Goal: Task Accomplishment & Management: Use online tool/utility

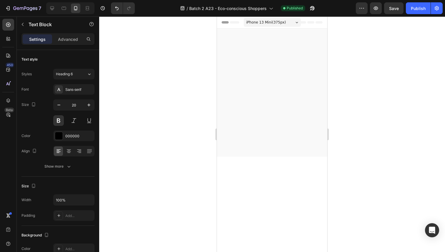
scroll to position [6145, 0]
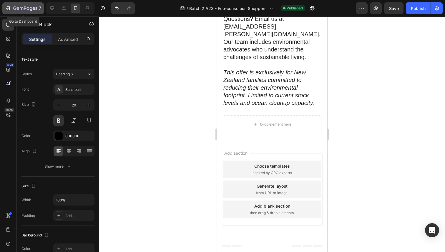
click at [26, 10] on icon "button" at bounding box center [25, 8] width 24 height 5
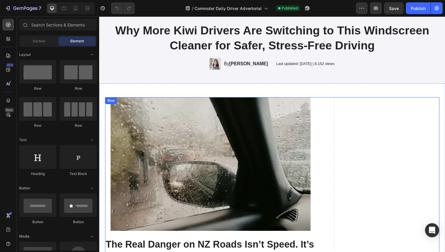
scroll to position [19, 0]
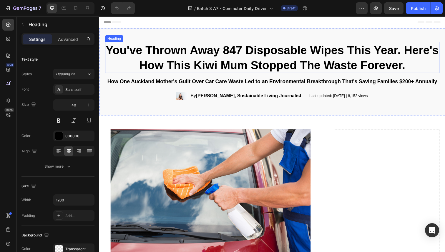
click at [164, 61] on strong "You've Thrown Away 847 Disposable Wipes This Year. Here's How This Kiwi Mum Sto…" at bounding box center [276, 58] width 340 height 28
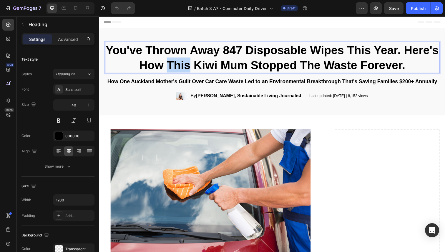
click at [203, 62] on strong "You've Thrown Away 847 Disposable Wipes This Year. Here's How This Kiwi Mum Sto…" at bounding box center [276, 58] width 340 height 28
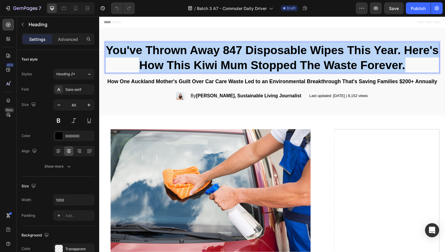
click at [203, 62] on strong "You've Thrown Away 847 Disposable Wipes This Year. Here's How This Kiwi Mum Sto…" at bounding box center [276, 58] width 340 height 28
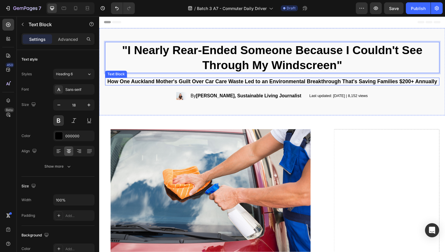
click at [215, 85] on p "How One Auckland Mother's Guilt Over Car Care Waste Led to an Environmental Bre…" at bounding box center [276, 83] width 341 height 7
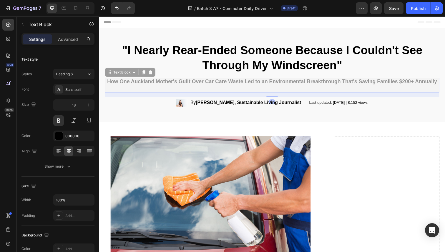
click at [99, 16] on p "How One Auckland Mother's Guilt Over Car Care Waste Led to an Environmental Bre…" at bounding box center [99, 16] width 0 height 0
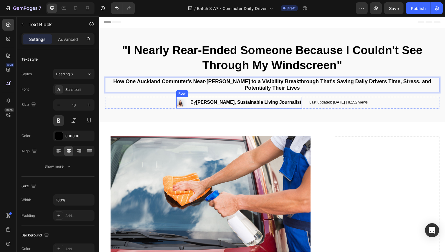
click at [208, 104] on strong "Emma Richardson, Sustainable Living Journalist" at bounding box center [252, 104] width 108 height 5
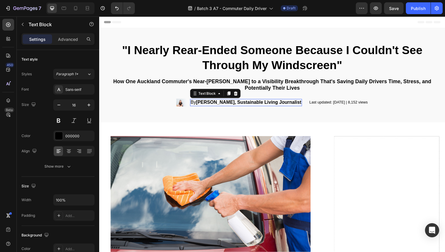
click at [208, 104] on strong "Emma Richardson, Sustainable Living Journalist" at bounding box center [252, 104] width 108 height 5
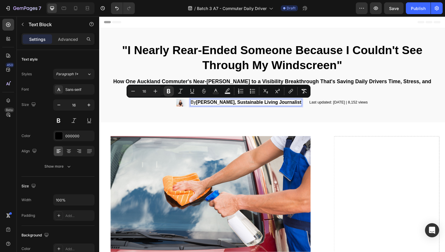
click at [200, 104] on strong "Emma Richardson, Sustainable Living Journalist" at bounding box center [252, 104] width 108 height 5
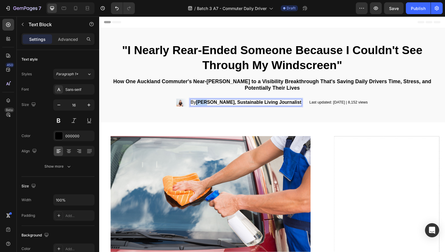
click at [200, 104] on strong "Emma Richardson, Sustainable Living Journalist" at bounding box center [252, 104] width 108 height 5
click at [244, 105] on strong "Marcus Thompson, Sustainable Living Journalist" at bounding box center [252, 104] width 108 height 5
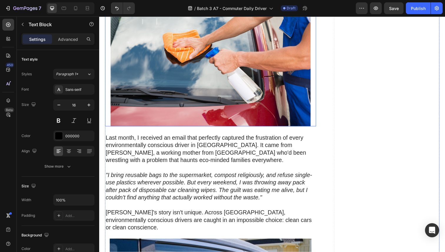
scroll to position [188, 0]
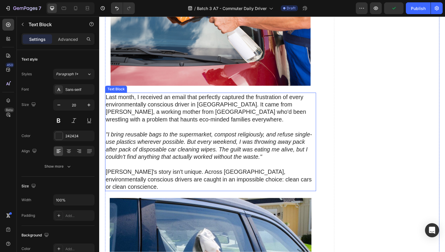
click at [156, 134] on icon ""I bring reusable bags to the supermarket, compost religiously, and refuse sing…" at bounding box center [211, 148] width 211 height 29
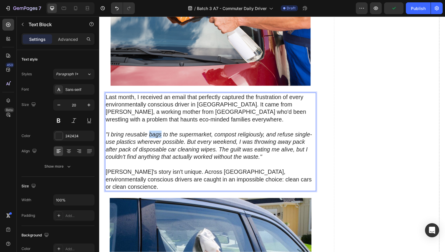
click at [156, 134] on icon ""I bring reusable bags to the supermarket, compost religiously, and refuse sing…" at bounding box center [211, 148] width 211 height 29
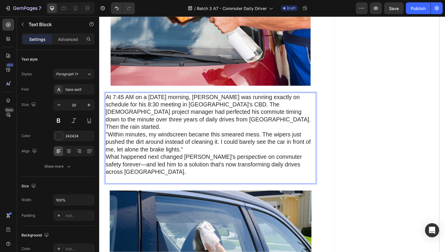
click at [194, 120] on p "At 7:45 AM on a Tuesday morning, James Mitchell was running exactly on schedule…" at bounding box center [213, 141] width 214 height 92
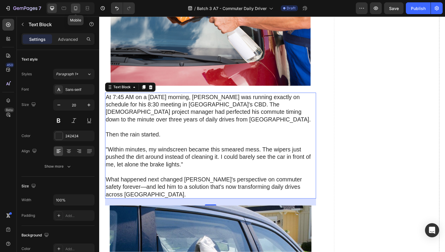
click at [75, 10] on icon at bounding box center [76, 8] width 6 height 6
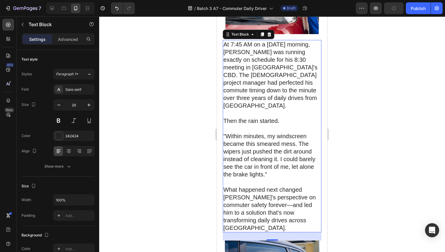
scroll to position [141, 0]
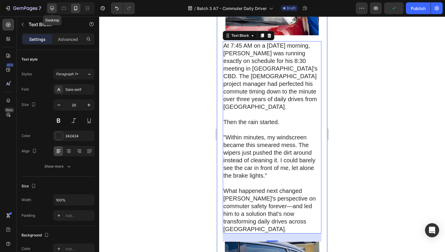
click at [53, 9] on icon at bounding box center [52, 8] width 6 height 6
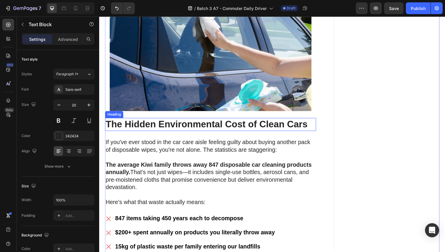
scroll to position [422, 0]
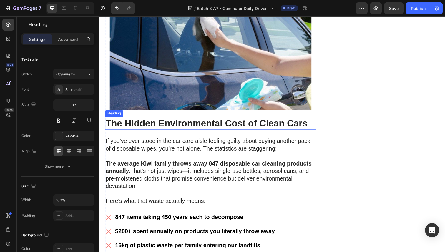
click at [179, 125] on strong "The Hidden Environmental Cost of Clean Cars" at bounding box center [209, 125] width 207 height 11
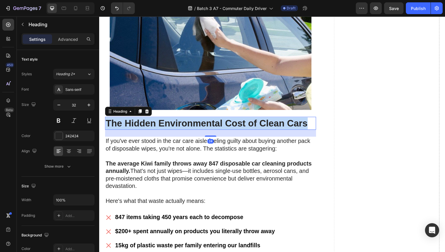
click at [179, 125] on strong "The Hidden Environmental Cost of Clean Cars" at bounding box center [209, 125] width 207 height 11
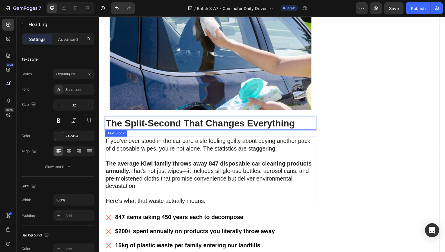
click at [169, 151] on p "If you've ever stood in the car care aisle feeling guilty about buying another …" at bounding box center [213, 151] width 214 height 23
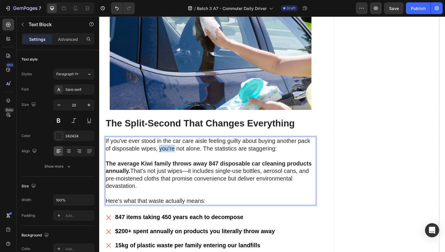
click at [169, 151] on p "If you've ever stood in the car care aisle feeling guilty about buying another …" at bounding box center [213, 151] width 214 height 23
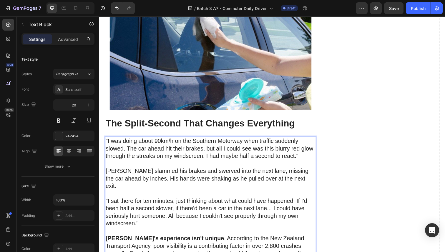
click at [215, 155] on p ""I was doing about 90km/h on the Southern Motorway when traffic suddenly slowed…" at bounding box center [213, 155] width 214 height 31
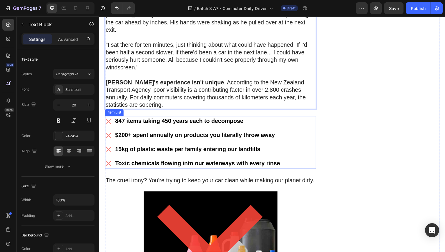
scroll to position [578, 0]
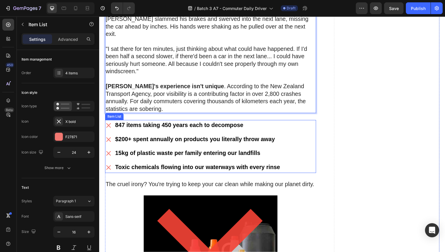
click at [297, 123] on div "847 items taking 450 years each to decompose $200+ spent annually on products y…" at bounding box center [213, 150] width 216 height 54
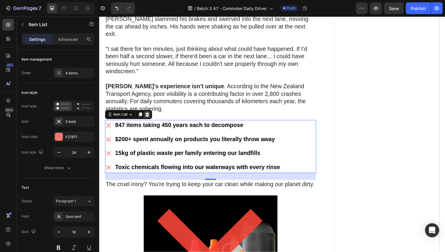
click at [149, 115] on icon at bounding box center [148, 117] width 4 height 4
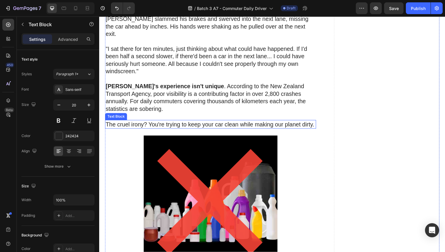
click at [158, 123] on p "The cruel irony? You're trying to keep your car clean while making our planet d…" at bounding box center [213, 127] width 214 height 8
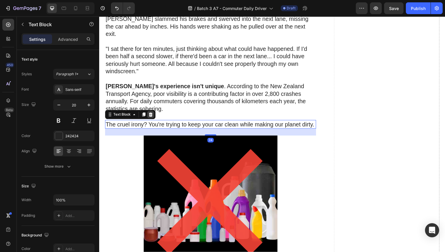
click at [153, 115] on icon at bounding box center [152, 117] width 4 height 4
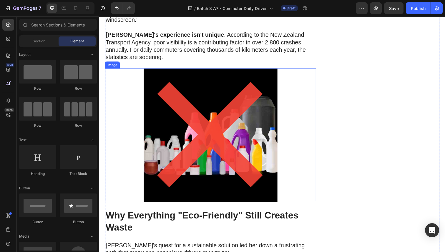
scroll to position [698, 0]
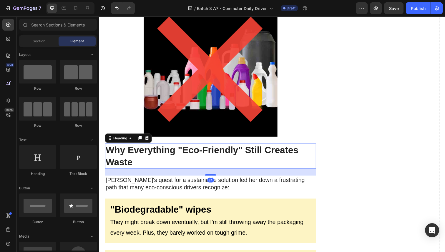
click at [157, 148] on strong "Why Everything "Eco-Friendly" Still Creates Waste" at bounding box center [204, 159] width 197 height 23
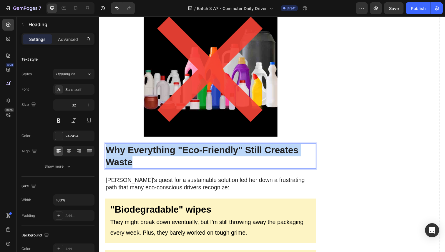
click at [157, 148] on strong "Why Everything "Eco-Friendly" Still Creates Waste" at bounding box center [204, 159] width 197 height 23
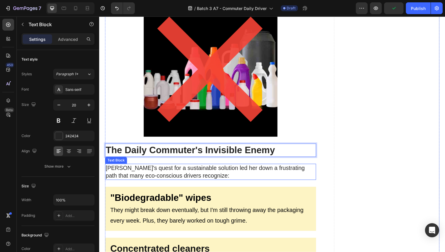
click at [138, 168] on p "Sarah's quest for a sustainable solution led her down a frustrating path that m…" at bounding box center [213, 175] width 214 height 15
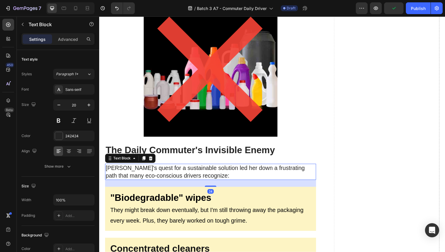
click at [138, 168] on p "Sarah's quest for a sustainable solution led her down a frustrating path that m…" at bounding box center [213, 175] width 214 height 15
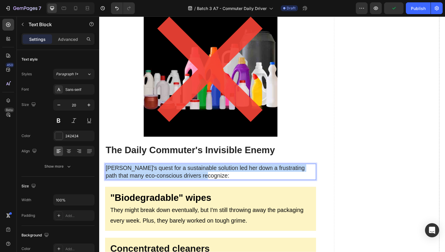
click at [138, 168] on p "Sarah's quest for a sustainable solution led her down a frustrating path that m…" at bounding box center [213, 175] width 214 height 15
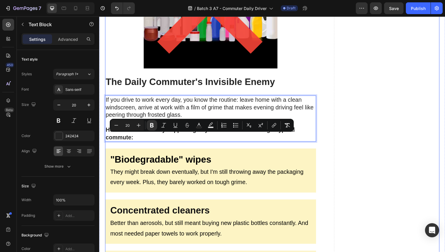
scroll to position [770, 0]
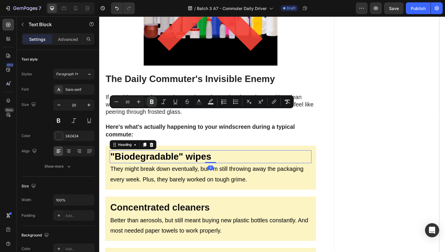
click at [156, 155] on strong ""Biodegradable" wipes" at bounding box center [161, 160] width 103 height 11
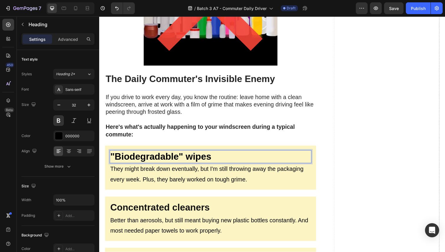
click at [156, 155] on strong ""Biodegradable" wipes" at bounding box center [161, 160] width 103 height 11
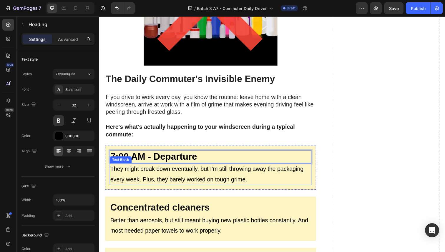
click at [161, 167] on p "They might break down eventually, but I'm still throwing away the packaging eve…" at bounding box center [212, 177] width 205 height 21
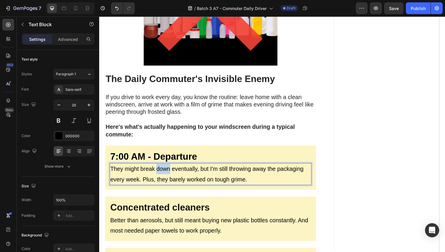
click at [161, 167] on p "They might break down eventually, but I'm still throwing away the packaging eve…" at bounding box center [212, 177] width 205 height 21
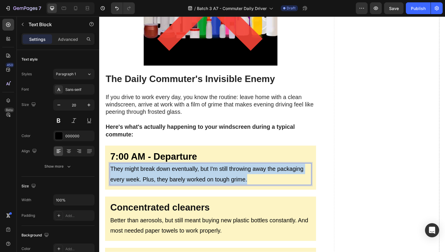
click at [161, 167] on p "They might break down eventually, but I'm still throwing away the packaging eve…" at bounding box center [212, 177] width 205 height 21
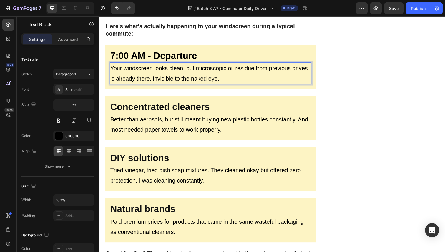
scroll to position [911, 0]
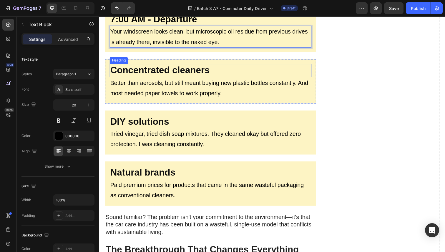
click at [147, 66] on strong "Concentrated cleaners" at bounding box center [161, 71] width 102 height 11
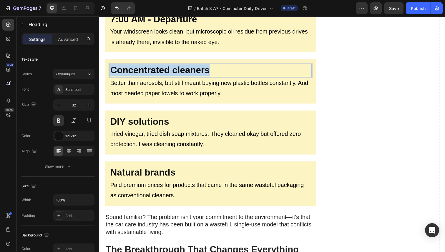
click at [147, 66] on strong "Concentrated cleaners" at bounding box center [161, 71] width 102 height 11
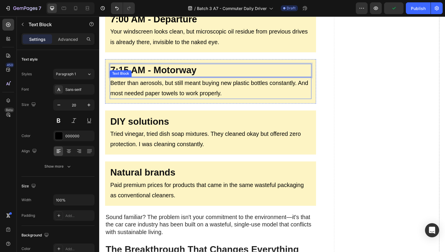
click at [140, 81] on p "Better than aerosols, but still meant buying new plastic bottles constantly. An…" at bounding box center [212, 89] width 205 height 21
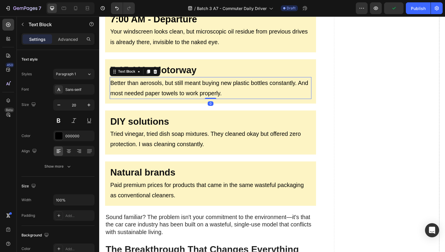
click at [140, 81] on p "Better than aerosols, but still meant buying new plastic bottles constantly. An…" at bounding box center [212, 89] width 205 height 21
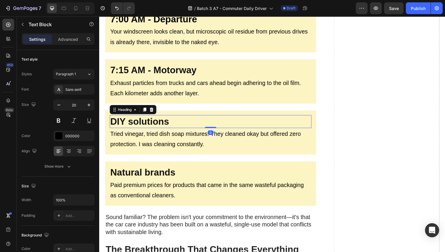
click at [143, 119] on strong "DIY solutions" at bounding box center [140, 124] width 60 height 11
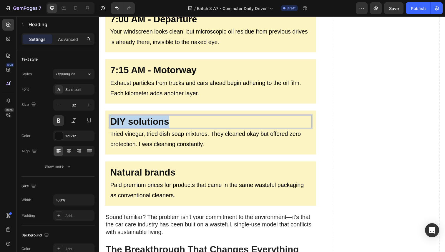
click at [143, 119] on strong "DIY solutions" at bounding box center [140, 124] width 60 height 11
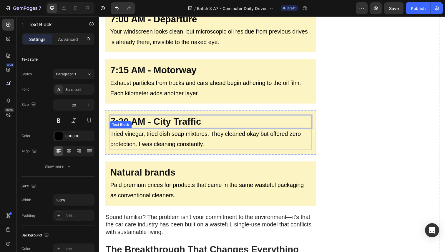
click at [149, 133] on p "Tried vinegar, tried dish soap mixtures. They cleaned okay but offered zero pro…" at bounding box center [212, 141] width 205 height 21
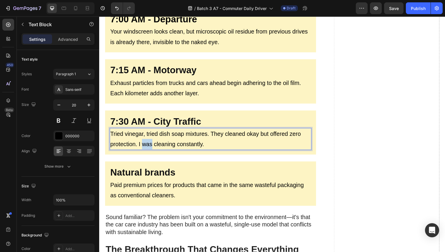
click at [149, 133] on p "Tried vinegar, tried dish soap mixtures. They cleaned okay but offered zero pro…" at bounding box center [212, 141] width 205 height 21
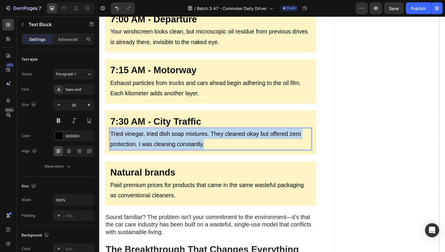
click at [149, 133] on p "Tried vinegar, tried dish soap mixtures. They cleaned okay but offered zero pro…" at bounding box center [212, 141] width 205 height 21
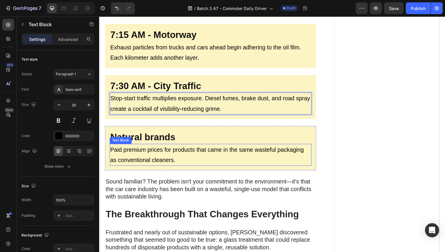
scroll to position [955, 0]
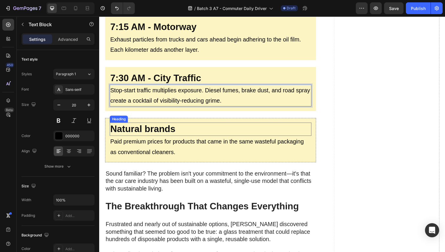
click at [147, 126] on strong "Natural brands" at bounding box center [143, 131] width 67 height 11
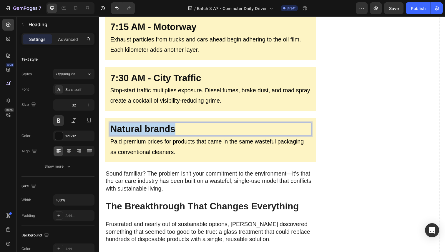
click at [147, 126] on strong "Natural brands" at bounding box center [143, 131] width 67 height 11
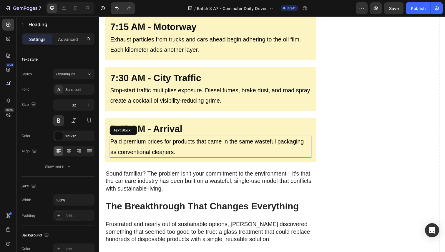
click at [136, 139] on p "Paid premium prices for products that came in the same wasteful packaging as co…" at bounding box center [212, 149] width 205 height 21
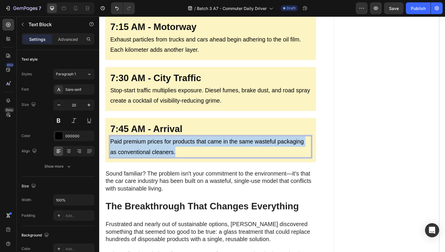
click at [136, 139] on p "Paid premium prices for products that came in the same wasteful packaging as co…" at bounding box center [212, 149] width 205 height 21
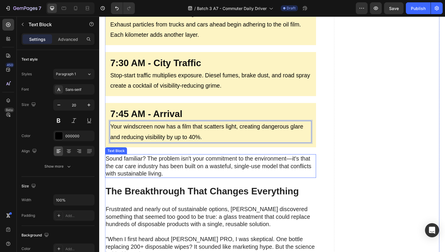
scroll to position [990, 0]
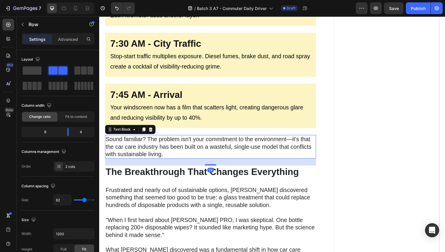
click at [147, 141] on p "Sound familiar? The problem isn't your commitment to the environment—it's that …" at bounding box center [213, 149] width 214 height 23
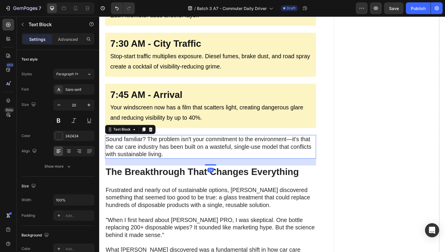
click at [147, 141] on p "Sound familiar? The problem isn't your commitment to the environment—it's that …" at bounding box center [213, 149] width 214 height 23
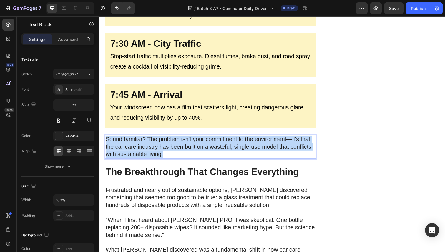
click at [147, 141] on p "Sound familiar? The problem isn't your commitment to the environment—it's that …" at bounding box center [213, 149] width 214 height 23
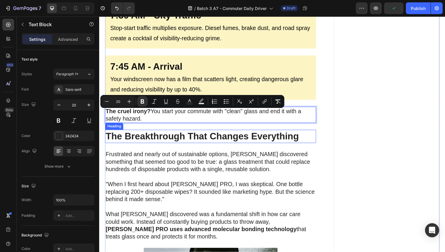
scroll to position [1023, 0]
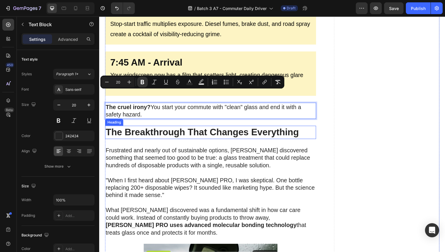
click at [158, 130] on strong "The Breakthrough That Changes Everything" at bounding box center [204, 135] width 197 height 11
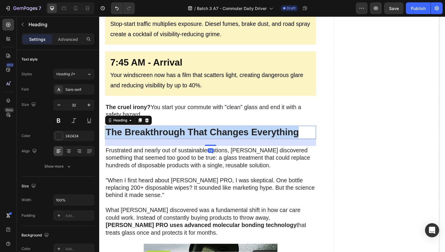
click at [158, 130] on strong "The Breakthrough That Changes Everything" at bounding box center [204, 135] width 197 height 11
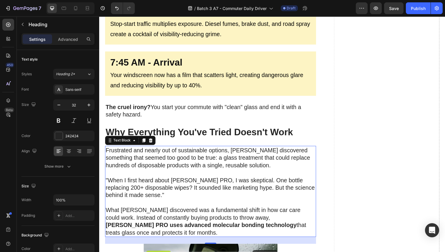
click at [148, 150] on p "Frustrated and nearly out of sustainable options, Sarah discovered something th…" at bounding box center [213, 161] width 214 height 23
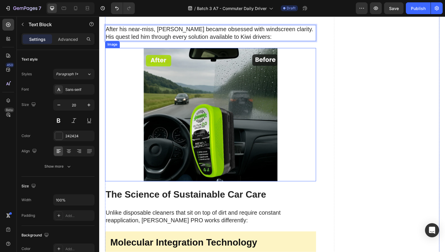
scroll to position [1205, 0]
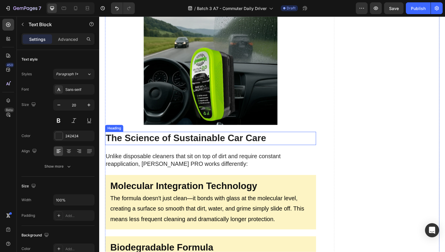
click at [156, 136] on strong "The Science of Sustainable Car Care" at bounding box center [188, 141] width 164 height 11
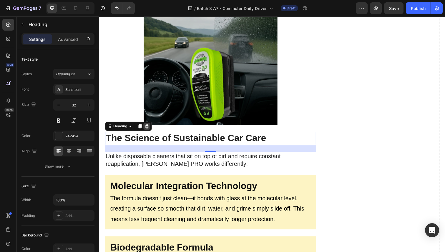
click at [150, 127] on icon at bounding box center [148, 129] width 5 height 5
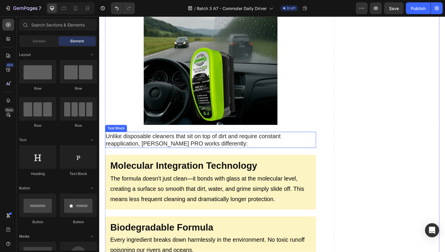
click at [152, 135] on p "Unlike disposable cleaners that sit on top of dirt and require constant reappli…" at bounding box center [213, 142] width 214 height 15
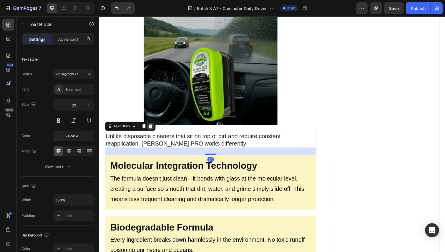
click at [152, 125] on div at bounding box center [151, 128] width 7 height 7
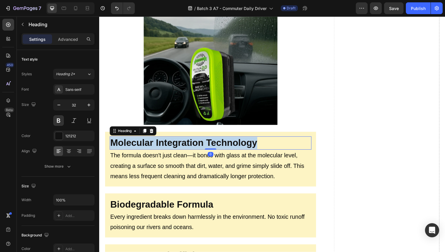
click at [147, 141] on strong "Molecular Integration Technology" at bounding box center [185, 146] width 150 height 11
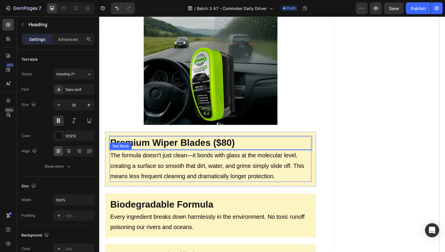
click at [161, 153] on p "The formula doesn't just clean—it bonds with glass at the molecular level, crea…" at bounding box center [212, 169] width 205 height 32
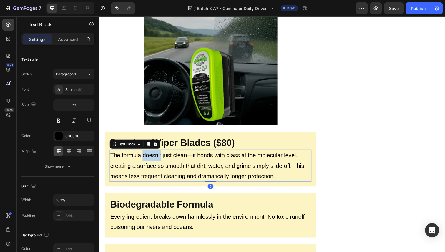
click at [161, 153] on p "The formula doesn't just clean—it bonds with glass at the molecular level, crea…" at bounding box center [212, 169] width 205 height 32
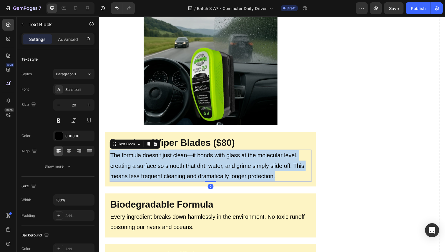
click at [161, 153] on p "The formula doesn't just clean—it bonds with glass at the molecular level, crea…" at bounding box center [212, 169] width 205 height 32
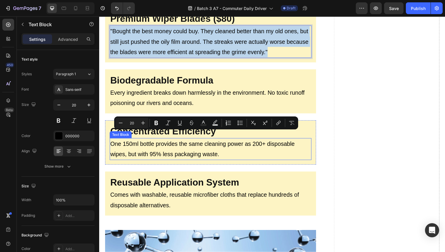
scroll to position [1334, 0]
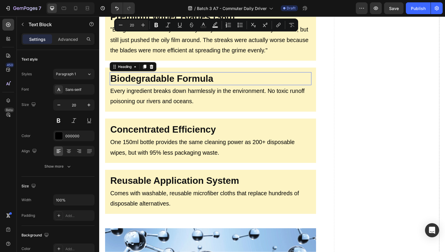
click at [154, 75] on strong "Biodegradable Formula" at bounding box center [162, 80] width 105 height 11
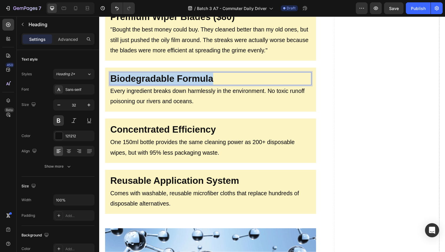
click at [154, 75] on strong "Biodegradable Formula" at bounding box center [162, 80] width 105 height 11
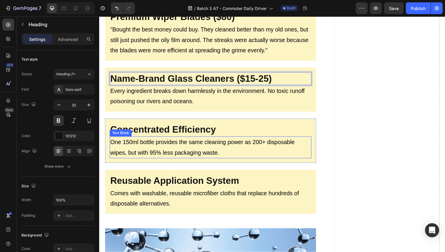
click at [146, 140] on p "One 150ml bottle provides the same cleaning power as 200+ disposable wipes, but…" at bounding box center [212, 150] width 205 height 21
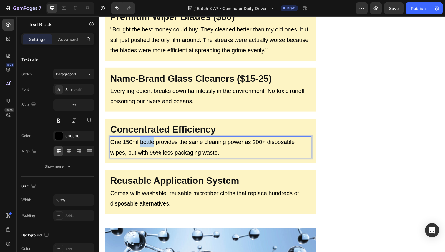
click at [146, 140] on p "One 150ml bottle provides the same cleaning power as 200+ disposable wipes, but…" at bounding box center [212, 150] width 205 height 21
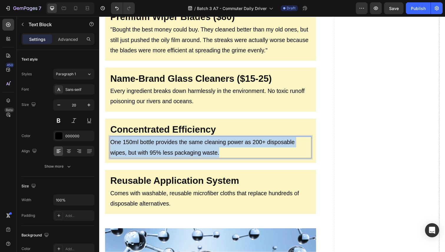
click at [146, 140] on p "One 150ml bottle provides the same cleaning power as 200+ disposable wipes, but…" at bounding box center [212, 150] width 205 height 21
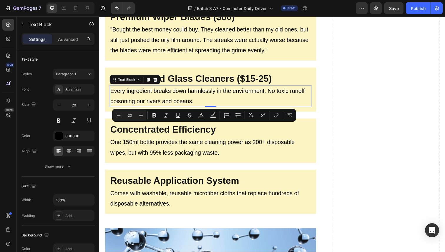
click at [144, 92] on p "Every ingredient breaks down harmlessly in the environment. No toxic runoff poi…" at bounding box center [212, 97] width 205 height 21
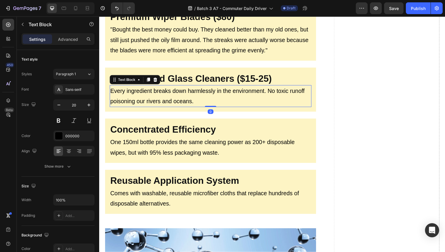
click at [144, 91] on p "Every ingredient breaks down harmlessly in the environment. No toxic runoff poi…" at bounding box center [212, 97] width 205 height 21
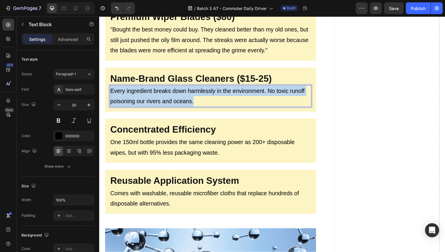
click at [144, 91] on p "Every ingredient breaks down harmlessly in the environment. No toxic runoff poi…" at bounding box center [212, 97] width 205 height 21
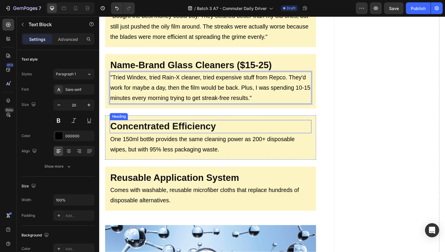
scroll to position [1348, 0]
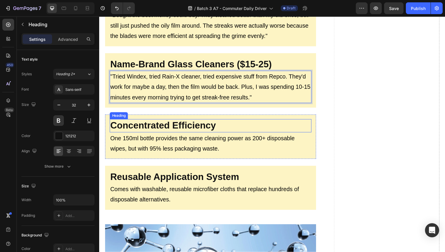
click at [148, 123] on strong "Concentrated Efficiency" at bounding box center [164, 128] width 108 height 11
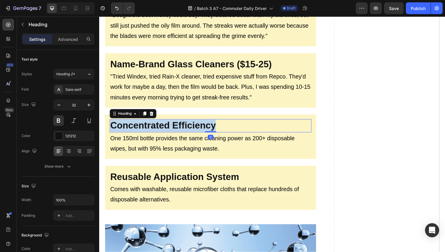
click at [148, 123] on strong "Concentrated Efficiency" at bounding box center [164, 128] width 108 height 11
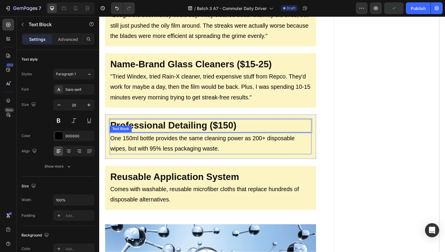
click at [152, 136] on p "One 150ml bottle provides the same cleaning power as 200+ disposable wipes, but…" at bounding box center [212, 146] width 205 height 21
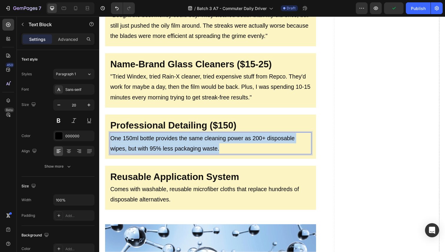
click at [152, 136] on p "One 150ml bottle provides the same cleaning power as 200+ disposable wipes, but…" at bounding box center [212, 146] width 205 height 21
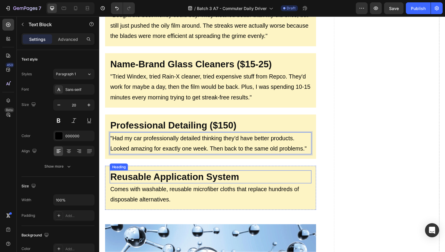
click at [162, 175] on strong "Reusable Application System" at bounding box center [176, 180] width 132 height 11
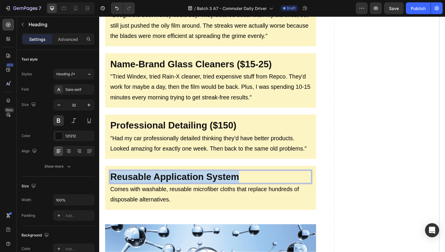
click at [162, 175] on strong "Reusable Application System" at bounding box center [176, 180] width 132 height 11
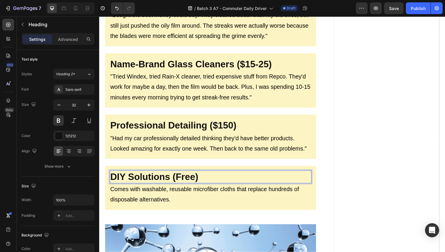
click at [147, 188] on p "Comes with washable, reusable microfiber cloths that replace hundreds of dispos…" at bounding box center [212, 198] width 205 height 21
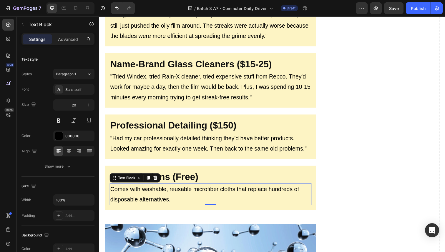
click at [147, 188] on p "Comes with washable, reusable microfiber cloths that replace hundreds of dispos…" at bounding box center [212, 198] width 205 height 21
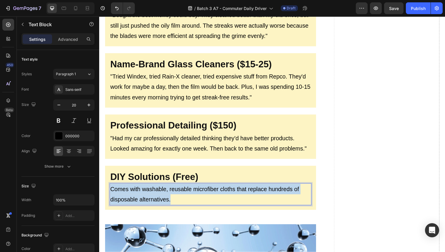
click at [147, 188] on p "Comes with washable, reusable microfiber cloths that replace hundreds of dispos…" at bounding box center [212, 198] width 205 height 21
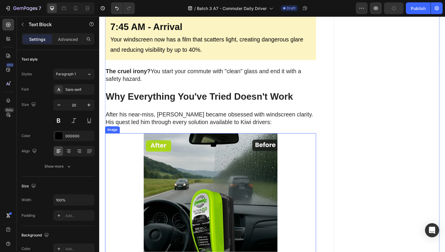
scroll to position [1056, 0]
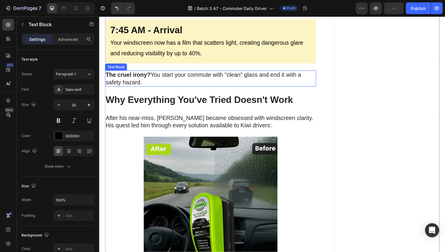
click at [142, 72] on p "The cruel irony? You start your commute with "clean" glass and end it with a sa…" at bounding box center [213, 79] width 214 height 15
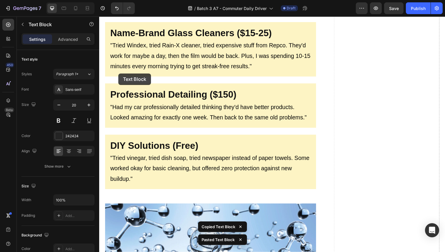
scroll to position [1492, 0]
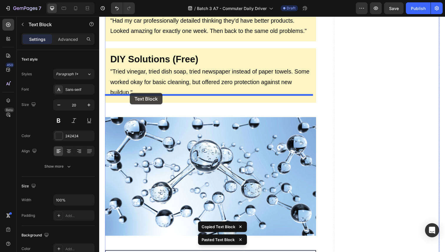
drag, startPoint x: 110, startPoint y: 49, endPoint x: 131, endPoint y: 95, distance: 50.6
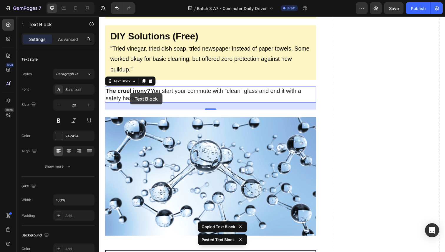
scroll to position [1469, 0]
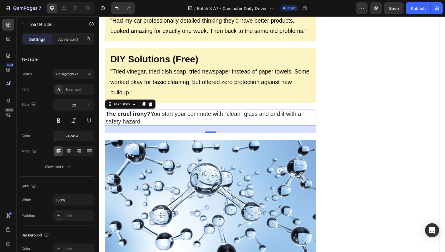
click at [153, 113] on p "The cruel irony? You start your commute with "clean" glass and end it with a sa…" at bounding box center [213, 120] width 214 height 15
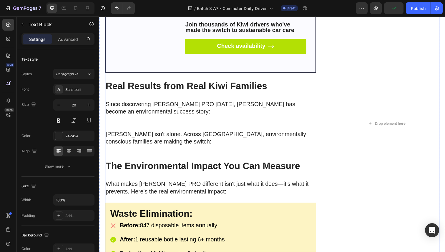
scroll to position [1828, 0]
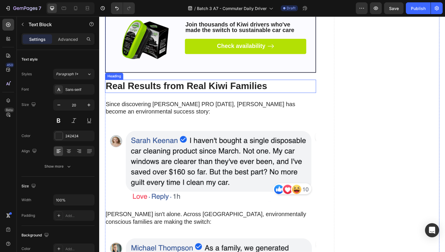
click at [161, 82] on strong "Real Results from Real Kiwi Families" at bounding box center [188, 87] width 165 height 11
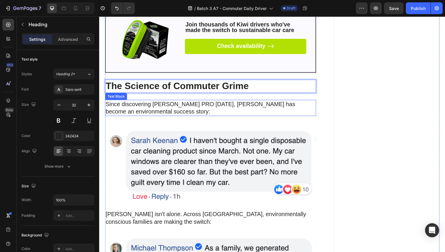
click at [144, 103] on p "Since discovering Sorvala PRO eight months ago, Sarah has become an environment…" at bounding box center [213, 110] width 214 height 15
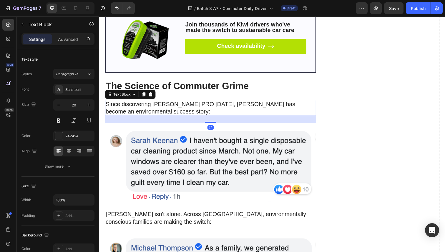
click at [144, 103] on p "Since discovering Sorvala PRO eight months ago, Sarah has become an environment…" at bounding box center [213, 110] width 214 height 15
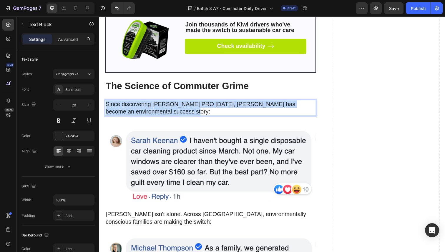
click at [144, 103] on p "Since discovering Sorvala PRO eight months ago, Sarah has become an environment…" at bounding box center [213, 110] width 214 height 15
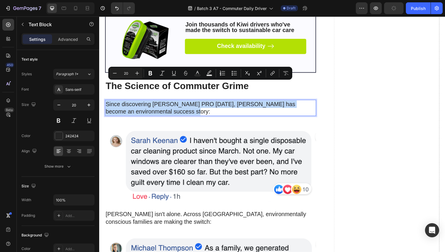
type input "11"
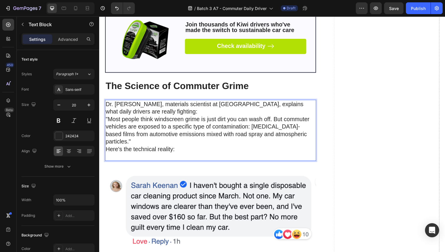
click at [152, 103] on p "Dr. Sarah Chen, materials scientist at Auckland University of Technology, expla…" at bounding box center [213, 133] width 214 height 61
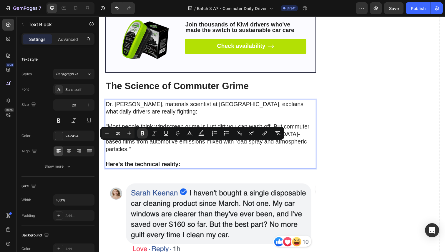
click at [169, 103] on p "Dr. [PERSON_NAME], materials scientist at [GEOGRAPHIC_DATA], explains what dail…" at bounding box center [213, 114] width 214 height 23
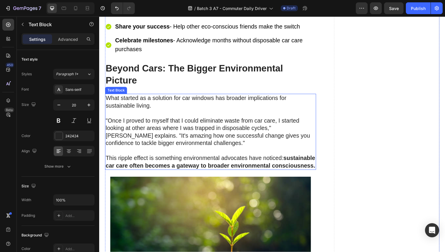
scroll to position [3463, 0]
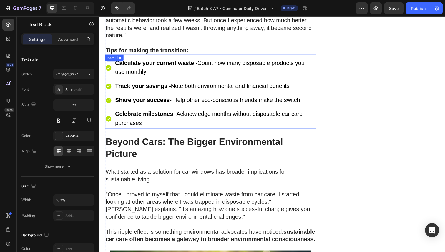
click at [312, 56] on div "Calculate your current waste - Count how many disposable products you use month…" at bounding box center [213, 94] width 216 height 76
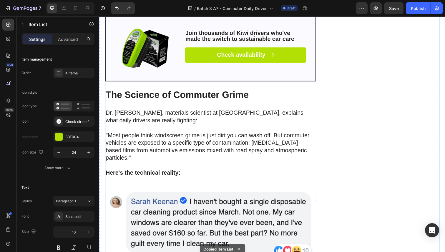
scroll to position [1809, 0]
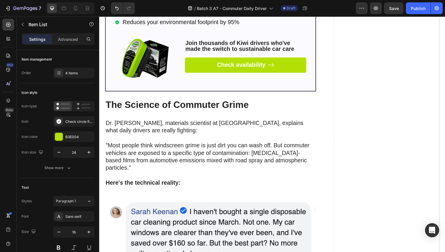
click at [180, 145] on p ""Most people think windscreen grime is just dirt you can wash off. But commuter…" at bounding box center [213, 164] width 214 height 38
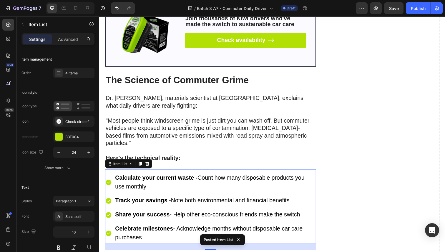
scroll to position [1835, 0]
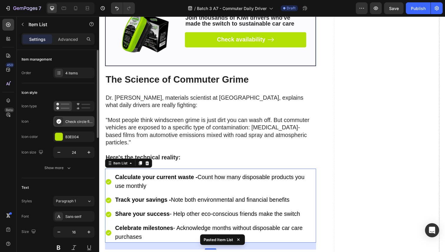
click at [70, 121] on div "Check circle filled" at bounding box center [79, 121] width 28 height 5
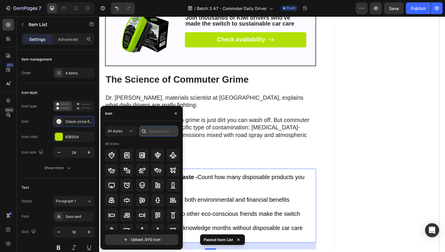
click at [151, 133] on input "text" at bounding box center [158, 131] width 39 height 11
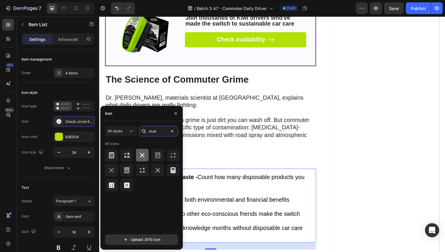
type input "mult"
click at [141, 153] on icon at bounding box center [142, 155] width 7 height 7
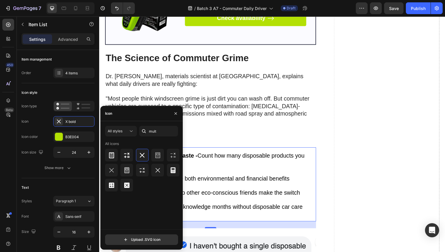
scroll to position [1874, 0]
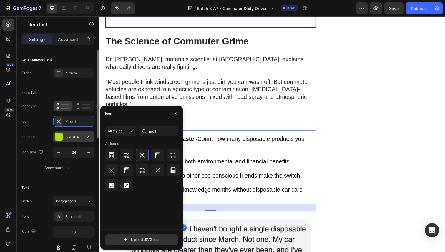
click at [80, 137] on div "B3E004" at bounding box center [73, 137] width 17 height 5
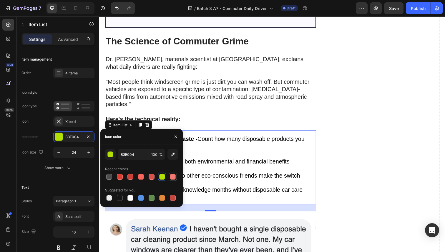
click at [173, 178] on div at bounding box center [173, 177] width 6 height 6
type input "F27871"
click at [205, 138] on p "Calculate your current waste - Count how many disposable products you use month…" at bounding box center [217, 147] width 204 height 18
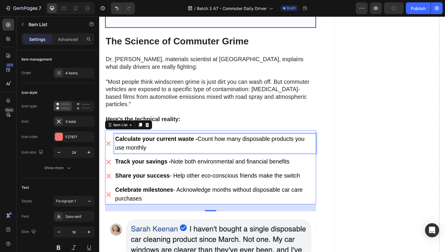
click at [138, 138] on strong "Calculate your current waste -" at bounding box center [157, 141] width 84 height 6
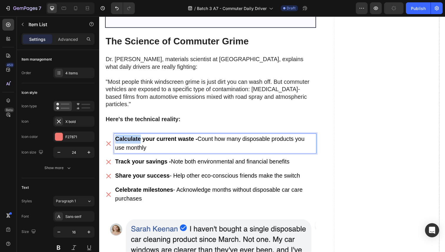
click at [138, 138] on strong "Calculate your current waste -" at bounding box center [157, 141] width 84 height 6
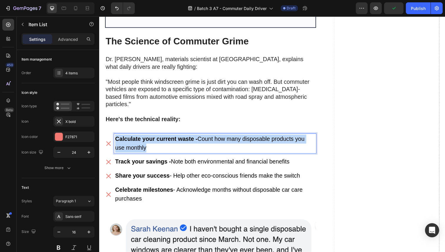
click at [138, 138] on strong "Calculate your current waste -" at bounding box center [157, 141] width 84 height 6
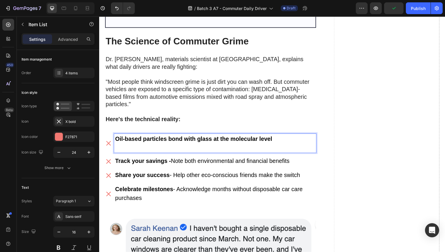
click at [172, 138] on strong "Oil-based particles bond with glass at the molecular level" at bounding box center [195, 141] width 161 height 6
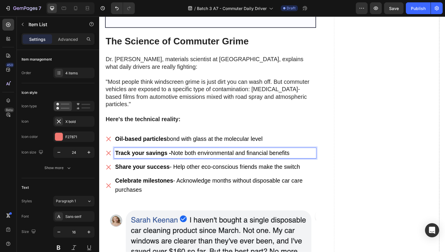
click at [144, 153] on strong "Track your savings -" at bounding box center [143, 156] width 57 height 6
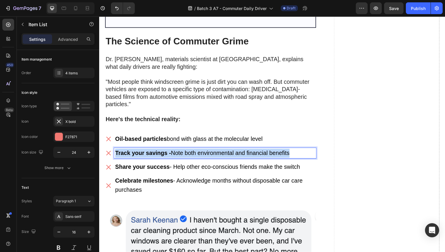
click at [144, 153] on strong "Track your savings -" at bounding box center [143, 156] width 57 height 6
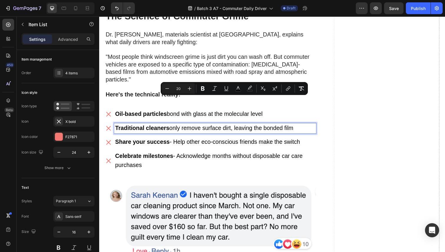
scroll to position [1908, 0]
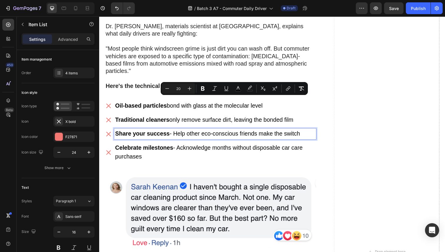
click at [141, 133] on strong "Share your success" at bounding box center [143, 136] width 56 height 6
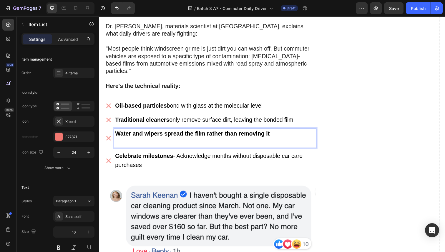
click at [164, 133] on strong "Water and wipers spread the film rather than removing it" at bounding box center [194, 136] width 158 height 6
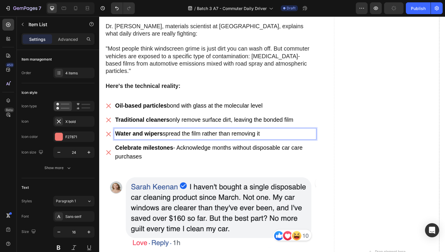
click at [149, 148] on strong "Celebrate milestones" at bounding box center [144, 151] width 59 height 6
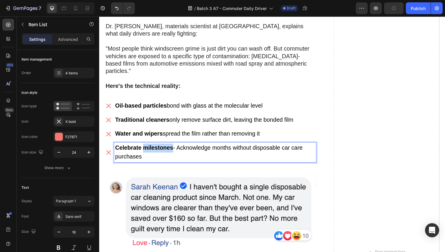
click at [149, 148] on strong "Celebrate milestones" at bounding box center [144, 151] width 59 height 6
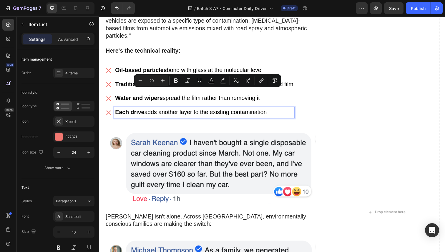
scroll to position [1885, 0]
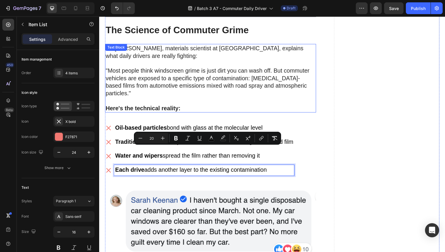
click at [157, 68] on p ""Most people think windscreen grime is just dirt you can wash off. But commuter…" at bounding box center [213, 87] width 214 height 38
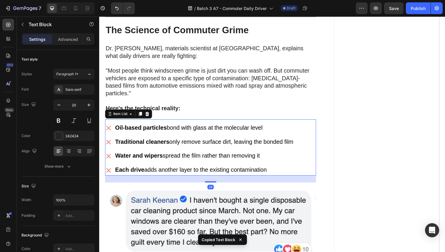
click at [303, 125] on div "Oil-based particles bond with glass at the molecular level Traditional cleaners…" at bounding box center [213, 152] width 216 height 54
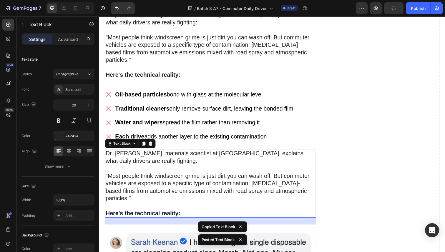
scroll to position [1920, 0]
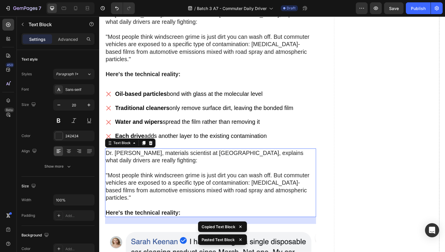
click at [137, 152] on p "Dr. [PERSON_NAME], materials scientist at [GEOGRAPHIC_DATA], explains what dail…" at bounding box center [213, 163] width 214 height 23
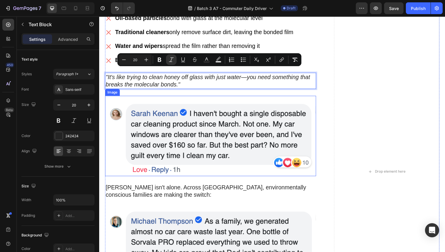
scroll to position [2019, 0]
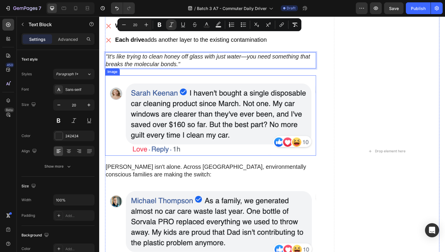
click at [170, 105] on img at bounding box center [213, 118] width 216 height 82
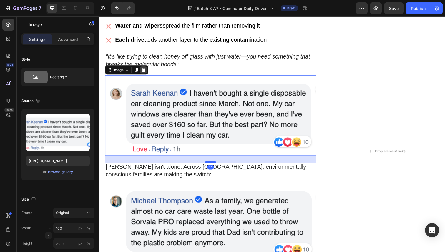
click at [143, 69] on icon at bounding box center [145, 71] width 4 height 4
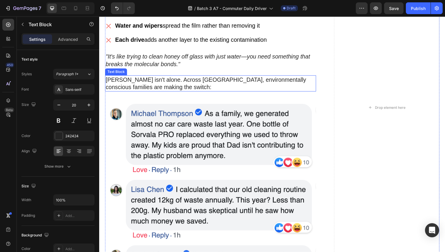
click at [147, 77] on p "Sarah isn't alone. Across New Zealand, environmentally conscious families are m…" at bounding box center [213, 84] width 214 height 15
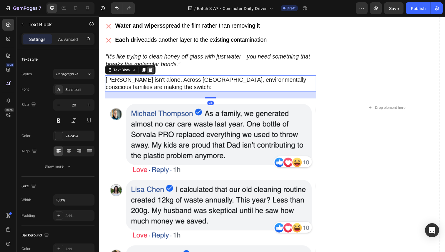
click at [152, 68] on div at bounding box center [151, 71] width 7 height 7
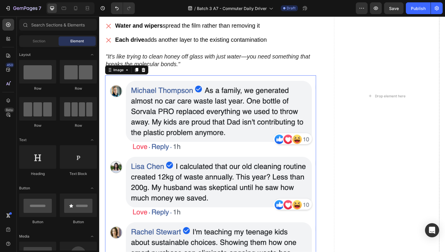
click at [152, 77] on img at bounding box center [213, 184] width 216 height 214
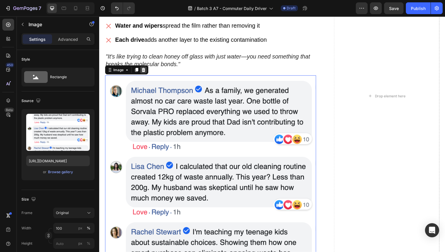
click at [145, 69] on icon at bounding box center [145, 71] width 4 height 4
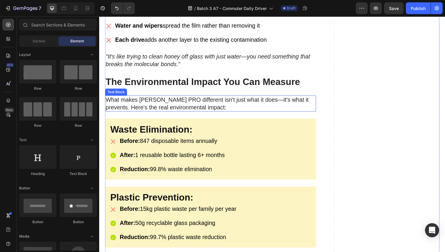
click at [151, 78] on strong "The Environmental Impact You Can Measure" at bounding box center [205, 83] width 199 height 11
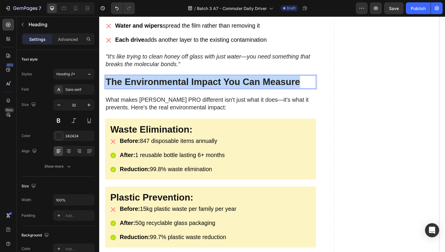
click at [151, 78] on strong "The Environmental Impact You Can Measure" at bounding box center [205, 83] width 199 height 11
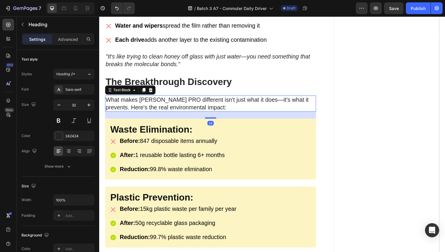
click at [138, 98] on p "What makes Sorvala PRO different isn't just what it does—it's what it prevents.…" at bounding box center [213, 105] width 214 height 15
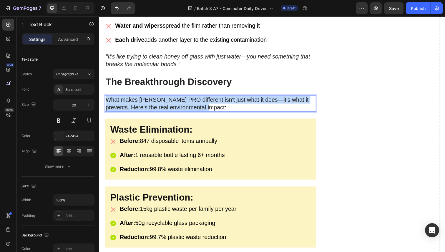
click at [138, 98] on p "What makes Sorvala PRO different isn't just what it does—it's what it prevents.…" at bounding box center [213, 105] width 214 height 15
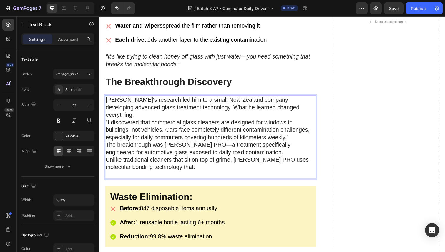
click at [139, 98] on p "James's research led him to a small New Zealand company developing advanced gla…" at bounding box center [213, 140] width 214 height 84
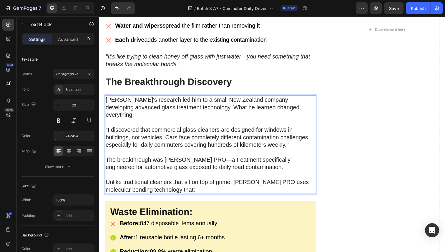
click at [140, 159] on p "The breakthrough was [PERSON_NAME] PRO—a treatment specifically engineered for …" at bounding box center [213, 170] width 214 height 23
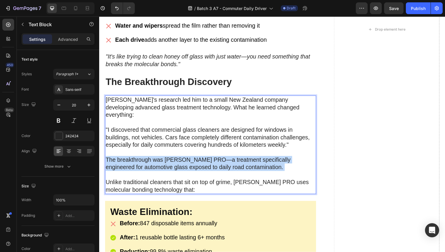
click at [140, 159] on p "The breakthrough was [PERSON_NAME] PRO—a treatment specifically engineered for …" at bounding box center [213, 170] width 214 height 23
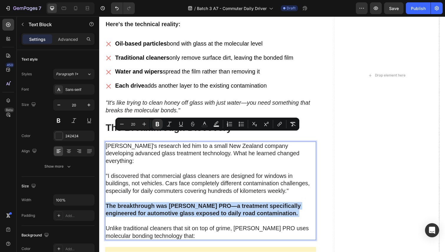
scroll to position [1866, 0]
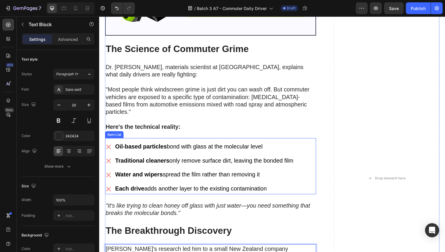
click at [311, 145] on div "Oil-based particles bond with glass at the molecular level Traditional cleaners…" at bounding box center [213, 172] width 216 height 54
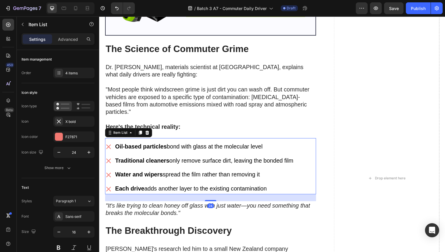
copy strong "The breakthrough was [PERSON_NAME] PRO—a treatment specifically engineered for …"
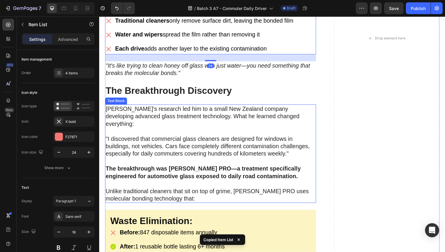
scroll to position [2017, 0]
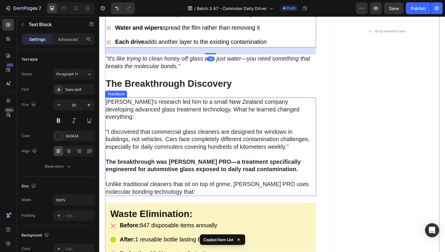
click at [194, 162] on strong "The breakthrough was [PERSON_NAME] PRO—a treatment specifically engineered for …" at bounding box center [205, 169] width 199 height 14
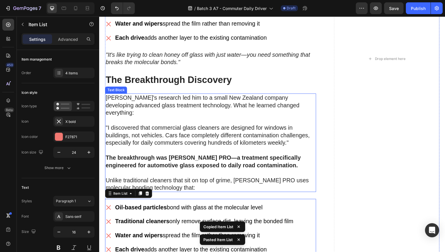
scroll to position [2079, 0]
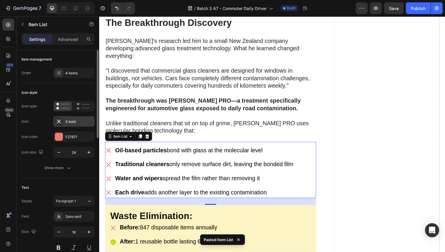
click at [70, 121] on div "X bold" at bounding box center [79, 121] width 28 height 5
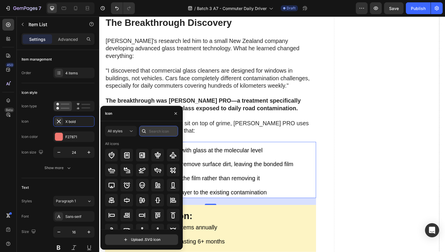
click at [155, 131] on input "text" at bounding box center [158, 131] width 39 height 11
type input "ch"
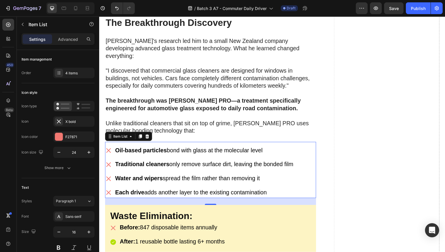
click at [280, 149] on p "Oil-based particles bond with glass at the molecular level" at bounding box center [206, 153] width 182 height 9
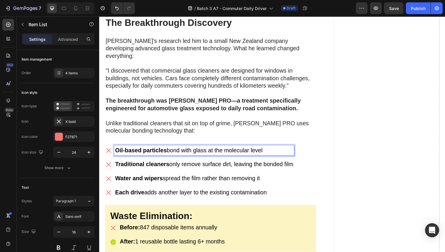
click at [300, 148] on div "Oil-based particles bond with glass at the molecular level Traditional cleaners…" at bounding box center [213, 175] width 216 height 54
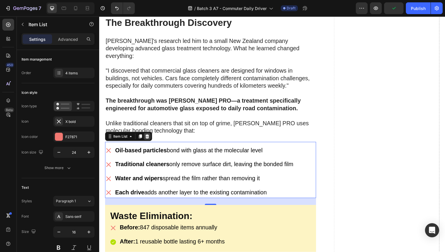
click at [148, 137] on icon at bounding box center [148, 139] width 4 height 4
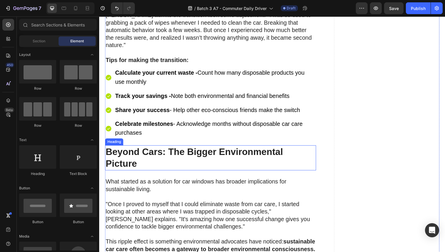
scroll to position [3214, 0]
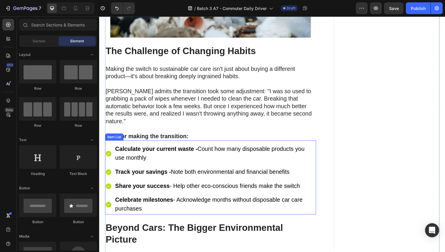
click at [313, 143] on div "Calculate your current waste - Count how many disposable products you use month…" at bounding box center [213, 181] width 216 height 76
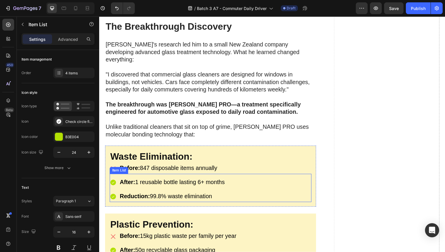
scroll to position [2072, 0]
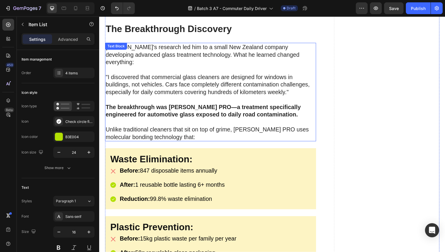
click at [164, 128] on p "Unlike traditional cleaners that sit on top of grime, [PERSON_NAME] PRO uses mo…" at bounding box center [213, 135] width 214 height 15
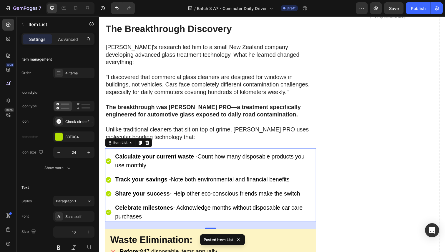
click at [157, 157] on strong "Calculate your current waste -" at bounding box center [157, 160] width 84 height 6
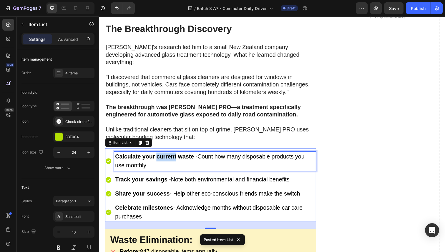
click at [157, 157] on strong "Calculate your current waste -" at bounding box center [157, 160] width 84 height 6
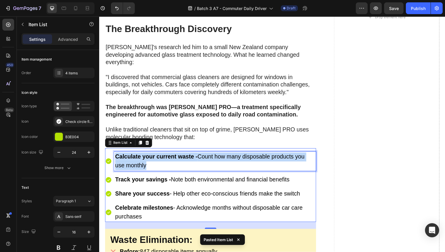
click at [157, 157] on strong "Calculate your current waste -" at bounding box center [157, 160] width 84 height 6
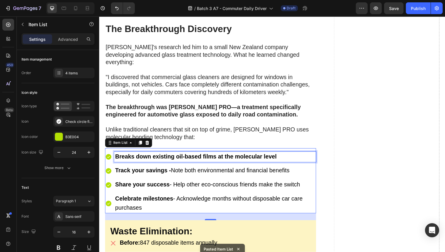
click at [161, 157] on strong "Breaks down existing oil-based films at the molecular level" at bounding box center [197, 160] width 165 height 6
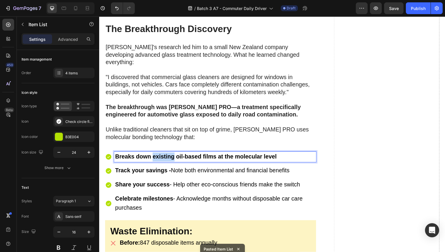
click at [161, 157] on strong "Breaks down existing oil-based films at the molecular level" at bounding box center [197, 160] width 165 height 6
click at [151, 171] on strong "Track your savings -" at bounding box center [143, 174] width 57 height 6
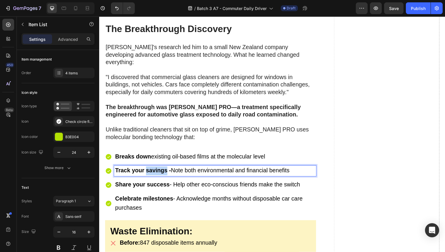
click at [151, 171] on strong "Track your savings -" at bounding box center [143, 174] width 57 height 6
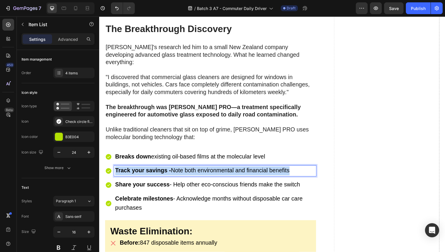
click at [151, 171] on strong "Track your savings -" at bounding box center [143, 174] width 57 height 6
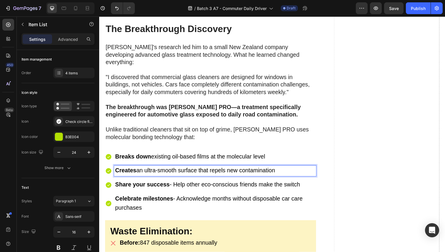
click at [146, 185] on strong "Share your success" at bounding box center [143, 188] width 56 height 6
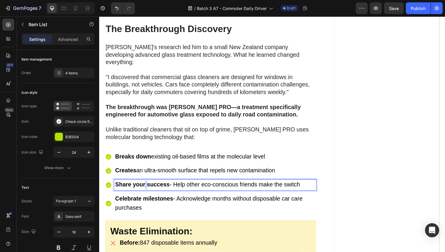
click at [146, 185] on strong "Share your success" at bounding box center [143, 188] width 56 height 6
click at [137, 185] on strong "Maintains clarity for weeks instead of hours" at bounding box center [176, 188] width 123 height 6
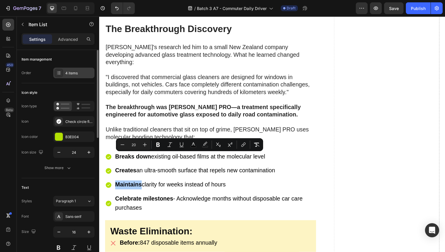
click at [74, 73] on div "4 items" at bounding box center [79, 73] width 28 height 5
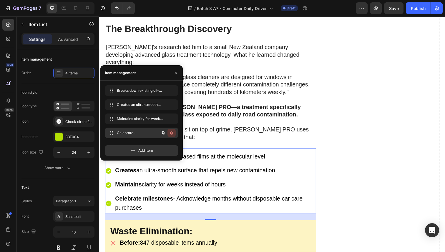
click at [171, 133] on icon "button" at bounding box center [171, 133] width 3 height 4
click at [171, 133] on div "Delete" at bounding box center [167, 133] width 11 height 5
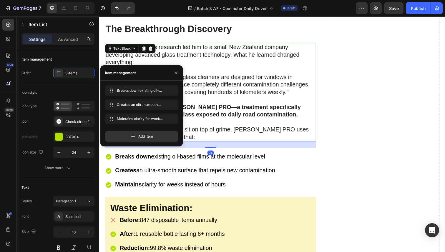
click at [307, 105] on p "The breakthrough was [PERSON_NAME] PRO—a treatment specifically engineered for …" at bounding box center [213, 116] width 214 height 23
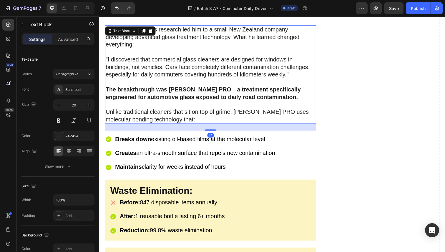
scroll to position [2136, 0]
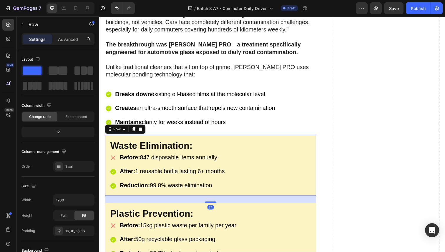
click at [258, 138] on div "Waste Elimination: Heading Before: 847 disposable items annually Item List Afte…" at bounding box center [213, 169] width 216 height 62
click at [142, 130] on icon at bounding box center [142, 132] width 4 height 4
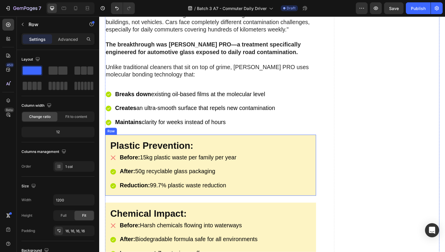
click at [176, 138] on div "Plastic Prevention: Heading Before: 15kg plastic waste per family per year Item…" at bounding box center [213, 169] width 216 height 62
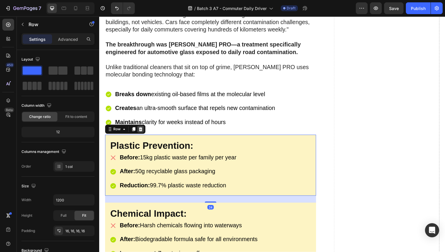
click at [143, 130] on icon at bounding box center [141, 132] width 5 height 5
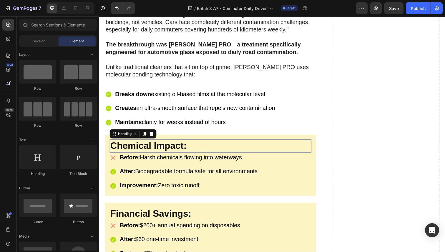
click at [148, 142] on h2 "Chemical Impact:" at bounding box center [213, 149] width 206 height 14
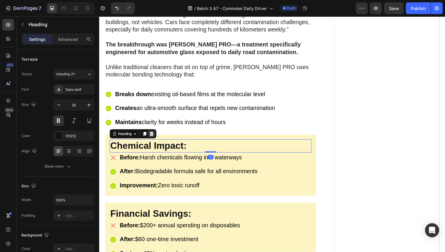
click at [155, 134] on icon at bounding box center [152, 136] width 5 height 5
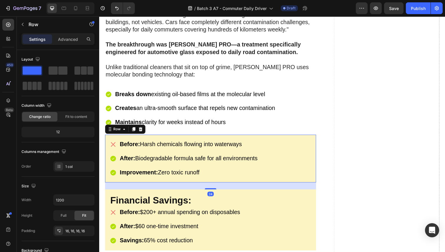
click at [154, 138] on div "Before: Harsh chemicals flowing into waterways Item List After: Biodegradable f…" at bounding box center [213, 162] width 216 height 49
click at [141, 130] on icon at bounding box center [142, 132] width 4 height 4
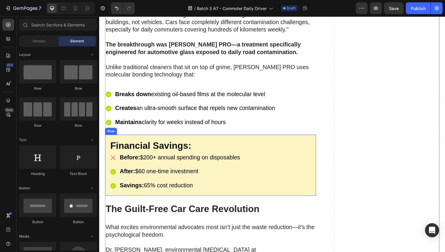
click at [145, 138] on div "Financial Savings: Heading Before: $200+ annual spending on disposables Item Li…" at bounding box center [213, 169] width 216 height 62
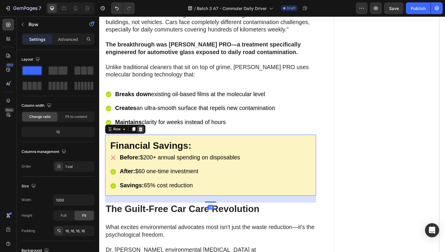
click at [142, 130] on icon at bounding box center [142, 132] width 4 height 4
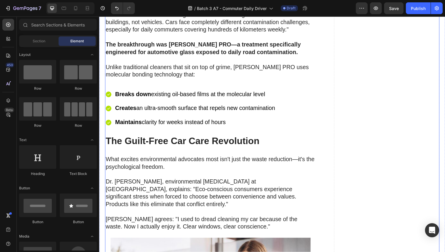
click at [149, 139] on strong "The Guilt-Free Car Care Revolution" at bounding box center [184, 144] width 157 height 11
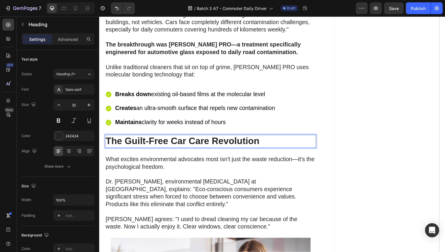
click at [149, 139] on strong "The Guilt-Free Car Care Revolution" at bounding box center [184, 144] width 157 height 11
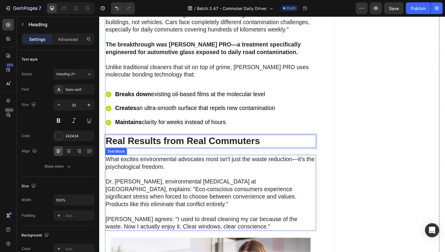
click at [144, 159] on p "What excites environmental advocates most isn't just the waste reduction—it's t…" at bounding box center [213, 170] width 214 height 23
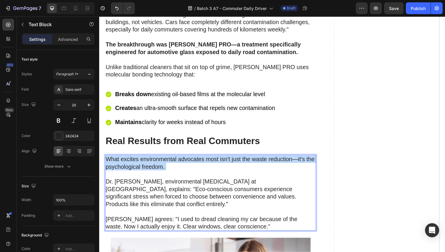
click at [144, 159] on p "What excites environmental advocates most isn't just the waste reduction—it's t…" at bounding box center [213, 170] width 214 height 23
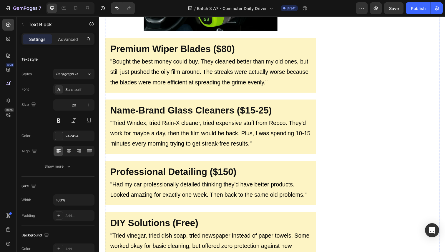
scroll to position [1280, 0]
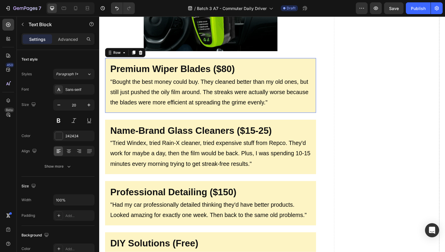
click at [147, 59] on div "⁠⁠⁠⁠⁠⁠⁠ Premium Wiper Blades ($80) Heading "Bought the best money could buy. Th…" at bounding box center [213, 87] width 216 height 56
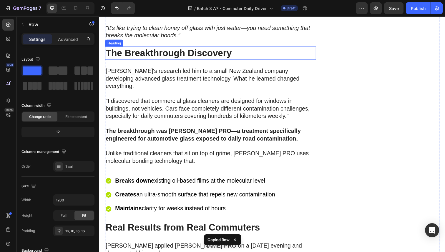
scroll to position [2114, 0]
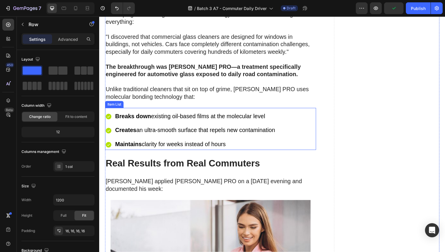
click at [171, 110] on div "Breaks down existing oil-based films at the molecular level Creates an ultra-sm…" at bounding box center [213, 131] width 216 height 43
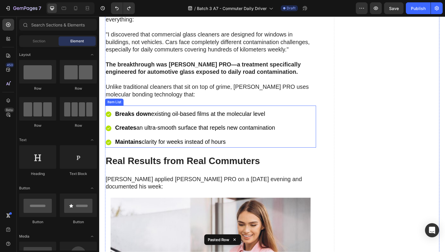
scroll to position [2185, 0]
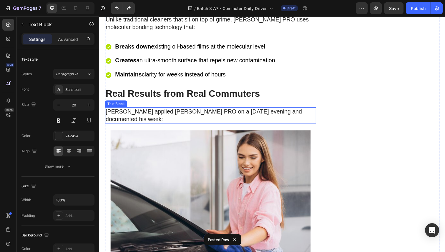
click at [173, 110] on p "[PERSON_NAME] applied [PERSON_NAME] PRO on a [DATE] evening and documented his …" at bounding box center [213, 117] width 214 height 15
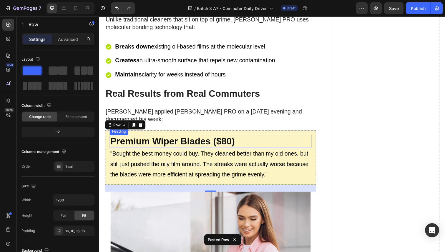
click at [151, 139] on strong "Premium Wiper Blades ($80)" at bounding box center [173, 144] width 127 height 11
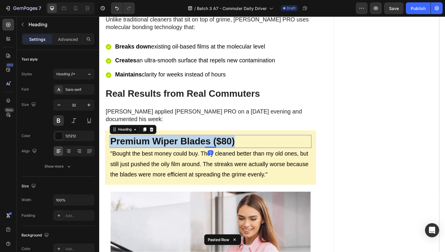
click at [151, 139] on strong "Premium Wiper Blades ($80)" at bounding box center [173, 144] width 127 height 11
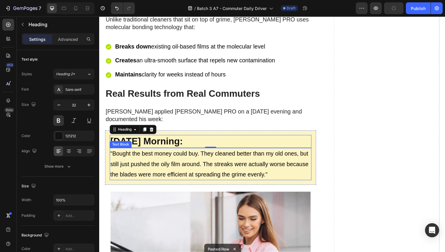
click at [151, 152] on p ""Bought the best money could buy. They cleaned better than my old ones, but sti…" at bounding box center [212, 168] width 205 height 32
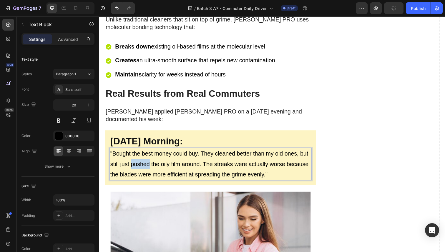
click at [151, 152] on p ""Bought the best money could buy. They cleaned better than my old ones, but sti…" at bounding box center [212, 168] width 205 height 32
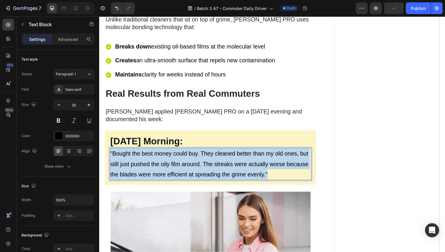
click at [151, 152] on p ""Bought the best money could buy. They cleaned better than my old ones, but sti…" at bounding box center [212, 168] width 205 height 32
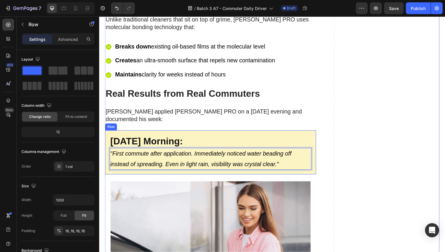
click at [149, 133] on div "⁠⁠⁠⁠⁠⁠⁠ Monday Morning: Heading "First commute after application. Immediately n…" at bounding box center [213, 155] width 216 height 45
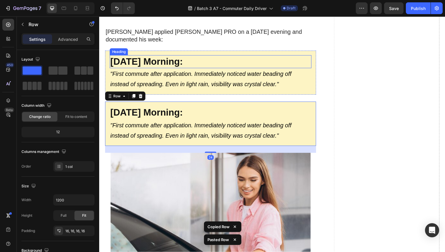
scroll to position [2308, 0]
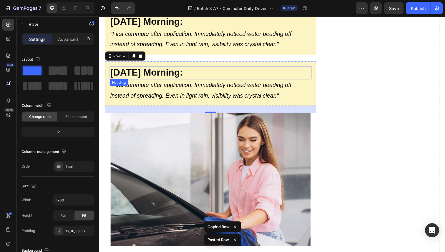
click at [148, 67] on h2 "[DATE] Morning:" at bounding box center [213, 74] width 206 height 14
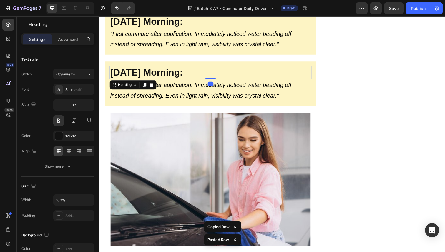
click at [148, 67] on h2 "[DATE] Morning:" at bounding box center [213, 74] width 206 height 14
click at [148, 68] on p "[DATE] Morning:" at bounding box center [212, 74] width 205 height 12
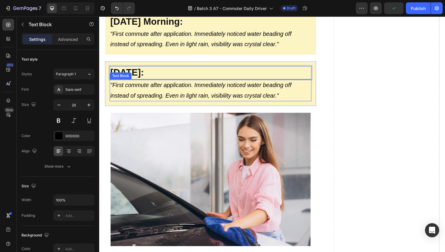
click at [149, 84] on icon ""First commute after application. Immediately noticed water beading off instead…" at bounding box center [202, 92] width 185 height 17
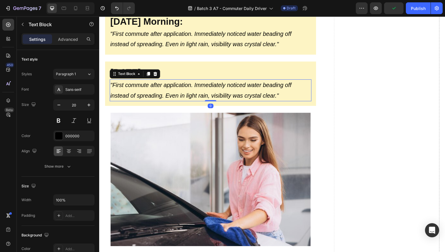
click at [149, 84] on icon ""First commute after application. Immediately noticed water beading off instead…" at bounding box center [202, 92] width 185 height 17
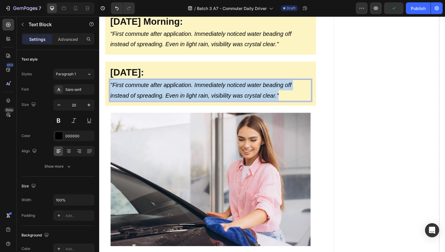
click at [149, 84] on icon ""First commute after application. Immediately noticed water beading off instead…" at bounding box center [202, 92] width 185 height 17
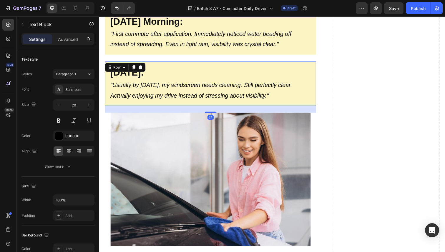
click at [150, 63] on div "⁠⁠⁠⁠⁠⁠⁠ Wednesday: Heading "Usually by Wednesday, my windscreen needs cleaning.…" at bounding box center [213, 85] width 216 height 45
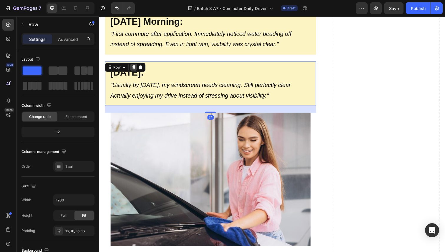
click at [134, 67] on icon at bounding box center [134, 69] width 3 height 4
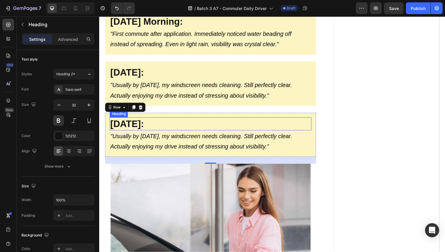
click at [132, 121] on strong "[DATE]:" at bounding box center [127, 126] width 34 height 11
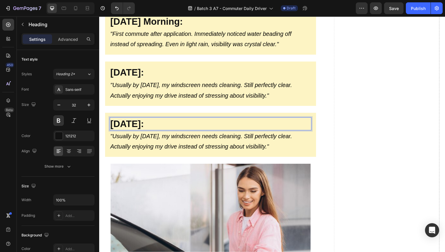
click at [132, 121] on strong "[DATE]:" at bounding box center [127, 126] width 34 height 11
click at [145, 133] on div ""Usually by [DATE], my windscreen needs cleaning. Still perfectly clear. Actual…" at bounding box center [213, 144] width 206 height 22
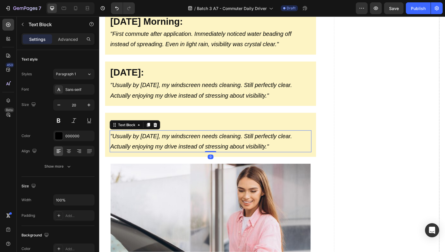
click at [144, 136] on icon ""Usually by [DATE], my windscreen needs cleaning. Still perfectly clear. Actual…" at bounding box center [203, 144] width 186 height 17
click at [143, 136] on icon ""Usually by [DATE], my windscreen needs cleaning. Still perfectly clear. Actual…" at bounding box center [203, 144] width 186 height 17
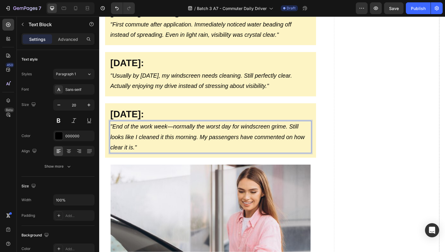
scroll to position [2318, 0]
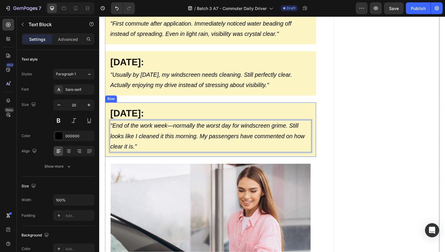
click at [145, 105] on div "⁠⁠⁠⁠⁠⁠⁠ Friday: Heading "End of the work week—normally the worst day for windsc…" at bounding box center [213, 133] width 216 height 56
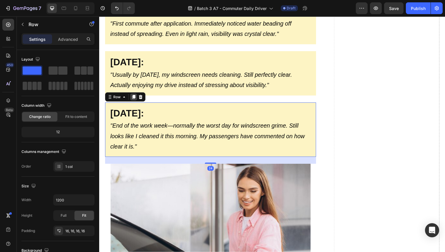
click at [133, 97] on icon at bounding box center [134, 99] width 3 height 4
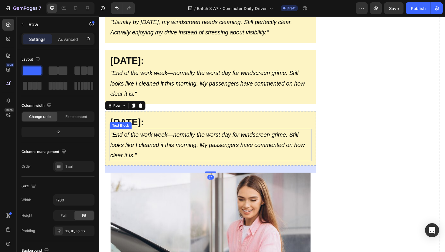
scroll to position [2375, 0]
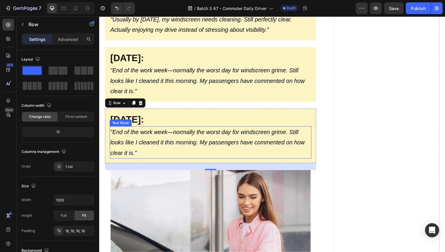
click at [134, 117] on strong "[DATE]:" at bounding box center [127, 122] width 34 height 11
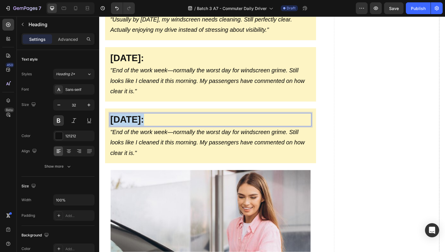
click at [134, 117] on strong "[DATE]:" at bounding box center [127, 122] width 34 height 11
click at [139, 130] on p ""End of the work week—normally the worst day for windscreen grime. Still looks …" at bounding box center [212, 146] width 205 height 32
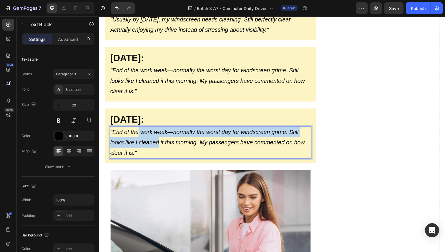
click at [139, 130] on p ""End of the work week—normally the worst day for windscreen grime. Still looks …" at bounding box center [212, 146] width 205 height 32
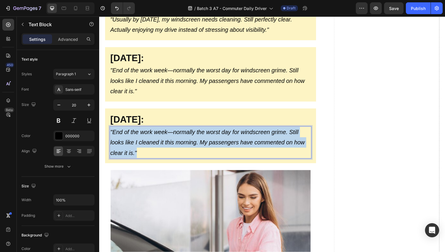
click at [139, 130] on p ""End of the work week—normally the worst day for windscreen grime. Still looks …" at bounding box center [212, 146] width 205 height 32
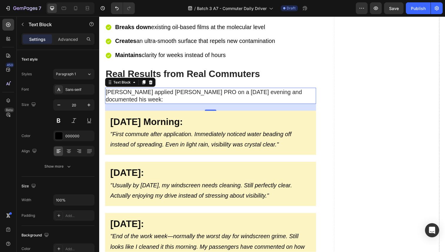
click at [137, 90] on p "[PERSON_NAME] applied [PERSON_NAME] PRO on a [DATE] evening and documented his …" at bounding box center [213, 97] width 214 height 15
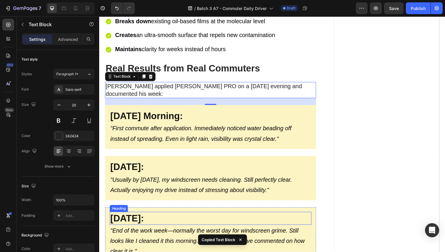
scroll to position [2210, 0]
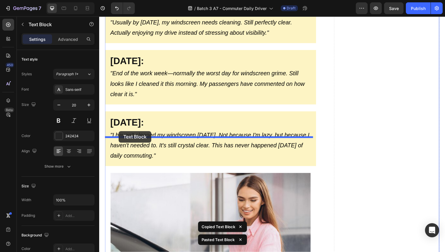
drag, startPoint x: 111, startPoint y: 65, endPoint x: 119, endPoint y: 134, distance: 69.1
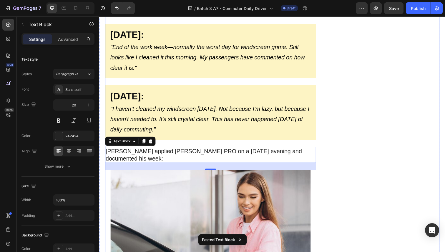
scroll to position [2404, 0]
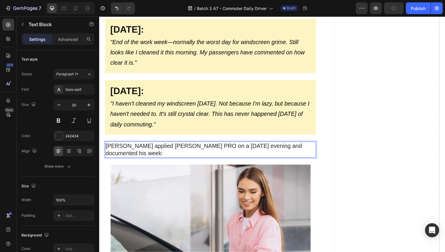
click at [146, 145] on p "[PERSON_NAME] applied [PERSON_NAME] PRO on a [DATE] evening and documented his …" at bounding box center [213, 152] width 214 height 15
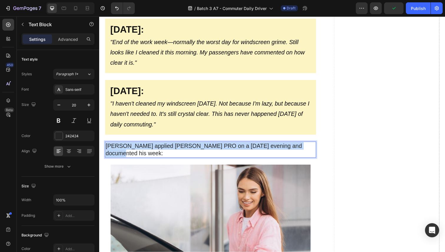
click at [146, 145] on p "[PERSON_NAME] applied [PERSON_NAME] PRO on a [DATE] evening and documented his …" at bounding box center [213, 152] width 214 height 15
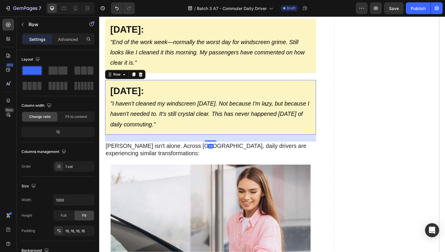
click at [169, 82] on div "⁠⁠⁠⁠⁠⁠⁠ Three Weeks Later: Heading "I haven't cleaned my windscreen in three we…" at bounding box center [213, 110] width 216 height 56
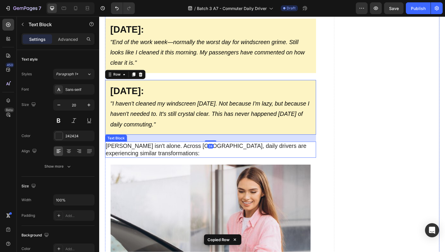
click at [164, 145] on p "[PERSON_NAME] isn't alone. Across [GEOGRAPHIC_DATA], daily drivers are experien…" at bounding box center [213, 152] width 214 height 15
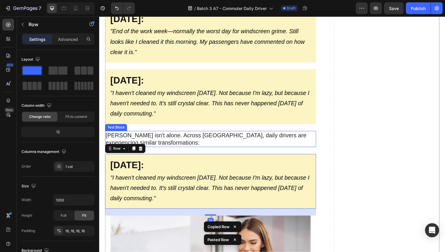
scroll to position [2416, 0]
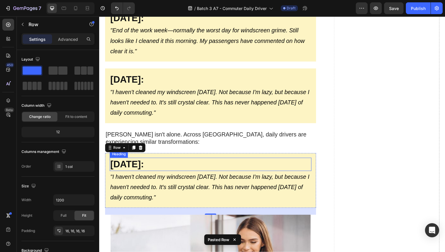
click at [145, 162] on strong "[DATE]:" at bounding box center [127, 167] width 34 height 11
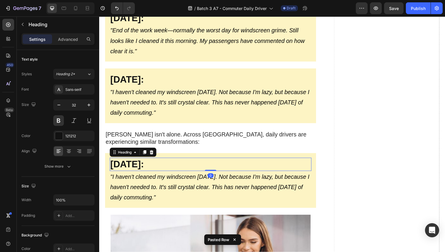
click at [145, 162] on strong "[DATE]:" at bounding box center [127, 167] width 34 height 11
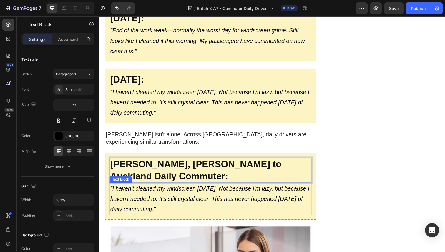
click at [180, 189] on icon ""I haven't cleaned my windscreen [DATE]. Not because I'm lazy, but because I ha…" at bounding box center [212, 203] width 204 height 28
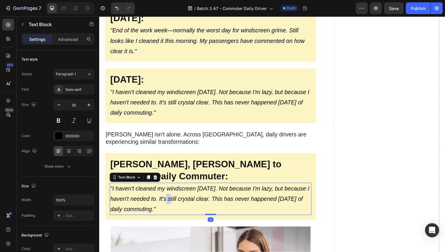
click at [180, 189] on icon ""I haven't cleaned my windscreen [DATE]. Not because I'm lazy, but because I ha…" at bounding box center [212, 203] width 204 height 28
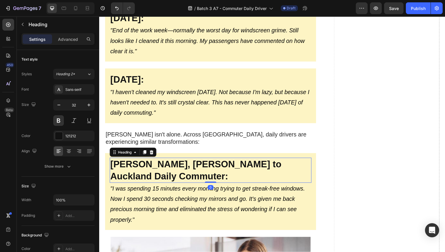
click at [165, 161] on h2 "⁠⁠⁠⁠⁠⁠⁠ Sarah Williams, Hamilton to Auckland Daily Commuter:" at bounding box center [213, 174] width 206 height 26
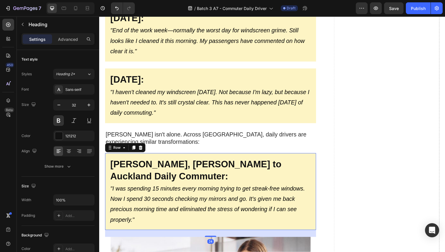
click at [184, 156] on div "⁠⁠⁠⁠⁠⁠⁠ Sarah Williams, Hamilton to Auckland Daily Commuter: Heading "I was spe…" at bounding box center [213, 195] width 216 height 79
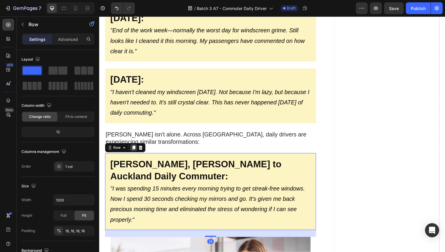
click at [133, 148] on icon at bounding box center [134, 150] width 5 height 5
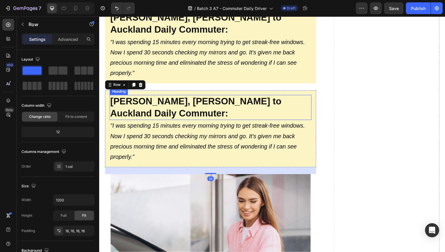
scroll to position [2536, 0]
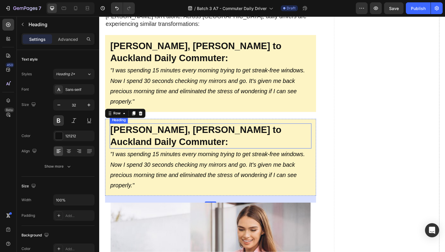
click at [144, 127] on strong "[PERSON_NAME], [PERSON_NAME] to Auckland Daily Commuter:" at bounding box center [197, 138] width 175 height 23
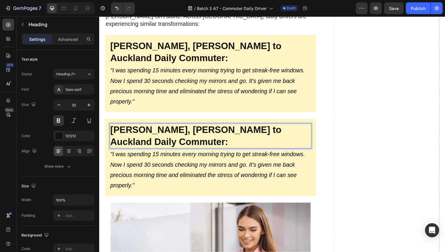
click at [144, 127] on strong "[PERSON_NAME], [PERSON_NAME] to Auckland Daily Commuter:" at bounding box center [197, 138] width 175 height 23
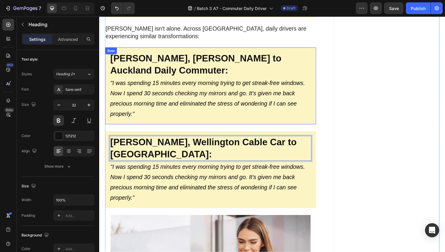
scroll to position [2525, 0]
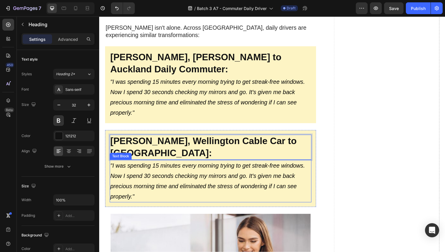
click at [159, 166] on icon ""I was spending 15 minutes every morning trying to get streak-free windows. Now…" at bounding box center [209, 185] width 199 height 38
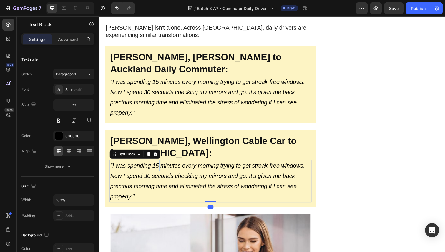
click at [159, 166] on icon ""I was spending 15 minutes every morning trying to get streak-free windows. Now…" at bounding box center [209, 185] width 199 height 38
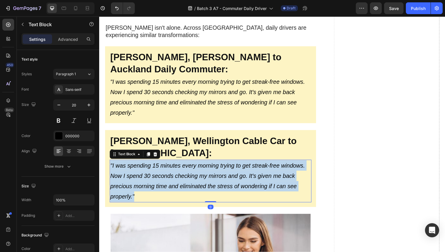
click at [159, 166] on icon ""I was spending 15 minutes every morning trying to get streak-free windows. Now…" at bounding box center [209, 185] width 199 height 38
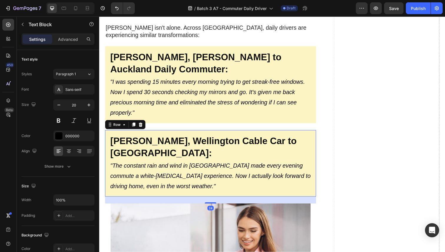
click at [153, 133] on div "⁠⁠⁠⁠⁠⁠⁠ Mike Foster, Wellington Cable Car to Hutt Valley: Heading "The constant…" at bounding box center [213, 167] width 216 height 68
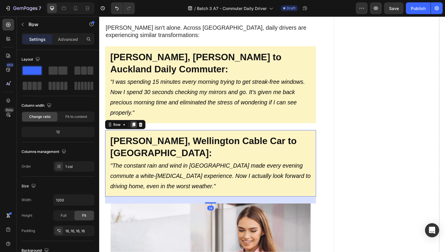
click at [135, 125] on icon at bounding box center [134, 127] width 3 height 4
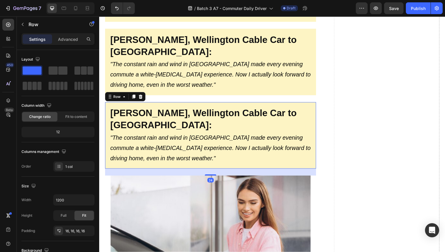
scroll to position [2631, 0]
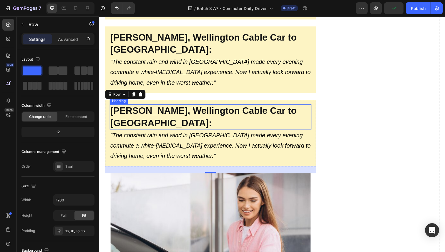
click at [140, 108] on strong "[PERSON_NAME], Wellington Cable Car to [GEOGRAPHIC_DATA]:" at bounding box center [205, 119] width 191 height 23
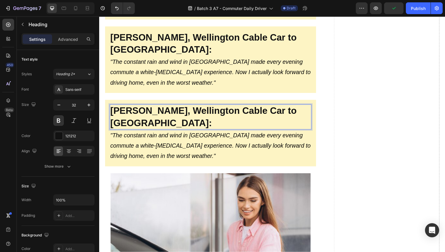
click at [140, 108] on strong "[PERSON_NAME], Wellington Cable Car to [GEOGRAPHIC_DATA]:" at bounding box center [205, 119] width 191 height 23
click at [141, 108] on strong "[PERSON_NAME], Wellington Cable Car to [GEOGRAPHIC_DATA]:" at bounding box center [205, 119] width 191 height 23
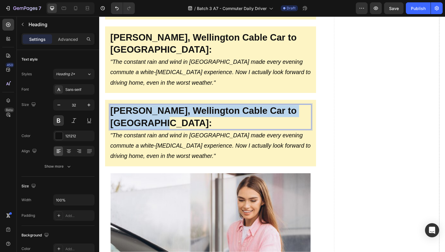
click at [141, 108] on strong "[PERSON_NAME], Wellington Cable Car to [GEOGRAPHIC_DATA]:" at bounding box center [205, 119] width 191 height 23
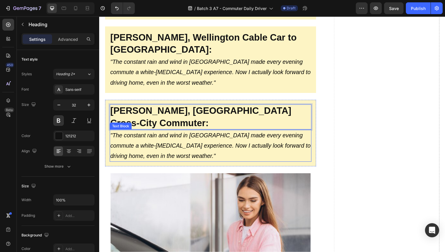
click at [185, 135] on icon ""The constant rain and wind in [GEOGRAPHIC_DATA] made every evening commute a w…" at bounding box center [212, 149] width 205 height 28
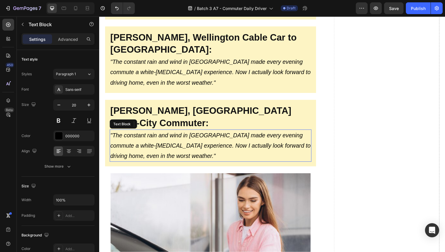
click at [184, 135] on icon ""The constant rain and wind in [GEOGRAPHIC_DATA] made every evening commute a w…" at bounding box center [212, 149] width 205 height 28
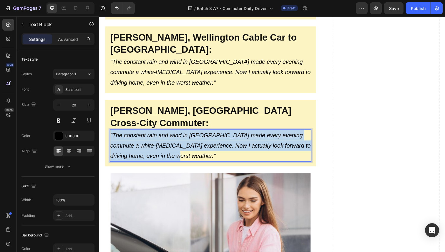
click at [184, 135] on icon ""The constant rain and wind in [GEOGRAPHIC_DATA] made every evening commute a w…" at bounding box center [212, 149] width 205 height 28
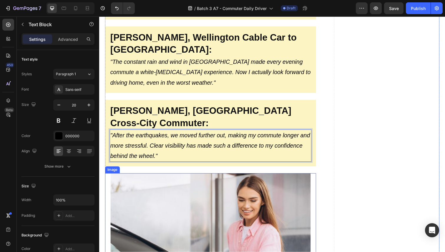
click at [200, 177] on img at bounding box center [213, 245] width 216 height 137
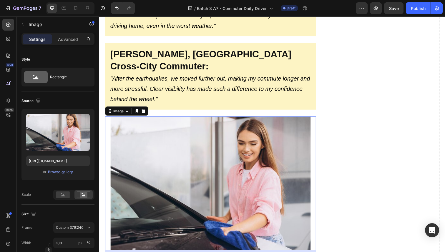
scroll to position [2690, 0]
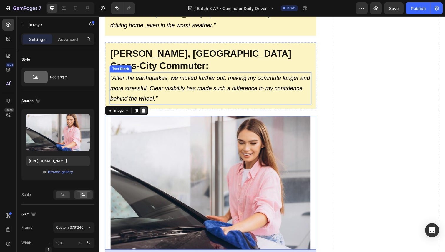
click at [143, 109] on div at bounding box center [144, 112] width 7 height 7
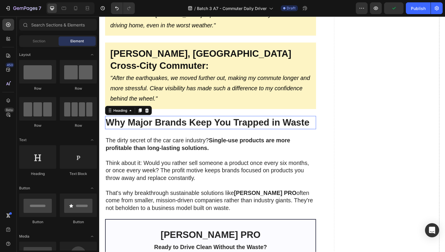
click at [153, 120] on strong "Why Major Brands Keep You Trapped in Waste" at bounding box center [210, 125] width 208 height 11
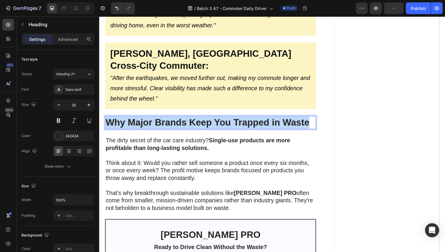
click at [153, 120] on strong "Why Major Brands Keep You Trapped in Waste" at bounding box center [210, 125] width 208 height 11
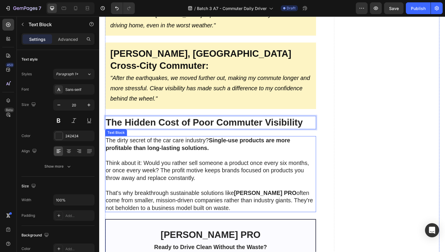
click at [126, 140] on strong "Single-use products are more profitable than long-lasting solutions." at bounding box center [200, 147] width 189 height 14
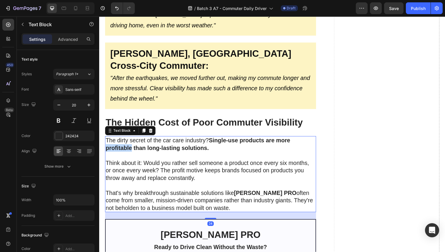
click at [126, 140] on strong "Single-use products are more profitable than long-lasting solutions." at bounding box center [200, 147] width 189 height 14
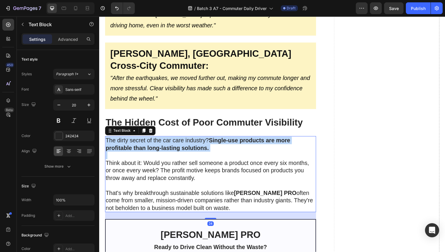
click at [126, 140] on strong "Single-use products are more profitable than long-lasting solutions." at bounding box center [200, 147] width 189 height 14
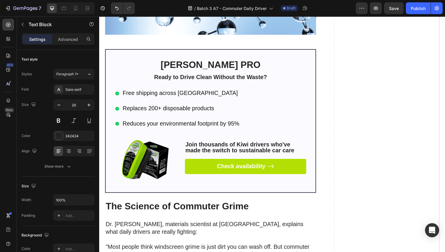
scroll to position [1811, 0]
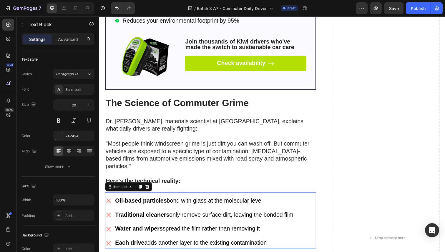
click at [307, 200] on div "Oil-based particles bond with glass at the molecular level Traditional cleaners…" at bounding box center [213, 227] width 216 height 54
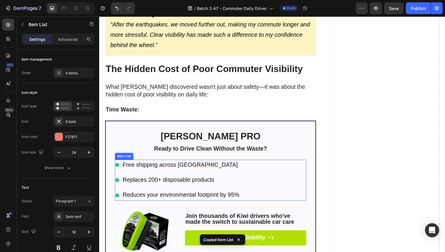
scroll to position [2746, 0]
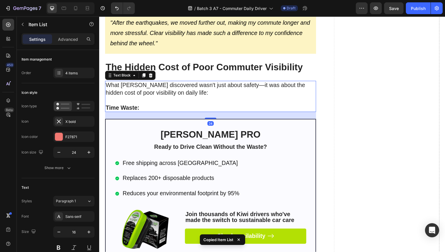
click at [144, 83] on p "What [PERSON_NAME] discovered wasn't just about safety—it was about the hidden …" at bounding box center [213, 94] width 214 height 23
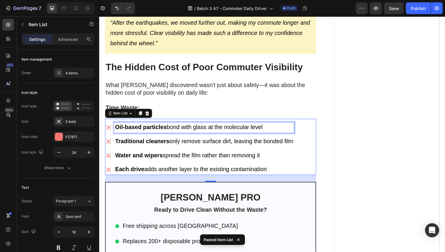
click at [148, 127] on strong "Oil-based particles" at bounding box center [141, 130] width 53 height 6
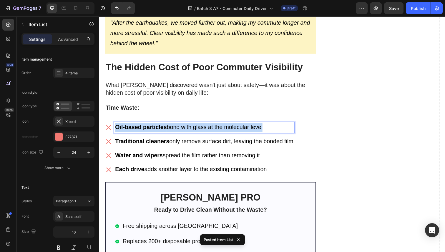
click at [148, 127] on strong "Oil-based particles" at bounding box center [141, 130] width 53 height 6
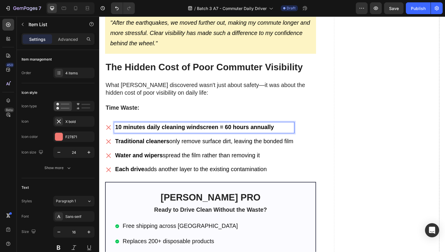
click at [137, 141] on strong "Traditional cleaners" at bounding box center [142, 144] width 55 height 6
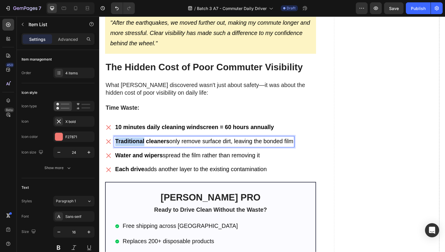
click at [137, 141] on strong "Traditional cleaners" at bounding box center [142, 144] width 55 height 6
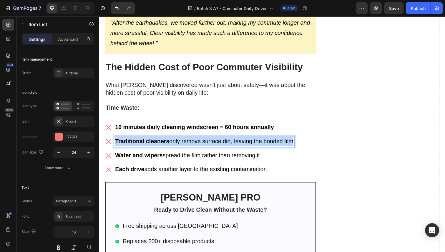
click at [137, 141] on strong "Traditional cleaners" at bounding box center [142, 144] width 55 height 6
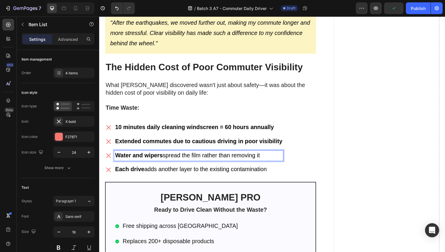
click at [140, 156] on strong "Water and wipers" at bounding box center [139, 159] width 49 height 6
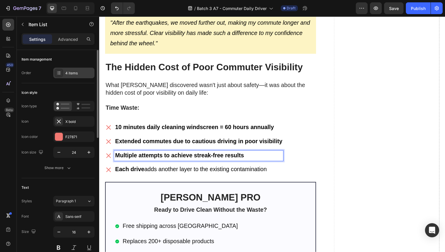
click at [69, 73] on div "4 items" at bounding box center [79, 73] width 28 height 5
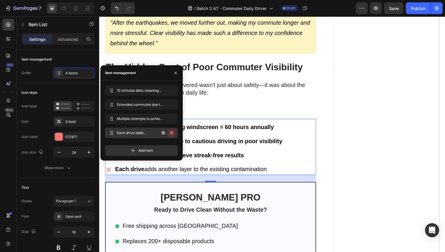
click at [169, 132] on button "button" at bounding box center [172, 133] width 8 height 8
click at [167, 132] on div "Delete" at bounding box center [167, 133] width 11 height 5
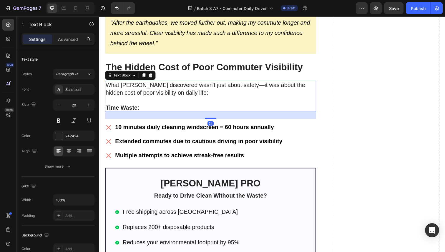
click at [181, 106] on p "Time Waste:" at bounding box center [213, 110] width 214 height 8
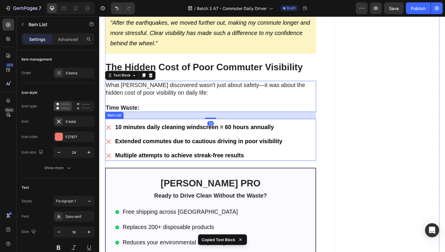
click at [299, 125] on div "10 minutes daily cleaning windscreen = 60 hours annually Extended commutes due …" at bounding box center [213, 144] width 216 height 39
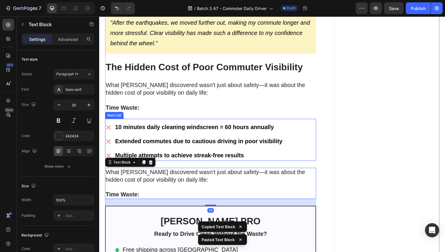
click at [296, 125] on div "10 minutes daily cleaning windscreen = 60 hours annually Extended commutes due …" at bounding box center [213, 144] width 216 height 39
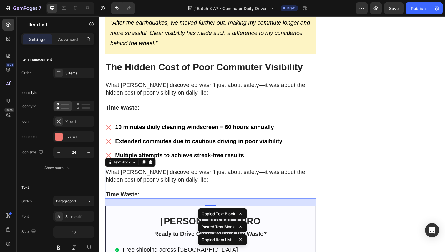
click at [290, 172] on p "What [PERSON_NAME] discovered wasn't just about safety—it was about the hidden …" at bounding box center [213, 183] width 214 height 23
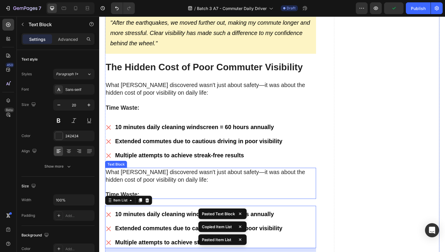
click at [149, 172] on p "What [PERSON_NAME] discovered wasn't just about safety—it was about the hidden …" at bounding box center [213, 183] width 214 height 23
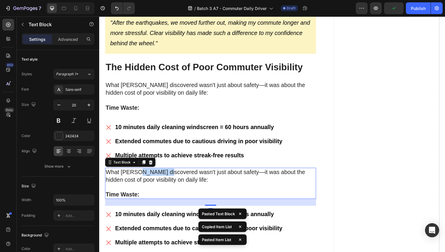
click at [149, 172] on p "What [PERSON_NAME] discovered wasn't just about safety—it was about the hidden …" at bounding box center [213, 183] width 214 height 23
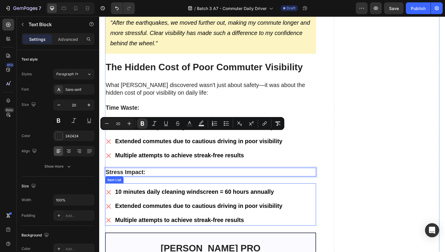
click at [157, 193] on strong "10 minutes daily cleaning windscreen = 60 hours annually" at bounding box center [196, 196] width 162 height 6
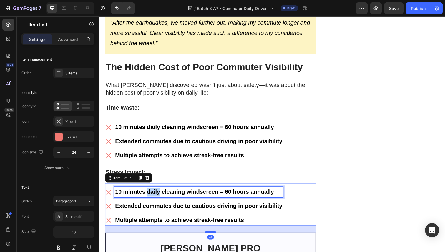
click at [157, 193] on strong "10 minutes daily cleaning windscreen = 60 hours annually" at bounding box center [196, 196] width 162 height 6
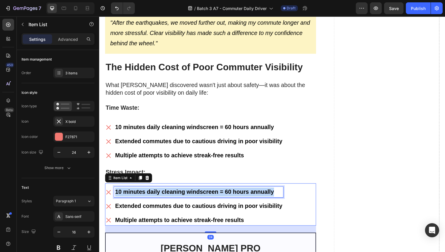
click at [157, 193] on strong "10 minutes daily cleaning windscreen = 60 hours annually" at bounding box center [196, 196] width 162 height 6
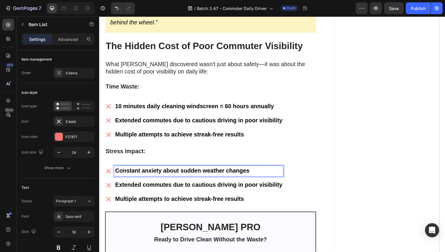
scroll to position [2769, 0]
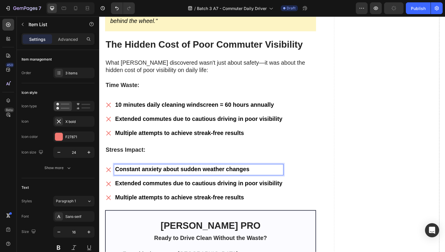
click at [158, 199] on strong "Multiple attempts to achieve streak-free results" at bounding box center [181, 202] width 132 height 6
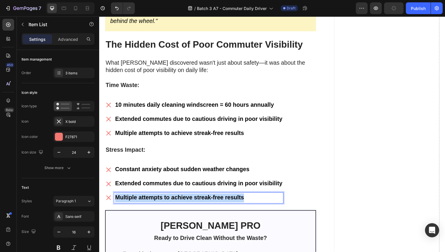
click at [158, 199] on strong "Multiple attempts to achieve streak-free results" at bounding box center [181, 202] width 132 height 6
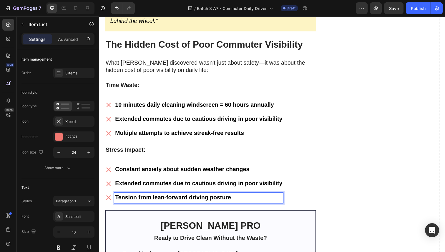
click at [163, 184] on strong "Extended commutes due to cautious driving in poor visibility" at bounding box center [200, 187] width 171 height 6
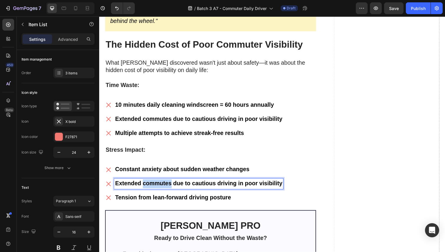
click at [163, 184] on strong "Extended commutes due to cautious driving in poor visibility" at bounding box center [200, 187] width 171 height 6
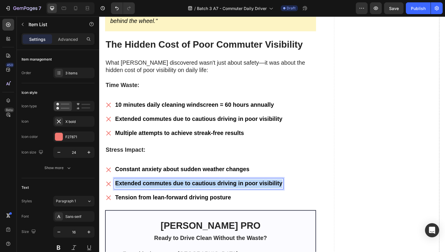
click at [163, 184] on strong "Extended commutes due to cautious driving in poor visibility" at bounding box center [200, 187] width 171 height 6
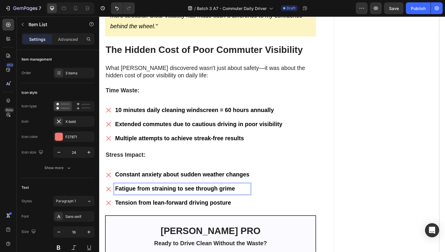
scroll to position [2755, 0]
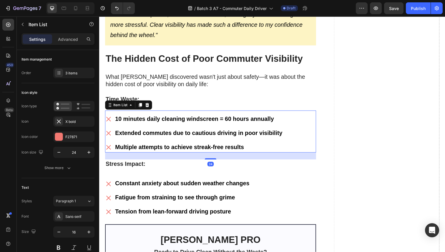
click at [138, 113] on div "10 minutes daily cleaning windscreen = 60 hours annually Extended commutes due …" at bounding box center [213, 134] width 216 height 43
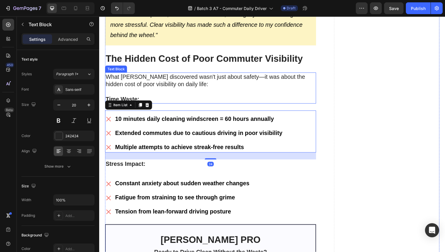
click at [153, 75] on p "What [PERSON_NAME] discovered wasn't just about safety—it was about the hidden …" at bounding box center [213, 86] width 214 height 23
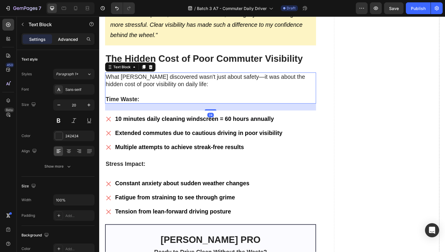
click at [69, 36] on div "Advanced" at bounding box center [67, 38] width 29 height 9
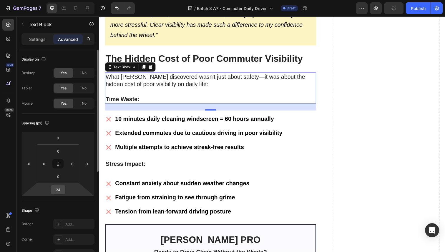
click at [62, 189] on input "24" at bounding box center [58, 190] width 12 height 9
type input "0"
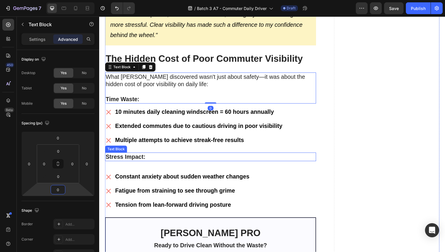
click at [142, 157] on strong "Stress Impact:" at bounding box center [126, 160] width 41 height 6
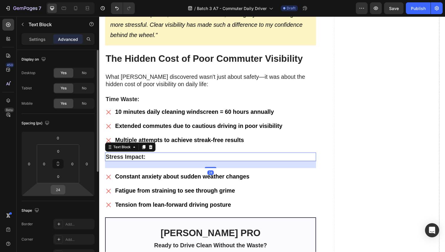
click at [59, 186] on input "24" at bounding box center [58, 190] width 12 height 9
type input "0"
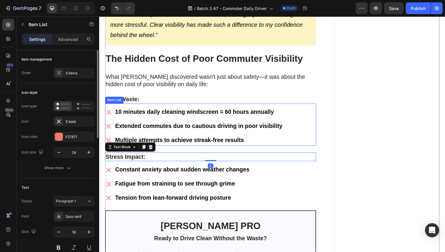
click at [206, 109] on div "10 minutes daily cleaning windscreen = 60 hours annually Extended commutes due …" at bounding box center [196, 128] width 182 height 39
click at [197, 156] on p "Stress Impact:" at bounding box center [213, 160] width 214 height 8
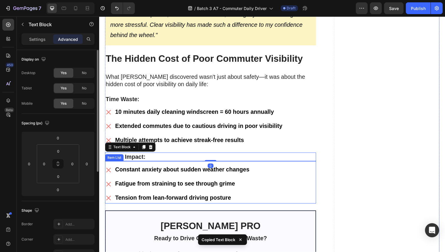
click at [284, 168] on div "Constant anxiety about sudden weather changes Fatigue from straining to see thr…" at bounding box center [213, 187] width 216 height 39
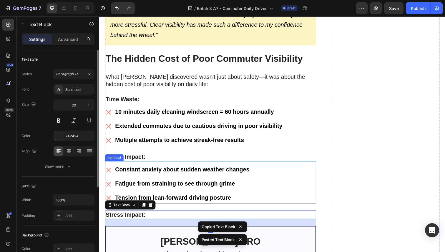
click at [269, 168] on div "Constant anxiety about sudden weather changes Fatigue from straining to see thr…" at bounding box center [213, 187] width 216 height 39
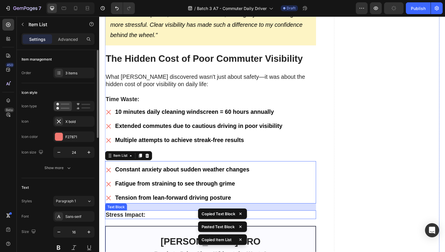
click at [246, 216] on p "Stress Impact:" at bounding box center [213, 220] width 214 height 8
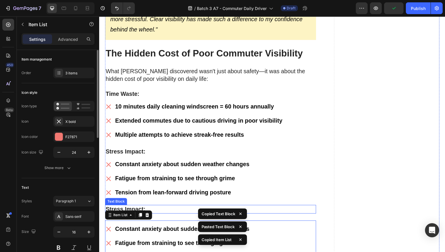
scroll to position [2763, 0]
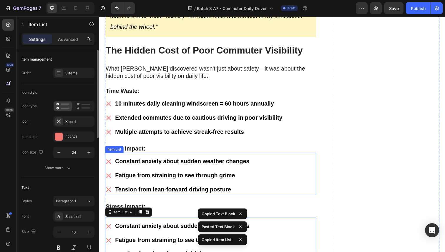
click at [267, 160] on div "Constant anxiety about sudden weather changes Fatigue from straining to see thr…" at bounding box center [213, 179] width 216 height 39
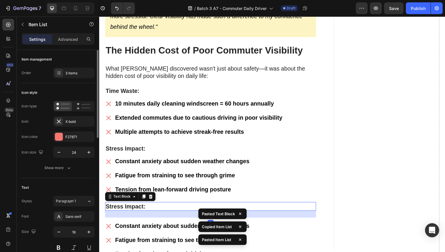
click at [254, 207] on p "Stress Impact:" at bounding box center [213, 211] width 214 height 8
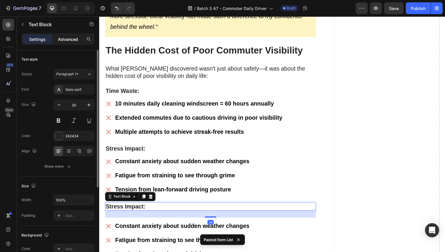
click at [68, 42] on p "Advanced" at bounding box center [68, 39] width 20 height 6
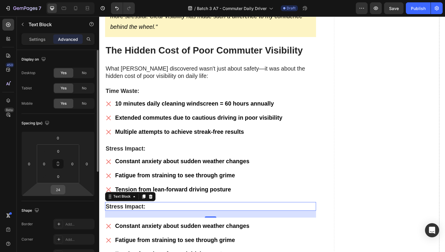
click at [61, 190] on input "24" at bounding box center [58, 190] width 12 height 9
type input "0"
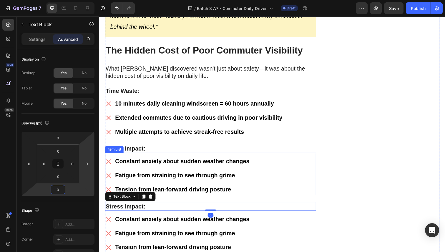
drag, startPoint x: 131, startPoint y: 119, endPoint x: 135, endPoint y: 118, distance: 4.8
click at [131, 156] on div "Constant anxiety about sudden weather changes Fatigue from straining to see thr…" at bounding box center [213, 177] width 216 height 43
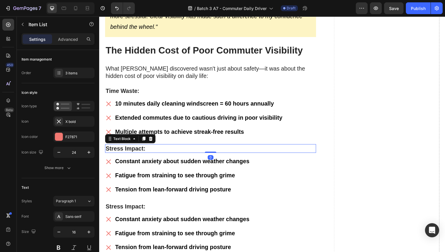
click at [171, 148] on p "Stress Impact:" at bounding box center [213, 152] width 214 height 8
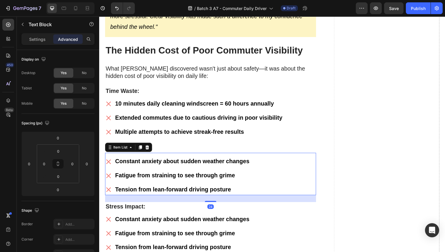
click at [175, 161] on p "Constant anxiety about sudden weather changes" at bounding box center [183, 165] width 137 height 9
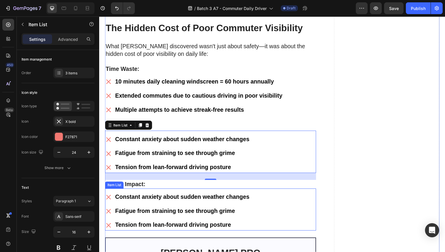
scroll to position [2790, 0]
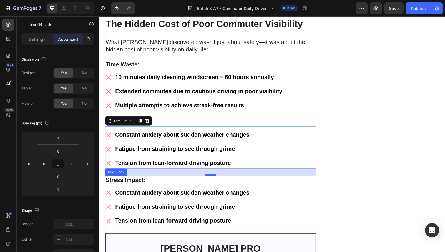
click at [188, 180] on p "Stress Impact:" at bounding box center [213, 184] width 214 height 8
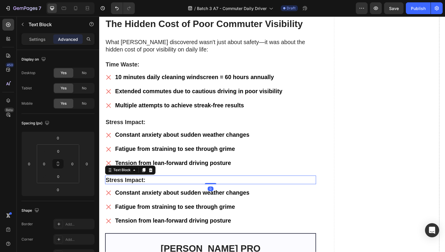
click at [188, 180] on p "Stress Impact:" at bounding box center [213, 184] width 214 height 8
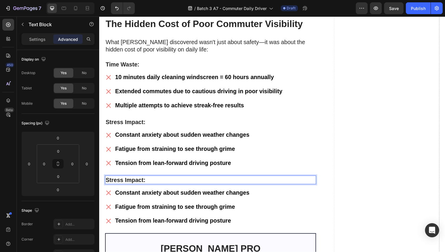
click at [166, 180] on p "Stress Impact:" at bounding box center [213, 184] width 214 height 8
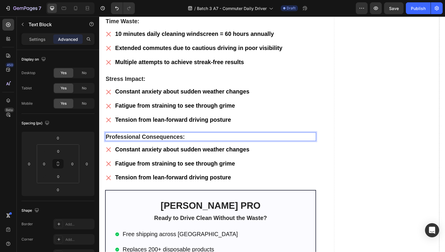
scroll to position [2847, 0]
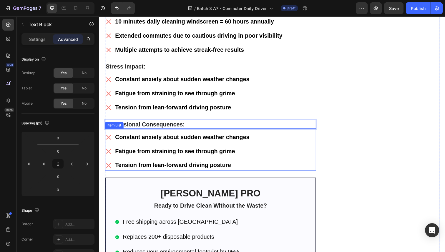
click at [156, 137] on strong "Constant anxiety about sudden weather changes" at bounding box center [183, 140] width 137 height 6
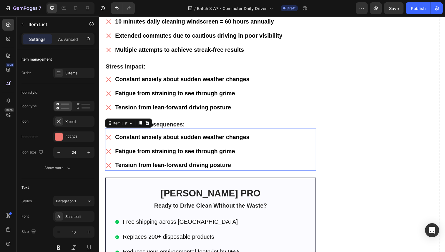
click at [156, 137] on strong "Constant anxiety about sudden weather changes" at bounding box center [183, 140] width 137 height 6
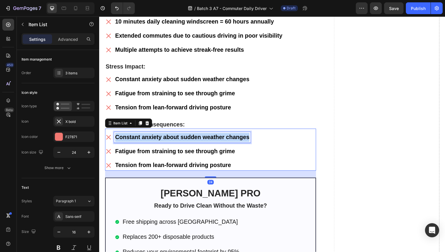
click at [156, 137] on strong "Constant anxiety about sudden weather changes" at bounding box center [183, 140] width 137 height 6
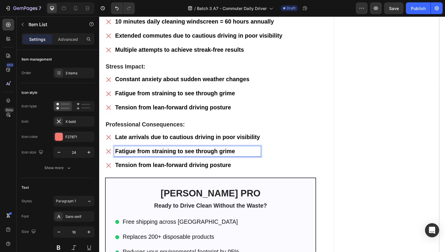
click at [151, 151] on strong "Fatigue from straining to see through grime" at bounding box center [176, 154] width 123 height 6
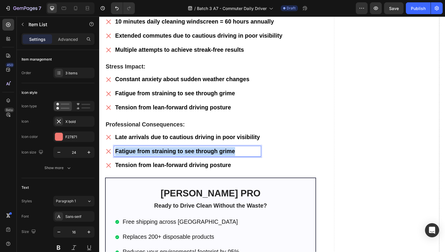
click at [151, 151] on strong "Fatigue from straining to see through grime" at bounding box center [176, 154] width 123 height 6
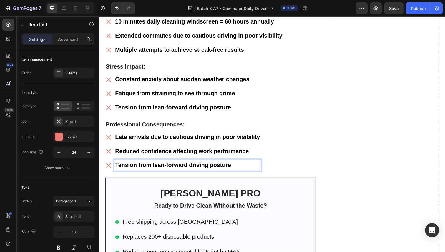
click at [151, 165] on strong "Tension from lean-forward driving posture" at bounding box center [174, 168] width 118 height 6
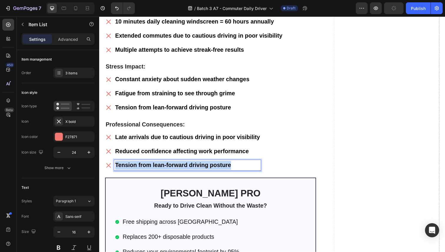
click at [151, 165] on strong "Tension from lean-forward driving posture" at bounding box center [174, 168] width 118 height 6
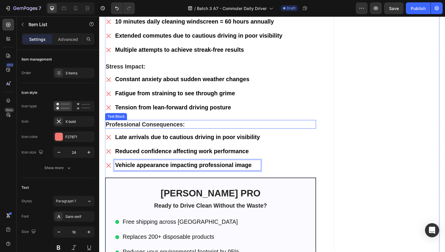
click at [240, 123] on p "Professional Consequences:" at bounding box center [213, 127] width 214 height 8
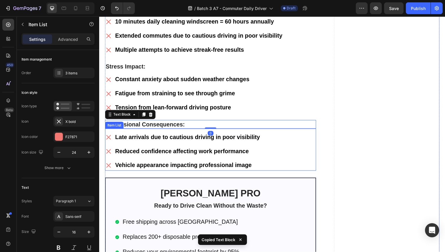
click at [283, 135] on div "Late arrivals due to cautious driving in poor visibility Reduced confidence aff…" at bounding box center [213, 154] width 216 height 39
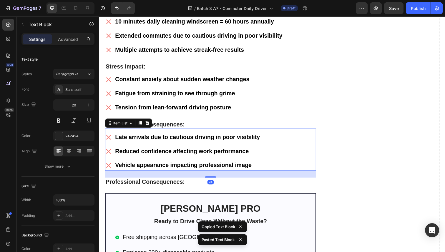
click at [280, 135] on div "Late arrivals due to cautious driving in poor visibility Reduced confidence aff…" at bounding box center [213, 154] width 216 height 39
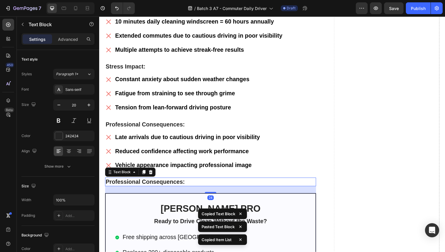
click at [262, 182] on p "Professional Consequences:" at bounding box center [213, 186] width 214 height 8
click at [75, 39] on p "Advanced" at bounding box center [68, 39] width 20 height 6
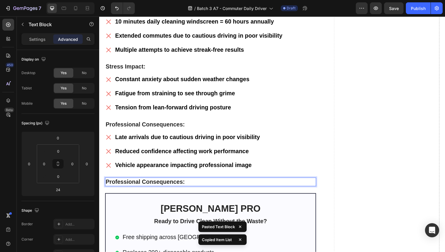
click at [222, 182] on p "Professional Consequences:" at bounding box center [213, 186] width 214 height 8
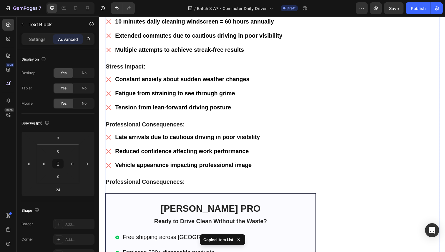
click at [239, 182] on p "Professional Consequences:" at bounding box center [213, 186] width 214 height 8
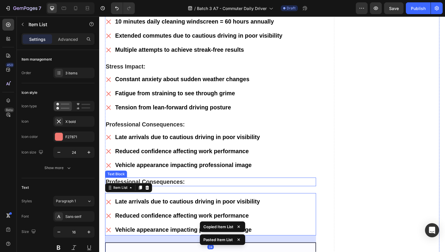
click at [197, 182] on p "Professional Consequences:" at bounding box center [213, 186] width 214 height 8
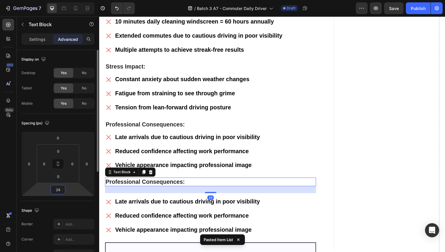
click at [60, 187] on input "24" at bounding box center [58, 190] width 12 height 9
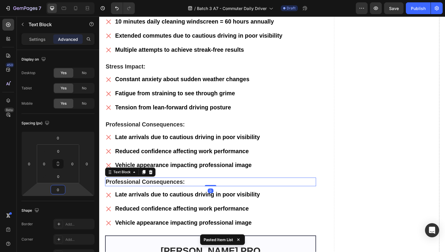
type input "0"
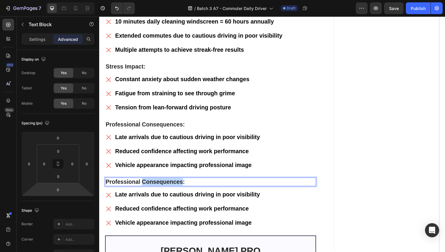
click at [156, 183] on strong "Professional Consequences:" at bounding box center [146, 186] width 81 height 6
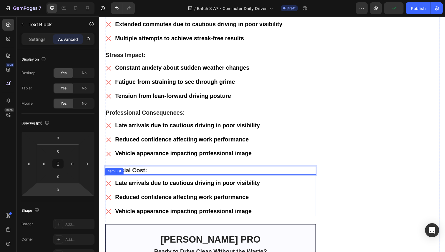
scroll to position [2859, 0]
click at [140, 184] on strong "Late arrivals due to cautious driving in poor visibility" at bounding box center [189, 187] width 148 height 6
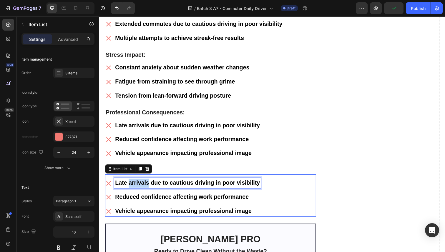
click at [140, 184] on strong "Late arrivals due to cautious driving in poor visibility" at bounding box center [189, 187] width 148 height 6
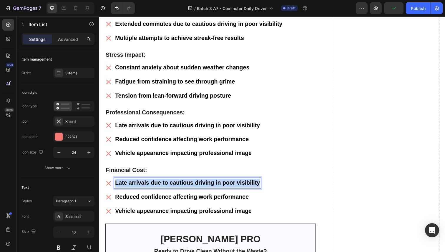
click at [140, 184] on strong "Late arrivals due to cautious driving in poor visibility" at bounding box center [189, 187] width 148 height 6
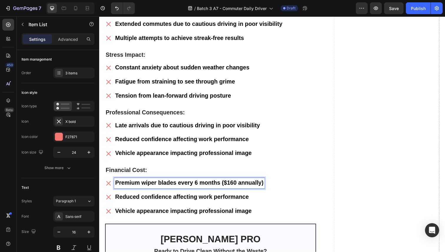
click at [162, 197] on p "Reduced confidence affecting work performance" at bounding box center [191, 201] width 152 height 9
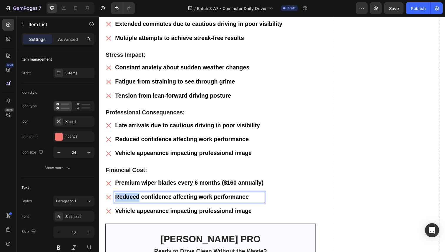
click at [162, 197] on p "Reduced confidence affecting work performance" at bounding box center [191, 201] width 152 height 9
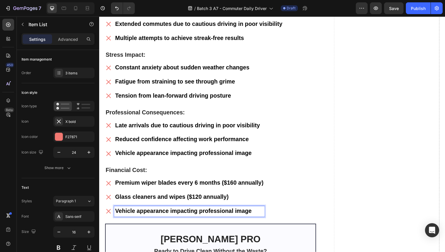
click at [163, 212] on strong "Vehicle appearance impacting professional image" at bounding box center [185, 215] width 140 height 6
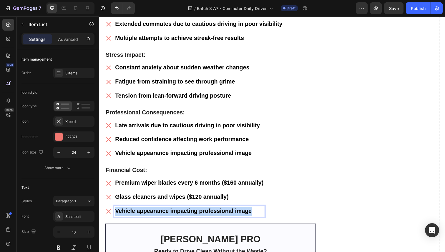
click at [163, 212] on strong "Vehicle appearance impacting professional image" at bounding box center [185, 215] width 140 height 6
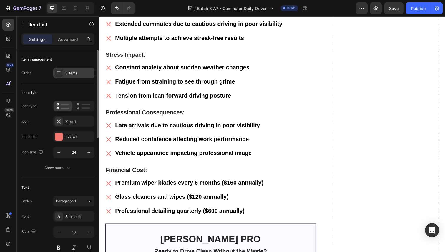
click at [74, 72] on div "3 items" at bounding box center [79, 73] width 28 height 5
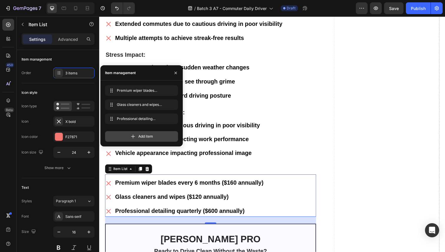
click at [131, 135] on icon at bounding box center [133, 137] width 6 height 6
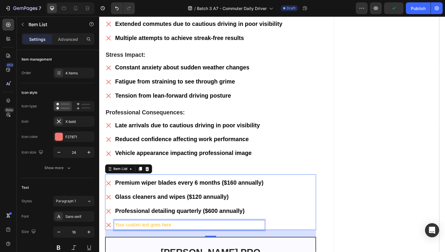
click at [161, 225] on div "Your custom text goes here" at bounding box center [191, 230] width 153 height 10
click at [161, 226] on p "Your custom text goes here" at bounding box center [191, 230] width 152 height 9
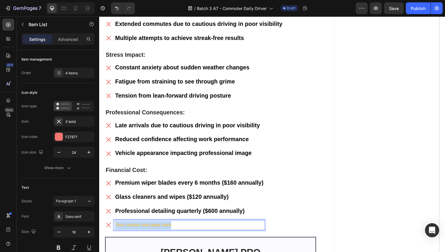
click at [161, 226] on p "Your custom text goes here" at bounding box center [191, 230] width 152 height 9
click at [162, 228] on span "Total annual cost: $880 for subpar results" at bounding box center [155, 230] width 81 height 5
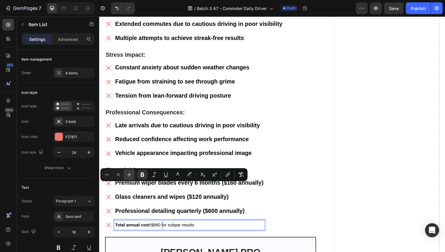
click at [131, 171] on button "Plus" at bounding box center [129, 175] width 11 height 11
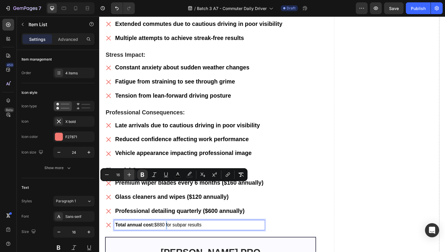
click at [131, 171] on button "Plus" at bounding box center [129, 175] width 11 height 11
type input "20"
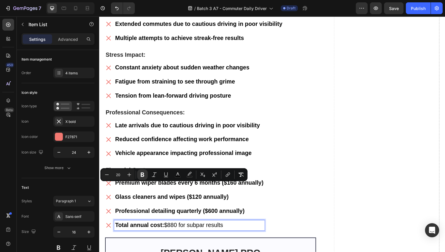
click at [222, 197] on p "Glass cleaners and wipes ($120 annually)" at bounding box center [191, 201] width 152 height 9
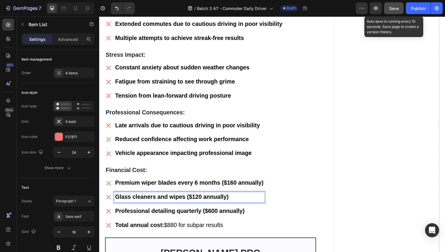
click at [388, 9] on button "Save" at bounding box center [393, 8] width 19 height 12
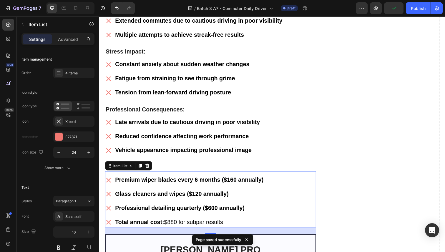
scroll to position [2870, 0]
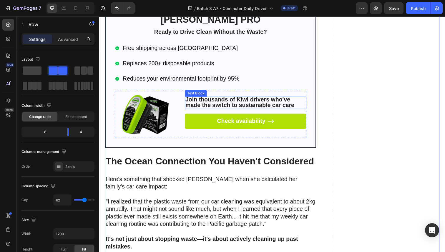
scroll to position [3112, 0]
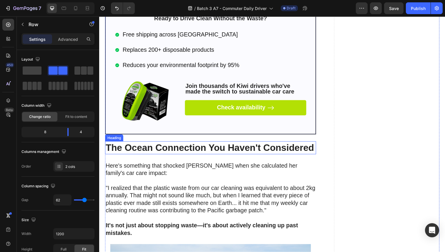
click at [157, 146] on strong "The Ocean Connection You Haven't Considered" at bounding box center [212, 151] width 213 height 11
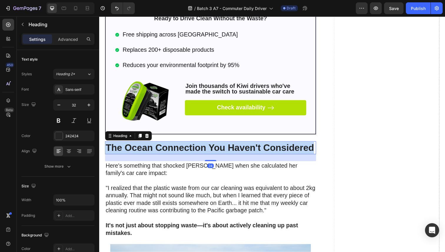
click at [157, 146] on strong "The Ocean Connection You Haven't Considered" at bounding box center [212, 151] width 213 height 11
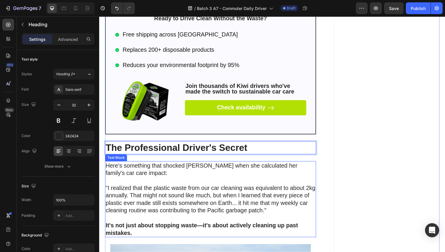
click at [173, 165] on p "Here's something that shocked Sarah when she calculated her family's car care i…" at bounding box center [213, 176] width 214 height 23
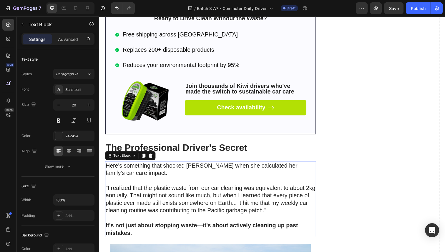
click at [173, 165] on p "Here's something that shocked Sarah when she calculated her family's car care i…" at bounding box center [213, 176] width 214 height 23
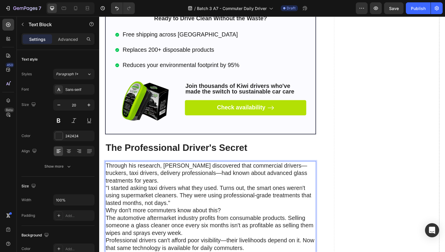
click at [160, 165] on p "Through his research, James discovered that commercial drivers—truckers, taxi d…" at bounding box center [213, 215] width 214 height 100
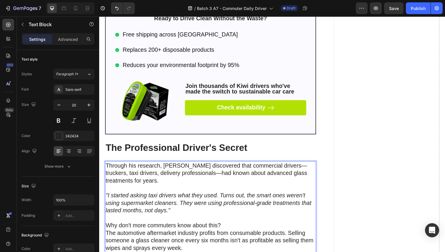
click at [151, 227] on p "Why don't more commuters know about this? The automotive aftermarket industry p…" at bounding box center [213, 254] width 214 height 54
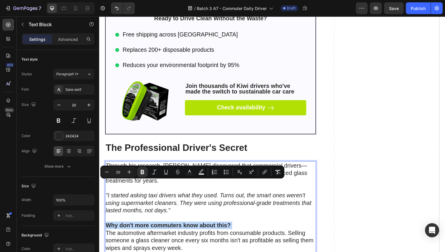
click at [239, 227] on p "Why don't more commuters know about this? The automotive aftermarket industry p…" at bounding box center [213, 254] width 214 height 54
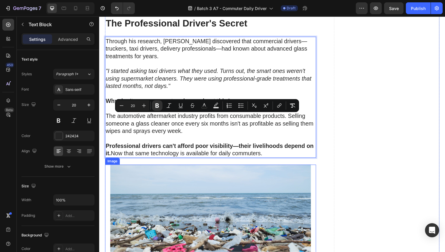
scroll to position [3241, 0]
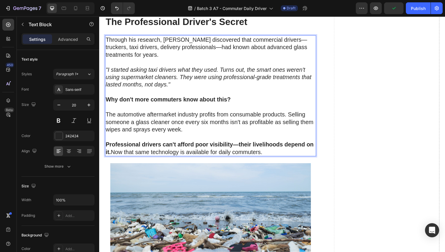
click at [305, 68] on icon ""I started asking taxi drivers what they used. Turns out, the smart ones weren'…" at bounding box center [211, 79] width 210 height 22
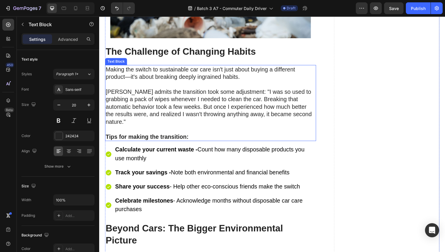
scroll to position [3459, 0]
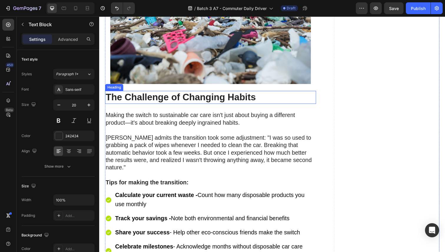
click at [168, 94] on strong "The Challenge of Changing Habits" at bounding box center [182, 99] width 153 height 11
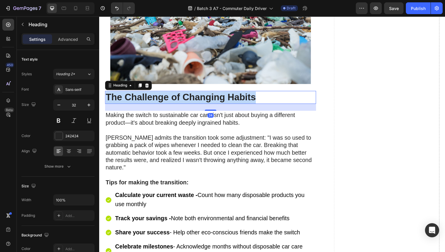
click at [168, 94] on strong "The Challenge of Changing Habits" at bounding box center [182, 99] width 153 height 11
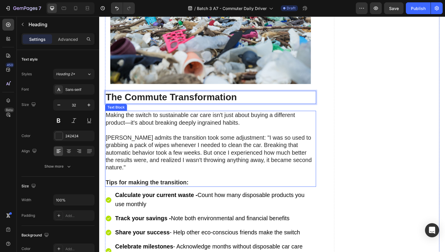
click at [164, 137] on p "Sarah admits the transition took some adjustment: "I was so used to grabbing a …" at bounding box center [213, 160] width 214 height 46
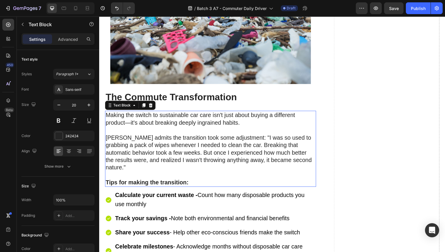
click at [164, 137] on p "Sarah admits the transition took some adjustment: "I was so used to grabbing a …" at bounding box center [213, 160] width 214 height 46
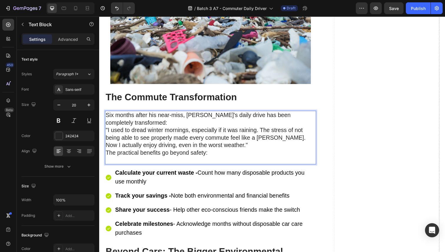
click at [161, 114] on p "Six months after his near-miss, James's daily drive has been completely transfo…" at bounding box center [213, 141] width 214 height 54
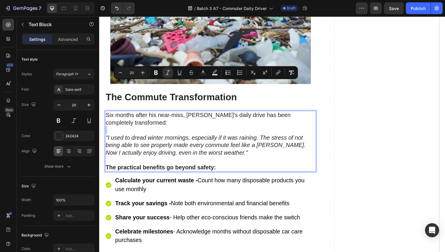
scroll to position [3468, 0]
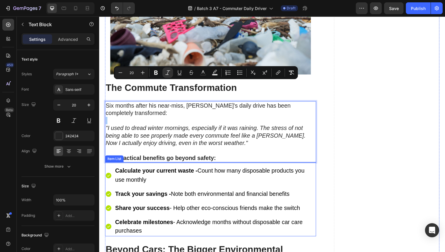
click at [169, 170] on p "Calculate your current waste - Count how many disposable products you use month…" at bounding box center [217, 179] width 204 height 18
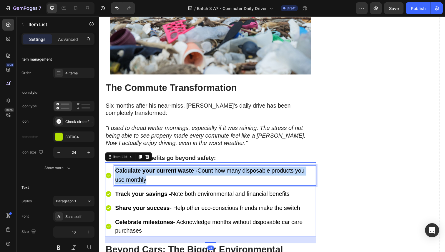
click at [169, 170] on p "Calculate your current waste - Count how many disposable products you use month…" at bounding box center [217, 179] width 204 height 18
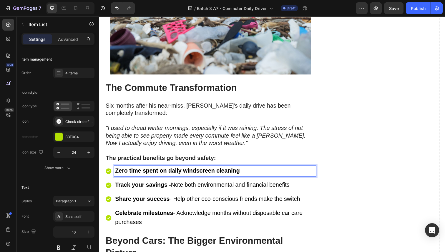
click at [157, 186] on strong "Track your savings -" at bounding box center [143, 189] width 57 height 6
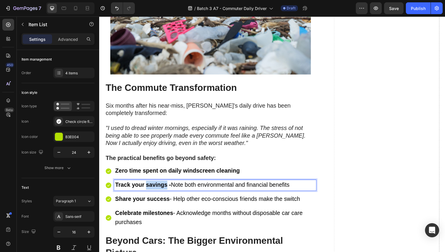
click at [157, 186] on strong "Track your savings -" at bounding box center [143, 189] width 57 height 6
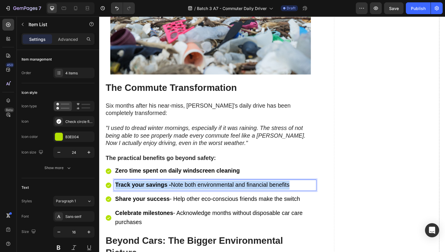
click at [157, 186] on strong "Track your savings -" at bounding box center [143, 189] width 57 height 6
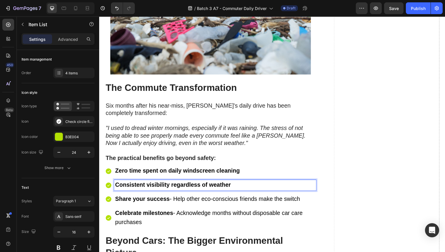
click at [162, 198] on div "Share your success - Help other eco-conscious friends make the switch" at bounding box center [218, 203] width 206 height 11
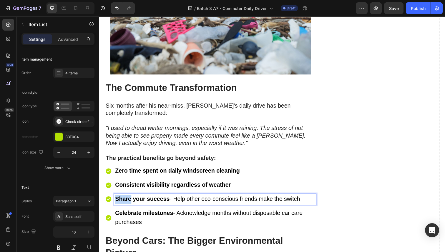
click at [162, 198] on div "Share your success - Help other eco-conscious friends make the switch" at bounding box center [218, 203] width 206 height 11
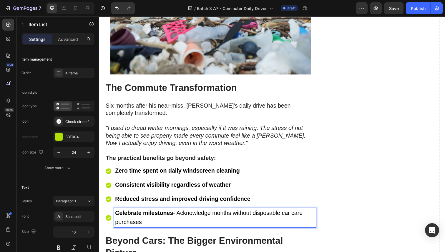
click at [154, 214] on p "Celebrate milestones - Acknowledge months without disposable car care purchases" at bounding box center [217, 223] width 204 height 18
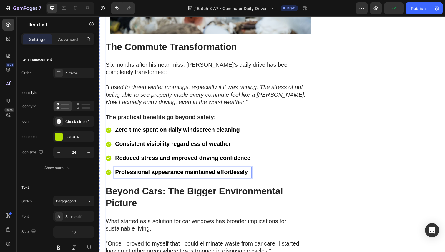
scroll to position [3512, 0]
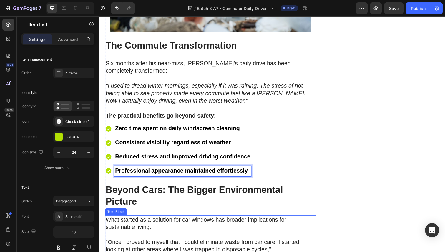
click at [166, 221] on p "What started as a solution for car windows has broader implications for sustain…" at bounding box center [213, 228] width 214 height 15
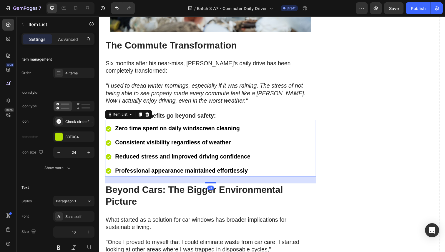
click at [287, 123] on div "Zero time spent on daily windscreen cleaning Consistent visibility regardless o…" at bounding box center [213, 151] width 216 height 57
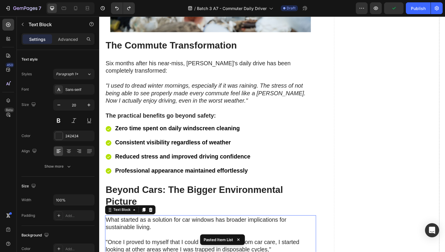
click at [240, 221] on p "What started as a solution for car windows has broader implications for sustain…" at bounding box center [213, 228] width 214 height 15
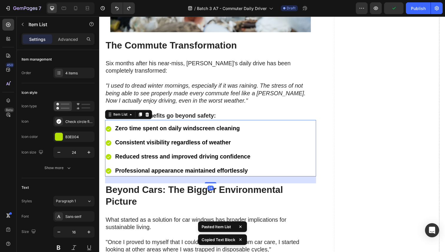
click at [297, 126] on div "Zero time spent on daily windscreen cleaning Consistent visibility regardless o…" at bounding box center [213, 153] width 216 height 54
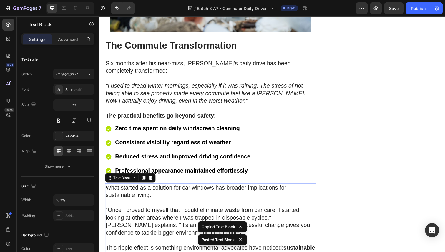
click at [188, 203] on p ""Once I proved to myself that I could eliminate waste from car care, I started …" at bounding box center [213, 226] width 214 height 46
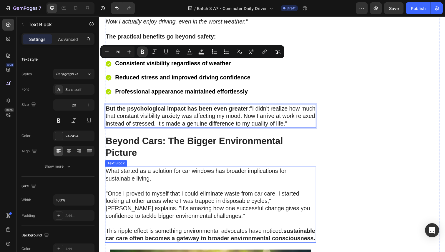
scroll to position [3599, 0]
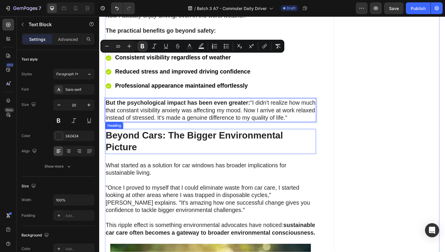
click at [186, 132] on h2 "Beyond Cars: The Bigger Environmental Picture" at bounding box center [213, 145] width 216 height 26
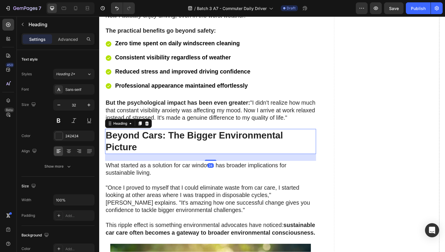
click at [186, 132] on h2 "Beyond Cars: The Bigger Environmental Picture" at bounding box center [213, 145] width 216 height 26
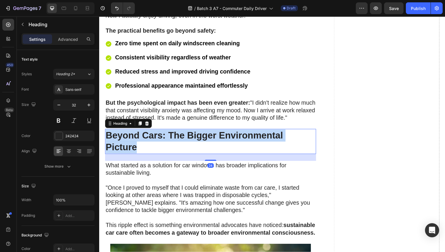
click at [186, 132] on p "Beyond Cars: The Bigger Environmental Picture" at bounding box center [213, 144] width 214 height 24
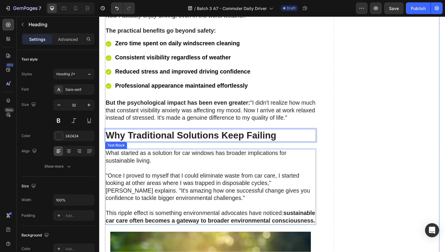
click at [186, 168] on p ""Once I proved to myself that I could eliminate waste from car care, I started …" at bounding box center [213, 191] width 214 height 46
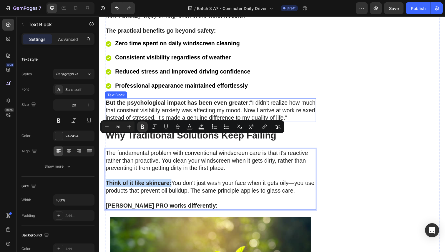
scroll to position [3541, 0]
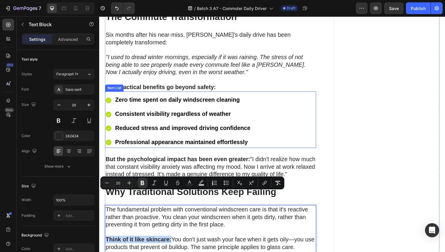
click at [291, 97] on div "Zero time spent on daily windscreen cleaning Consistent visibility regardless o…" at bounding box center [213, 124] width 216 height 54
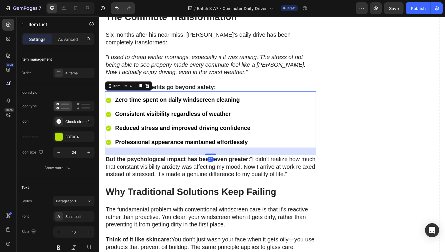
copy strong "Think of it like skincare:"
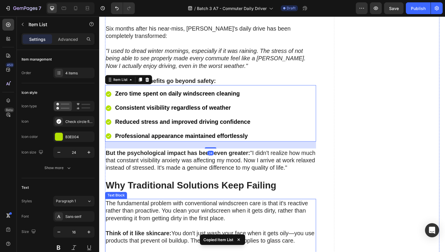
scroll to position [3592, 0]
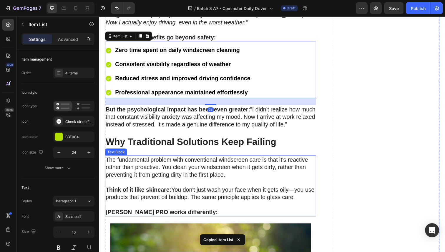
click at [206, 213] on p "[PERSON_NAME] PRO works differently:" at bounding box center [213, 217] width 214 height 8
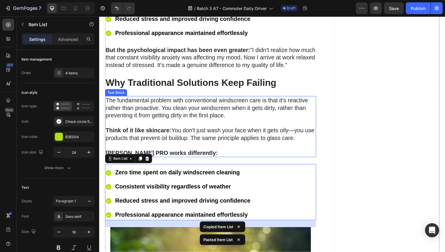
scroll to position [3666, 0]
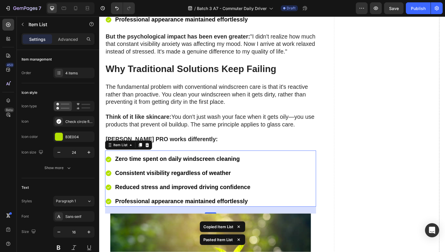
click at [179, 159] on strong "Zero time spent on daily windscreen cleaning" at bounding box center [178, 162] width 127 height 6
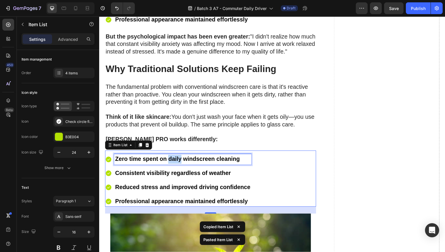
click at [179, 159] on strong "Zero time spent on daily windscreen cleaning" at bounding box center [178, 162] width 127 height 6
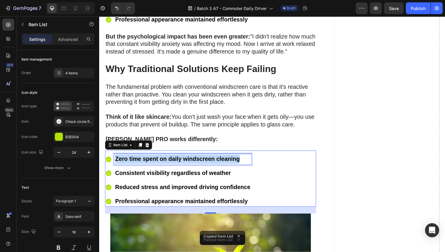
click at [179, 159] on strong "Zero time spent on daily windscreen cleaning" at bounding box center [178, 162] width 127 height 6
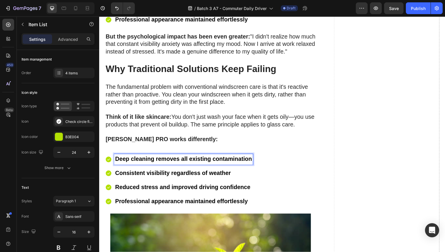
click at [166, 174] on strong "Consistent visibility regardless of weather" at bounding box center [174, 177] width 118 height 6
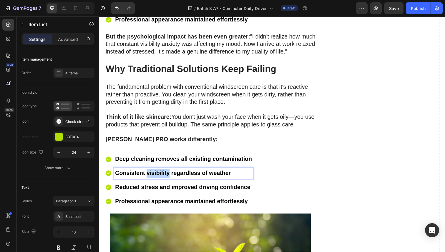
click at [166, 174] on strong "Consistent visibility regardless of weather" at bounding box center [174, 177] width 118 height 6
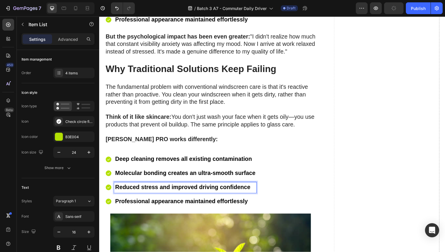
click at [161, 187] on p "Reduced stress and improved driving confidence" at bounding box center [186, 191] width 143 height 9
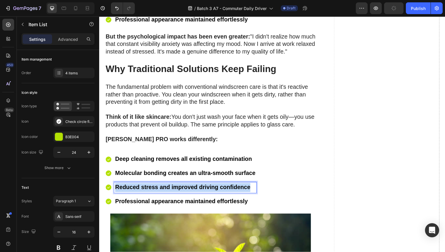
click at [161, 187] on p "Reduced stress and improved driving confidence" at bounding box center [186, 191] width 143 height 9
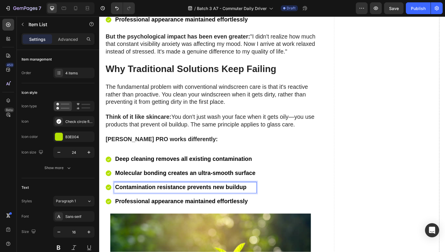
click at [163, 202] on strong "Professional appearance maintained effortlessly" at bounding box center [183, 205] width 136 height 6
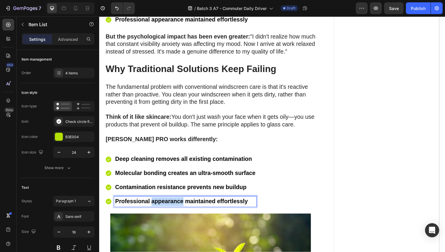
click at [163, 202] on strong "Professional appearance maintained effortlessly" at bounding box center [183, 205] width 136 height 6
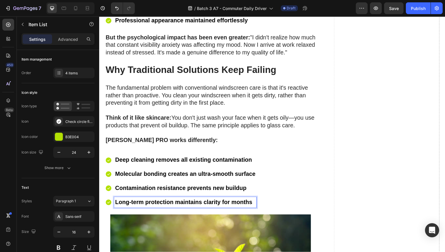
scroll to position [3665, 0]
click at [157, 140] on strong "[PERSON_NAME] PRO works differently:" at bounding box center [163, 143] width 115 height 6
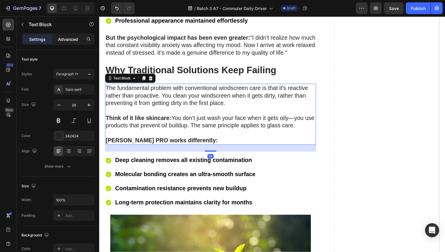
click at [67, 40] on p "Advanced" at bounding box center [68, 39] width 20 height 6
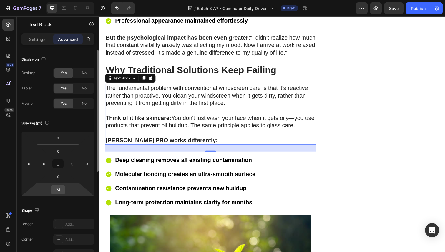
click at [59, 189] on input "24" at bounding box center [58, 190] width 12 height 9
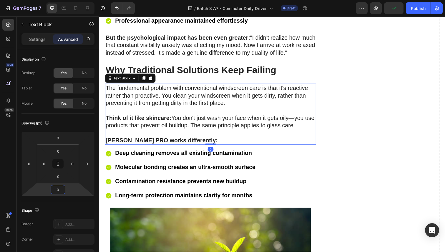
type input "0"
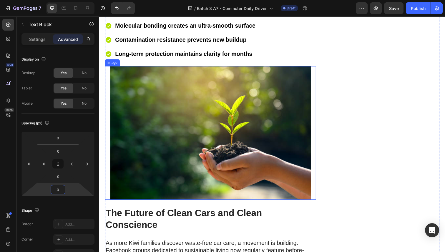
scroll to position [3906, 0]
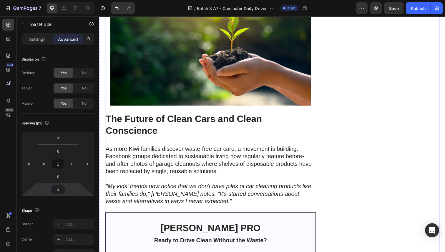
click at [166, 115] on h2 "The Future of Clean Cars and Clean Conscience" at bounding box center [213, 128] width 216 height 26
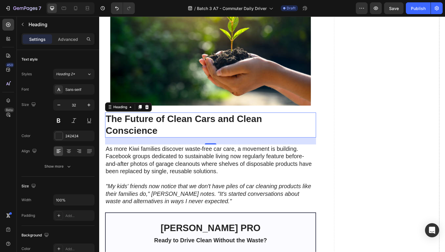
click at [166, 115] on h2 "The Future of Clean Cars and Clean Conscience" at bounding box center [213, 128] width 216 height 26
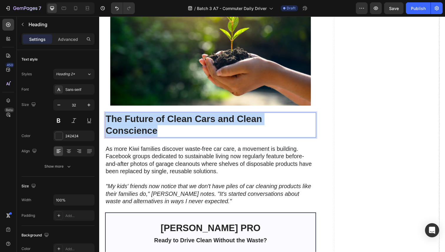
click at [166, 115] on p "The Future of Clean Cars and Clean Conscience" at bounding box center [213, 127] width 214 height 24
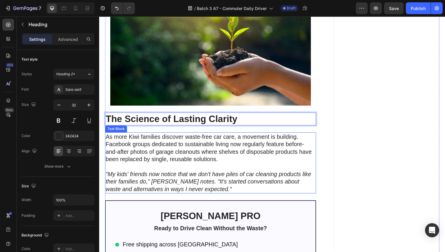
click at [160, 136] on p "As more Kiwi families discover waste-free car care, a movement is building. Fac…" at bounding box center [213, 155] width 214 height 38
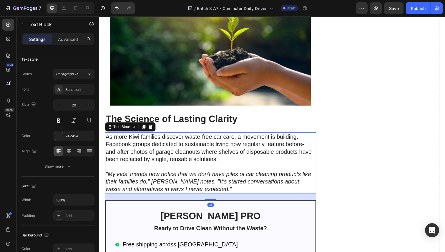
click at [160, 136] on p "As more Kiwi families discover waste-free car care, a movement is building. Fac…" at bounding box center [213, 155] width 214 height 38
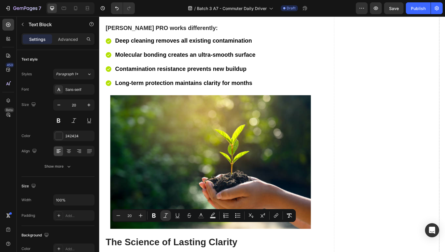
scroll to position [3709, 0]
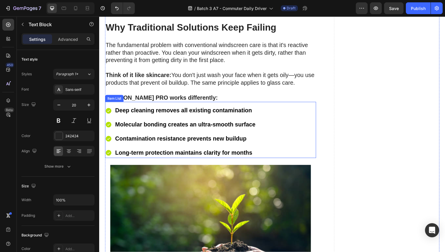
click at [298, 108] on div "Deep cleaning removes all existing contamination Molecular bonding creates an u…" at bounding box center [213, 135] width 216 height 54
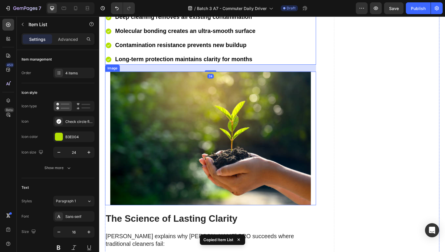
scroll to position [3869, 0]
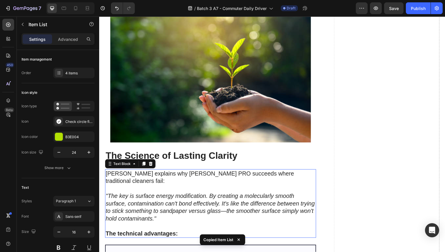
click at [207, 197] on icon ""The key is surface energy modification. By creating a molecularly smooth surfa…" at bounding box center [213, 211] width 214 height 29
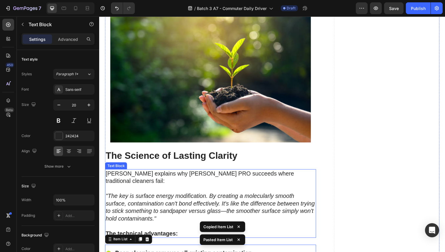
click at [204, 197] on icon ""The key is surface energy modification. By creating a molecularly smooth surfa…" at bounding box center [213, 211] width 214 height 29
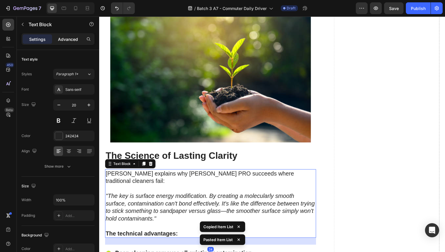
click at [73, 39] on p "Advanced" at bounding box center [68, 39] width 20 height 6
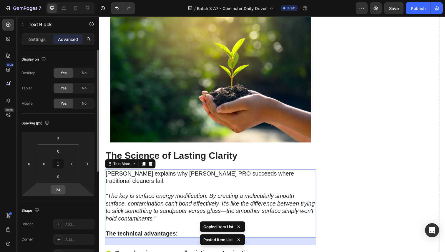
click at [59, 187] on input "24" at bounding box center [58, 190] width 12 height 9
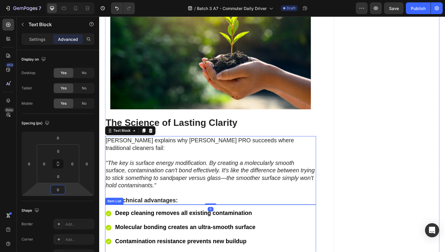
scroll to position [3915, 0]
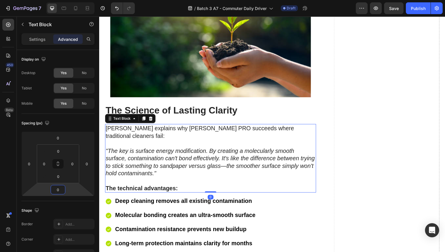
type input "0"
click at [150, 202] on strong "Deep cleaning removes all existing contamination" at bounding box center [185, 205] width 140 height 6
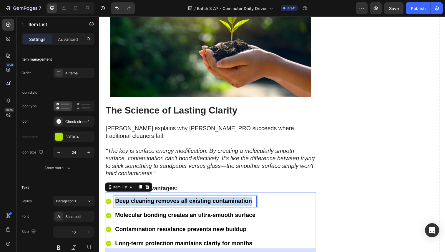
click at [150, 202] on strong "Deep cleaning removes all existing contamination" at bounding box center [185, 205] width 140 height 6
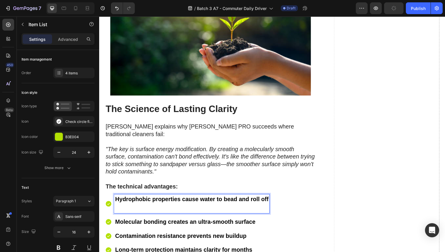
scroll to position [3926, 0]
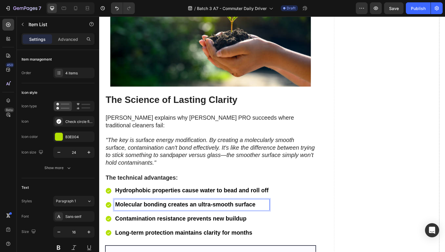
click at [146, 206] on strong "Molecular bonding creates an ultra-smooth surface" at bounding box center [186, 209] width 143 height 6
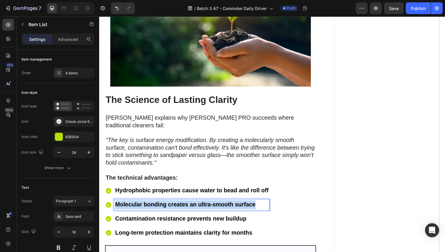
click at [146, 206] on strong "Molecular bonding creates an ultra-smooth surface" at bounding box center [186, 209] width 143 height 6
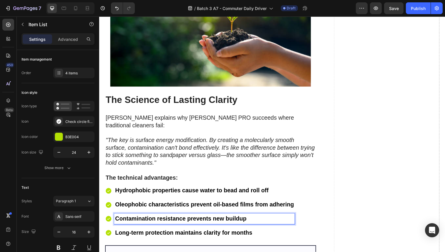
click at [156, 220] on strong "Contamination resistance prevents new buildup" at bounding box center [182, 223] width 134 height 6
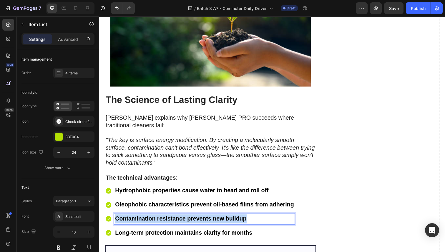
click at [156, 220] on strong "Contamination resistance prevents new buildup" at bounding box center [182, 223] width 134 height 6
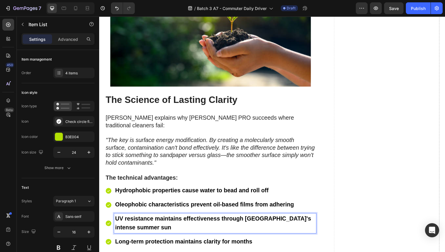
click at [149, 242] on div "Long-term protection maintains clarity for months" at bounding box center [218, 247] width 206 height 11
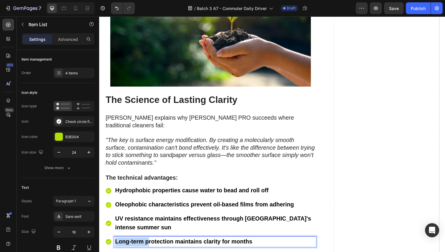
click at [149, 244] on strong "Long-term protection maintains clarity for months" at bounding box center [185, 247] width 140 height 6
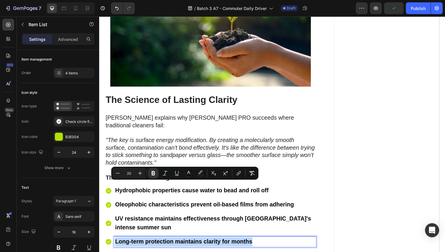
click at [149, 244] on strong "Long-term protection maintains clarity for months" at bounding box center [185, 247] width 140 height 6
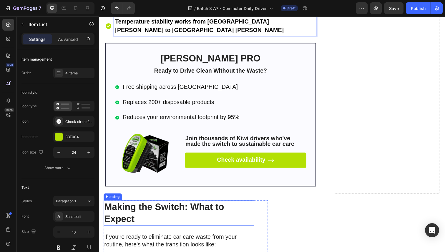
scroll to position [4194, 0]
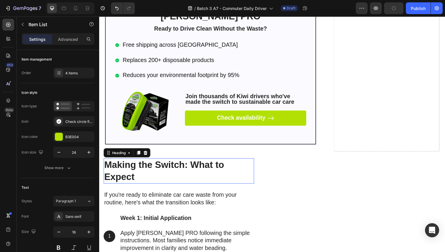
click at [157, 163] on strong "Making the Switch: What to Expect" at bounding box center [165, 174] width 123 height 23
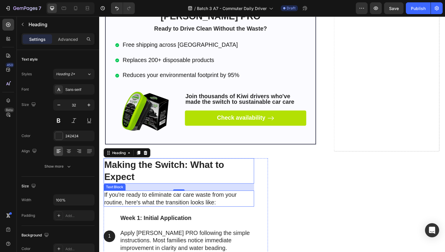
click at [152, 195] on p "If you're ready to eliminate car care waste from your routine, here's what the …" at bounding box center [180, 202] width 153 height 15
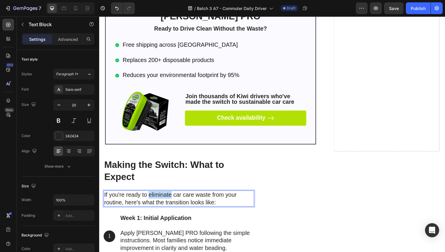
click at [152, 195] on p "If you're ready to eliminate car care waste from your routine, here's what the …" at bounding box center [180, 202] width 153 height 15
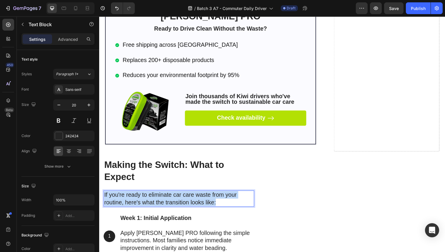
click at [152, 195] on p "If you're ready to eliminate car care waste from your routine, here's what the …" at bounding box center [180, 202] width 153 height 15
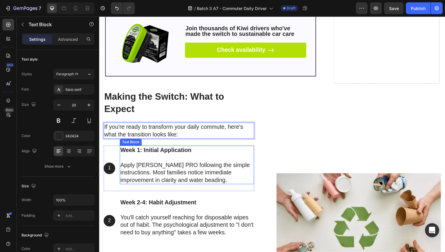
scroll to position [4268, 0]
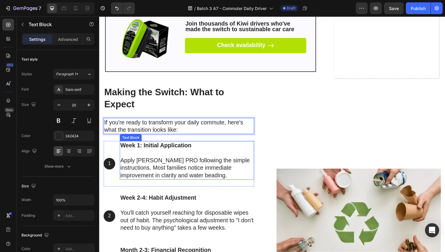
click at [149, 145] on strong "Week 1: Initial Application" at bounding box center [157, 148] width 73 height 6
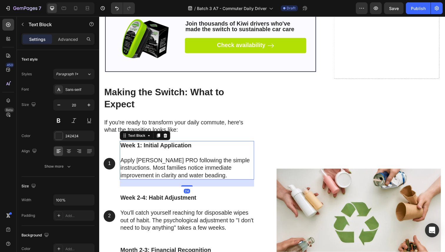
click at [149, 145] on strong "Week 1: Initial Application" at bounding box center [157, 148] width 73 height 6
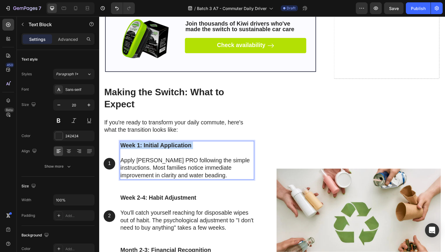
click at [149, 145] on strong "Week 1: Initial Application" at bounding box center [157, 148] width 73 height 6
click at [152, 160] on p "Apply Sorvala PRO following the simple instructions. Most families notice immed…" at bounding box center [189, 171] width 136 height 23
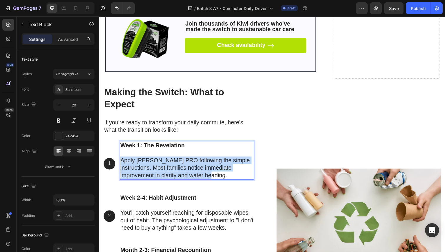
click at [152, 160] on p "Apply Sorvala PRO following the simple instructions. Most families notice immed…" at bounding box center [189, 171] width 136 height 23
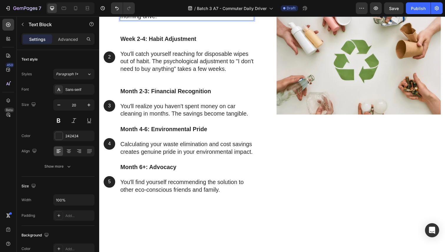
scroll to position [4379, 0]
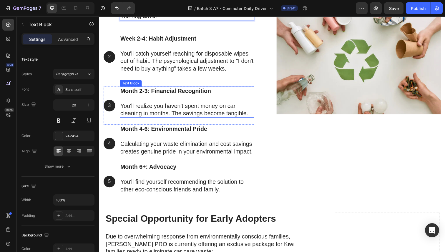
click at [154, 88] on div "Month 2-3: Financial Recognition You'll realize you haven't spent money on car …" at bounding box center [188, 104] width 137 height 32
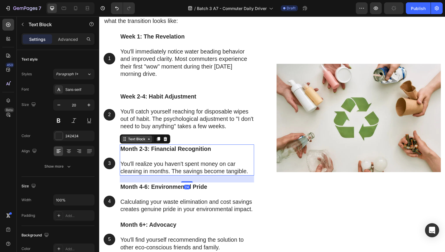
scroll to position [4309, 0]
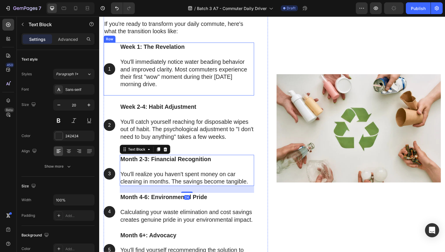
click at [153, 105] on p "Week 2-4: Habit Adjustment" at bounding box center [189, 112] width 136 height 15
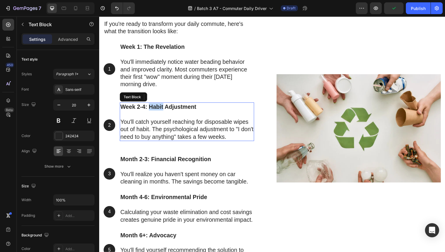
click at [153, 105] on p "Week 2-4: Habit Adjustment" at bounding box center [189, 112] width 136 height 15
click at [155, 120] on p "Week 2-4: Habit Change" at bounding box center [189, 112] width 136 height 15
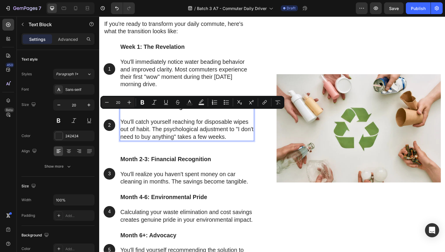
click at [153, 128] on p "You'll catch yourself reaching for disposable wipes out of habit. The psycholog…" at bounding box center [189, 131] width 136 height 23
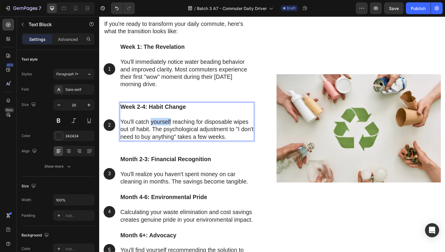
click at [153, 128] on p "You'll catch yourself reaching for disposable wipes out of habit. The psycholog…" at bounding box center [189, 131] width 136 height 23
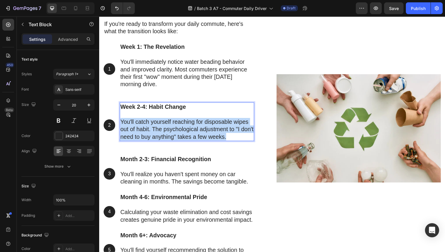
click at [153, 128] on p "You'll catch yourself reaching for disposable wipes out of habit. The psycholog…" at bounding box center [189, 131] width 136 height 23
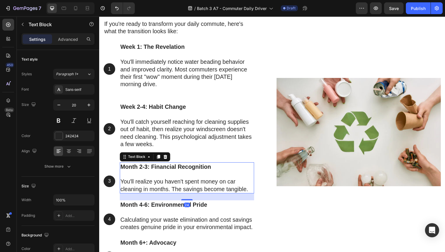
click at [159, 171] on strong "Month 2-3: Financial Recognition" at bounding box center [167, 170] width 93 height 6
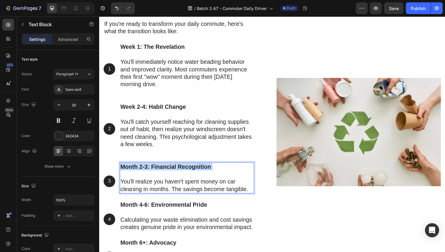
click at [159, 171] on strong "Month 2-3: Financial Recognition" at bounding box center [167, 170] width 93 height 6
click at [152, 184] on p "You'll realize you haven't spent money on car cleaning in months. The savings b…" at bounding box center [189, 189] width 136 height 15
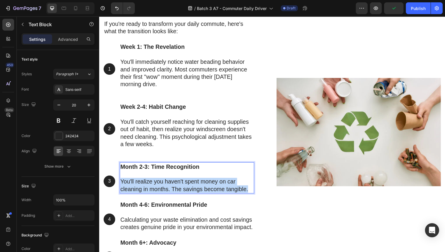
click at [152, 184] on p "You'll realize you haven't spent money on car cleaning in months. The savings b…" at bounding box center [189, 189] width 136 height 15
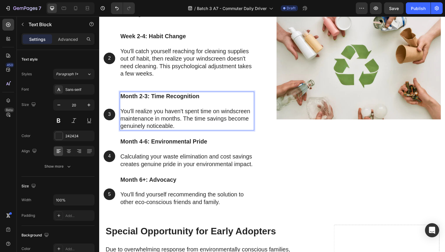
scroll to position [4417, 0]
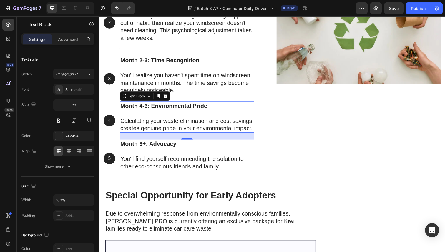
click at [149, 108] on strong "Month 4-6: Environmental Pride" at bounding box center [165, 108] width 89 height 6
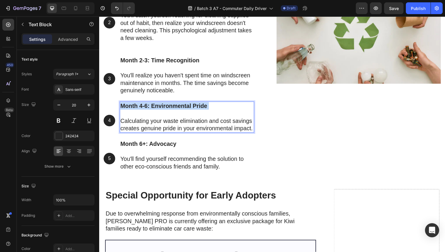
click at [149, 108] on strong "Month 4-6: Environmental Pride" at bounding box center [165, 108] width 89 height 6
click at [146, 128] on p "Calculating your waste elimination and cost savings creates genuine pride in yo…" at bounding box center [189, 127] width 136 height 15
click at [146, 127] on p "Calculating your waste elimination and cost savings creates genuine pride in yo…" at bounding box center [189, 127] width 136 height 15
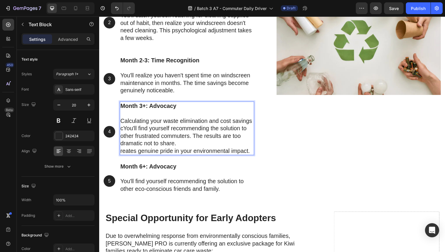
click at [145, 129] on p "Calculating your waste elimination and cost savings cYou'll find yourself recom…" at bounding box center [189, 139] width 136 height 38
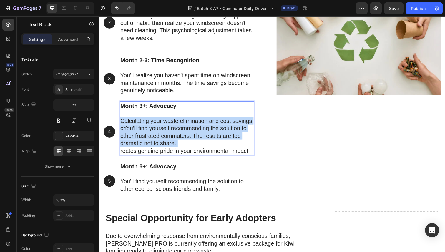
click at [145, 129] on p "Calculating your waste elimination and cost savings cYou'll find yourself recom…" at bounding box center [189, 139] width 136 height 38
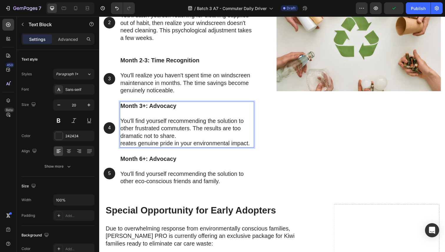
click at [145, 129] on p "You'll find yourself recommending the solution to other frustrated commuters. T…" at bounding box center [189, 135] width 136 height 31
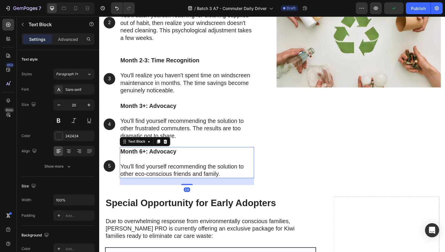
click at [163, 160] on p "Month 6+: Advocacy" at bounding box center [189, 158] width 136 height 15
click at [168, 146] on icon at bounding box center [167, 145] width 4 height 4
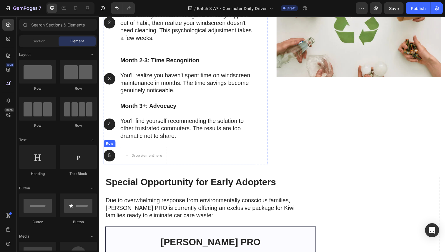
click at [175, 159] on div "5 Text Block Hero Banner Drop element here Row" at bounding box center [181, 159] width 154 height 18
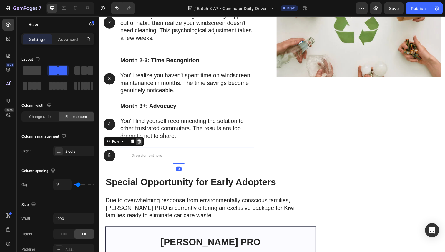
click at [141, 144] on icon at bounding box center [140, 145] width 4 height 4
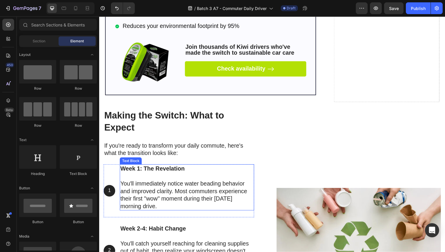
scroll to position [4244, 0]
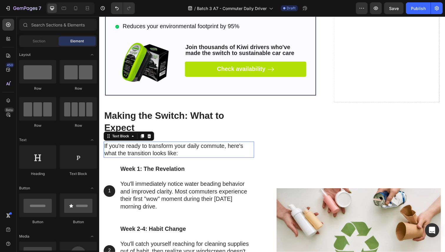
click at [150, 145] on p "If you're ready to transform your daily commute, here's what the transition loo…" at bounding box center [180, 152] width 153 height 15
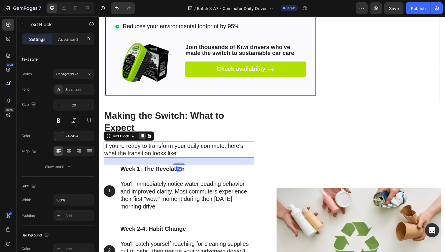
click at [143, 137] on icon at bounding box center [143, 139] width 3 height 4
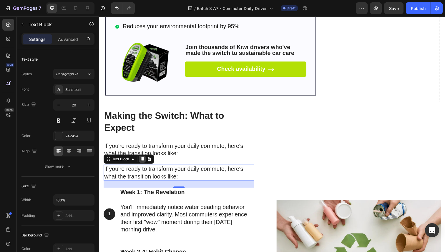
click at [142, 161] on icon at bounding box center [143, 163] width 3 height 4
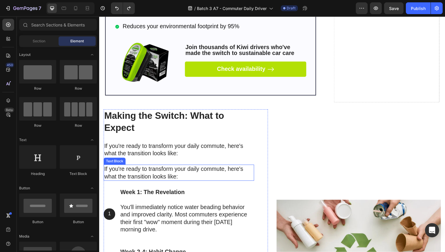
click at [149, 169] on p "If you're ready to transform your daily commute, here's what the transition loo…" at bounding box center [180, 176] width 153 height 15
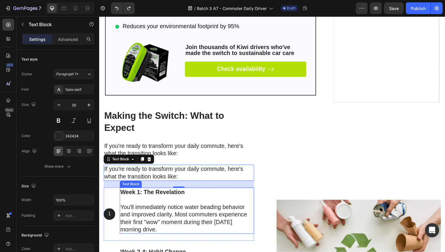
click at [160, 193] on strong "Week 1: The Revelation" at bounding box center [154, 196] width 66 height 6
click at [158, 169] on p "If you're ready to transform your daily commute, here's what the transition loo…" at bounding box center [180, 176] width 153 height 15
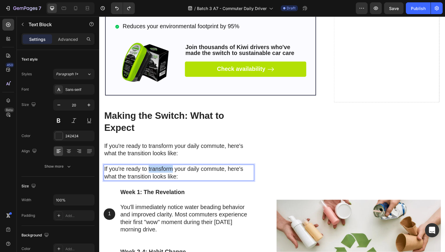
click at [158, 169] on p "If you're ready to transform your daily commute, here's what the transition loo…" at bounding box center [180, 176] width 153 height 15
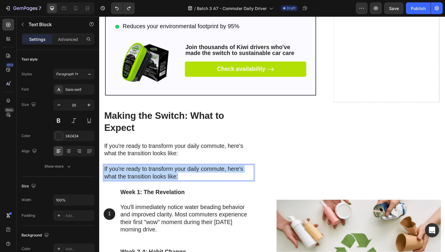
click at [158, 169] on p "If you're ready to transform your daily commute, here's what the transition loo…" at bounding box center [180, 176] width 153 height 15
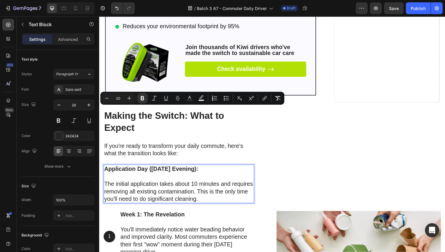
click at [179, 176] on p "Rich Text Editor. Editing area: main" at bounding box center [180, 180] width 153 height 8
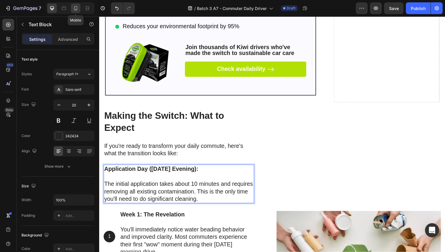
click at [76, 9] on icon at bounding box center [76, 8] width 6 height 6
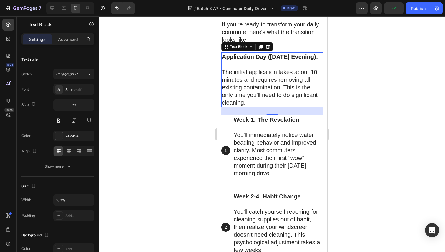
scroll to position [5627, 0]
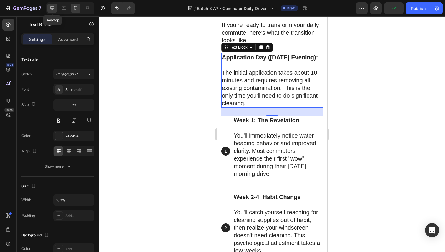
click at [51, 6] on icon at bounding box center [52, 8] width 6 height 6
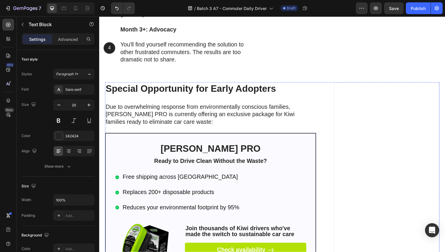
scroll to position [4517, 0]
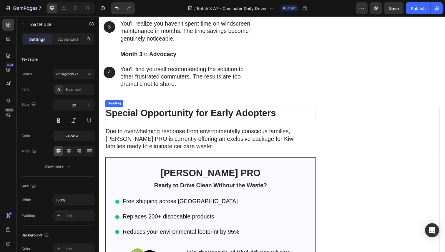
click at [164, 118] on strong "Special Opportunity for Early Adopters" at bounding box center [193, 115] width 174 height 11
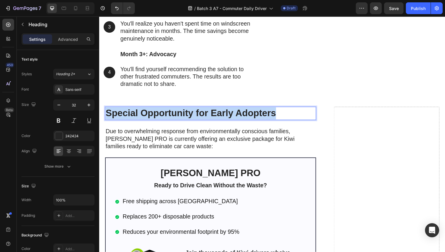
click at [164, 118] on strong "Special Opportunity for Early Adopters" at bounding box center [193, 115] width 174 height 11
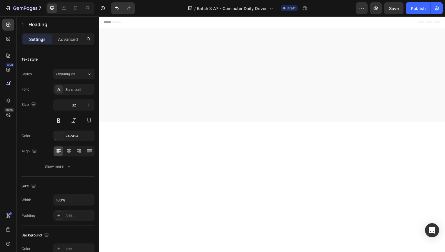
scroll to position [4517, 0]
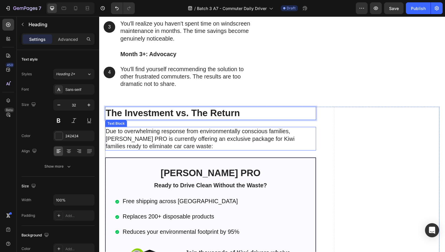
click at [175, 134] on p "Due to overwhelming response from environmentally conscious families, [PERSON_N…" at bounding box center [213, 141] width 214 height 23
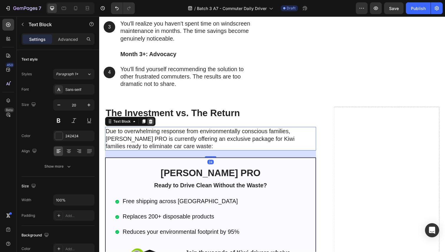
click at [151, 125] on icon at bounding box center [152, 124] width 4 height 4
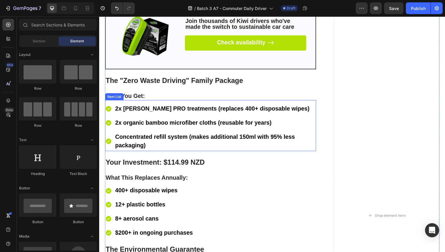
scroll to position [4728, 0]
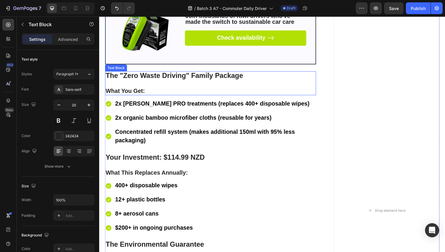
click at [161, 81] on p at bounding box center [213, 85] width 214 height 8
click at [161, 81] on p "Rich Text Editor. Editing area: main" at bounding box center [213, 85] width 214 height 8
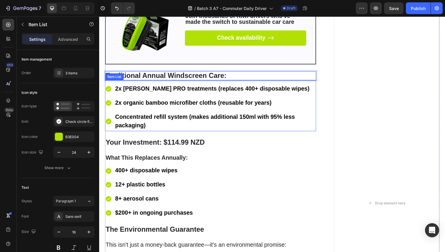
click at [161, 89] on strong "2x [PERSON_NAME] PRO treatments (replaces 400+ disposable wipes)" at bounding box center [214, 90] width 199 height 6
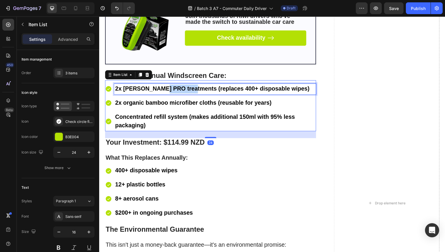
click at [161, 89] on strong "2x [PERSON_NAME] PRO treatments (replaces 400+ disposable wipes)" at bounding box center [214, 90] width 199 height 6
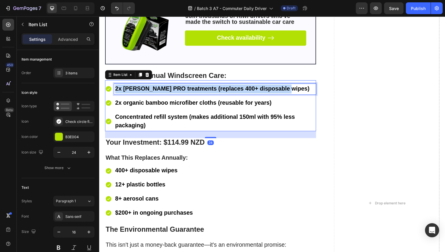
click at [161, 89] on strong "2x [PERSON_NAME] PRO treatments (replaces 400+ disposable wipes)" at bounding box center [214, 90] width 199 height 6
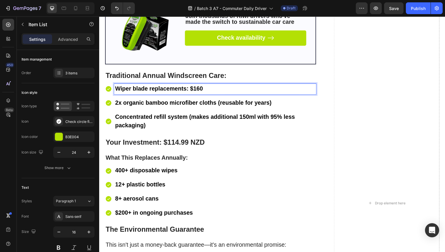
click at [162, 105] on strong "2x organic bamboo microfiber cloths (reusable for years)" at bounding box center [195, 105] width 160 height 6
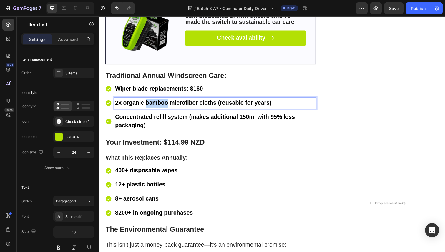
click at [162, 105] on strong "2x organic bamboo microfiber cloths (reusable for years)" at bounding box center [195, 105] width 160 height 6
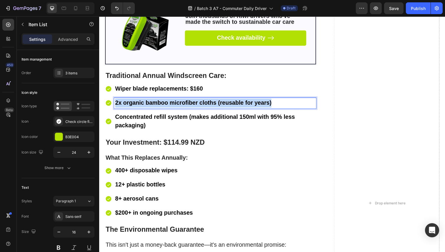
click at [162, 105] on strong "2x organic bamboo microfiber cloths (reusable for years)" at bounding box center [195, 105] width 160 height 6
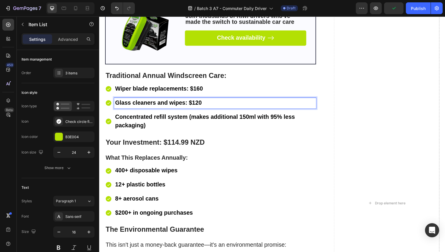
click at [155, 121] on p "Concentrated refill system (makes additional 150ml with 95% less packaging)" at bounding box center [217, 124] width 204 height 18
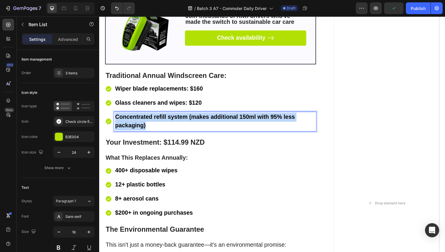
click at [155, 121] on p "Concentrated refill system (makes additional 150ml with 95% less packaging)" at bounding box center [217, 124] width 204 height 18
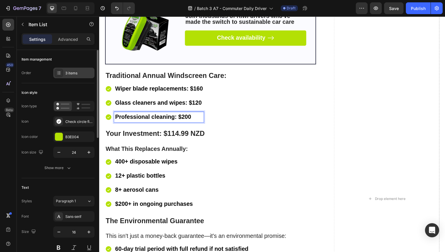
click at [76, 72] on div "3 items" at bounding box center [79, 73] width 28 height 5
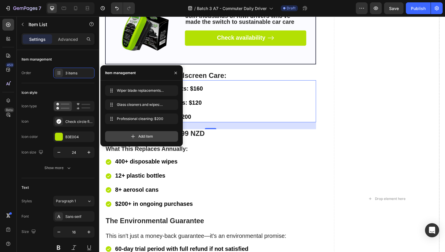
click at [155, 136] on div "Add item" at bounding box center [141, 136] width 73 height 11
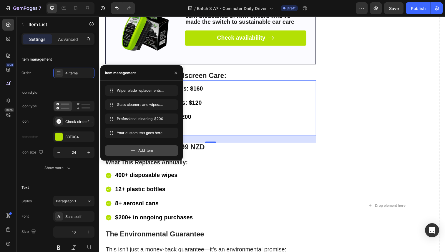
click at [151, 151] on span "Add item" at bounding box center [145, 150] width 15 height 5
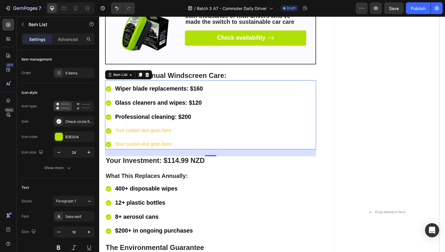
click at [204, 129] on div "Your custom text goes here" at bounding box center [160, 133] width 91 height 10
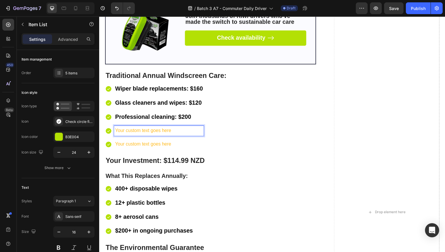
click at [156, 131] on p "Your custom text goes here" at bounding box center [160, 133] width 90 height 9
click at [155, 131] on span "Time investment: 60 hours" at bounding box center [140, 133] width 51 height 5
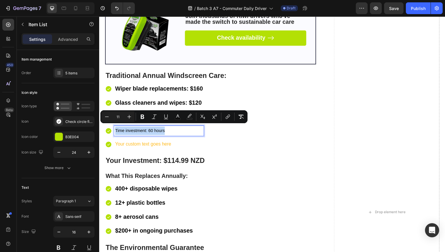
click at [155, 131] on span "Time investment: 60 hours" at bounding box center [140, 133] width 51 height 5
click at [131, 114] on icon "Editor contextual toolbar" at bounding box center [129, 117] width 6 height 6
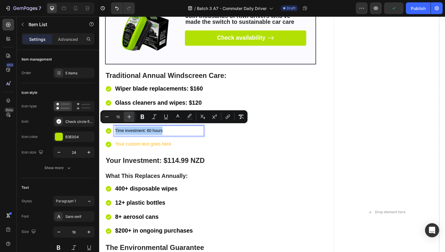
click at [131, 114] on icon "Editor contextual toolbar" at bounding box center [129, 117] width 6 height 6
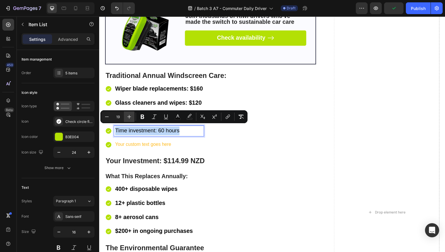
type input "20"
click at [139, 117] on button "Bold" at bounding box center [142, 117] width 11 height 11
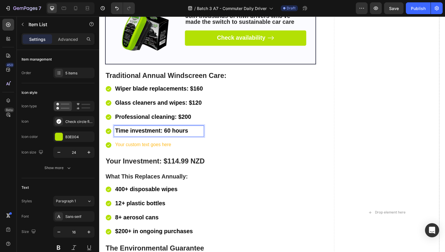
click at [155, 144] on p "Your custom text goes here" at bounding box center [160, 148] width 90 height 9
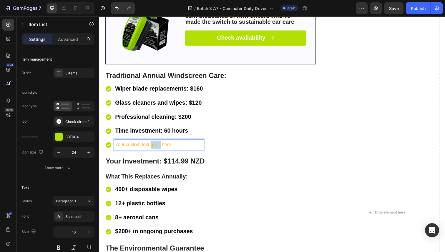
click at [155, 144] on p "Your custom text goes here" at bounding box center [160, 148] width 90 height 9
click at [148, 144] on p "Total annual cost: $480 + 60 hours" at bounding box center [160, 148] width 90 height 9
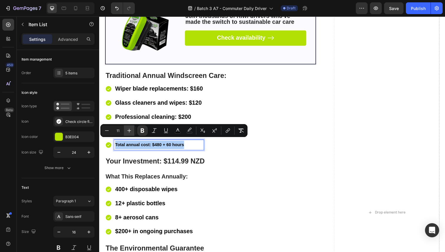
click at [132, 132] on icon "Editor contextual toolbar" at bounding box center [129, 131] width 6 height 6
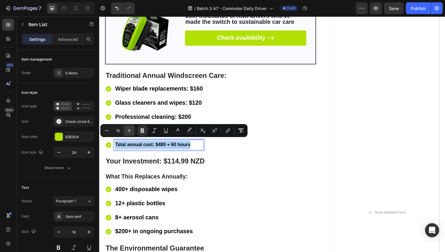
click at [132, 132] on icon "Editor contextual toolbar" at bounding box center [129, 131] width 6 height 6
type input "20"
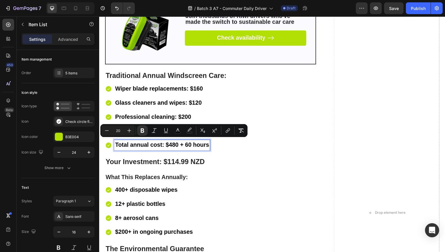
click at [249, 149] on div "Wiper blade replacements: $160 Glass cleaners and wipes: $120 Professional clea…" at bounding box center [213, 119] width 216 height 68
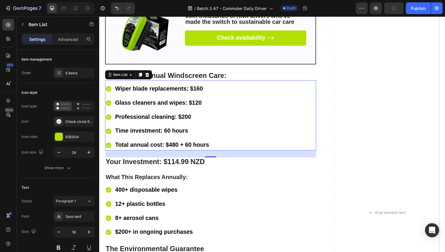
click at [247, 140] on div "Wiper blade replacements: $160 Glass cleaners and wipes: $120 Professional clea…" at bounding box center [213, 119] width 216 height 68
click at [178, 129] on p "Time investment: 60 hours" at bounding box center [163, 133] width 96 height 9
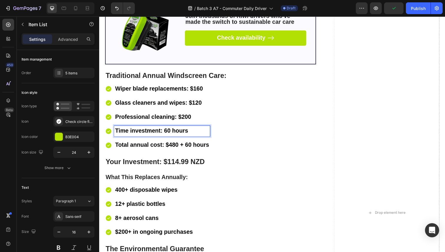
click at [237, 125] on div "Wiper blade replacements: $160 Glass cleaners and wipes: $120 Professional clea…" at bounding box center [213, 119] width 216 height 68
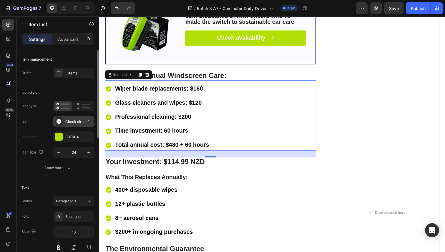
click at [74, 123] on div "Check circle filled" at bounding box center [79, 121] width 28 height 5
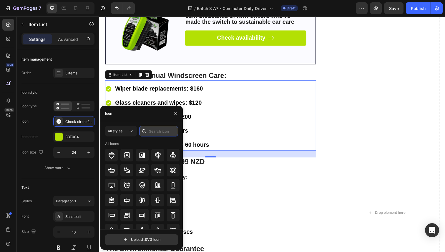
click at [154, 129] on input "text" at bounding box center [158, 131] width 39 height 11
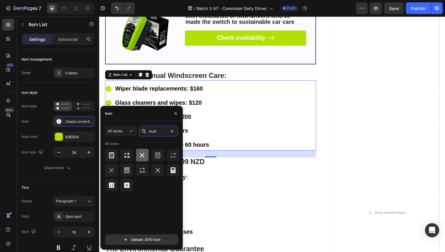
type input "mult"
click at [145, 157] on icon at bounding box center [142, 155] width 7 height 7
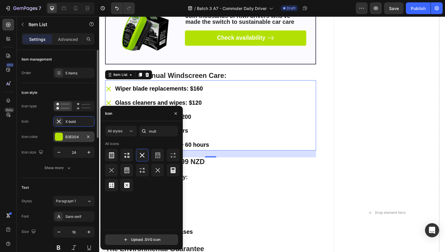
click at [76, 136] on div "B3E004" at bounding box center [73, 137] width 17 height 5
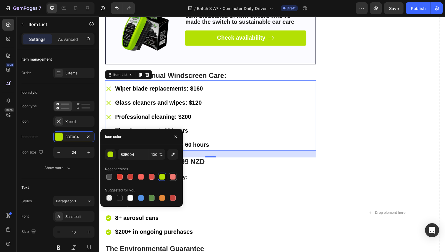
click at [171, 179] on div at bounding box center [173, 177] width 6 height 6
type input "F27871"
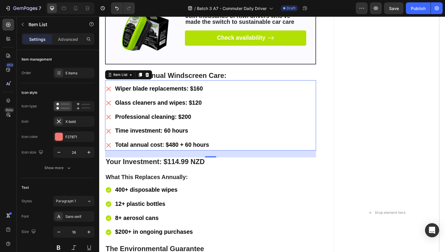
click at [246, 104] on div "Wiper blade replacements: $160 Glass cleaners and wipes: $120 Professional clea…" at bounding box center [213, 119] width 216 height 68
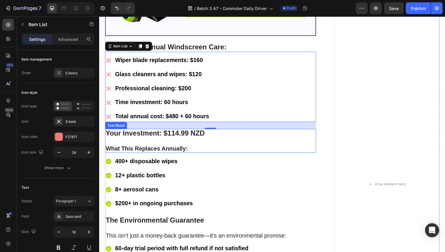
scroll to position [4773, 0]
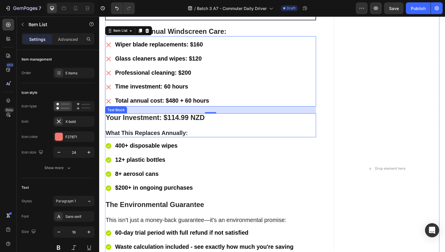
click at [174, 117] on strong "Your Investment: $114.99 NZD" at bounding box center [156, 120] width 101 height 8
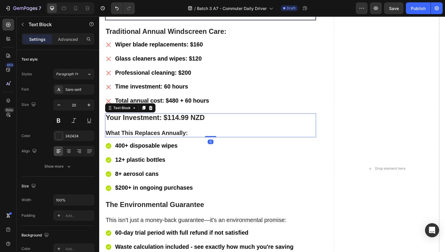
click at [174, 117] on strong "Your Investment: $114.99 NZD" at bounding box center [156, 120] width 101 height 8
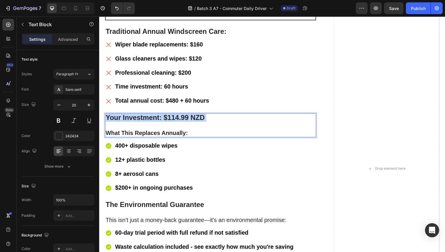
click at [174, 117] on strong "Your Investment: $114.99 NZD" at bounding box center [156, 120] width 101 height 8
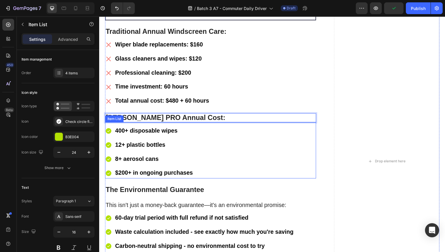
click at [159, 131] on strong "400+ disposable wipes" at bounding box center [147, 133] width 64 height 6
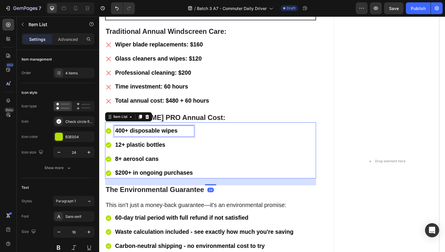
click at [179, 134] on p "400+ disposable wipes" at bounding box center [155, 133] width 80 height 9
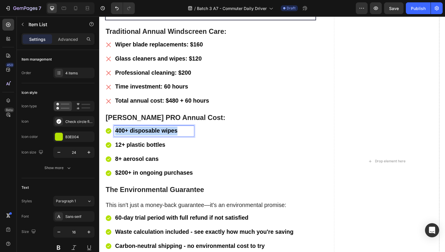
click at [179, 134] on p "400+ disposable wipes" at bounding box center [155, 133] width 80 height 9
click at [155, 145] on strong "12+ plastic bottles" at bounding box center [140, 148] width 51 height 6
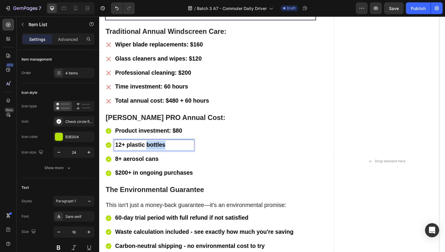
click at [155, 145] on strong "12+ plastic bottles" at bounding box center [140, 148] width 51 height 6
click at [153, 159] on strong "8+ aerosol cans" at bounding box center [137, 162] width 44 height 6
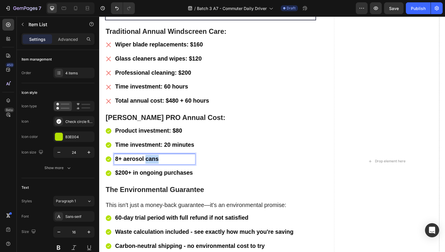
click at [153, 159] on strong "8+ aerosol cans" at bounding box center [137, 162] width 44 height 6
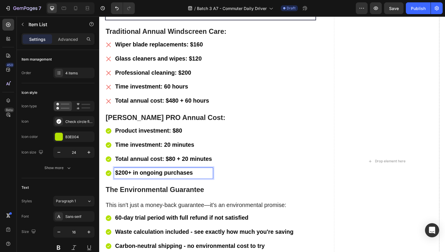
click at [210, 174] on p "$200+ in ongoing purchases" at bounding box center [164, 176] width 99 height 9
click at [75, 179] on div "Item management Order 4 items" at bounding box center [58, 234] width 73 height 110
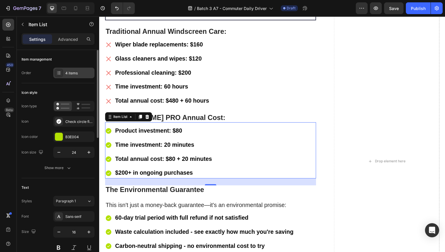
click at [75, 73] on div "4 items" at bounding box center [79, 73] width 28 height 5
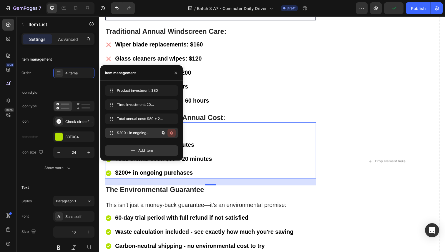
click at [169, 131] on button "button" at bounding box center [172, 133] width 8 height 8
click at [169, 132] on div "Delete" at bounding box center [167, 133] width 11 height 5
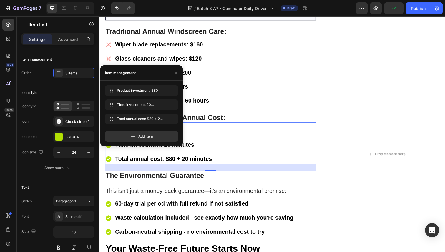
click at [232, 143] on div "Product investment: $80 Time investment: 20 minutes Total annual cost: $80 + 20…" at bounding box center [213, 147] width 216 height 39
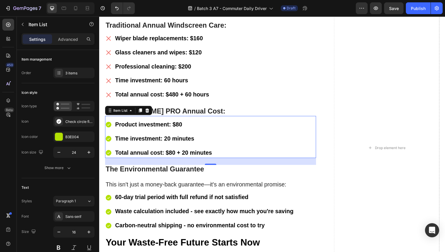
scroll to position [4782, 0]
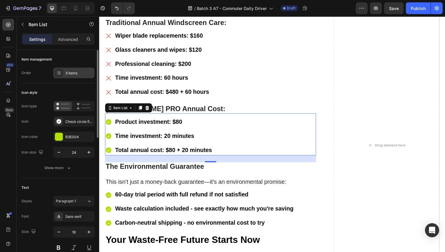
click at [74, 73] on div "3 items" at bounding box center [79, 73] width 28 height 5
click at [244, 137] on div "Product investment: $80 Time investment: 20 minutes Total annual cost: $80 + 20…" at bounding box center [213, 138] width 216 height 39
click at [69, 76] on div "3 items" at bounding box center [79, 73] width 28 height 5
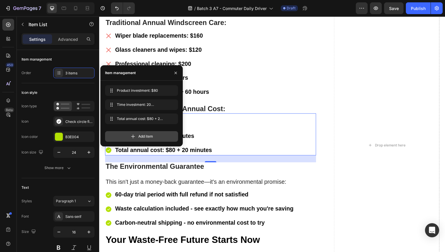
click at [131, 137] on icon at bounding box center [133, 137] width 6 height 6
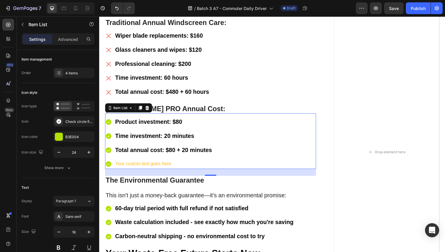
click at [198, 165] on div "Your custom text goes here" at bounding box center [165, 167] width 101 height 10
click at [198, 165] on p "Your custom text goes here" at bounding box center [164, 167] width 99 height 9
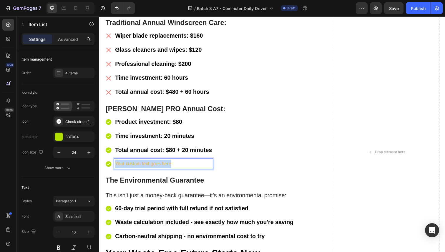
click at [198, 165] on p "Your custom text goes here" at bounding box center [164, 167] width 99 height 9
click at [181, 165] on strong "Annual savings: $400 + 59 hours and 40 minutes" at bounding box center [165, 167] width 100 height 5
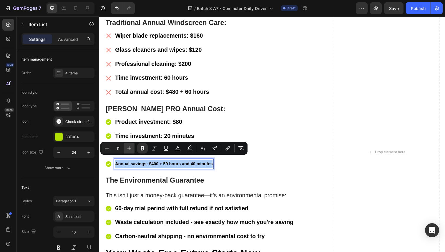
click at [133, 149] on button "Plus" at bounding box center [129, 148] width 11 height 11
click at [132, 149] on button "Plus" at bounding box center [129, 148] width 11 height 11
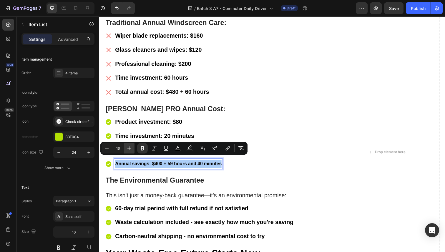
click at [132, 149] on button "Plus" at bounding box center [129, 148] width 11 height 11
type input "20"
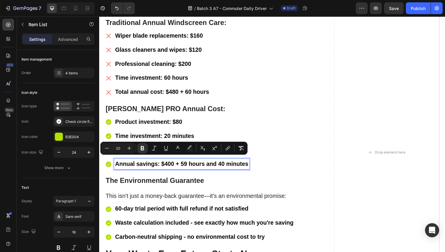
click at [258, 157] on div "Product investment: $80 Time investment: 20 minutes Total annual cost: $80 + 20…" at bounding box center [213, 146] width 216 height 54
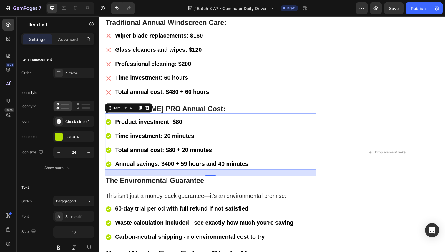
click at [258, 157] on div "Product investment: $80 Time investment: 20 minutes Total annual cost: $80 + 20…" at bounding box center [213, 146] width 216 height 54
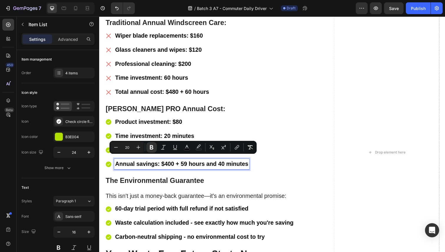
click at [215, 164] on strong "Annual savings: $400 + 59 hours and 40 minutes" at bounding box center [183, 167] width 136 height 6
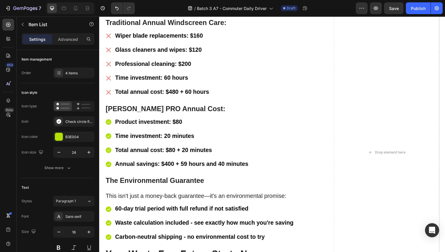
click at [259, 151] on div "Product investment: $80 Time investment: 20 minutes Total annual cost: $80 + 20…" at bounding box center [213, 146] width 216 height 54
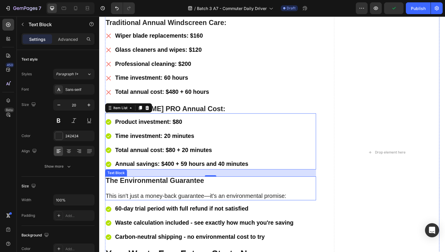
click at [182, 197] on span "This isn't just a money-back guarantee—it's an environmental promise:" at bounding box center [198, 200] width 185 height 6
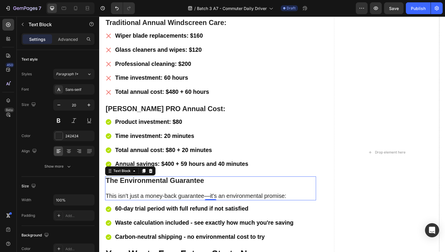
click at [182, 190] on p "The Environmental Guarantee This isn't just a money-back guarantee—it's an envi…" at bounding box center [213, 192] width 214 height 23
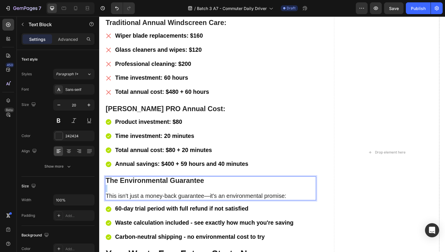
click at [182, 190] on p "The Environmental Guarantee ⁠⁠⁠⁠⁠⁠⁠ This isn't just a money-back guarantee—it's…" at bounding box center [213, 192] width 214 height 23
click at [182, 190] on p "The Environmental Guarantee This isn't just a money-back guarantee—it's an envi…" at bounding box center [213, 192] width 214 height 23
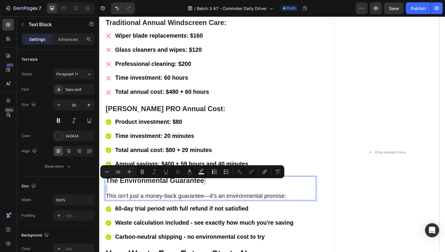
type input "24"
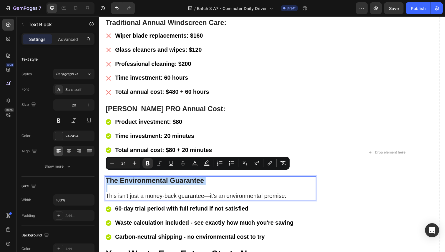
type input "20"
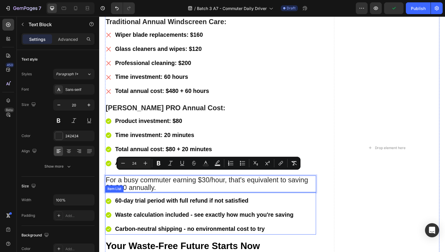
scroll to position [4790, 0]
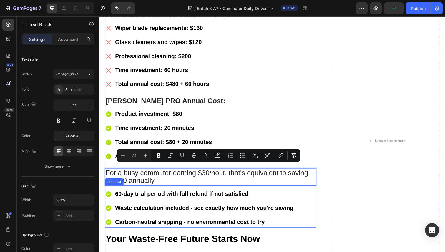
click at [310, 193] on div "60-day trial period with full refund if not satisfied Waste calculation include…" at bounding box center [213, 212] width 216 height 39
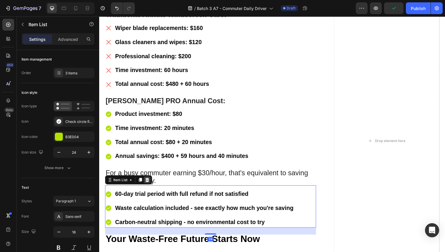
click at [149, 181] on icon at bounding box center [148, 183] width 5 height 5
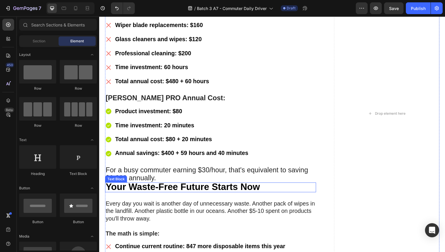
scroll to position [4801, 0]
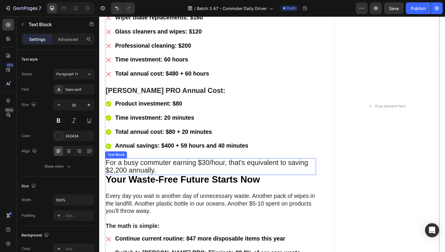
click at [222, 164] on span "For a busy commuter earning $30/hour, that's equivalent to saving $2,200 annual…" at bounding box center [209, 170] width 207 height 16
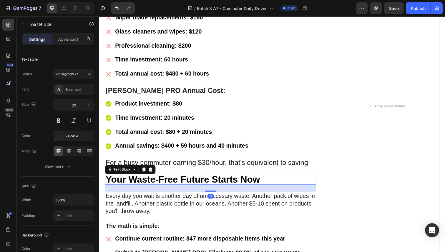
click at [187, 178] on strong "Your Waste-Free Future Starts Now" at bounding box center [185, 183] width 158 height 11
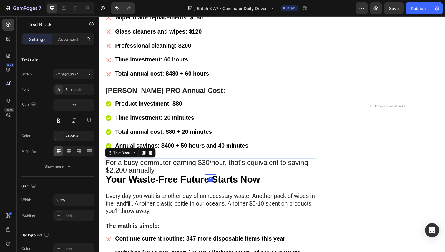
click at [185, 165] on span "For a busy commuter earning $30/hour, that's equivalent to saving $2,200 annual…" at bounding box center [209, 170] width 207 height 16
click at [70, 37] on p "Advanced" at bounding box center [68, 39] width 20 height 6
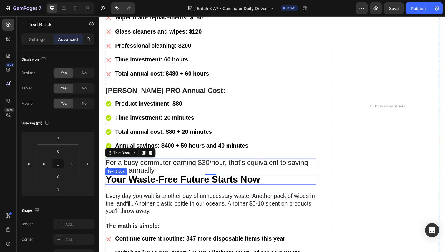
click at [166, 178] on strong "Your Waste-Free Future Starts Now" at bounding box center [185, 183] width 158 height 11
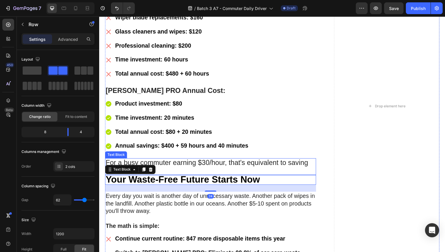
click at [160, 154] on div "⁠⁠⁠⁠⁠⁠⁠ The Investment vs. The Return Heading Sorvala PRO Heading Ready to Driv…" at bounding box center [213, 108] width 216 height 566
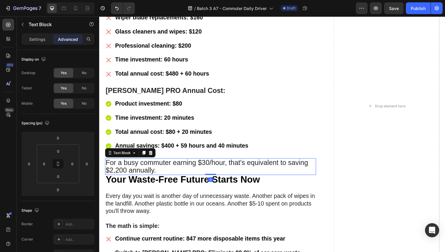
click at [166, 162] on span "For a busy commuter earning $30/hour, that's equivalent to saving $2,200 annual…" at bounding box center [209, 170] width 207 height 16
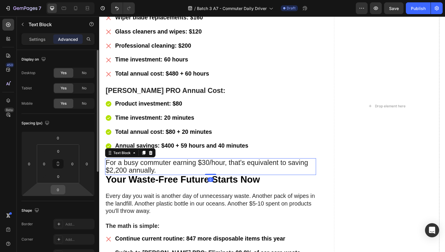
click at [62, 188] on input "0" at bounding box center [58, 190] width 12 height 9
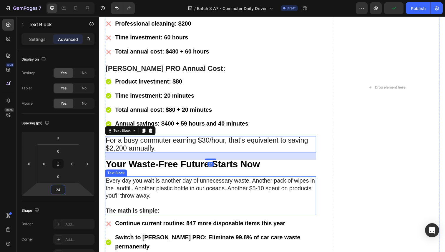
scroll to position [4841, 0]
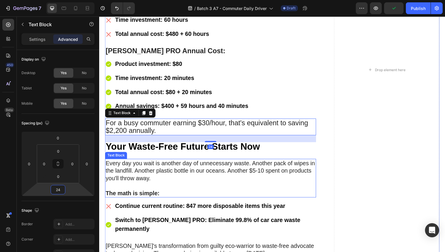
type input "24"
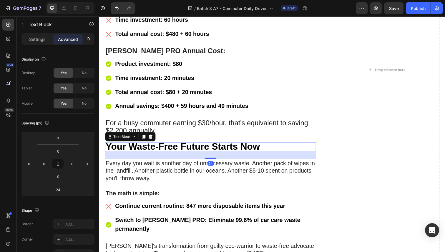
click at [155, 144] on strong "Your Waste-Free Future Starts Now" at bounding box center [185, 149] width 158 height 11
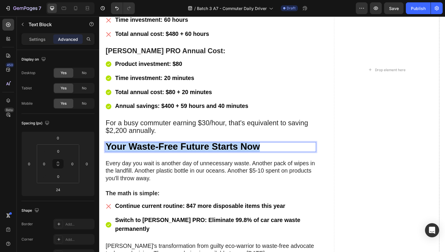
click at [155, 144] on strong "Your Waste-Free Future Starts Now" at bounding box center [185, 149] width 158 height 11
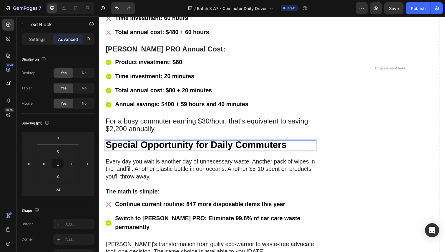
scroll to position [4894, 0]
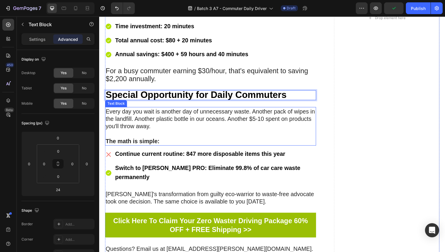
click at [153, 118] on p "Every day you wait is another day of unnecessary waste. Another pack of wipes i…" at bounding box center [213, 121] width 214 height 23
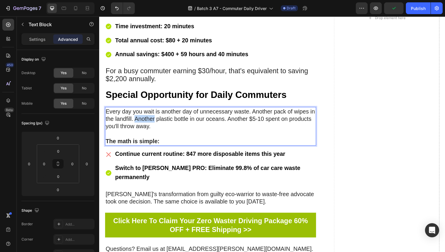
click at [153, 118] on p "Every day you wait is another day of unnecessary waste. Another pack of wipes i…" at bounding box center [213, 121] width 214 height 23
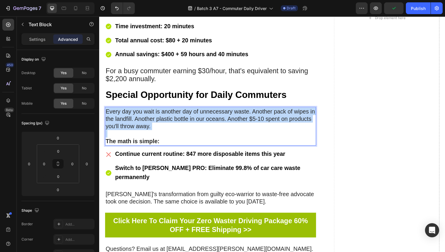
click at [153, 118] on p "Every day you wait is another day of unnecessary waste. Another pack of wipes i…" at bounding box center [213, 121] width 214 height 23
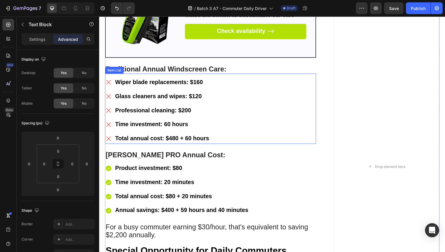
scroll to position [4710, 0]
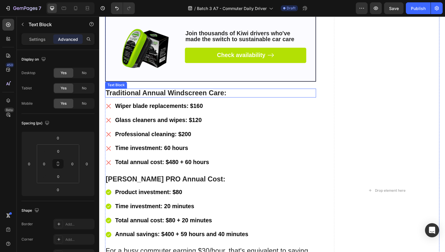
click at [173, 96] on strong "Traditional Annual Windscreen Care:" at bounding box center [167, 95] width 123 height 8
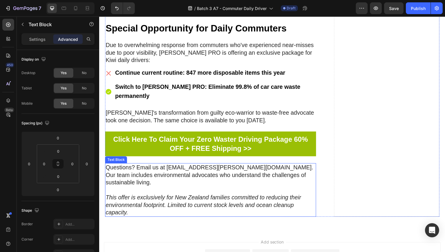
scroll to position [4907, 0]
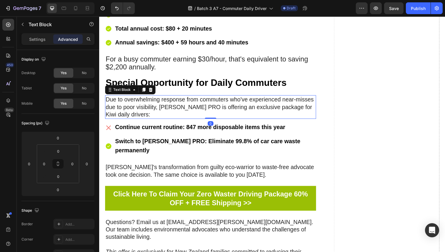
click at [240, 101] on p "Due to overwhelming response from commuters who've experienced near-misses due …" at bounding box center [213, 109] width 214 height 23
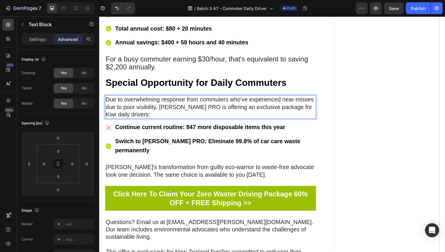
click at [153, 111] on p "Due to overwhelming response from commuters who've experienced near-misses due …" at bounding box center [213, 109] width 214 height 23
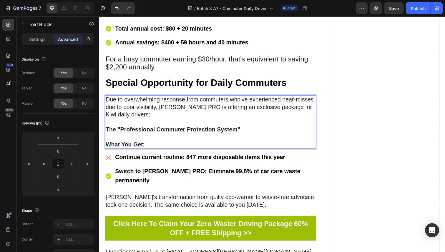
click at [153, 129] on strong "The "Professional Commuter Protection System"" at bounding box center [175, 132] width 138 height 6
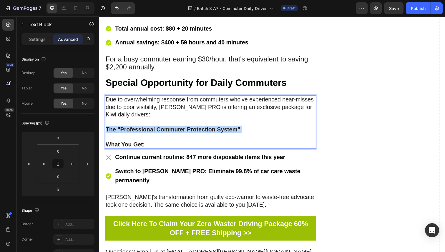
click at [153, 129] on strong "The "Professional Commuter Protection System"" at bounding box center [175, 132] width 138 height 6
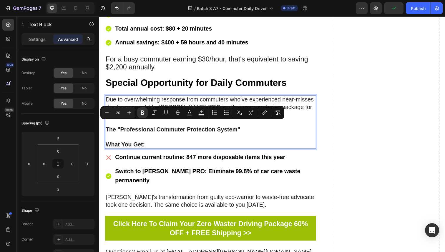
click at [147, 144] on p "What You Get:" at bounding box center [213, 148] width 214 height 8
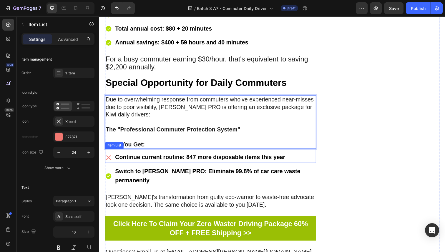
click at [299, 156] on div "Continue current routine: 847 more disposable items this year" at bounding box center [213, 161] width 216 height 11
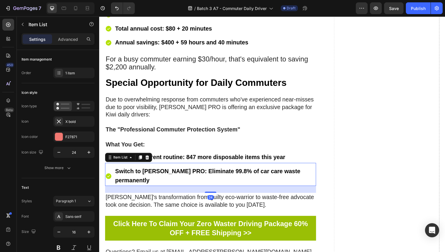
click at [299, 172] on strong "Switch to Sorvala PRO: Eliminate 99.8% of car care waste permanently" at bounding box center [209, 180] width 189 height 16
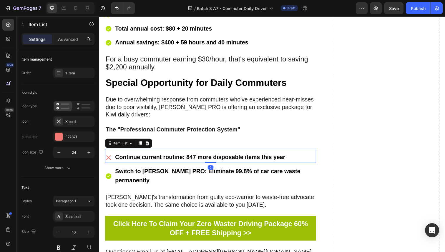
click at [206, 157] on strong "Continue current routine: 847 more disposable items this year" at bounding box center [202, 160] width 174 height 6
click at [148, 144] on icon at bounding box center [148, 146] width 4 height 4
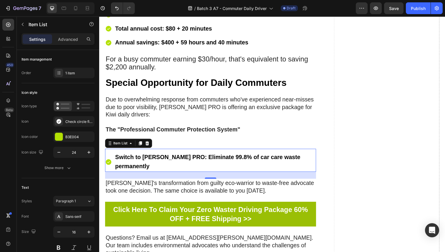
click at [155, 157] on strong "Switch to Sorvala PRO: Eliminate 99.8% of car care waste permanently" at bounding box center [209, 165] width 189 height 16
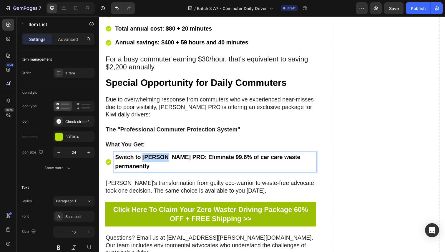
click at [155, 157] on strong "Switch to Sorvala PRO: Eliminate 99.8% of car care waste permanently" at bounding box center [209, 165] width 189 height 16
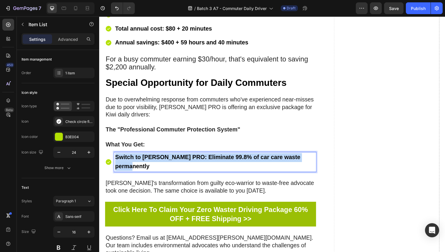
click at [155, 157] on strong "Switch to Sorvala PRO: Eliminate 99.8% of car care waste permanently" at bounding box center [209, 165] width 189 height 16
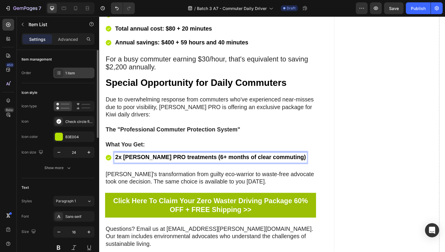
click at [71, 71] on div "1 item" at bounding box center [79, 73] width 28 height 5
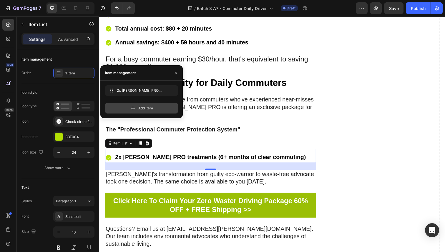
click at [128, 107] on div "Add item" at bounding box center [141, 108] width 73 height 11
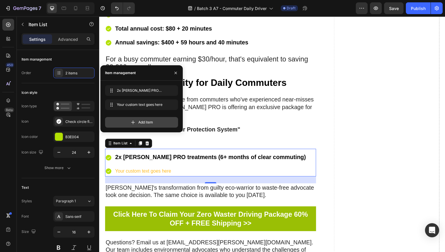
click at [131, 122] on icon at bounding box center [133, 123] width 6 height 6
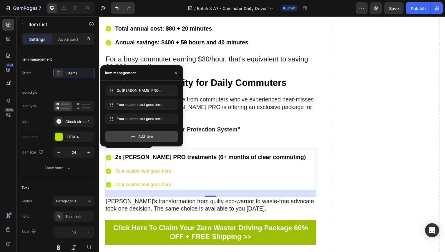
click at [132, 138] on icon at bounding box center [133, 137] width 6 height 6
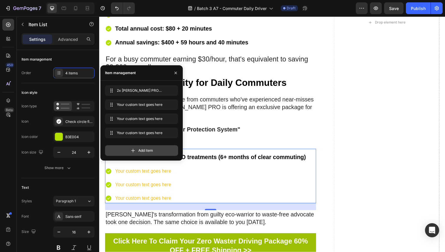
click at [134, 147] on div "Add item" at bounding box center [141, 151] width 73 height 11
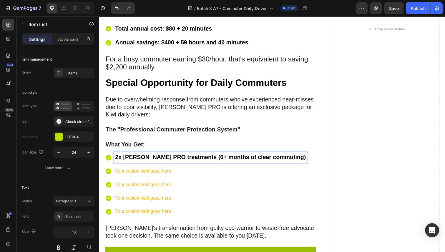
click at [161, 171] on p "Your custom text goes here" at bounding box center [212, 175] width 195 height 9
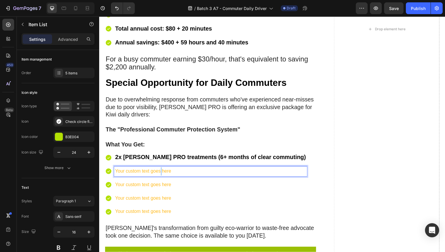
click at [161, 171] on p "Your custom text goes here" at bounding box center [212, 175] width 195 height 9
click at [160, 185] on p "Your custom text goes here" at bounding box center [212, 189] width 195 height 9
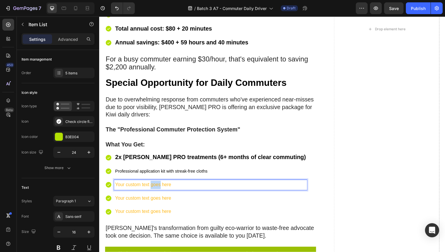
click at [160, 185] on p "Your custom text goes here" at bounding box center [212, 189] width 195 height 9
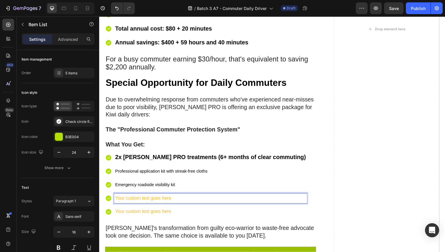
click at [162, 199] on p "Your custom text goes here" at bounding box center [212, 203] width 195 height 9
click at [70, 73] on div "5 items" at bounding box center [79, 73] width 28 height 5
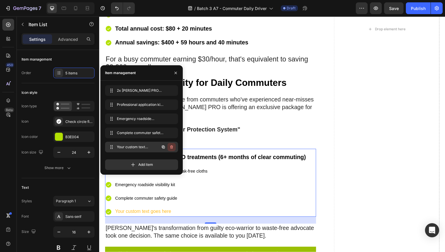
click at [169, 144] on button "button" at bounding box center [172, 147] width 8 height 8
click at [172, 147] on div "Delete" at bounding box center [167, 147] width 11 height 5
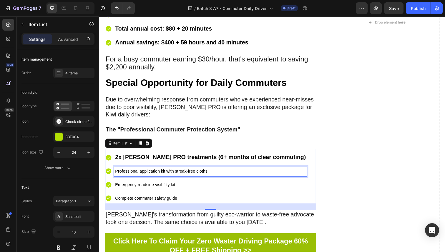
click at [223, 171] on p "Professional application kit with streak-free cloths" at bounding box center [212, 175] width 195 height 9
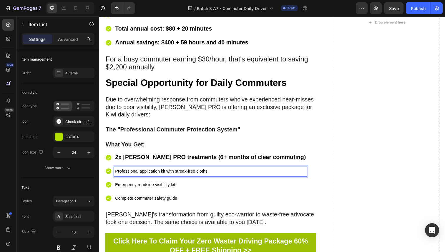
click at [223, 171] on p "Professional application kit with streak-free cloths" at bounding box center [212, 175] width 195 height 9
click at [214, 171] on p "Professional application kit with streak-free cloths" at bounding box center [212, 175] width 195 height 9
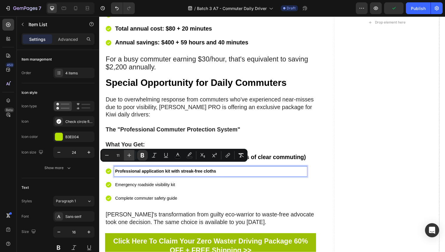
click at [126, 156] on icon "Editor contextual toolbar" at bounding box center [129, 156] width 6 height 6
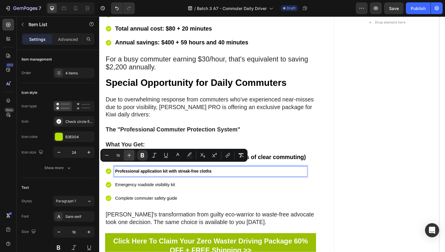
click at [127, 155] on icon "Editor contextual toolbar" at bounding box center [129, 156] width 6 height 6
type input "20"
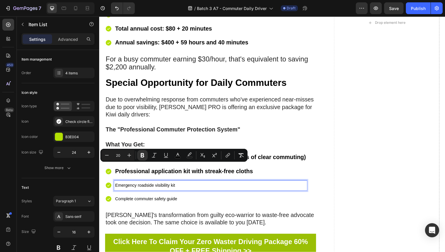
click at [128, 187] on span "Emergency roadside visibility kit" at bounding box center [145, 189] width 61 height 5
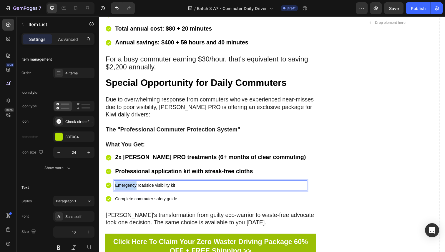
click at [128, 187] on span "Emergency roadside visibility kit" at bounding box center [145, 189] width 61 height 5
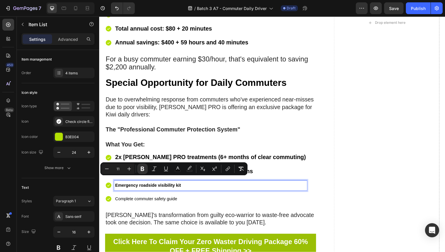
click at [135, 168] on div "Minus 11 Plus Bold Italic Underline color color Subscript Superscript link Remo…" at bounding box center [174, 169] width 145 height 11
click at [133, 168] on button "Plus" at bounding box center [129, 169] width 11 height 11
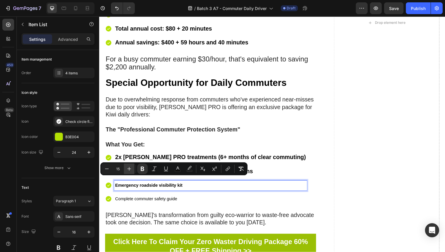
click at [133, 168] on button "Plus" at bounding box center [129, 169] width 11 height 11
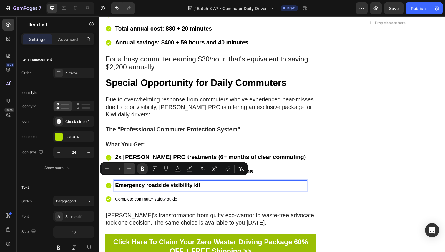
type input "20"
click at [133, 202] on span "Complete commuter safety guide" at bounding box center [146, 204] width 63 height 5
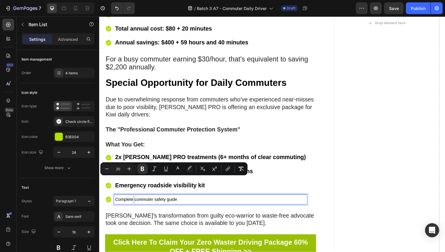
click at [133, 202] on span "Complete commuter safety guide" at bounding box center [146, 204] width 63 height 5
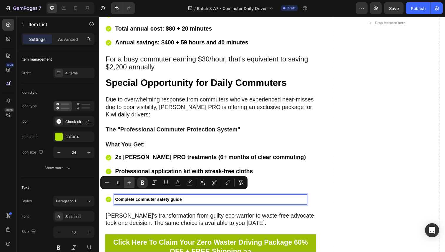
click at [128, 179] on button "Plus" at bounding box center [129, 183] width 11 height 11
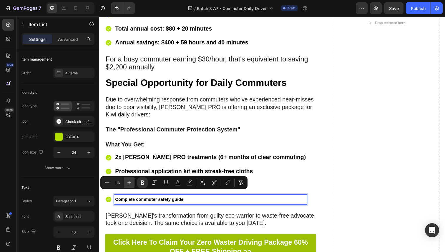
click at [128, 179] on button "Plus" at bounding box center [129, 183] width 11 height 11
type input "20"
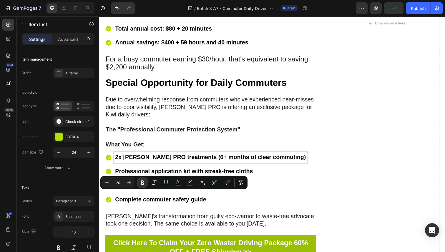
click at [182, 158] on strong "2x Sorvala PRO treatments (6+ months of clear commuting)" at bounding box center [212, 160] width 195 height 6
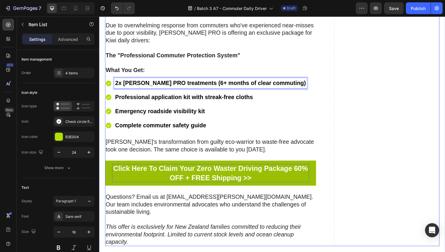
scroll to position [4999, 0]
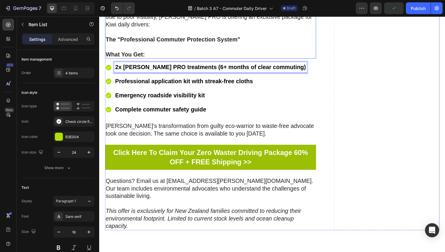
click at [154, 52] on p "What You Get:" at bounding box center [213, 56] width 214 height 8
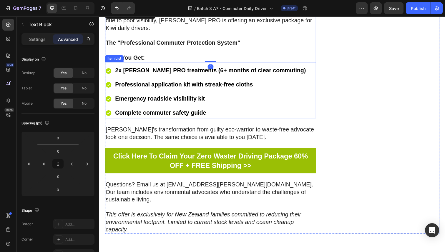
scroll to position [4947, 0]
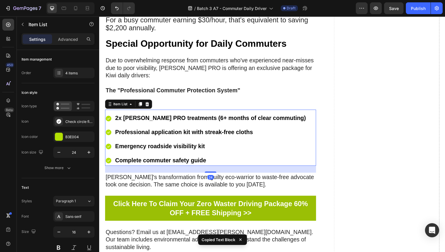
click at [292, 115] on div "2x Sorvala PRO treatments (6+ months of clear commuting) Professional applicati…" at bounding box center [213, 142] width 216 height 54
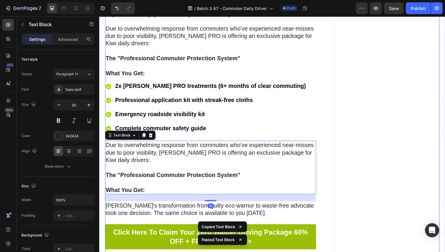
scroll to position [4982, 0]
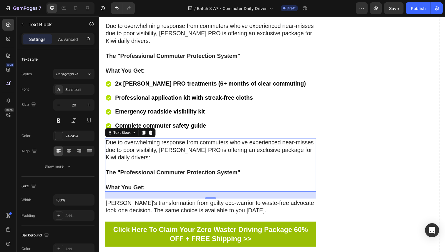
click at [184, 155] on p "Due to overwhelming response from commuters who've experienced near-misses due …" at bounding box center [213, 153] width 214 height 23
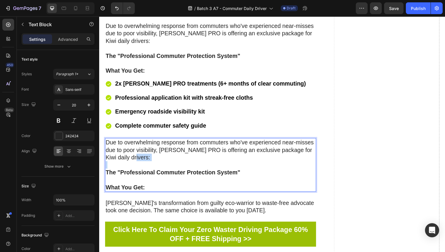
click at [184, 155] on p "Due to overwhelming response from commuters who've experienced near-misses due …" at bounding box center [213, 153] width 214 height 23
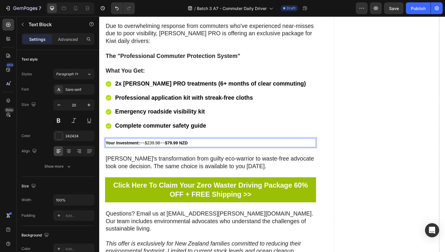
click at [181, 143] on p "Your Investment: ~~$239.98~~ $79.99 NZD" at bounding box center [213, 146] width 214 height 8
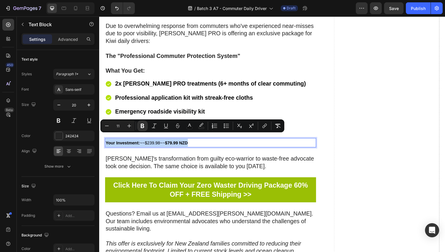
click at [181, 143] on p "Your Investment: ~~$239.98~~ $79.99 NZD" at bounding box center [213, 146] width 214 height 8
click at [128, 126] on icon "Editor contextual toolbar" at bounding box center [129, 126] width 6 height 6
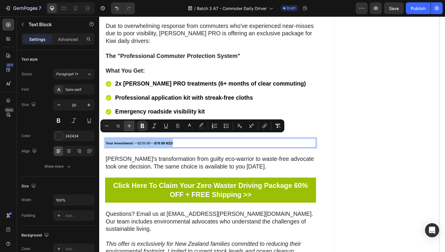
click at [128, 126] on icon "Editor contextual toolbar" at bounding box center [129, 126] width 6 height 6
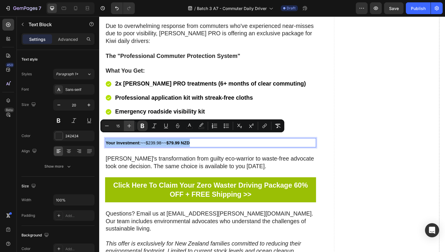
click at [128, 126] on icon "Editor contextual toolbar" at bounding box center [129, 126] width 6 height 6
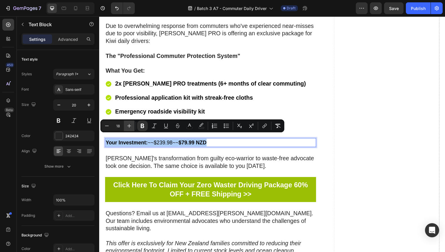
click at [128, 126] on icon "Editor contextual toolbar" at bounding box center [129, 126] width 6 height 6
type input "20"
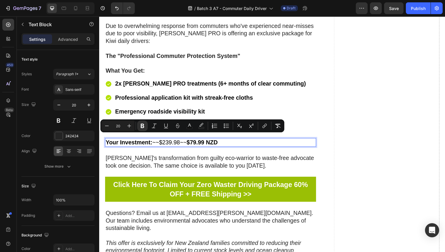
click at [156, 142] on span "Your Investment: ~~$239.98~~ $79.99 NZD" at bounding box center [163, 145] width 115 height 6
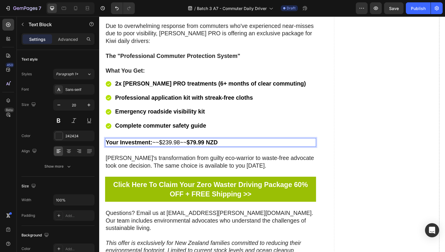
drag, startPoint x: 155, startPoint y: 140, endPoint x: 189, endPoint y: 141, distance: 34.5
click at [189, 142] on span "Your Investment: ~~$239.98~~ $79.99 NZD" at bounding box center [163, 145] width 115 height 6
click at [195, 141] on div "Your Investment: $79.99 NZD" at bounding box center [213, 145] width 216 height 9
click at [214, 128] on div "Complete commuter safety guide" at bounding box center [213, 128] width 197 height 11
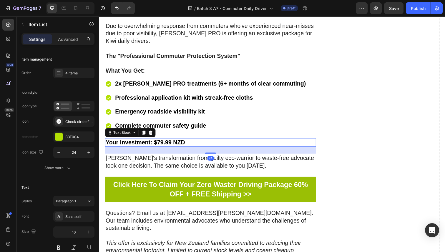
click at [179, 142] on strong "$79.99 NZD" at bounding box center [171, 145] width 32 height 6
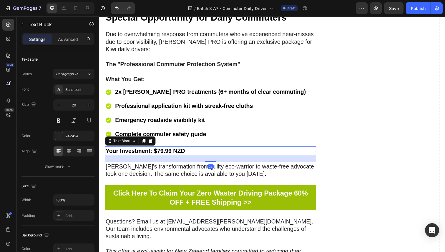
scroll to position [4970, 0]
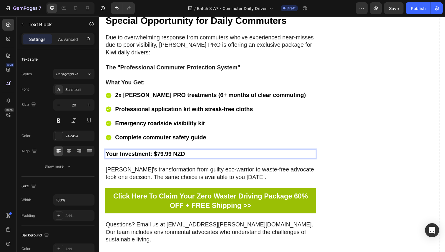
click at [212, 153] on p "Your Investment: $79.99 NZD" at bounding box center [213, 157] width 214 height 8
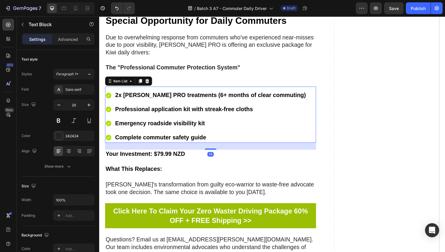
click at [308, 96] on div "2x Sorvala PRO treatments (6+ months of clear commuting) Professional applicati…" at bounding box center [213, 119] width 216 height 54
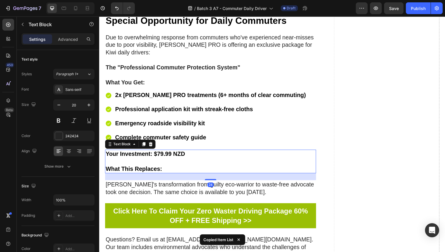
click at [245, 161] on p "Rich Text Editor. Editing area: main" at bounding box center [213, 165] width 214 height 8
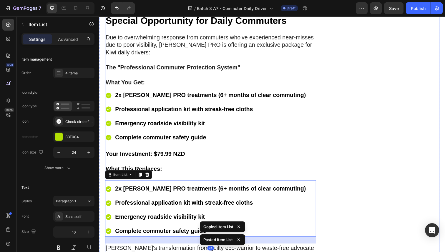
scroll to position [5010, 0]
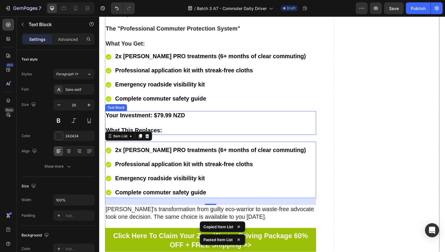
click at [191, 129] on p "What This Replaces:" at bounding box center [213, 133] width 214 height 8
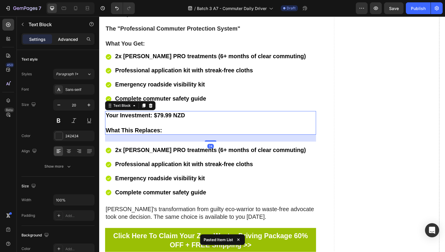
click at [73, 42] on p "Advanced" at bounding box center [68, 39] width 20 height 6
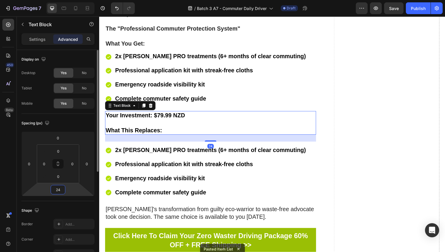
click at [63, 190] on input "24" at bounding box center [58, 190] width 12 height 9
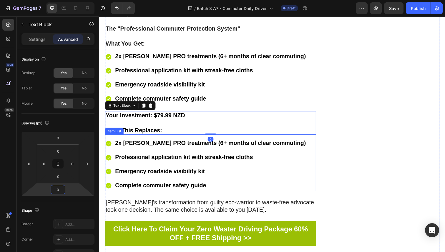
type input "0"
click at [148, 143] on strong "2x [PERSON_NAME] PRO treatments (6+ months of clear commuting)" at bounding box center [212, 146] width 195 height 6
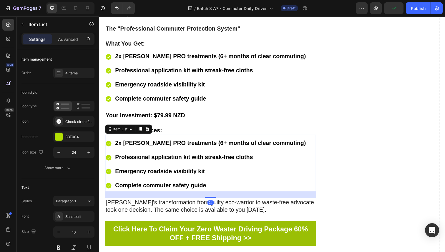
click at [148, 143] on strong "2x [PERSON_NAME] PRO treatments (6+ months of clear commuting)" at bounding box center [212, 146] width 195 height 6
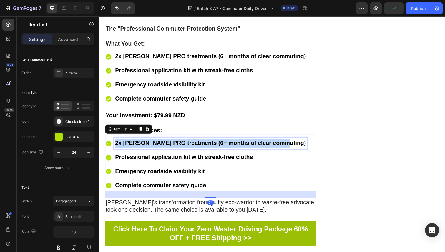
click at [148, 143] on strong "2x [PERSON_NAME] PRO treatments (6+ months of clear commuting)" at bounding box center [212, 146] width 195 height 6
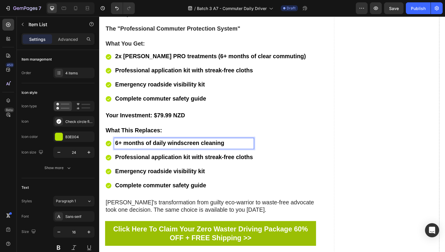
click at [161, 157] on strong "Professional application kit with streak-free cloths" at bounding box center [185, 160] width 141 height 6
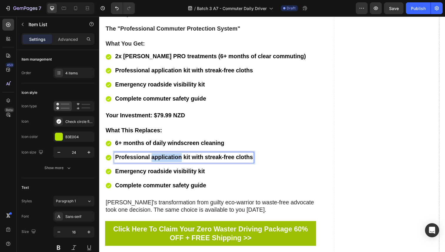
click at [161, 157] on strong "Professional application kit with streak-free cloths" at bounding box center [185, 160] width 141 height 6
click at [155, 172] on strong "Emergency roadside visibility kit" at bounding box center [161, 175] width 92 height 6
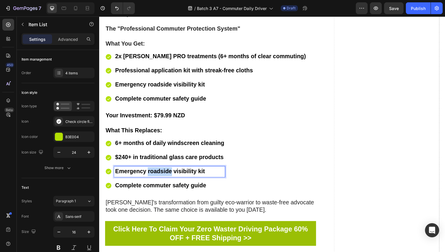
click at [155, 172] on strong "Emergency roadside visibility kit" at bounding box center [161, 175] width 92 height 6
click at [168, 186] on strong "Complete commuter safety guide" at bounding box center [161, 189] width 93 height 6
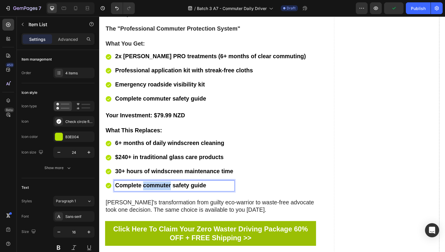
click at [168, 186] on strong "Complete commuter safety guide" at bounding box center [161, 189] width 93 height 6
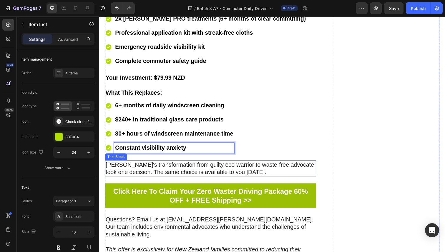
scroll to position [5049, 0]
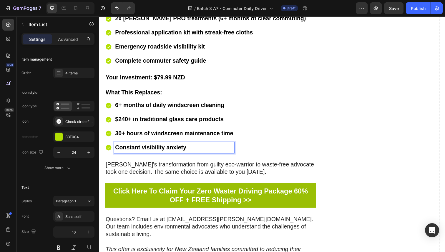
click at [168, 91] on p "What This Replaces:" at bounding box center [213, 94] width 214 height 8
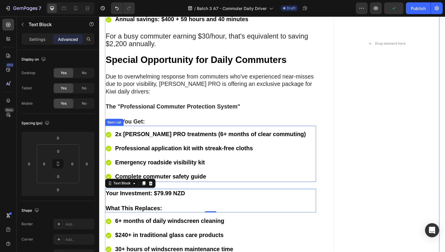
scroll to position [4929, 0]
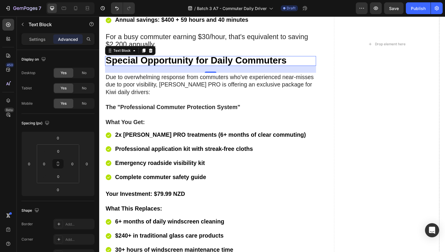
click at [210, 59] on strong "Special Opportunity for Daily Commuters" at bounding box center [198, 61] width 185 height 11
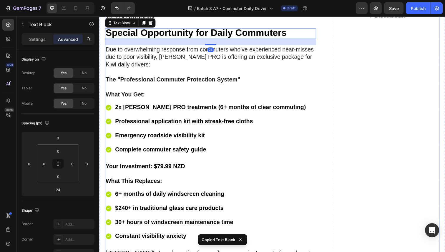
scroll to position [5085, 0]
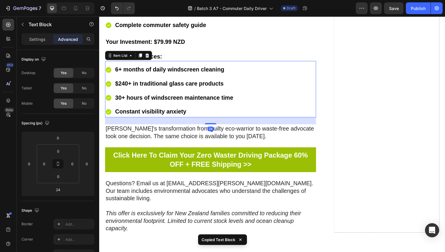
click at [265, 108] on div "6+ months of daily windscreen cleaning $240+ in traditional glass care products…" at bounding box center [213, 93] width 216 height 54
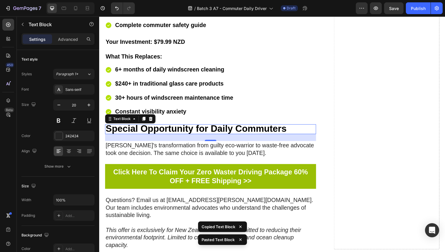
click at [176, 126] on strong "Special Opportunity for Daily Commuters" at bounding box center [198, 131] width 185 height 11
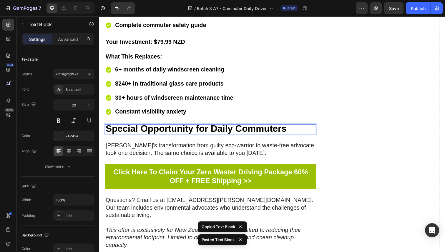
click at [176, 126] on strong "Special Opportunity for Daily Commuters" at bounding box center [198, 131] width 185 height 11
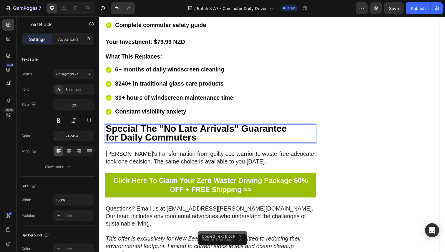
click at [176, 126] on strong "Special The "No Late Arrivals" Guarantee" at bounding box center [198, 131] width 185 height 11
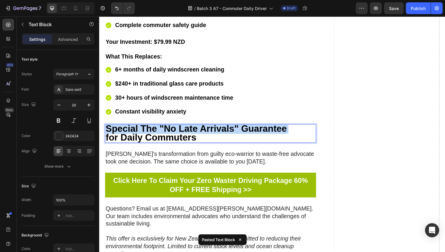
click at [176, 126] on strong "Special The "No Late Arrivals" Guarantee" at bounding box center [198, 131] width 185 height 11
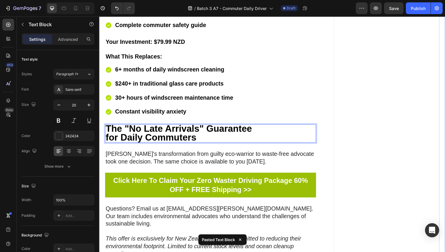
drag, startPoint x: 211, startPoint y: 131, endPoint x: 98, endPoint y: 110, distance: 114.9
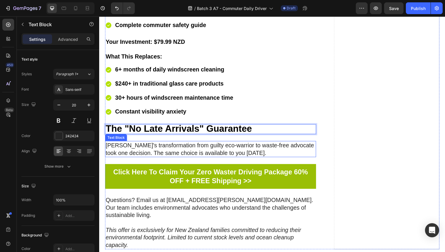
click at [152, 145] on p "Sarah's transformation from guilty eco-warrior to waste-free advocate took one …" at bounding box center [213, 152] width 214 height 15
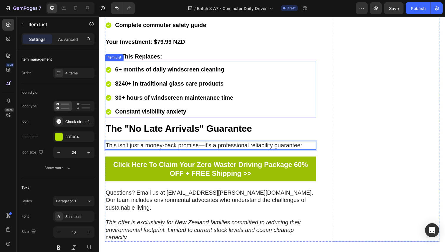
click at [275, 74] on div "6+ months of daily windscreen cleaning $240+ in traditional glass care products…" at bounding box center [213, 93] width 216 height 54
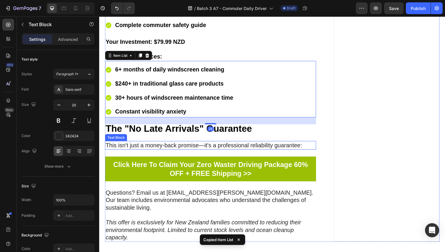
click at [281, 145] on p "This isn't just a money-back promise—it's a professional reliability guarantee:" at bounding box center [213, 149] width 214 height 8
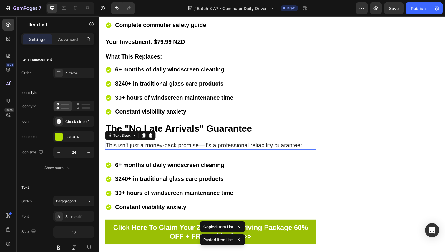
click at [214, 145] on p "This isn't just a money-back promise—it's a professional reliability guarantee:" at bounding box center [213, 149] width 214 height 8
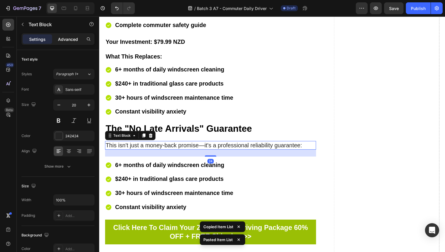
click at [69, 41] on p "Advanced" at bounding box center [68, 39] width 20 height 6
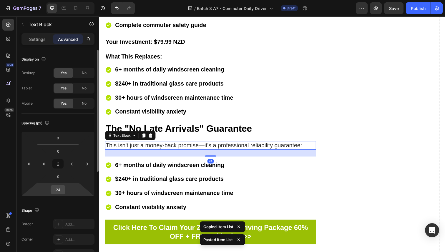
click at [62, 193] on input "24" at bounding box center [58, 190] width 12 height 9
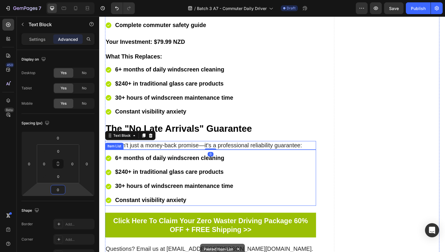
type input "0"
click at [169, 158] on strong "6+ months of daily windscreen cleaning" at bounding box center [170, 161] width 111 height 6
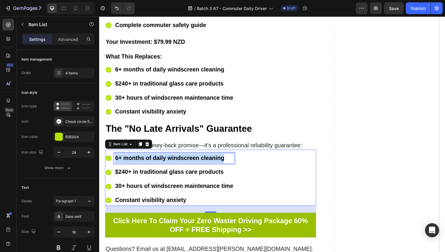
click at [169, 158] on strong "6+ months of daily windscreen cleaning" at bounding box center [170, 161] width 111 height 6
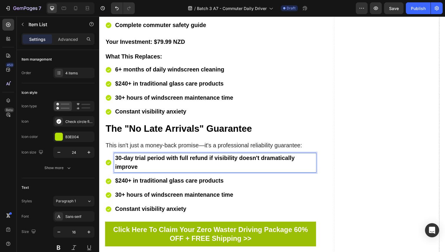
click at [146, 181] on strong "$240+ in traditional glass care products" at bounding box center [170, 184] width 111 height 6
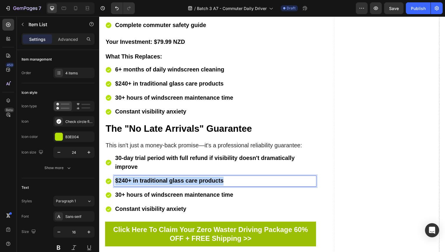
click at [146, 181] on strong "$240+ in traditional glass care products" at bounding box center [170, 184] width 111 height 6
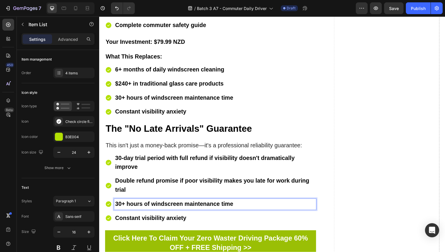
click at [149, 205] on strong "30+ hours of windscreen maintenance time" at bounding box center [175, 208] width 121 height 6
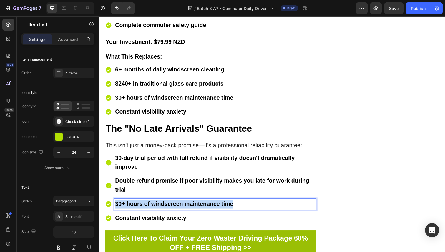
click at [149, 205] on strong "30+ hours of windscreen maintenance time" at bounding box center [175, 208] width 121 height 6
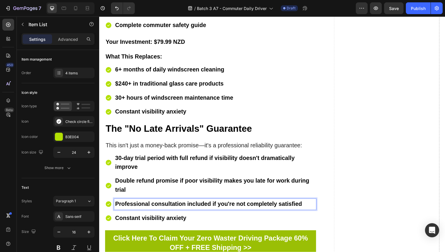
click at [153, 218] on div "Constant visibility anxiety" at bounding box center [218, 223] width 206 height 11
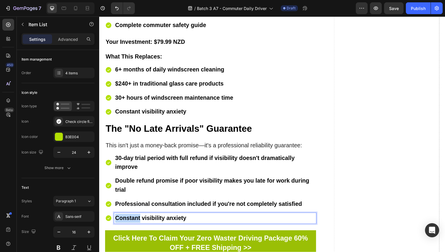
click at [153, 218] on div "Constant visibility anxiety" at bounding box center [218, 223] width 206 height 11
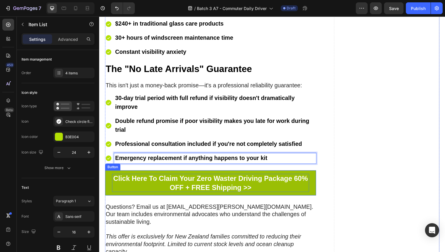
scroll to position [5149, 0]
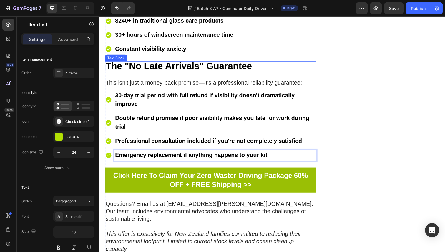
click at [185, 62] on strong "The "No Late Arrivals" Guarantee" at bounding box center [181, 67] width 150 height 11
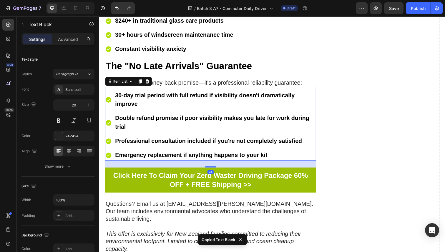
click at [312, 154] on p "Emergency replacement if anything happens to your kit" at bounding box center [217, 158] width 204 height 9
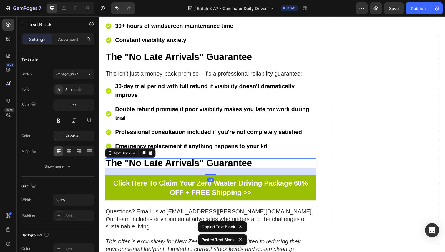
scroll to position [5160, 0]
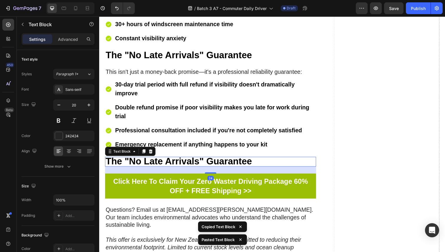
click at [199, 159] on strong "The "No Late Arrivals" Guarantee" at bounding box center [181, 164] width 150 height 11
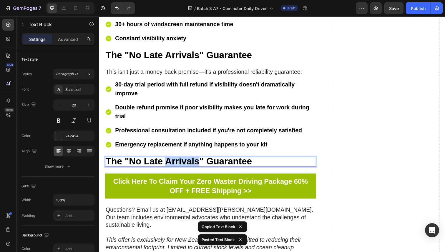
click at [199, 159] on strong "The "No Late Arrivals" Guarantee" at bounding box center [181, 164] width 150 height 11
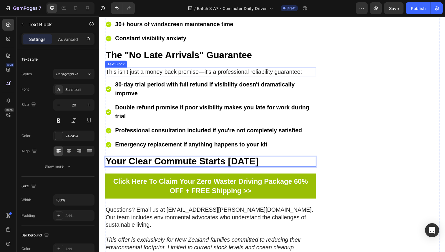
click at [255, 70] on p "This isn't just a money-back promise—it's a professional reliability guarantee:" at bounding box center [213, 74] width 214 height 8
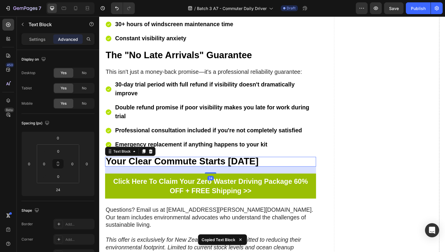
click at [296, 161] on p "Your Clear Commute Starts [DATE]" at bounding box center [213, 165] width 214 height 9
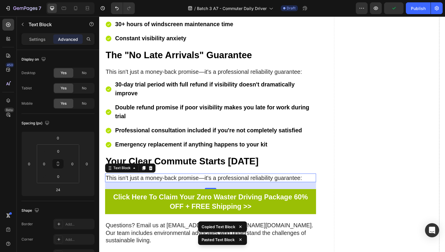
click at [183, 186] on div "24" at bounding box center [213, 189] width 216 height 7
click at [184, 178] on p "This isn't just a money-back promise—it's a professional reliability guarantee:" at bounding box center [213, 182] width 214 height 8
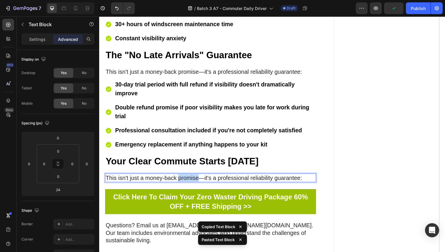
click at [184, 178] on p "This isn't just a money-back promise—it's a professional reliability guarantee:" at bounding box center [213, 182] width 214 height 8
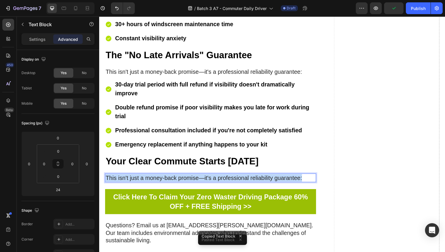
click at [184, 178] on p "This isn't just a money-back promise—it's a professional reliability guarantee:" at bounding box center [213, 182] width 214 height 8
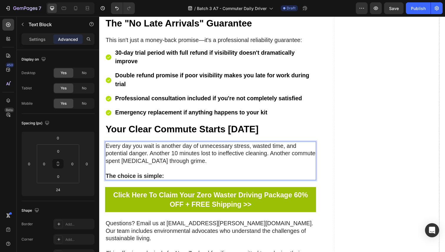
scroll to position [5194, 0]
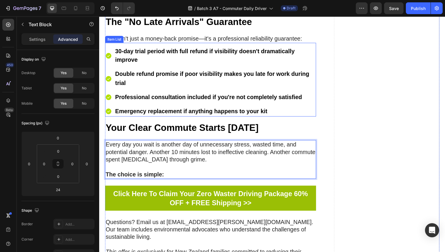
click at [313, 44] on div "30-day trial period with full refund if visibility doesn't dramatically improve…" at bounding box center [213, 82] width 216 height 76
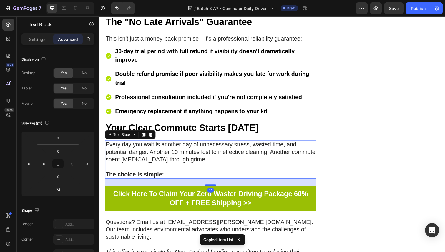
click at [228, 148] on p "Every day you wait is another day of unnecessary stress, wasted time, and poten…" at bounding box center [213, 159] width 214 height 31
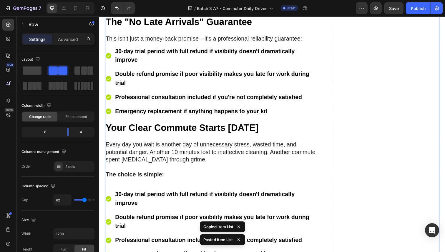
click at [204, 174] on p "The choice is simple:" at bounding box center [213, 178] width 214 height 8
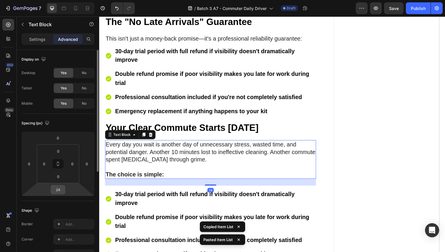
click at [59, 189] on input "24" at bounding box center [58, 190] width 12 height 9
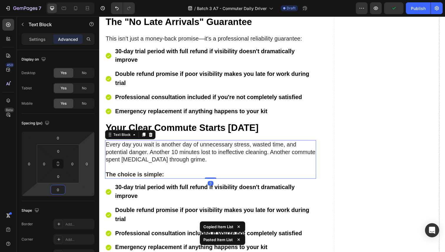
type input "0"
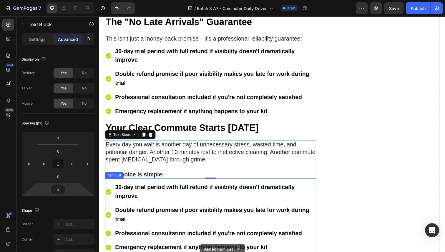
click at [161, 188] on strong "30-day trial period with full refund if visibility doesn't dramatically improve" at bounding box center [207, 196] width 184 height 16
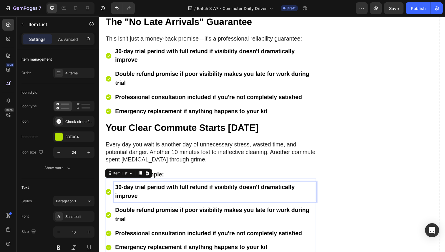
click at [161, 188] on strong "30-day trial period with full refund if visibility doesn't dramatically improve" at bounding box center [207, 196] width 184 height 16
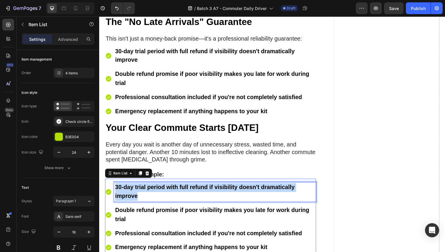
click at [161, 188] on strong "30-day trial period with full refund if visibility doesn't dramatically improve" at bounding box center [207, 196] width 184 height 16
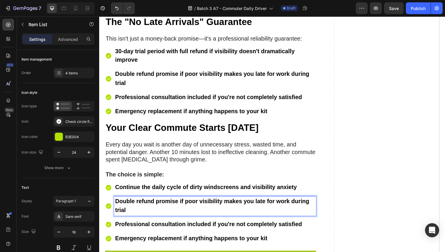
click at [157, 202] on strong "Double refund promise if poor visibility makes you late for work during trial" at bounding box center [214, 210] width 198 height 16
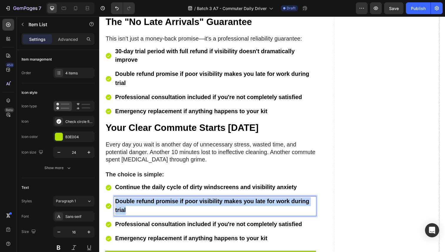
click at [157, 202] on strong "Double refund promise if poor visibility makes you late for work during trial" at bounding box center [214, 210] width 198 height 16
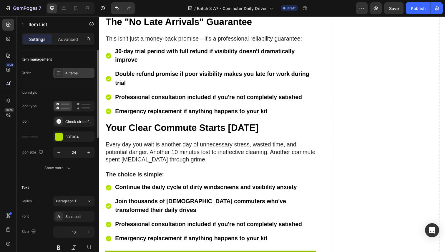
click at [73, 74] on div "4 items" at bounding box center [79, 73] width 28 height 5
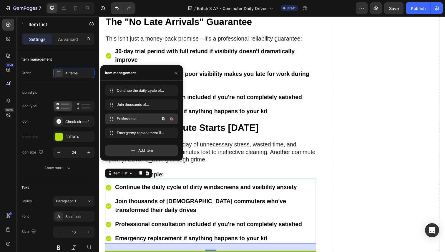
click at [172, 117] on icon "button" at bounding box center [171, 119] width 5 height 5
click at [170, 120] on div "Delete" at bounding box center [167, 118] width 11 height 5
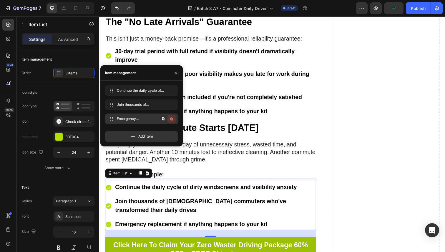
click at [172, 119] on icon "button" at bounding box center [171, 119] width 5 height 5
click at [166, 118] on div "Delete" at bounding box center [167, 118] width 11 height 5
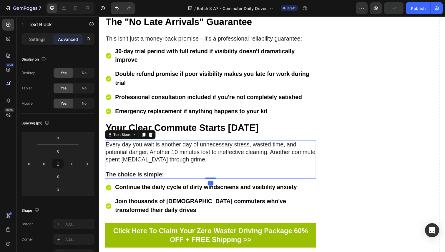
click at [195, 160] on p "Every day you wait is another day of unnecessary stress, wasted time, and poten…" at bounding box center [213, 159] width 214 height 31
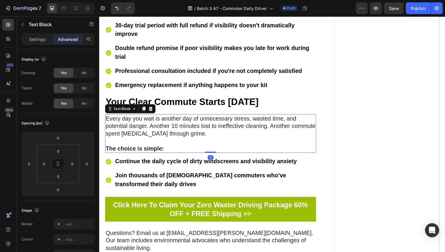
scroll to position [5253, 0]
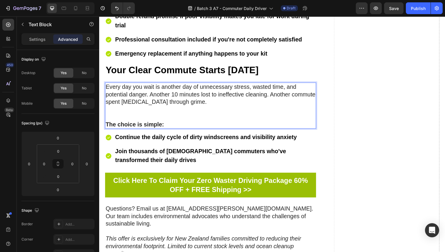
click at [187, 109] on p "Every day you wait is another day of unnecessary stress, wasted time, and poten…" at bounding box center [213, 104] width 214 height 38
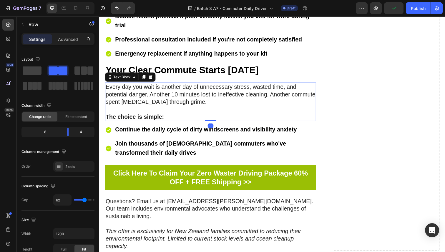
click at [265, 90] on p "Every day you wait is another day of unnecessary stress, wasted time, and poten…" at bounding box center [213, 100] width 214 height 31
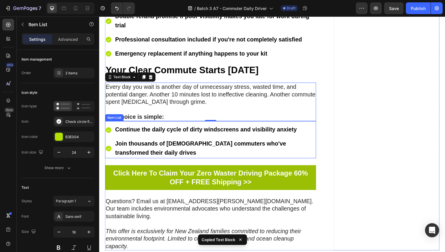
click at [311, 124] on div "Continue the daily cycle of dirty windscreens and visibility anxiety Join thous…" at bounding box center [213, 143] width 216 height 38
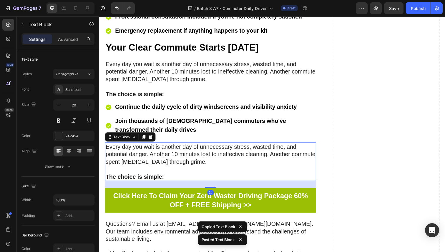
scroll to position [5295, 0]
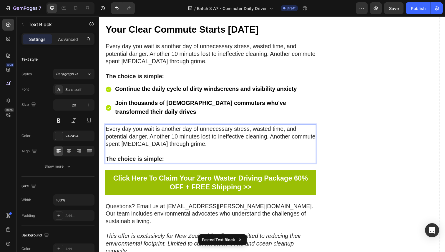
click at [196, 135] on p "Every day you wait is another day of unnecessary stress, wasted time, and poten…" at bounding box center [213, 143] width 214 height 31
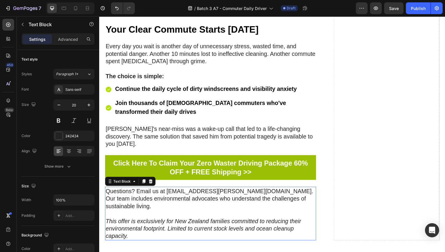
click at [172, 191] on p "Questions? Email us at info@sorvala.com. Our team includes environmental advoca…" at bounding box center [213, 206] width 214 height 31
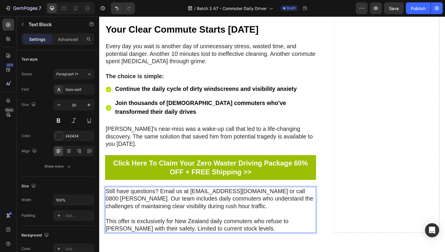
click at [158, 191] on p "Still have questions? Email us at commuters@sorvalapro.co.nz or call 0800 SORVA…" at bounding box center [213, 206] width 214 height 31
click at [209, 191] on p "Still have questions? Email us at commuters@sorvalapro.co.nz or call 0800 SORVA…" at bounding box center [213, 206] width 214 height 31
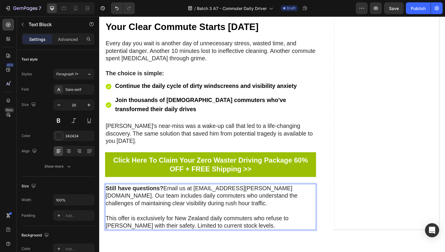
scroll to position [5299, 0]
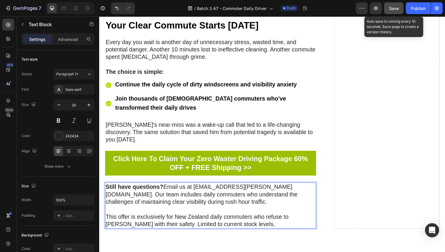
click at [388, 9] on button "Save" at bounding box center [393, 8] width 19 height 12
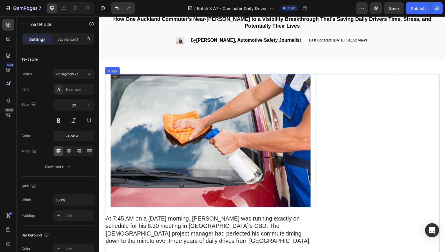
scroll to position [65, 0]
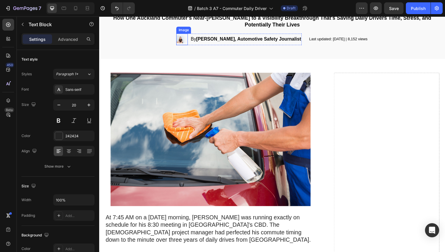
click at [178, 40] on img at bounding box center [184, 40] width 12 height 12
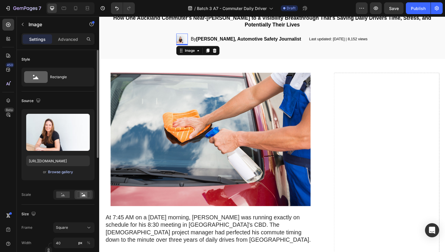
click at [60, 171] on div "Browse gallery" at bounding box center [60, 172] width 25 height 5
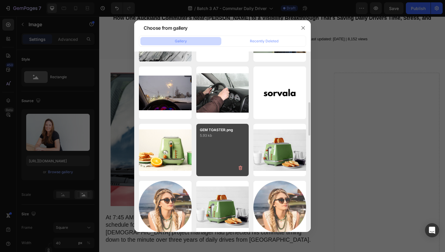
scroll to position [104, 0]
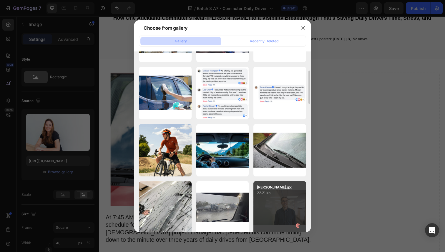
click at [277, 200] on div "david.jpg 22.21 kb" at bounding box center [280, 207] width 53 height 53
type input "https://cdn.shopify.com/s/files/1/0913/5135/1667/files/gempages_573234361747374…"
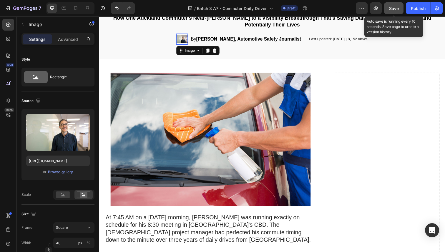
click at [393, 10] on span "Save" at bounding box center [394, 8] width 10 height 5
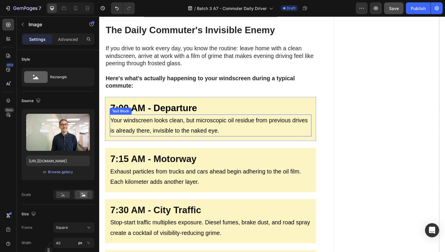
scroll to position [818, 0]
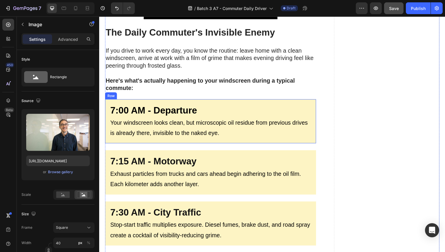
click at [280, 101] on div "7:00 AM - Departure Heading Your windscreen looks clean, but microscopic oil re…" at bounding box center [213, 123] width 216 height 45
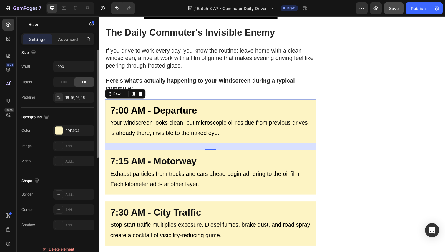
scroll to position [140, 0]
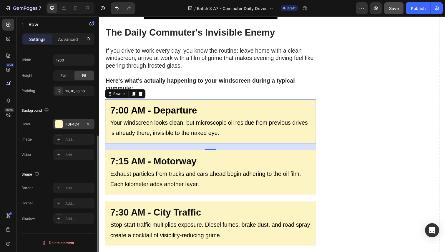
click at [58, 122] on div at bounding box center [59, 124] width 8 height 8
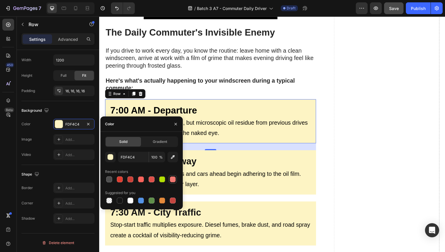
click at [171, 180] on div at bounding box center [173, 180] width 6 height 6
type input "F27871"
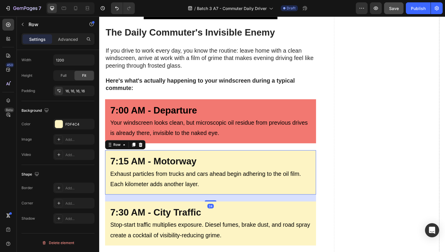
click at [238, 153] on div "7:15 AM - Motorway Heading Exhaust particles from trucks and cars ahead begin a…" at bounding box center [213, 175] width 216 height 45
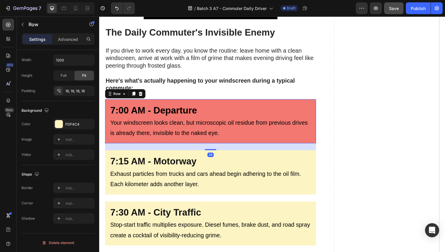
click at [138, 101] on div "7:00 AM - Departure Heading Your windscreen looks clean, but microscopic oil re…" at bounding box center [213, 123] width 216 height 45
click at [60, 123] on div at bounding box center [59, 124] width 8 height 8
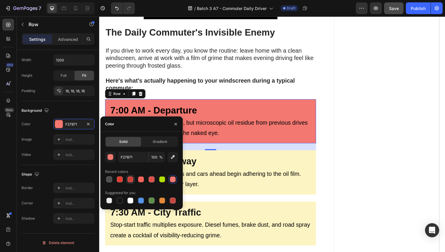
click at [130, 180] on div at bounding box center [131, 180] width 6 height 6
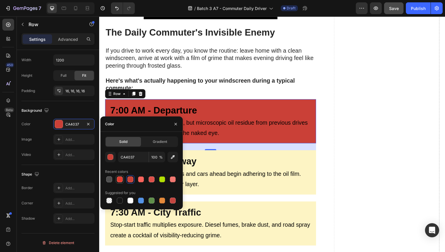
click at [119, 178] on div at bounding box center [120, 180] width 6 height 6
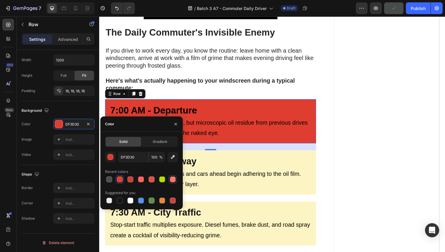
click at [173, 179] on div at bounding box center [173, 180] width 6 height 6
type input "F27871"
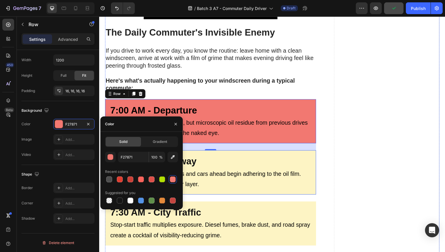
click at [224, 153] on div "7:15 AM - Motorway Heading Exhaust particles from trucks and cars ahead begin a…" at bounding box center [213, 175] width 216 height 45
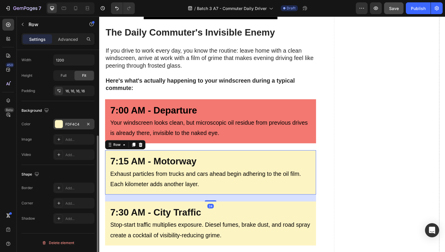
click at [81, 122] on div "FDF4C4" at bounding box center [73, 124] width 17 height 5
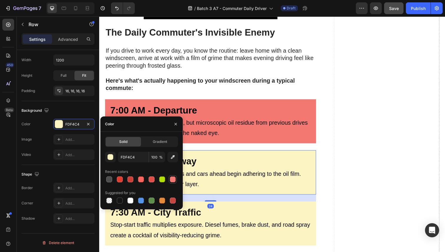
click at [174, 179] on div at bounding box center [173, 180] width 6 height 6
type input "F27871"
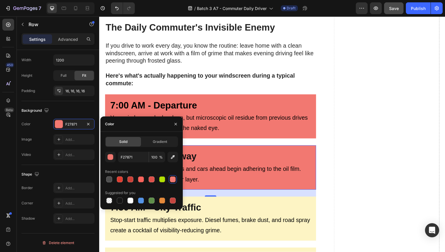
scroll to position [829, 0]
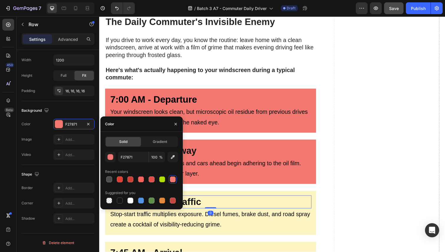
click at [245, 200] on h2 "7:30 AM - City Traffic" at bounding box center [213, 207] width 206 height 14
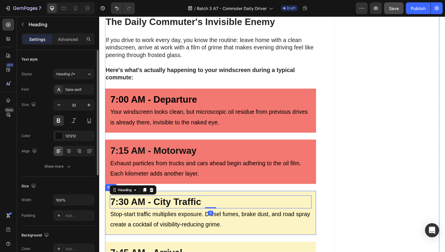
click at [243, 195] on div "7:30 AM - City Traffic Heading 0 Stop-start traffic multiplies exposure. Diesel…" at bounding box center [213, 217] width 216 height 45
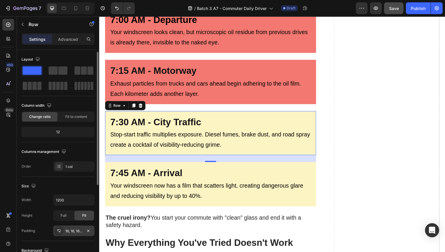
scroll to position [74, 0]
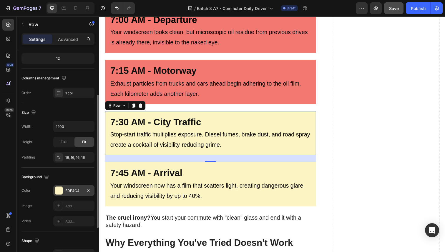
click at [70, 191] on div "FDF4C4" at bounding box center [73, 191] width 17 height 5
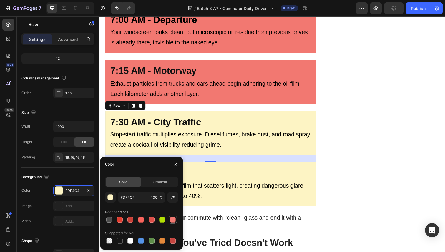
click at [171, 219] on div at bounding box center [173, 220] width 6 height 6
type input "F27871"
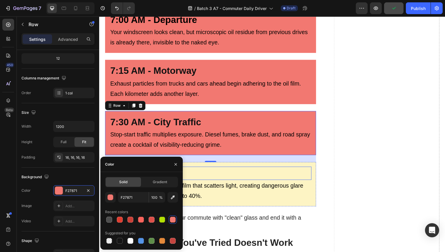
click at [218, 170] on h2 "7:45 AM - Arrival" at bounding box center [213, 177] width 206 height 14
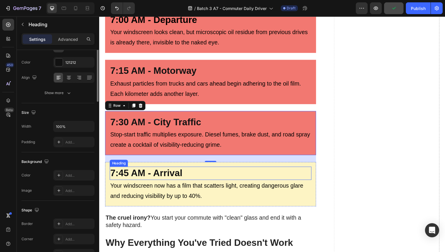
scroll to position [0, 0]
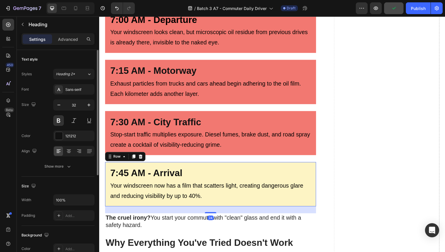
click at [219, 166] on div "7:45 AM - Arrival Heading Your windscreen now has a film that scatters light, c…" at bounding box center [213, 188] width 216 height 45
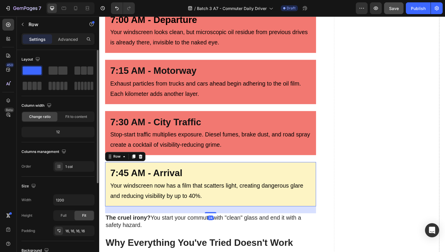
scroll to position [140, 0]
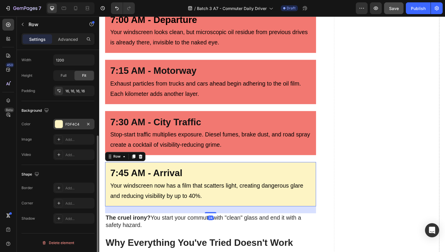
click at [69, 125] on div "FDF4C4" at bounding box center [73, 124] width 17 height 5
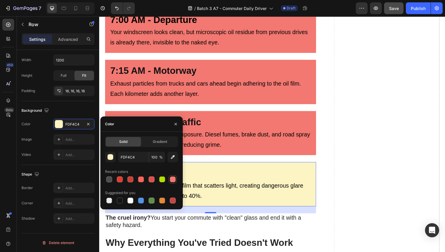
click at [173, 182] on div at bounding box center [173, 180] width 6 height 6
type input "F27871"
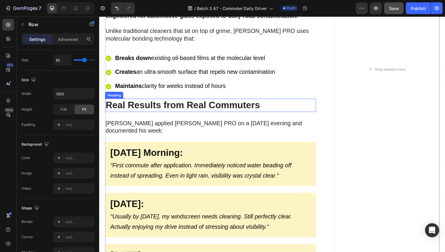
scroll to position [2197, 0]
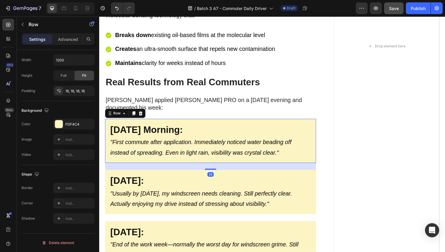
click at [252, 121] on div "Monday Morning: Heading "First commute after application. Immediately noticed w…" at bounding box center [213, 143] width 216 height 45
click at [73, 121] on div "FDF4C4" at bounding box center [73, 124] width 41 height 11
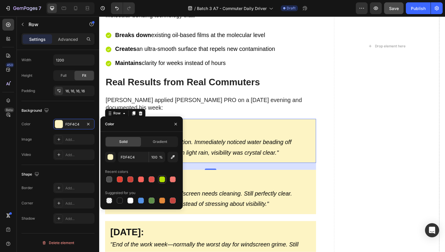
click at [164, 180] on div at bounding box center [162, 180] width 6 height 6
type input "B3E004"
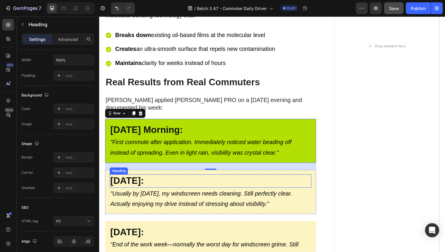
click at [216, 178] on h2 "[DATE]:" at bounding box center [213, 185] width 206 height 14
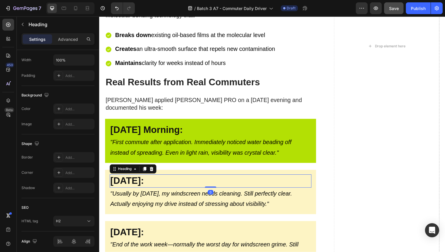
scroll to position [0, 0]
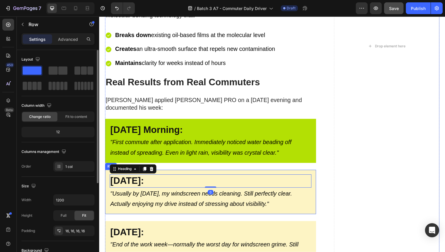
click at [216, 174] on div "Wednesday: Heading 0 "Usually by Wednesday, my windscreen needs cleaning. Still…" at bounding box center [213, 196] width 216 height 45
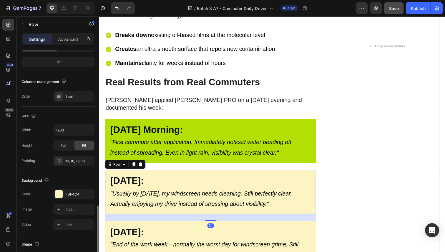
scroll to position [140, 0]
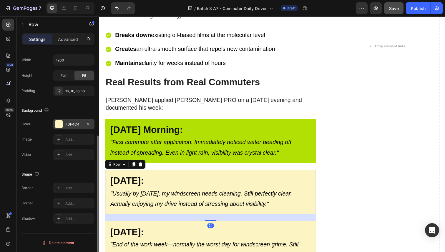
click at [67, 121] on div "FDF4C4" at bounding box center [73, 124] width 41 height 11
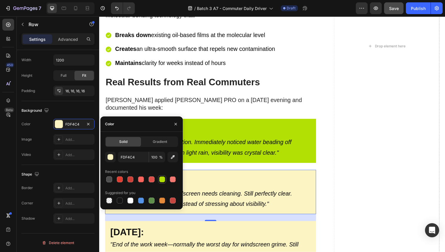
click at [160, 181] on div at bounding box center [162, 180] width 6 height 6
type input "B3E004"
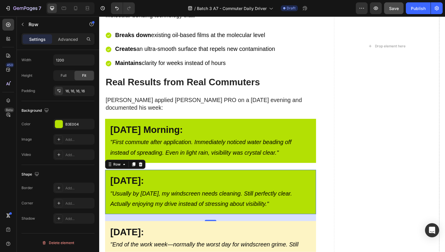
click at [214, 228] on div "24" at bounding box center [213, 230] width 6 height 5
click at [214, 226] on div "Friday: Heading "End of the work week—normally the worst day for windscreen gri…" at bounding box center [213, 254] width 216 height 56
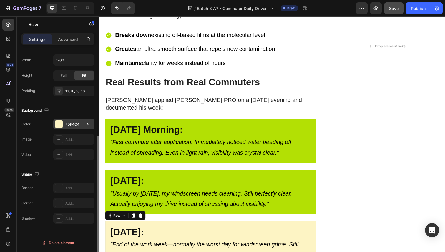
click at [61, 122] on div at bounding box center [59, 124] width 8 height 8
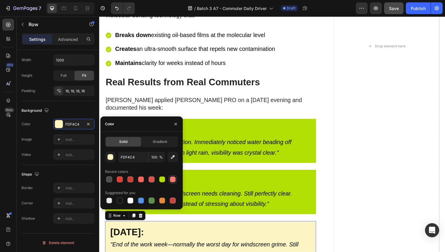
drag, startPoint x: 161, startPoint y: 182, endPoint x: 174, endPoint y: 177, distance: 13.1
click at [161, 182] on div at bounding box center [162, 180] width 6 height 6
type input "B3E004"
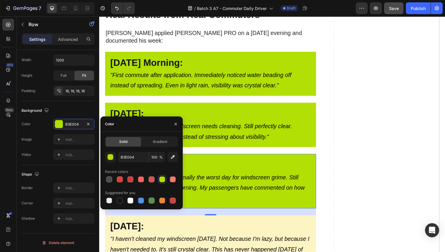
scroll to position [2361, 0]
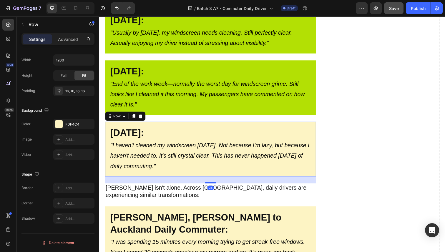
click at [219, 124] on div "Three Weeks Later: Heading "I haven't cleaned my windscreen in three weeks. Not…" at bounding box center [213, 152] width 216 height 56
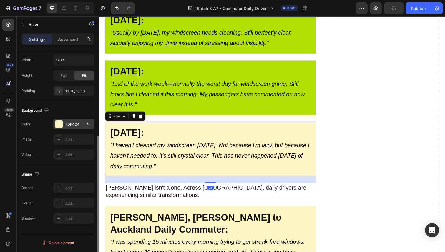
click at [66, 126] on div "FDF4C4" at bounding box center [73, 124] width 17 height 5
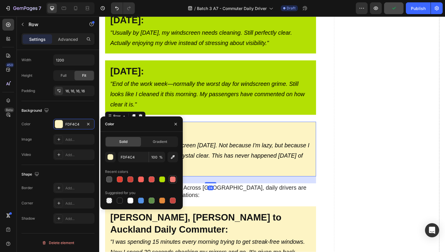
drag, startPoint x: 162, startPoint y: 179, endPoint x: 169, endPoint y: 178, distance: 7.5
click at [162, 179] on div at bounding box center [162, 180] width 6 height 6
type input "B3E004"
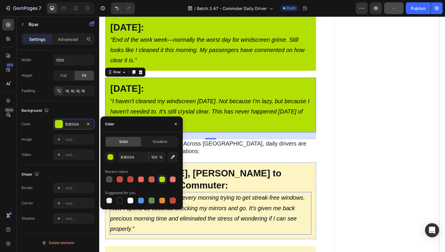
scroll to position [2472, 0]
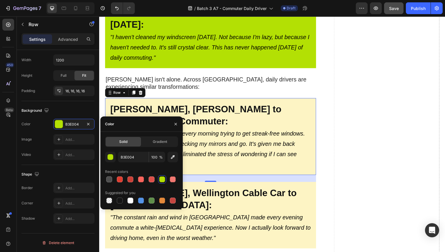
click at [216, 100] on div "Sarah Williams, Hamilton to Auckland Daily Commuter: Heading "I was spending 15…" at bounding box center [213, 139] width 216 height 79
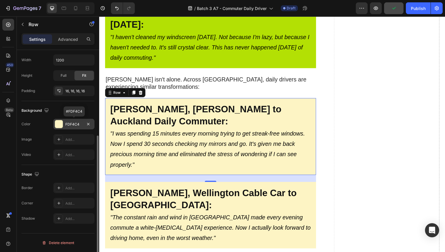
click at [68, 123] on div "FDF4C4" at bounding box center [73, 124] width 17 height 5
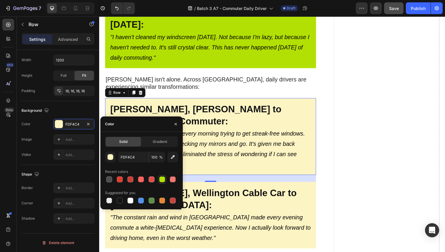
click at [162, 180] on div at bounding box center [162, 180] width 6 height 6
type input "B3E004"
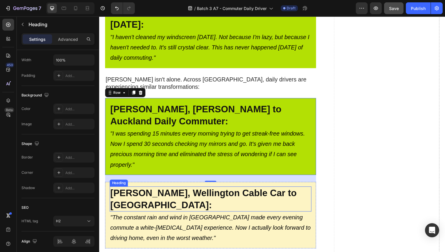
click at [236, 191] on h2 "[PERSON_NAME], Wellington Cable Car to [GEOGRAPHIC_DATA]:" at bounding box center [213, 204] width 206 height 26
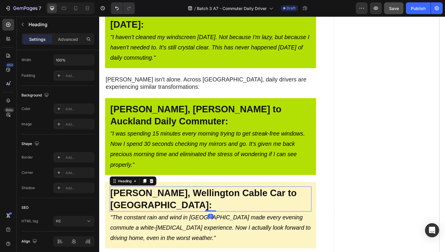
scroll to position [0, 0]
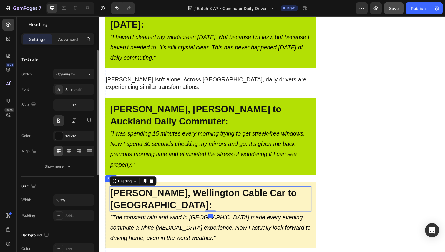
click at [234, 186] on div "Mike Foster, Wellington Cable Car to Hutt Valley: Heading 0 "The constant rain …" at bounding box center [213, 220] width 216 height 68
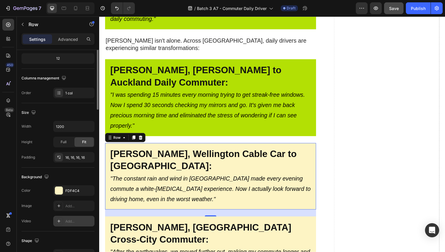
scroll to position [140, 0]
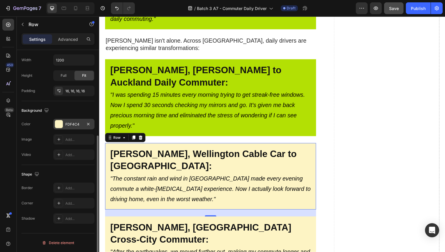
click at [65, 122] on div "FDF4C4" at bounding box center [73, 124] width 41 height 11
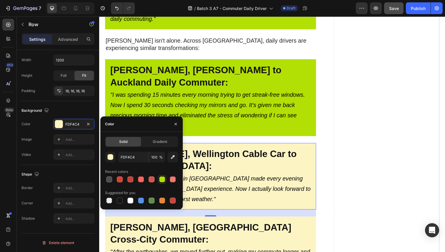
click at [161, 180] on div at bounding box center [162, 180] width 6 height 6
type input "B3E004"
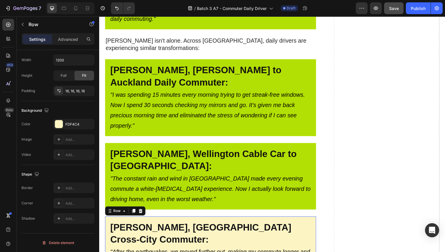
click at [240, 221] on div "Lisa Chen, Christchurch Cross-City Commuter: Heading "After the earthquakes, we…" at bounding box center [213, 255] width 216 height 68
click at [74, 124] on div "FDF4C4" at bounding box center [73, 124] width 17 height 5
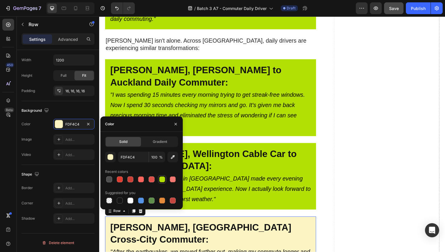
click at [161, 180] on div at bounding box center [162, 180] width 6 height 6
type input "B3E004"
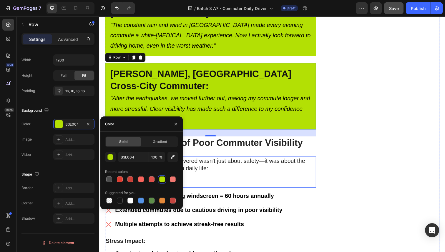
scroll to position [2708, 0]
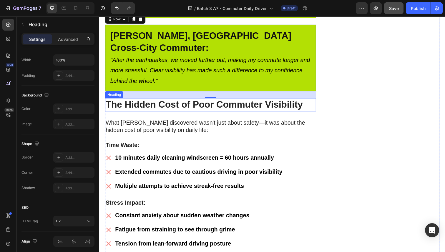
click at [223, 101] on strong "The Hidden Cost of Poor Commuter Visibility" at bounding box center [207, 106] width 202 height 11
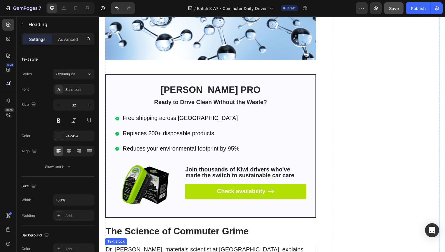
scroll to position [1637, 0]
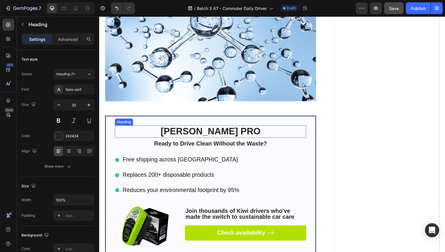
click at [202, 129] on span "[PERSON_NAME] PRO" at bounding box center [213, 134] width 102 height 11
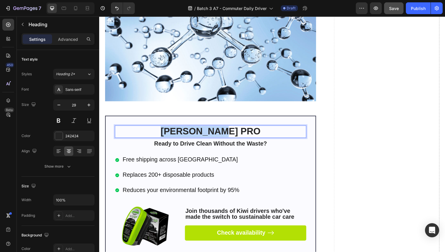
click at [202, 129] on span "[PERSON_NAME] PRO" at bounding box center [213, 134] width 102 height 11
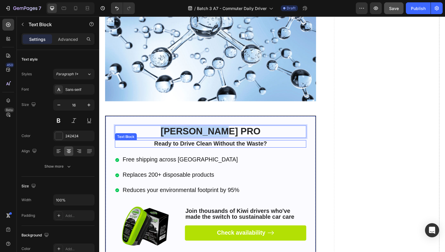
click at [200, 143] on strong "Ready to Drive Clean Without the Waste?" at bounding box center [212, 146] width 115 height 6
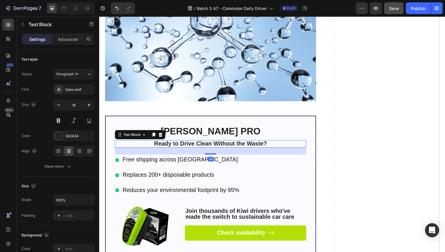
click at [200, 143] on strong "Ready to Drive Clean Without the Waste?" at bounding box center [212, 146] width 115 height 6
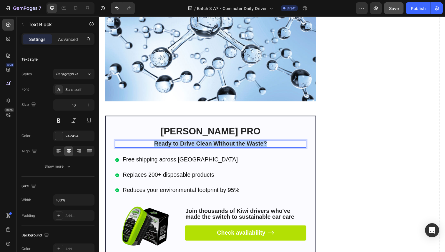
click at [200, 143] on strong "Ready to Drive Clean Without the Waste?" at bounding box center [212, 146] width 115 height 6
click at [183, 143] on strong "100% Risk FREE - 60-Day No Questions Asked Return Policy" at bounding box center [213, 146] width 170 height 6
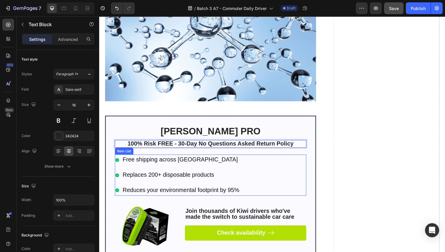
click at [143, 158] on div "Free shipping across New Zealand" at bounding box center [182, 163] width 121 height 11
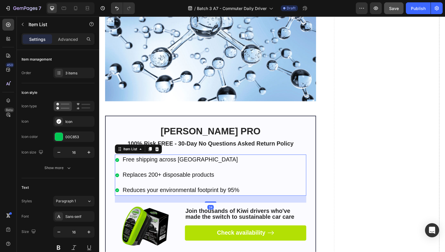
click at [143, 160] on span "Free shipping across New Zealand" at bounding box center [182, 163] width 118 height 6
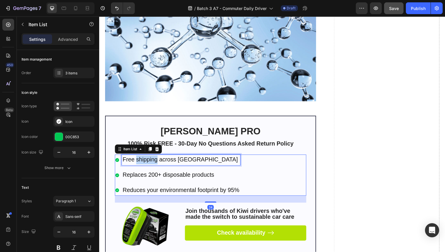
click at [143, 160] on span "Free shipping across New Zealand" at bounding box center [182, 163] width 118 height 6
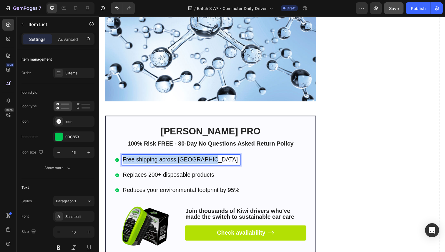
click at [143, 160] on span "Free shipping across New Zealand" at bounding box center [182, 163] width 118 height 6
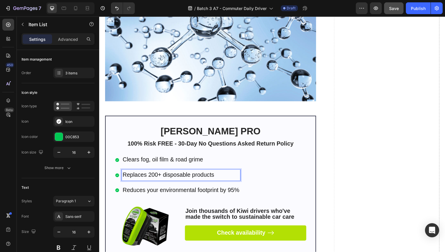
click at [158, 175] on span "Replaces 200+ disposable products" at bounding box center [169, 178] width 93 height 6
click at [217, 191] on span "Reduces your environmental footprint by 95%" at bounding box center [182, 194] width 119 height 6
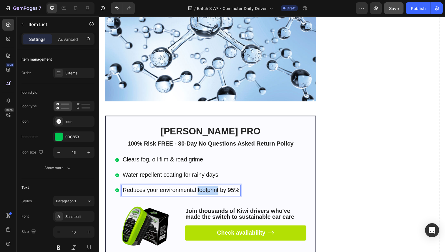
click at [217, 191] on span "Reduces your environmental footprint by 95%" at bounding box center [182, 194] width 119 height 6
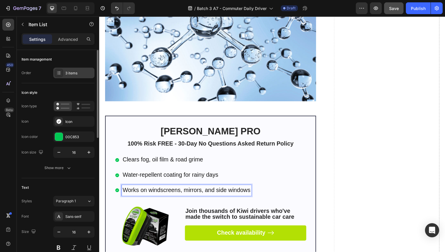
click at [67, 74] on div "3 items" at bounding box center [79, 73] width 28 height 5
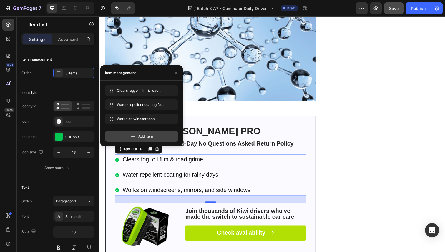
click at [128, 134] on div "Add item" at bounding box center [141, 136] width 73 height 11
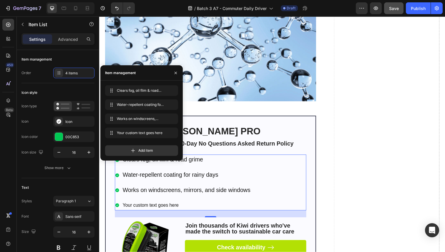
click at [160, 205] on div "Your custom text goes here" at bounding box center [188, 210] width 132 height 10
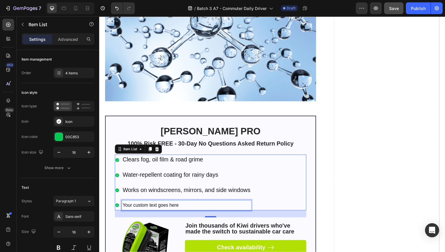
click at [160, 206] on p "Your custom text goes here" at bounding box center [188, 210] width 131 height 9
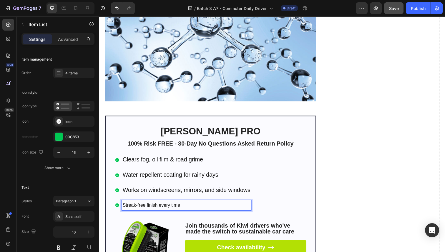
click at [149, 206] on p "Streak-free finish every time" at bounding box center [188, 210] width 131 height 9
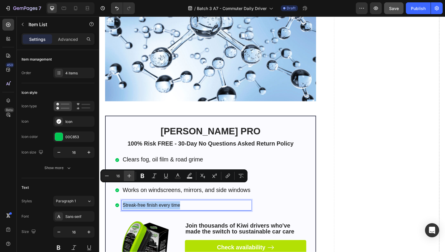
click at [133, 177] on button "Plus" at bounding box center [129, 176] width 11 height 11
type input "20"
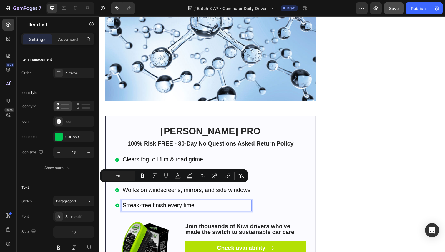
click at [160, 160] on span "Clears fog, oil film & road grime" at bounding box center [164, 163] width 82 height 6
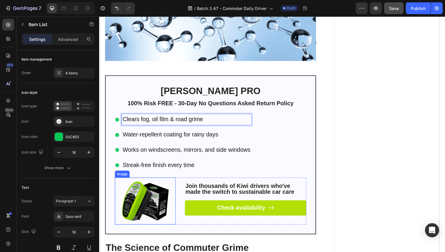
scroll to position [1686, 0]
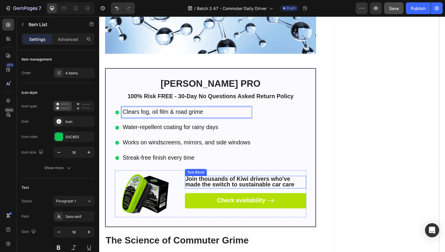
click at [206, 179] on strong "Join thousands of Kiwi drivers who've made the switch to sustainable car care" at bounding box center [242, 185] width 111 height 12
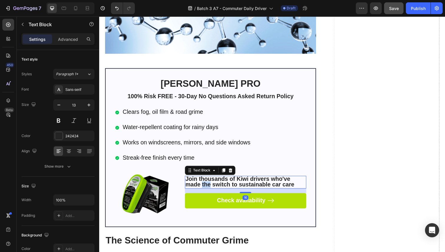
click at [206, 179] on strong "Join thousands of Kiwi drivers who've made the switch to sustainable car care" at bounding box center [242, 185] width 111 height 12
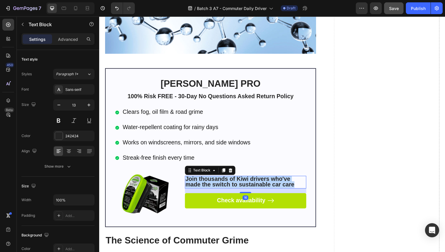
click at [206, 179] on strong "Join thousands of Kiwi drivers who've made the switch to sustainable car care" at bounding box center [242, 185] width 111 height 12
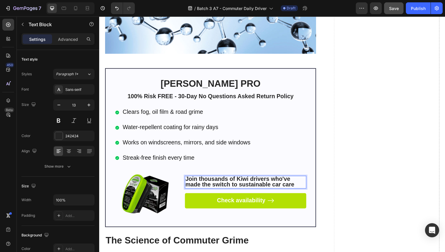
scroll to position [1680, 0]
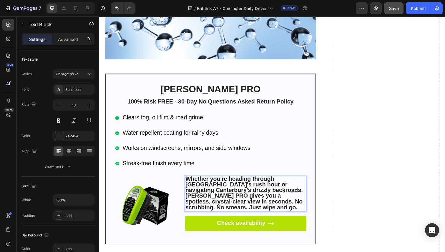
click at [196, 179] on strong "Whether you're heading through [GEOGRAPHIC_DATA]'s rush hour or navigating Cant…" at bounding box center [247, 197] width 120 height 36
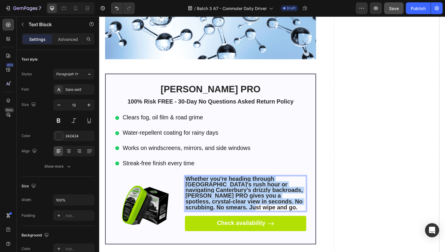
click at [196, 179] on strong "Whether you're heading through [GEOGRAPHIC_DATA]'s rush hour or navigating Cant…" at bounding box center [247, 197] width 120 height 36
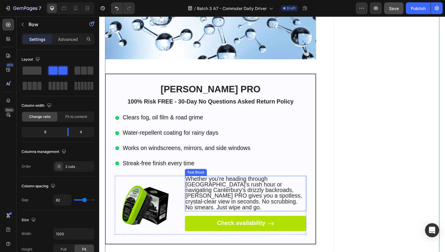
click at [302, 180] on p "Whether you're heading through [GEOGRAPHIC_DATA]'s rush hour or navigating Cant…" at bounding box center [248, 197] width 123 height 35
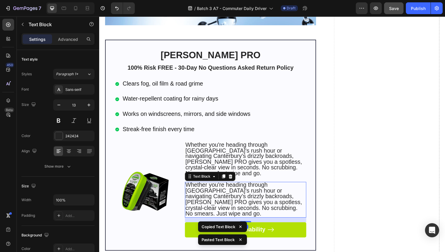
scroll to position [1716, 0]
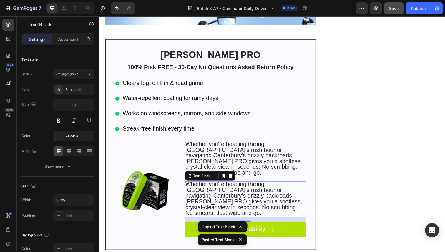
click at [211, 185] on span "Whether you're heading through [GEOGRAPHIC_DATA]'s rush hour or navigating Cant…" at bounding box center [246, 203] width 119 height 36
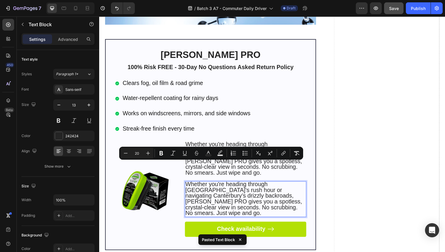
click at [211, 185] on span "Whether you're heading through [GEOGRAPHIC_DATA]'s rush hour or navigating Cant…" at bounding box center [246, 203] width 119 height 36
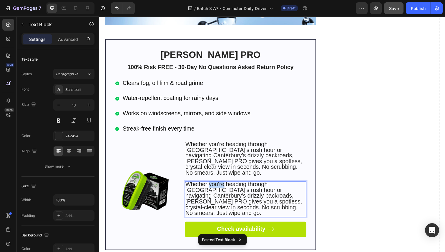
click at [211, 185] on span "Whether you're heading through [GEOGRAPHIC_DATA]'s rush hour or navigating Cant…" at bounding box center [246, 203] width 119 height 36
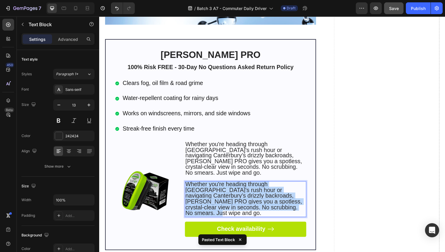
click at [211, 185] on span "Whether you're heading through [GEOGRAPHIC_DATA]'s rush hour or navigating Cant…" at bounding box center [246, 203] width 119 height 36
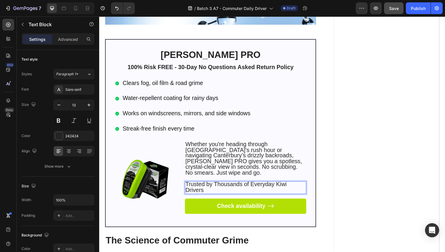
click at [224, 185] on span "Trusted by Thousands of Everyday Kiwi Drivers" at bounding box center [238, 191] width 103 height 12
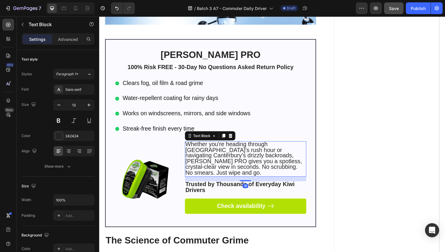
click at [216, 144] on span "Whether you're heading through [GEOGRAPHIC_DATA]'s rush hour or navigating Cant…" at bounding box center [246, 162] width 119 height 36
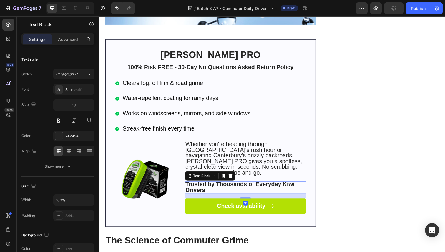
click at [216, 185] on strong "Trusted by Thousands of Everyday Kiwi Drivers" at bounding box center [243, 191] width 112 height 12
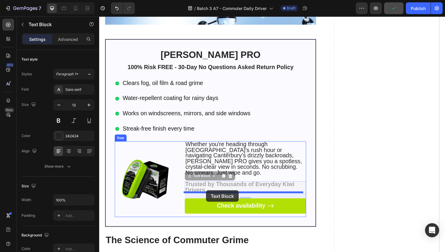
drag, startPoint x: 191, startPoint y: 157, endPoint x: 209, endPoint y: 194, distance: 41.6
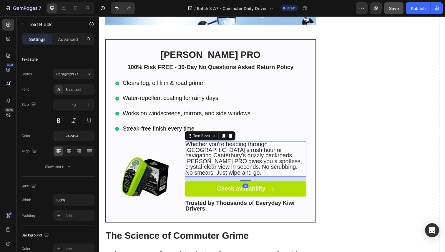
click at [219, 144] on span "Whether you're heading through [GEOGRAPHIC_DATA]'s rush hour or navigating Cant…" at bounding box center [246, 162] width 119 height 36
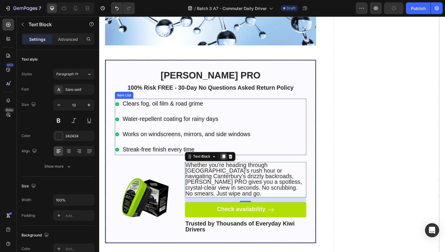
scroll to position [1794, 0]
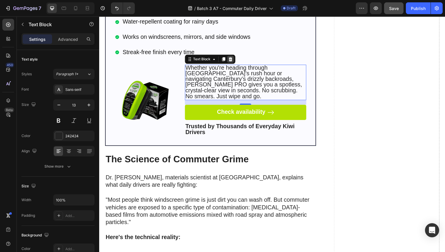
click at [231, 58] on icon at bounding box center [233, 60] width 4 height 4
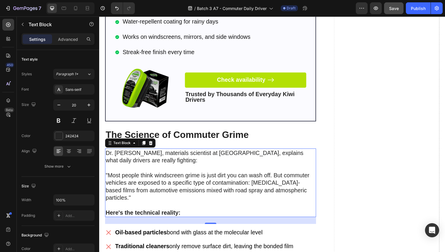
click at [226, 152] on p "Dr. [PERSON_NAME], materials scientist at [GEOGRAPHIC_DATA], explains what dail…" at bounding box center [213, 163] width 214 height 23
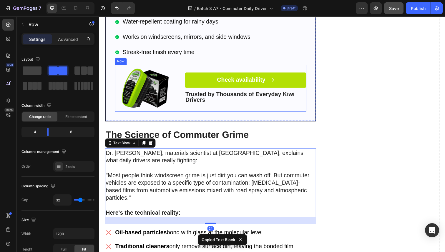
click at [225, 66] on div "Check availability Button Trusted by Thousands of Everyday Kiwi Drivers Text Bl…" at bounding box center [249, 90] width 124 height 48
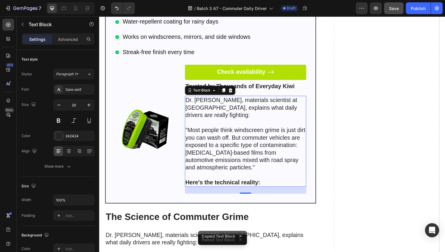
click at [223, 129] on p ""Most people think windscreen grime is just dirt you can wash off. But commuter…" at bounding box center [248, 156] width 123 height 54
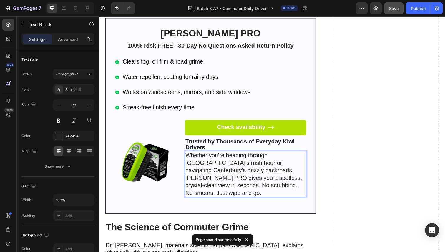
scroll to position [1737, 0]
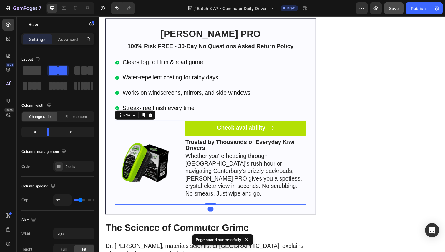
click at [231, 180] on div "Check availability Button Trusted by Thousands of Everyday Kiwi Drivers Text Bl…" at bounding box center [249, 166] width 124 height 86
click at [215, 156] on p "Whether you're heading through [GEOGRAPHIC_DATA]'s rush hour or navigating Cant…" at bounding box center [248, 179] width 123 height 46
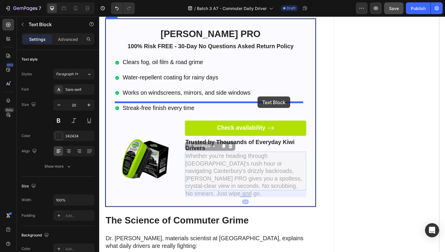
drag, startPoint x: 191, startPoint y: 129, endPoint x: 261, endPoint y: 98, distance: 76.7
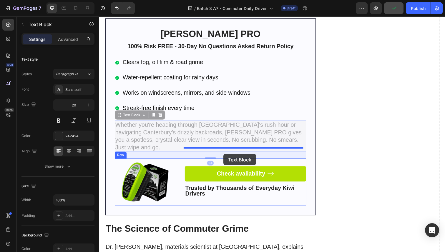
drag, startPoint x: 119, startPoint y: 99, endPoint x: 226, endPoint y: 157, distance: 121.8
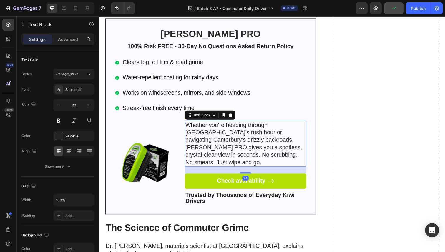
click at [269, 124] on p "Whether you're heading through [GEOGRAPHIC_DATA]'s rush hour or navigating Cant…" at bounding box center [248, 147] width 123 height 46
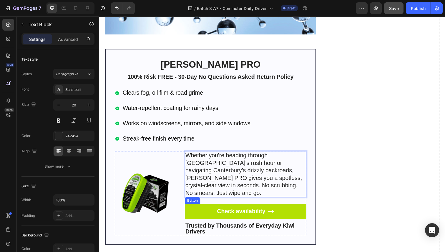
scroll to position [1692, 0]
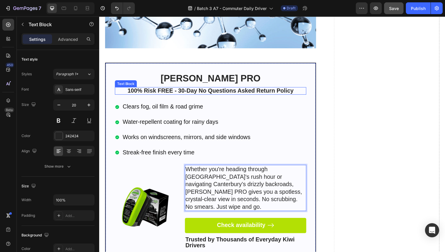
click at [171, 89] on strong "100% Risk FREE - 30-Day No Questions Asked Return Policy" at bounding box center [213, 92] width 170 height 6
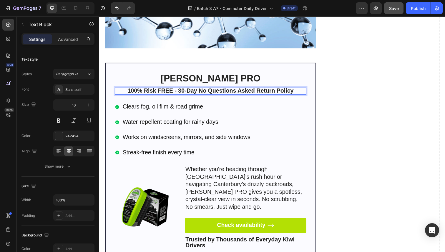
click at [182, 89] on strong "100% Risk FREE - 30-Day No Questions Asked Return Policy" at bounding box center [213, 92] width 170 height 6
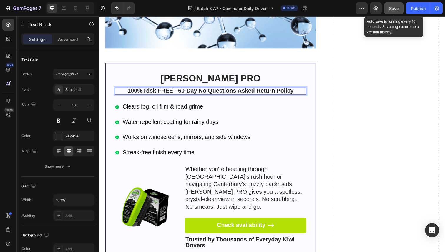
click at [387, 10] on button "Save" at bounding box center [393, 8] width 19 height 12
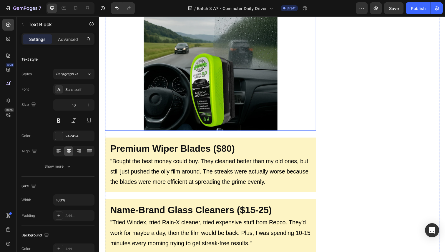
scroll to position [1207, 0]
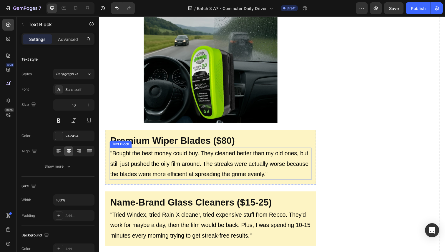
click at [206, 151] on p ""Bought the best money could buy. They cleaned better than my old ones, but sti…" at bounding box center [212, 167] width 205 height 32
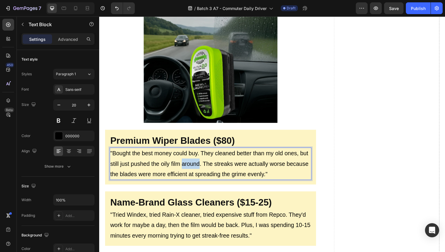
click at [206, 151] on p ""Bought the best money could buy. They cleaned better than my old ones, but sti…" at bounding box center [212, 167] width 205 height 32
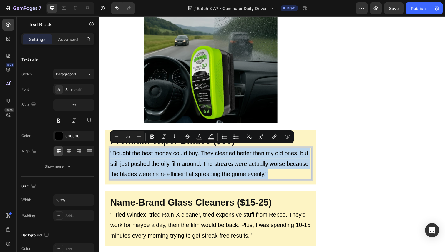
click at [206, 151] on p ""Bought the best money could buy. They cleaned better than my old ones, but sti…" at bounding box center [212, 167] width 205 height 32
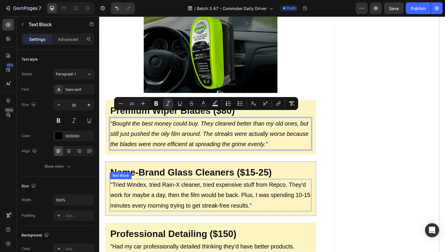
scroll to position [1254, 0]
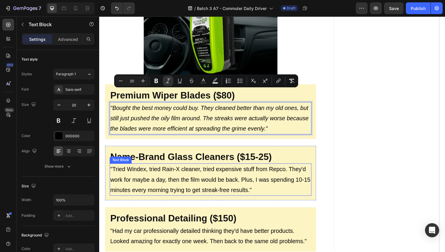
click at [194, 169] on p ""Tried Windex, tried Rain-X cleaner, tried expensive stuff from Repco. They'd w…" at bounding box center [212, 184] width 205 height 32
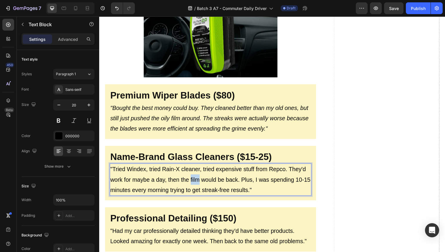
click at [194, 169] on p ""Tried Windex, tried Rain-X cleaner, tried expensive stuff from Repco. They'd w…" at bounding box center [212, 184] width 205 height 32
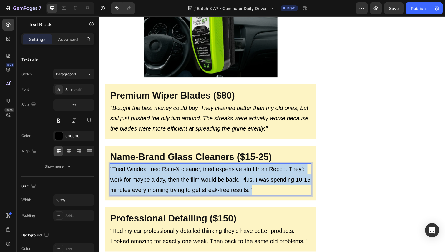
click at [194, 169] on p ""Tried Windex, tried Rain-X cleaner, tried expensive stuff from Repco. They'd w…" at bounding box center [212, 184] width 205 height 32
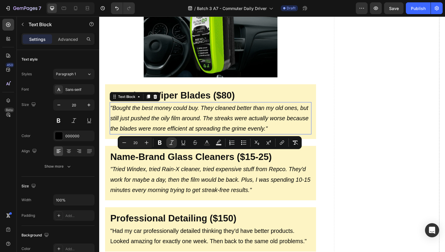
click at [184, 121] on p ""Bought the best money could buy. They cleaned better than my old ones, but sti…" at bounding box center [212, 121] width 205 height 32
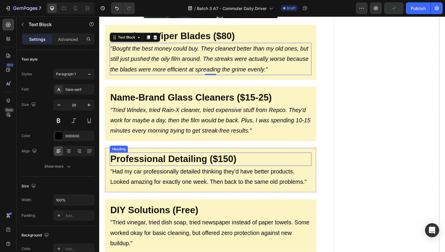
scroll to position [1316, 0]
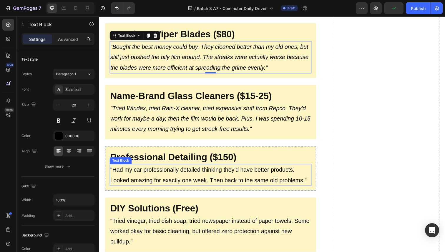
click at [176, 168] on p ""Had my car professionally detailed thinking they'd have better products. Looke…" at bounding box center [212, 178] width 205 height 21
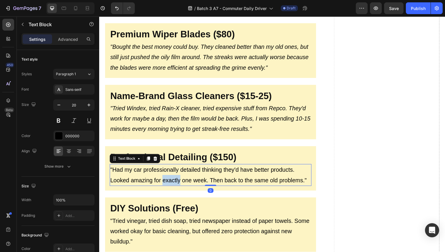
click at [176, 168] on p ""Had my car professionally detailed thinking they'd have better products. Looke…" at bounding box center [212, 178] width 205 height 21
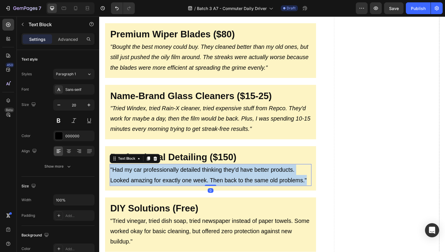
click at [176, 168] on p ""Had my car professionally detailed thinking they'd have better products. Looke…" at bounding box center [212, 178] width 205 height 21
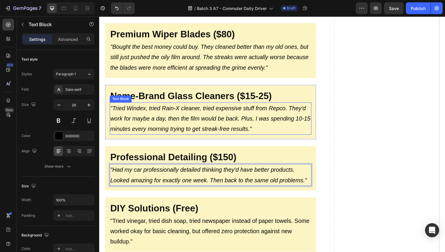
click at [182, 107] on icon ""Tried Windex, tried Rain-X cleaner, tried expensive stuff from Repco. They'd w…" at bounding box center [212, 121] width 204 height 28
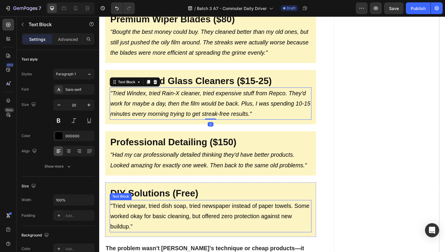
scroll to position [1384, 0]
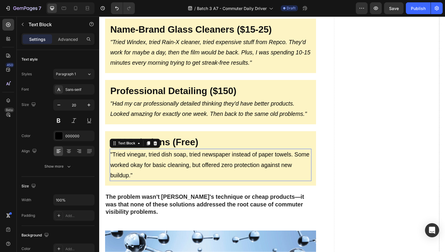
click at [191, 153] on p ""Tried vinegar, tried dish soap, tried newspaper instead of paper towels. Some …" at bounding box center [212, 169] width 205 height 32
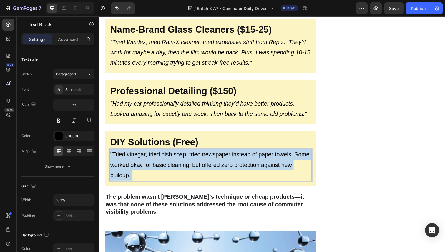
click at [191, 153] on p ""Tried vinegar, tried dish soap, tried newspaper instead of paper towels. Some …" at bounding box center [212, 169] width 205 height 32
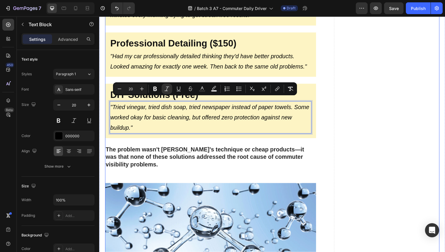
scroll to position [1450, 0]
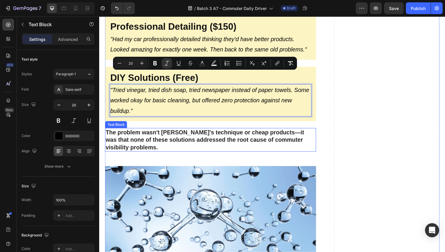
click at [206, 132] on strong "The problem wasn't [PERSON_NAME]'s technique or cheap products—it was that none…" at bounding box center [207, 143] width 203 height 22
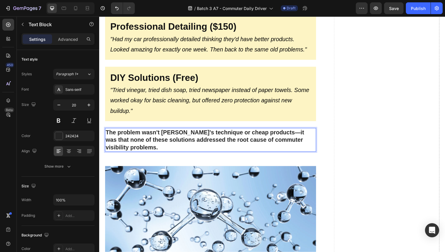
click at [132, 132] on strong "The problem wasn't [PERSON_NAME]'s technique or cheap products—it was that none…" at bounding box center [207, 143] width 203 height 22
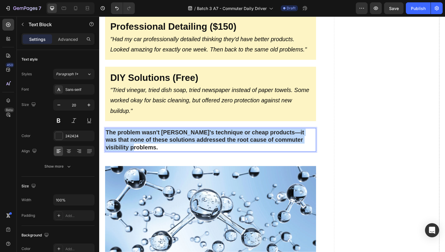
click at [132, 132] on strong "The problem wasn't [PERSON_NAME]'s technique or cheap products—it was that none…" at bounding box center [207, 143] width 203 height 22
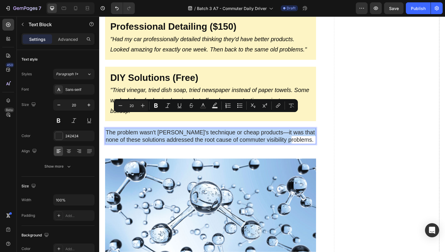
click at [162, 131] on p "The problem wasn't [PERSON_NAME]'s technique or cheap products—it was that none…" at bounding box center [213, 138] width 214 height 15
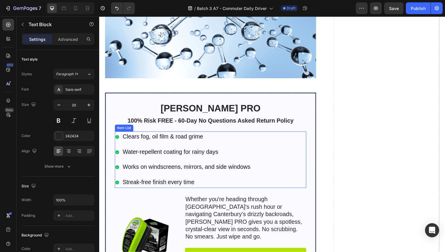
scroll to position [1688, 0]
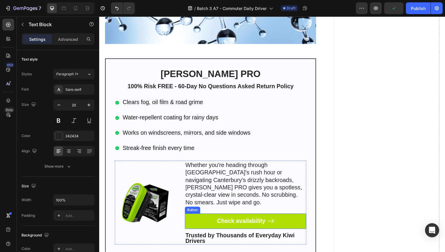
click at [212, 218] on link "Check availability" at bounding box center [249, 226] width 124 height 16
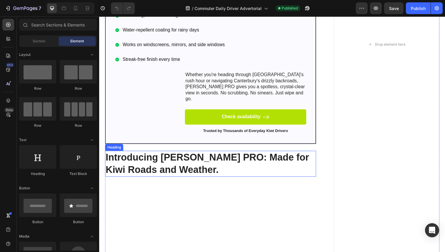
scroll to position [294, 0]
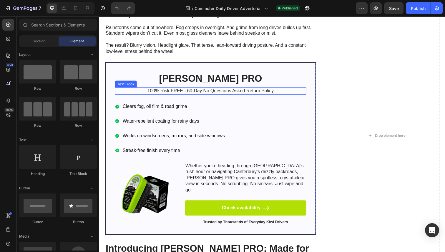
click at [193, 91] on p "100% Risk FREE - 60-Day No Questions Asked Return Policy" at bounding box center [213, 93] width 194 height 6
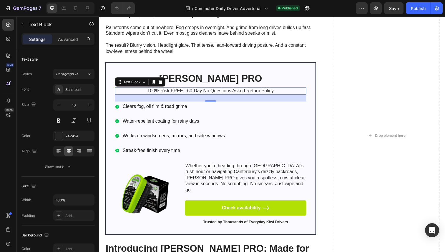
click at [193, 91] on p "100% Risk FREE - 60-Day No Questions Asked Return Policy" at bounding box center [213, 93] width 194 height 6
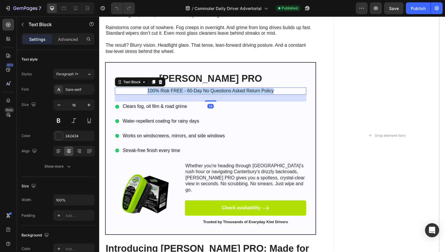
click at [193, 91] on p "100% Risk FREE - 60-Day No Questions Asked Return Policy" at bounding box center [213, 93] width 194 height 6
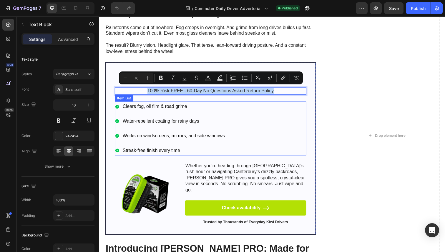
click at [159, 107] on p "Clears fog, oil film & road grime" at bounding box center [175, 109] width 105 height 9
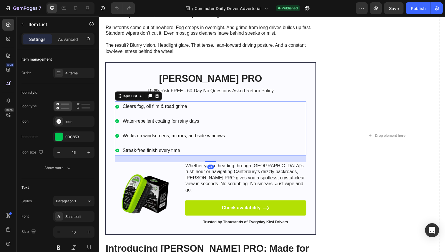
click at [159, 107] on p "Clears fog, oil film & road grime" at bounding box center [175, 109] width 105 height 9
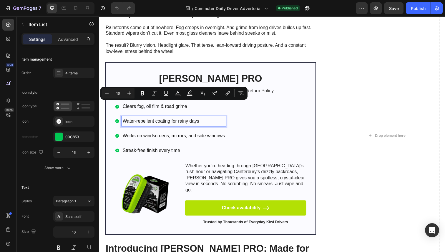
click at [135, 123] on p "Water-repellent coating for rainy days" at bounding box center [175, 124] width 105 height 9
click at [135, 122] on p "Water-repellent coating for rainy days" at bounding box center [175, 124] width 105 height 9
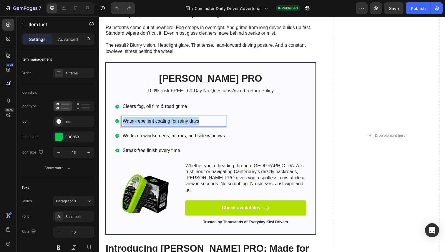
click at [135, 122] on p "Water-repellent coating for rainy days" at bounding box center [175, 124] width 105 height 9
copy p "Water-repellent coating for rainy days"
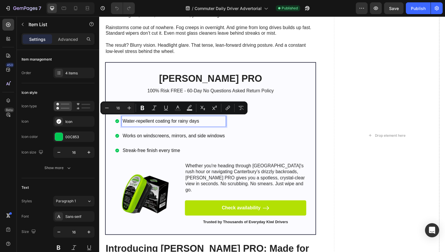
click at [147, 135] on p "Works on windscreens, mirrors, and side windows" at bounding box center [175, 139] width 105 height 9
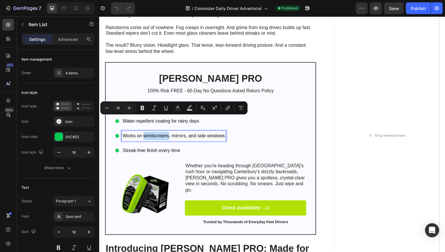
click at [147, 135] on p "Works on windscreens, mirrors, and side windows" at bounding box center [175, 139] width 105 height 9
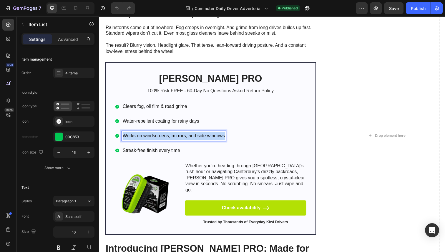
click at [147, 135] on p "Works on windscreens, mirrors, and side windows" at bounding box center [175, 139] width 105 height 9
copy p "Works on windscreens, mirrors, and side windows"
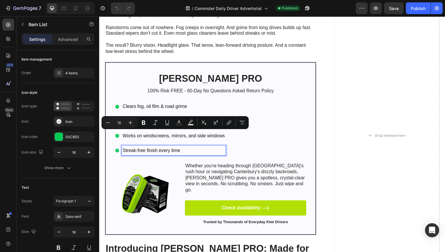
click at [150, 152] on p "Streak-free finish every time" at bounding box center [175, 154] width 105 height 9
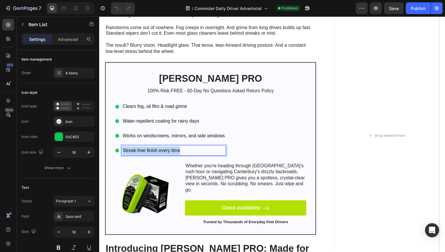
click at [150, 152] on p "Streak-free finish every time" at bounding box center [175, 154] width 105 height 9
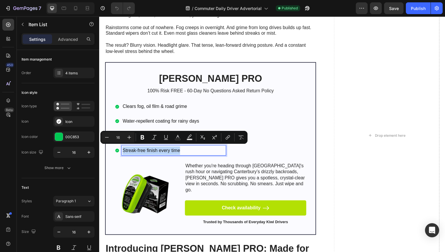
copy p "Streak-free finish every time"
click at [205, 174] on p "Whether you're heading through [GEOGRAPHIC_DATA]'s rush hour or navigating Cant…" at bounding box center [248, 181] width 123 height 31
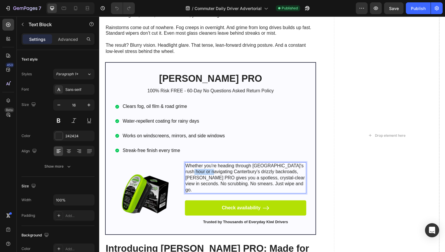
click at [205, 174] on p "Whether you're heading through [GEOGRAPHIC_DATA]'s rush hour or navigating Cant…" at bounding box center [248, 181] width 123 height 31
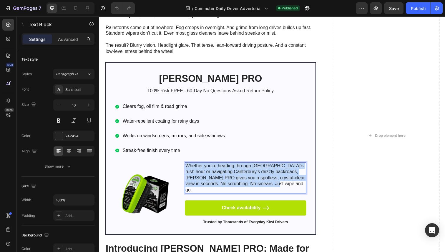
click at [205, 174] on p "Whether you're heading through [GEOGRAPHIC_DATA]'s rush hour or navigating Cant…" at bounding box center [248, 181] width 123 height 31
copy p "Whether you're heading through [GEOGRAPHIC_DATA]'s rush hour or navigating Cant…"
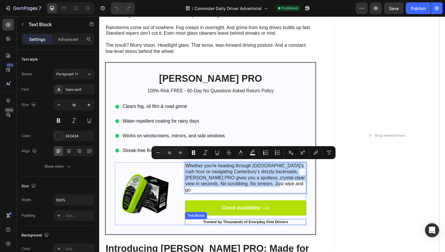
click at [229, 224] on strong "Trusted by Thousands of Everyday Kiwi Drivers" at bounding box center [248, 226] width 87 height 4
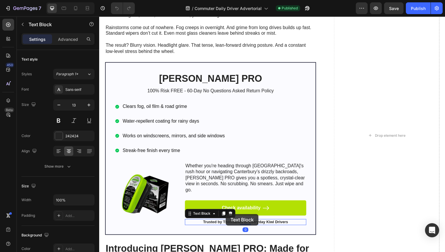
click at [229, 224] on strong "Trusted by Thousands of Everyday Kiwi Drivers" at bounding box center [248, 226] width 87 height 4
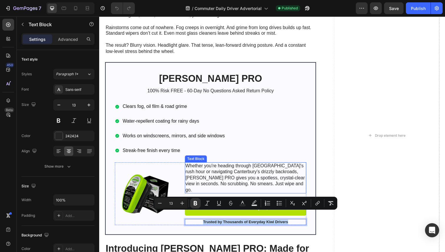
click at [215, 166] on p "Whether you're heading through [GEOGRAPHIC_DATA]'s rush hour or navigating Cant…" at bounding box center [248, 181] width 123 height 31
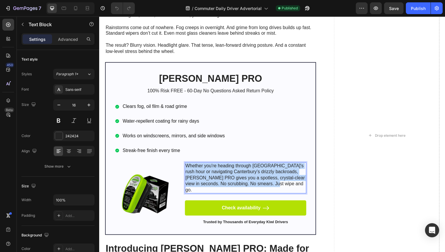
click at [215, 166] on p "Whether you're heading through [GEOGRAPHIC_DATA]'s rush hour or navigating Cant…" at bounding box center [248, 181] width 123 height 31
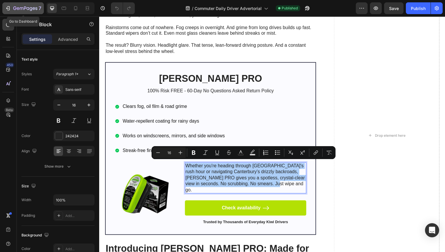
click at [8, 9] on icon "button" at bounding box center [8, 8] width 6 height 6
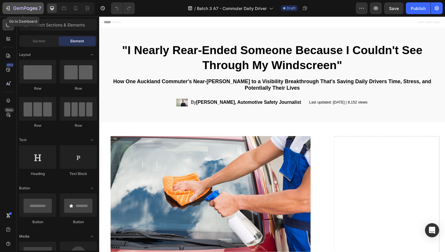
click at [17, 9] on icon "button" at bounding box center [25, 8] width 24 height 5
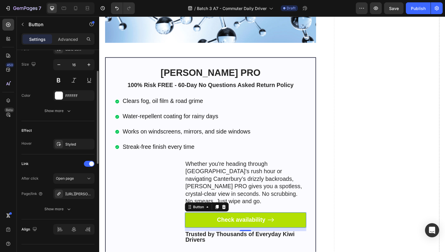
scroll to position [296, 0]
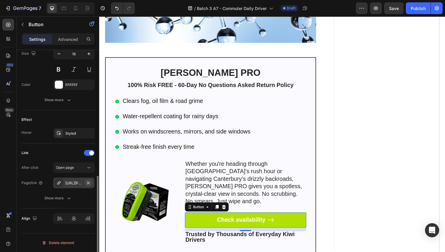
click at [87, 182] on icon "button" at bounding box center [88, 183] width 5 height 5
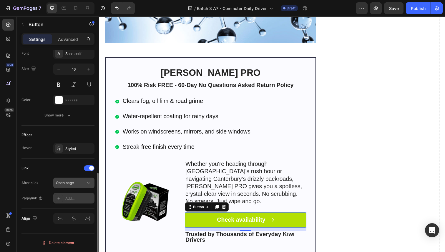
scroll to position [280, 0]
click at [71, 199] on div "Add..." at bounding box center [79, 198] width 28 height 5
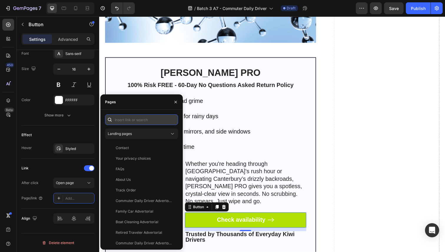
click at [126, 121] on input "text" at bounding box center [141, 120] width 73 height 11
paste input "[URL][PERSON_NAME][DOMAIN_NAME][PERSON_NAME]"
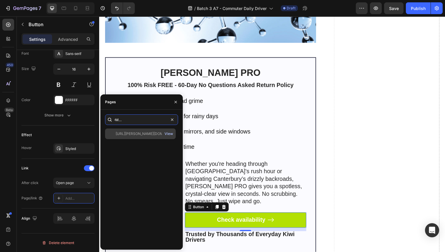
type input "[URL][PERSON_NAME][DOMAIN_NAME][PERSON_NAME]"
click at [165, 132] on div "View" at bounding box center [169, 133] width 9 height 5
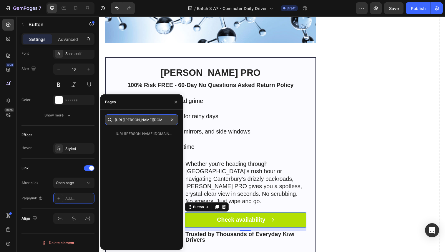
click at [153, 122] on input "[URL][PERSON_NAME][DOMAIN_NAME][PERSON_NAME]" at bounding box center [141, 120] width 73 height 11
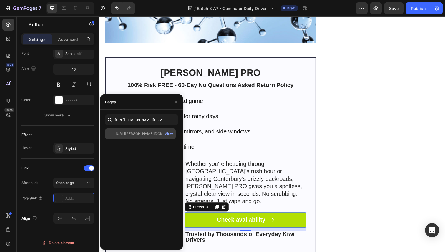
click at [146, 136] on div "[URL][PERSON_NAME][DOMAIN_NAME][PERSON_NAME]" at bounding box center [144, 133] width 57 height 5
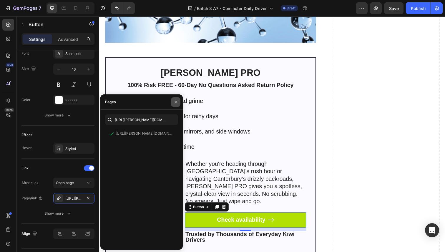
click at [176, 103] on icon "button" at bounding box center [176, 102] width 5 height 5
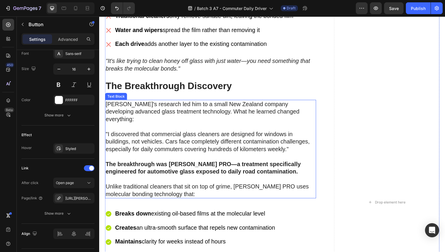
scroll to position [2080, 0]
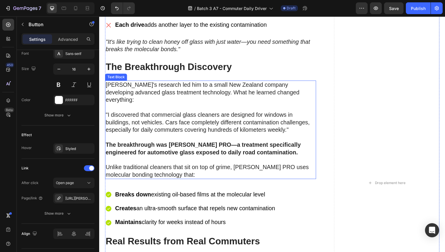
click at [187, 167] on p "Unlike traditional cleaners that sit on top of grime, [PERSON_NAME] PRO uses mo…" at bounding box center [213, 174] width 214 height 15
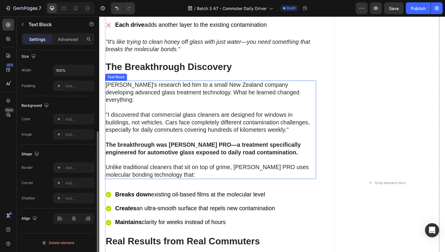
scroll to position [0, 0]
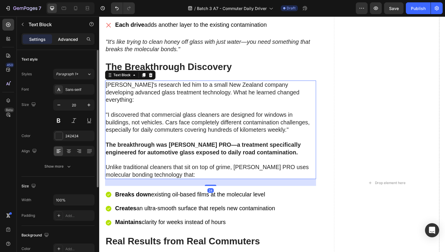
click at [70, 39] on p "Advanced" at bounding box center [68, 39] width 20 height 6
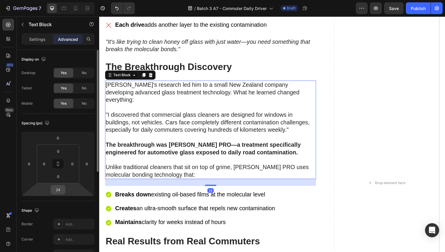
click at [63, 0] on html "7 Version history / Batch 3 A7 - Commuter Daily Driver Draft Preview Save Publi…" at bounding box center [222, 0] width 445 height 0
click at [62, 192] on input "24" at bounding box center [58, 190] width 12 height 9
click at [60, 191] on input "24" at bounding box center [58, 190] width 12 height 9
type input "0"
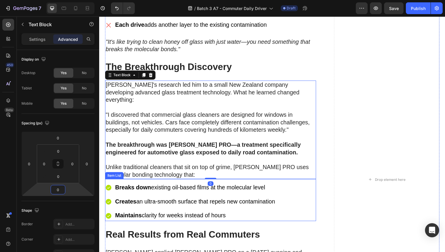
click at [147, 188] on strong "Breaks down" at bounding box center [133, 191] width 37 height 6
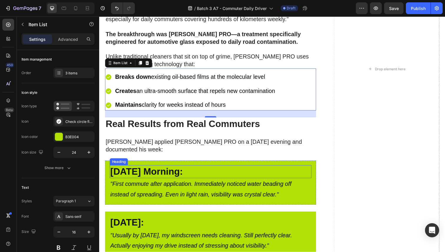
scroll to position [2198, 0]
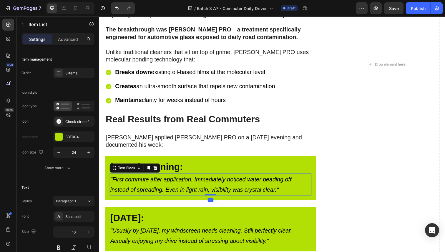
click at [212, 180] on icon ""First commute after application. Immediately noticed water beading off instead…" at bounding box center [202, 188] width 185 height 17
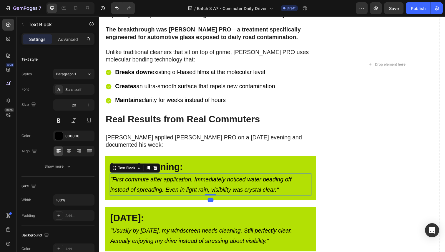
click at [212, 180] on icon ""First commute after application. Immediately noticed water beading off instead…" at bounding box center [202, 188] width 185 height 17
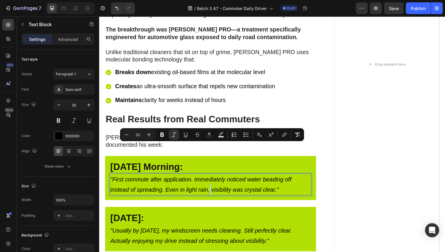
click at [214, 180] on icon ""First commute after application. Immediately noticed water beading off instead…" at bounding box center [202, 188] width 185 height 17
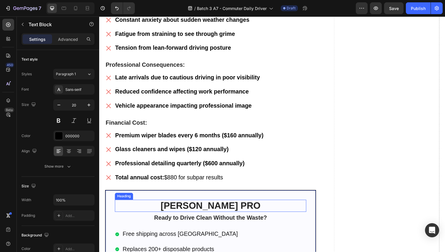
scroll to position [2949, 0]
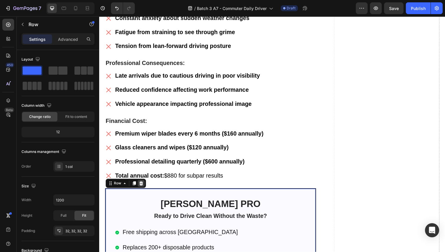
click at [141, 185] on icon at bounding box center [142, 187] width 4 height 4
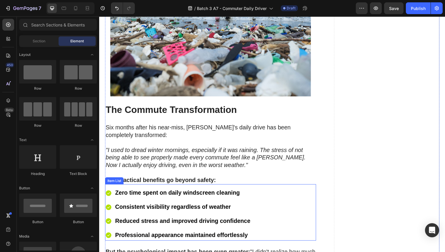
scroll to position [3332, 0]
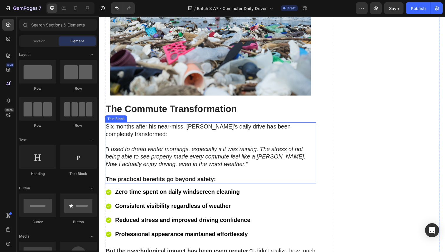
click at [186, 180] on strong "The practical benefits go beyond safety:" at bounding box center [162, 183] width 113 height 6
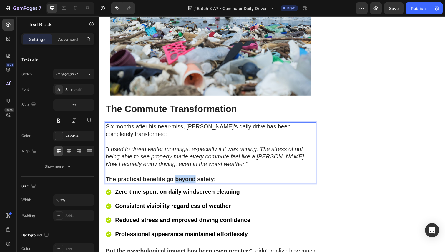
click at [186, 180] on strong "The practical benefits go beyond safety:" at bounding box center [162, 183] width 113 height 6
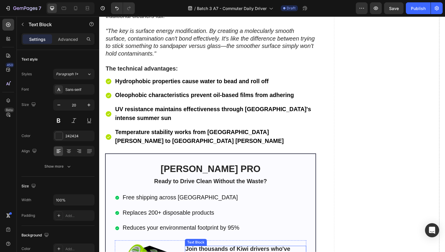
scroll to position [3937, 0]
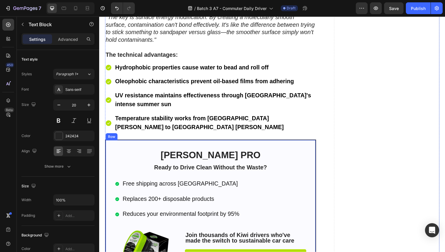
click at [145, 143] on div "Sorvala PRO Heading Ready to Drive Clean Without the Waste? Text Block Free shi…" at bounding box center [213, 216] width 216 height 147
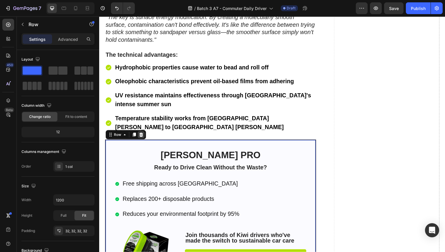
click at [143, 136] on icon at bounding box center [142, 138] width 4 height 4
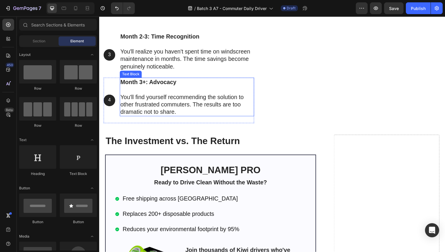
scroll to position [4230, 0]
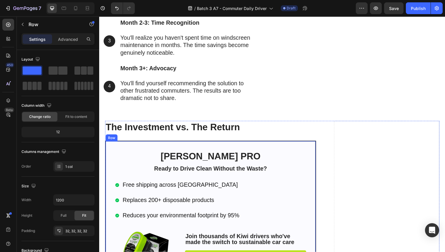
click at [122, 152] on div "Sorvala PRO Heading Ready to Drive Clean Without the Waste? Text Block Free shi…" at bounding box center [213, 217] width 216 height 147
click at [141, 138] on icon at bounding box center [142, 139] width 4 height 4
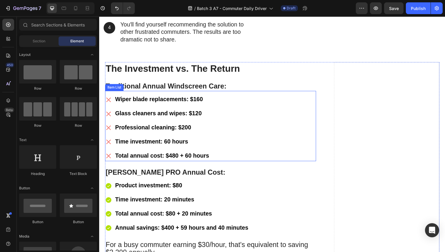
scroll to position [4339, 0]
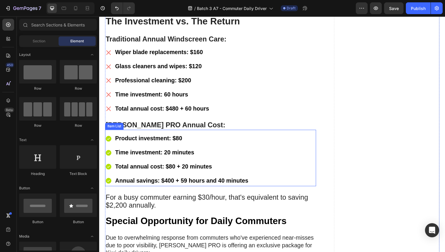
click at [179, 137] on p "Product investment: $80" at bounding box center [183, 141] width 136 height 9
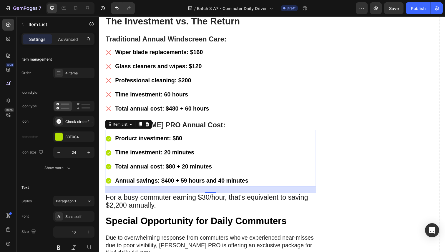
click at [179, 137] on p "Product investment: $80" at bounding box center [183, 141] width 136 height 9
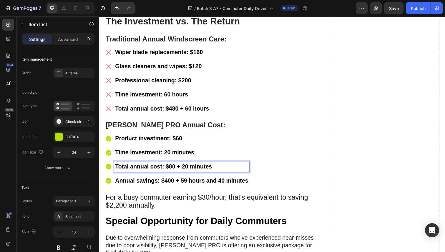
click at [172, 167] on strong "Total annual cost: $80 + 20 minutes" at bounding box center [164, 170] width 99 height 6
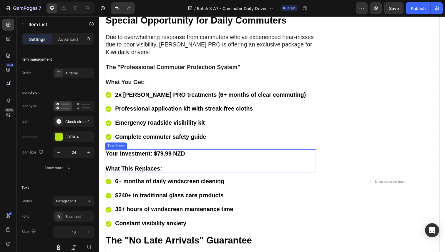
scroll to position [4543, 0]
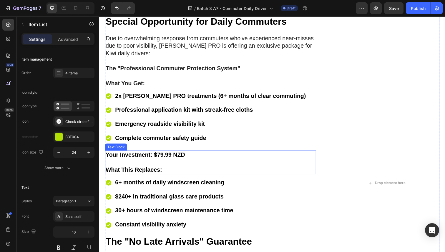
click at [165, 162] on p at bounding box center [213, 166] width 214 height 8
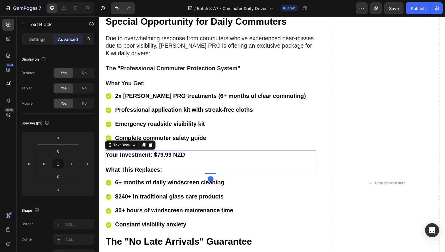
click at [165, 162] on p at bounding box center [213, 166] width 214 height 8
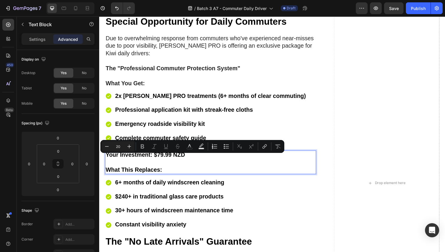
click at [164, 157] on strong "$79.99 NZD" at bounding box center [171, 158] width 32 height 6
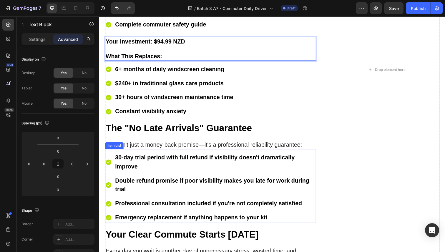
scroll to position [4660, 0]
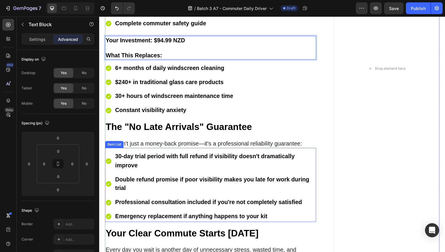
click at [118, 156] on strong "30-day trial period with full refund if visibility doesn't dramatically improve" at bounding box center [207, 164] width 184 height 16
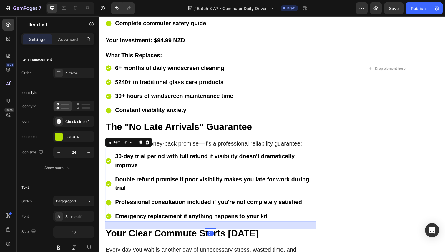
click at [119, 156] on strong "30-day trial period with full refund if visibility doesn't dramatically improve" at bounding box center [207, 164] width 184 height 16
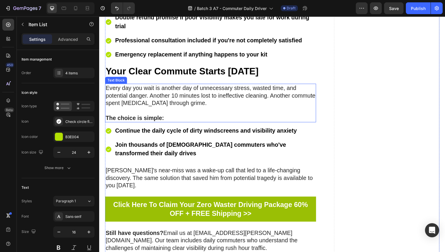
scroll to position [4864, 0]
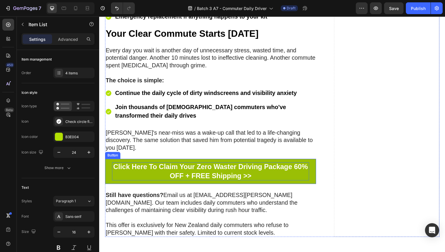
click at [196, 166] on p "Click Here To Claim Your Zero Waster Driving Package 60% OFF + FREE Shipping >>" at bounding box center [213, 175] width 202 height 18
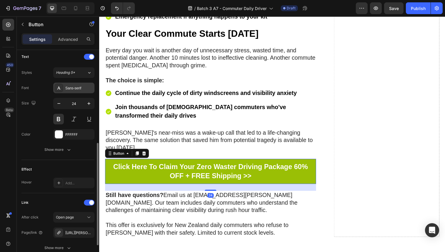
scroll to position [249, 0]
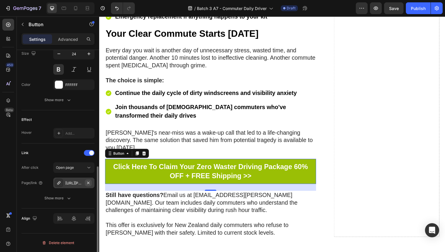
click at [87, 180] on button "button" at bounding box center [88, 183] width 7 height 7
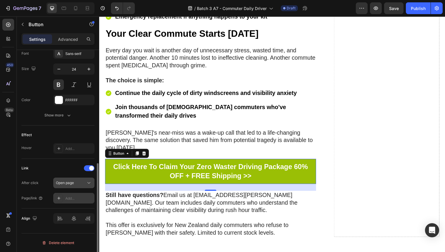
scroll to position [234, 0]
click at [79, 197] on div "Add..." at bounding box center [79, 198] width 28 height 5
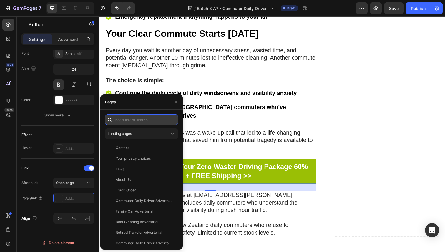
click at [139, 120] on input "text" at bounding box center [141, 120] width 73 height 11
paste input "https://sorvala.com/products/sorvala-pro-batch-3-a7-commuter-daily-driver"
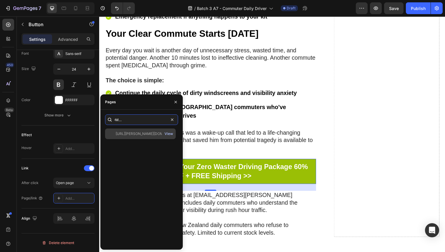
type input "https://sorvala.com/products/sorvala-pro-batch-3-a7-commuter-daily-driver"
click at [170, 133] on div "View" at bounding box center [169, 133] width 9 height 5
click at [151, 134] on div "https://sorvala.com/products/sorvala-pro-batch-3-a7-commuter-daily-driver" at bounding box center [144, 133] width 57 height 5
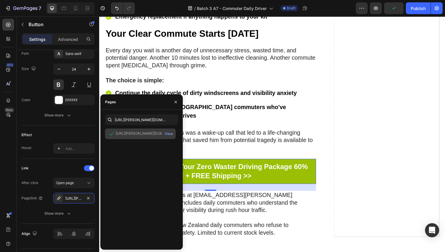
click at [147, 134] on div "https://sorvala.com/products/sorvala-pro-batch-3-a7-commuter-daily-driver" at bounding box center [144, 133] width 57 height 5
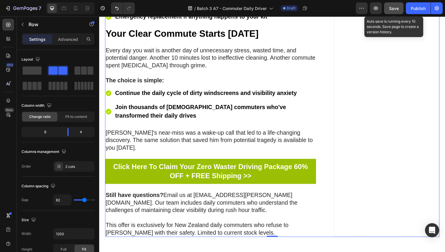
click at [393, 9] on span "Save" at bounding box center [394, 8] width 10 height 5
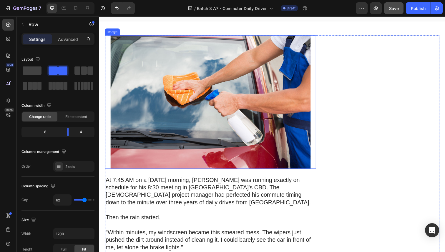
scroll to position [104, 0]
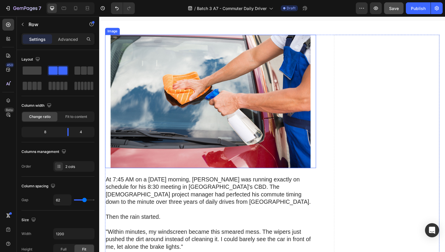
click at [188, 104] on img at bounding box center [213, 103] width 216 height 137
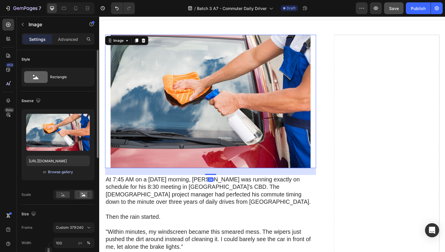
click at [65, 175] on div "Browse gallery" at bounding box center [60, 172] width 25 height 5
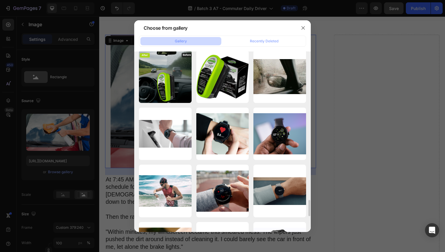
scroll to position [1601, 0]
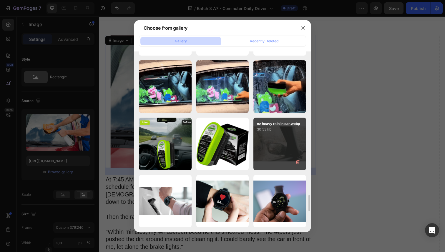
click at [273, 138] on div "nz heavy rain in car.webp 30.53 kb" at bounding box center [280, 144] width 53 height 53
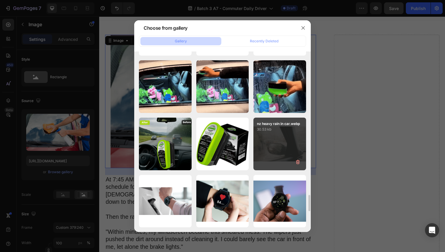
type input "[URL][DOMAIN_NAME]"
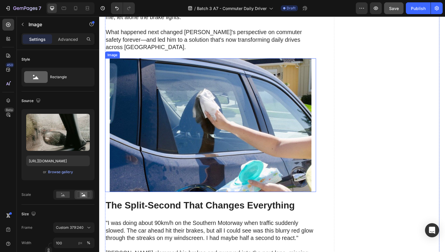
scroll to position [317, 0]
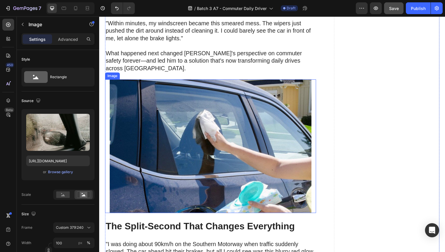
click at [182, 124] on img at bounding box center [213, 149] width 216 height 137
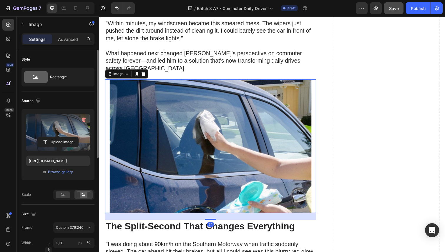
click at [70, 136] on label at bounding box center [58, 132] width 64 height 37
click at [70, 137] on input "file" at bounding box center [58, 142] width 41 height 10
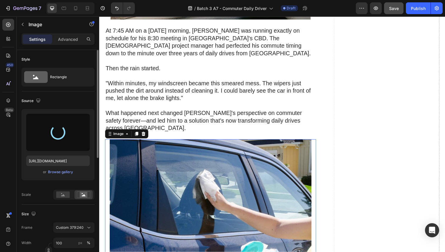
scroll to position [251, 0]
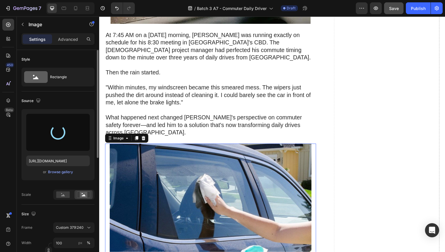
type input "[URL][DOMAIN_NAME]"
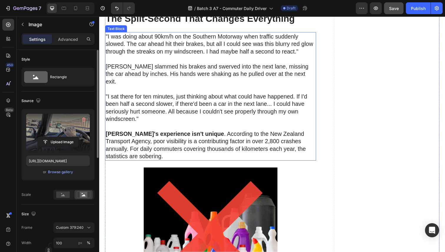
scroll to position [597, 0]
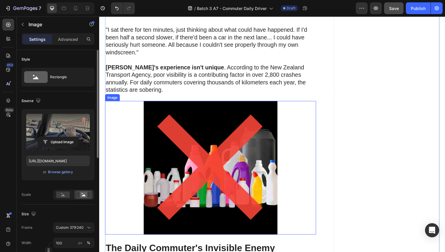
click at [216, 119] on img at bounding box center [213, 171] width 216 height 137
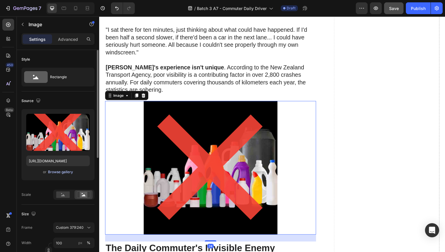
click at [60, 170] on div "Browse gallery" at bounding box center [60, 172] width 25 height 5
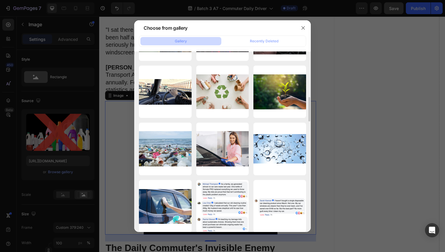
scroll to position [0, 0]
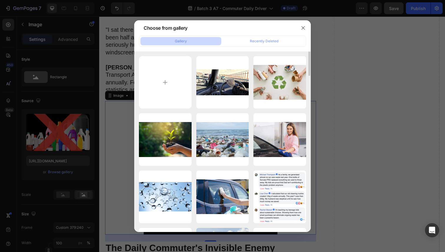
click at [49, 110] on div at bounding box center [222, 126] width 445 height 252
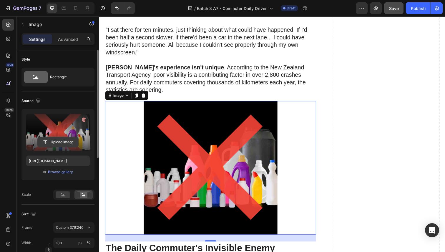
click at [53, 138] on input "file" at bounding box center [58, 142] width 41 height 10
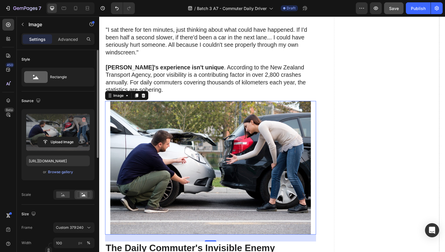
type input "[URL][DOMAIN_NAME]"
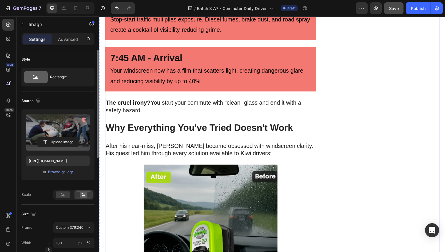
scroll to position [1031, 0]
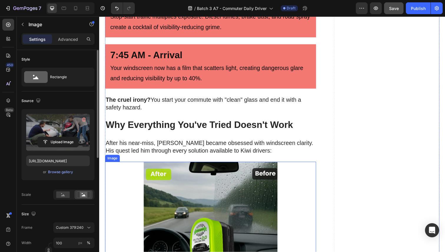
click at [197, 168] on img at bounding box center [213, 233] width 216 height 137
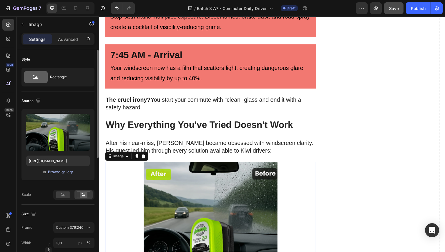
click at [62, 170] on div "Browse gallery" at bounding box center [60, 172] width 25 height 5
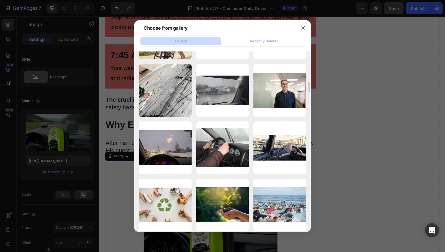
scroll to position [292, 0]
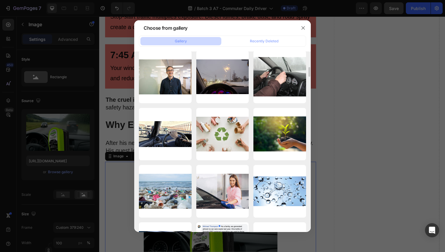
click at [387, 143] on div at bounding box center [222, 126] width 445 height 252
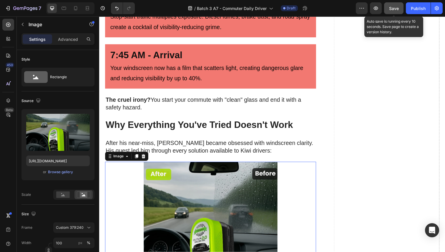
click at [392, 8] on span "Save" at bounding box center [394, 8] width 10 height 5
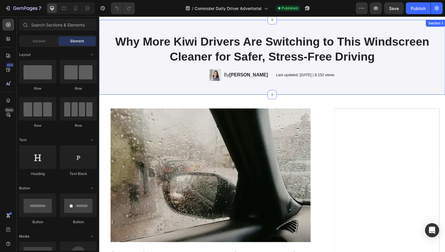
scroll to position [10, 0]
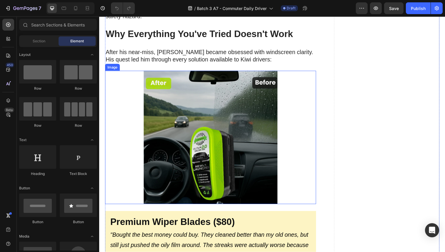
scroll to position [1124, 0]
click at [167, 90] on img at bounding box center [213, 140] width 216 height 137
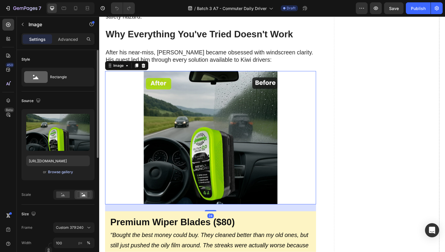
click at [62, 173] on div "Browse gallery" at bounding box center [60, 172] width 25 height 5
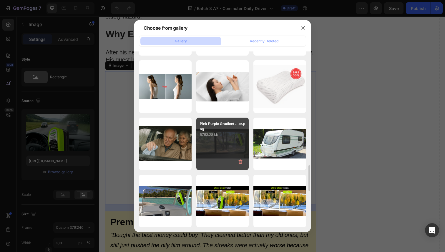
scroll to position [511, 0]
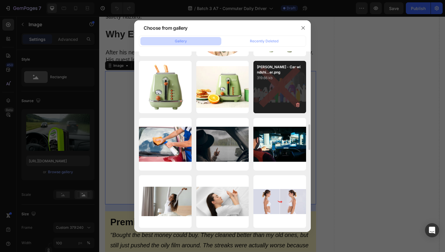
click at [291, 99] on div "[PERSON_NAME] - Car windshi...er.png 319.66 kb" at bounding box center [280, 87] width 53 height 53
type input "[URL][DOMAIN_NAME]"
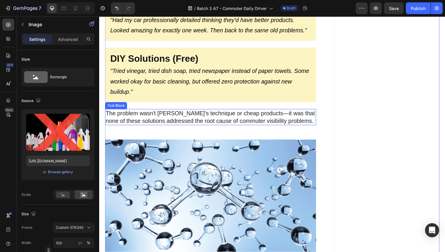
scroll to position [1471, 0]
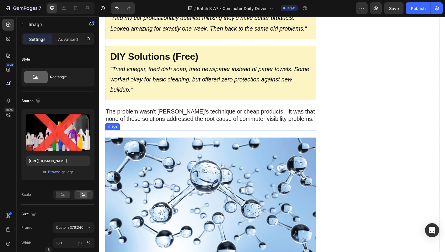
click at [228, 140] on img at bounding box center [213, 201] width 216 height 137
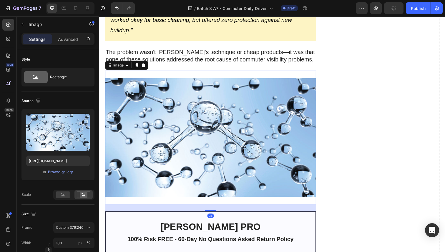
scroll to position [1536, 0]
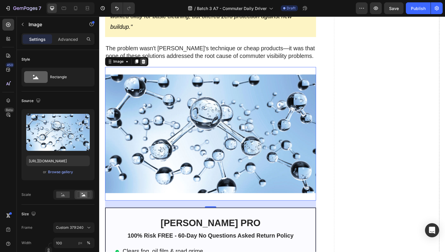
click at [143, 61] on icon at bounding box center [145, 63] width 4 height 4
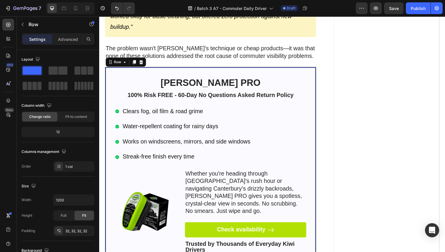
click at [160, 68] on div "[PERSON_NAME] PRO Heading 100% Risk FREE - 60-Day No Questions Asked Return Pol…" at bounding box center [213, 168] width 216 height 201
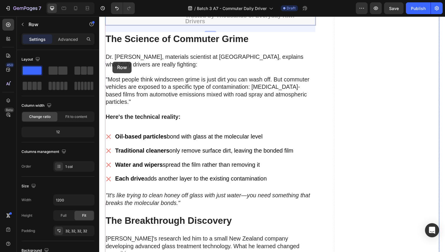
scroll to position [1801, 0]
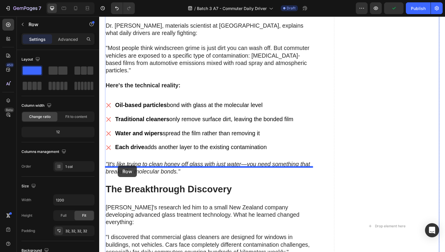
drag, startPoint x: 110, startPoint y: 58, endPoint x: 118, endPoint y: 169, distance: 111.4
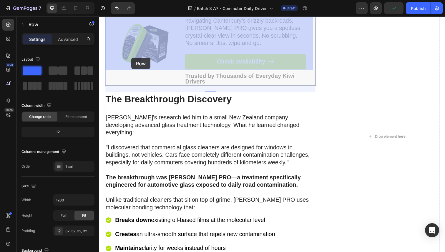
scroll to position [1894, 0]
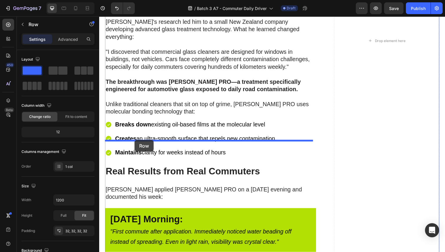
drag, startPoint x: 110, startPoint y: 52, endPoint x: 136, endPoint y: 143, distance: 94.0
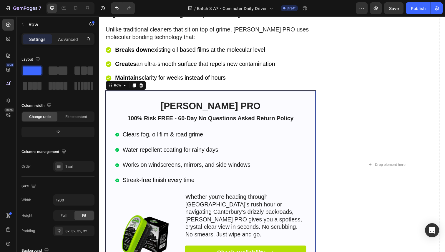
click at [169, 92] on div "[PERSON_NAME] PRO Heading 100% Risk FREE - 60-Day No Questions Asked Return Pol…" at bounding box center [213, 192] width 216 height 201
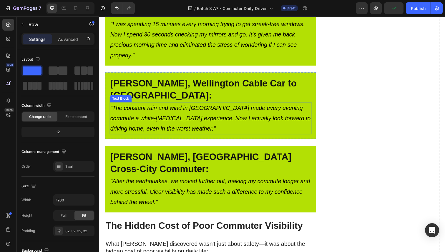
scroll to position [2526, 0]
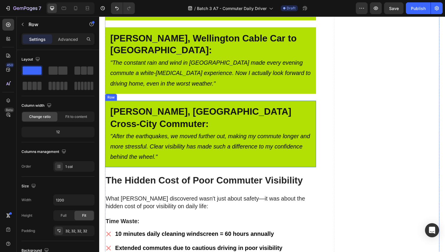
click at [165, 126] on div "[PERSON_NAME], Christchurch Cross-City Commuter: Heading "After the earthquakes…" at bounding box center [213, 137] width 216 height 68
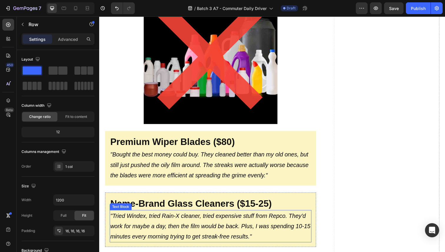
scroll to position [1059, 0]
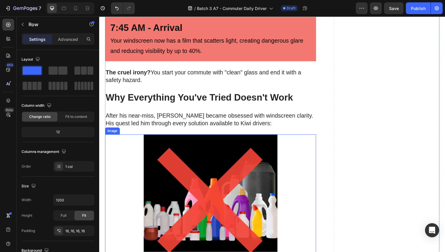
click at [171, 137] on img at bounding box center [213, 205] width 216 height 137
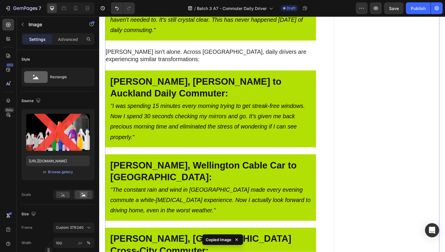
scroll to position [2577, 0]
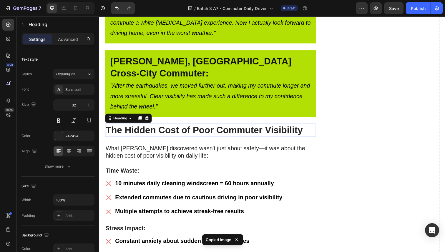
click at [138, 128] on strong "The Hidden Cost of Poor Commuter Visibility" at bounding box center [207, 133] width 202 height 11
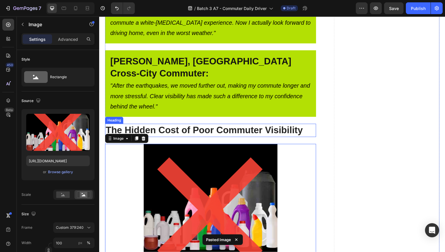
click at [130, 128] on strong "The Hidden Cost of Poor Commuter Visibility" at bounding box center [207, 133] width 202 height 11
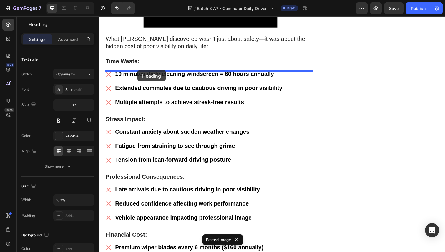
scroll to position [2773, 0]
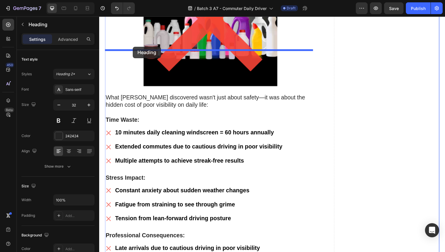
drag, startPoint x: 110, startPoint y: 86, endPoint x: 133, endPoint y: 47, distance: 45.2
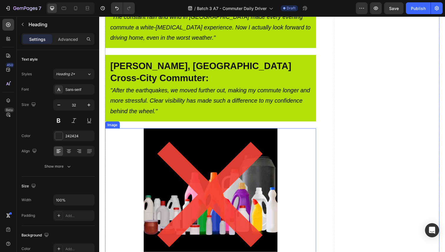
scroll to position [2573, 0]
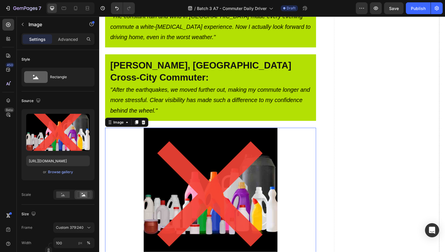
click at [174, 131] on img at bounding box center [213, 199] width 216 height 137
click at [58, 174] on div "Browse gallery" at bounding box center [60, 172] width 25 height 5
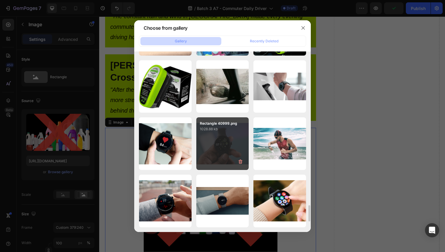
scroll to position [1644, 0]
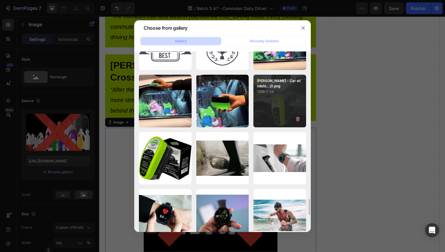
click at [278, 100] on div "[PERSON_NAME] - Car windshi...2).png 1399.17 kb" at bounding box center [280, 101] width 53 height 53
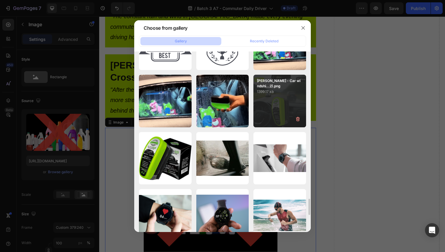
type input "[URL][DOMAIN_NAME]"
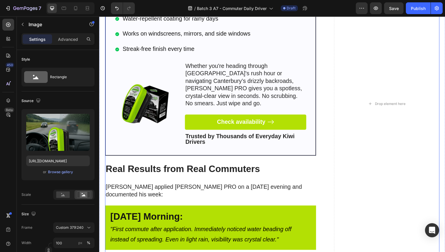
scroll to position [1957, 0]
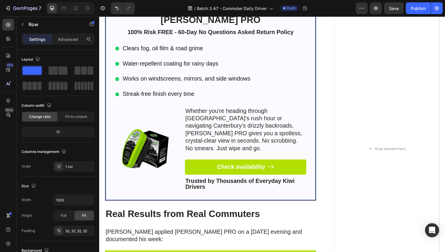
click at [110, 90] on div "[PERSON_NAME] PRO Heading 100% Risk FREE - 60-Day No Questions Asked Return Pol…" at bounding box center [213, 104] width 216 height 201
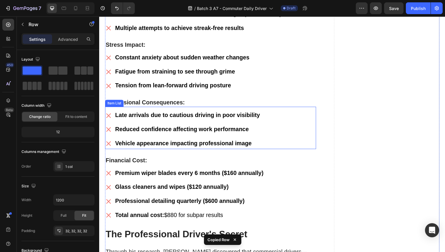
scroll to position [2910, 0]
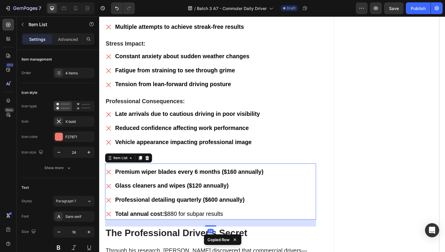
click at [315, 171] on div "Premium wiper blades every 6 months ($160 annually) Glass cleaners and wipes ($…" at bounding box center [213, 198] width 216 height 54
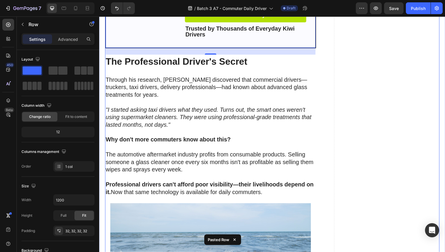
scroll to position [3294, 0]
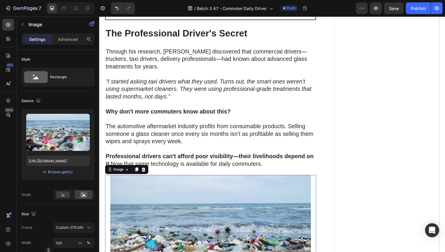
scroll to position [3255, 0]
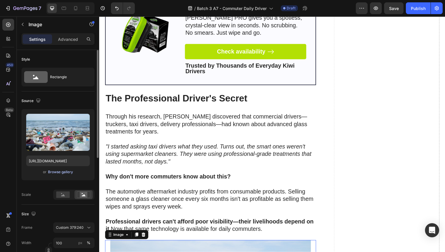
click at [61, 171] on div "Browse gallery" at bounding box center [60, 172] width 25 height 5
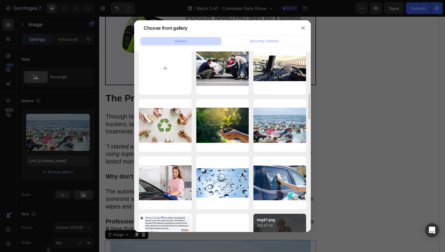
scroll to position [49, 0]
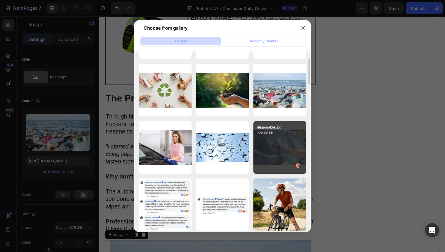
click at [272, 163] on div "disposable.jpg 238.68 kb" at bounding box center [280, 147] width 53 height 53
type input "[URL][DOMAIN_NAME]"
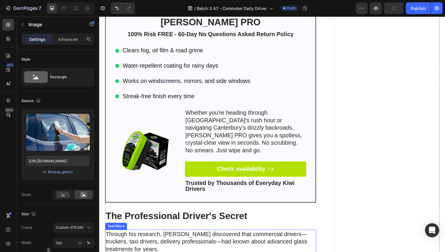
scroll to position [2995, 0]
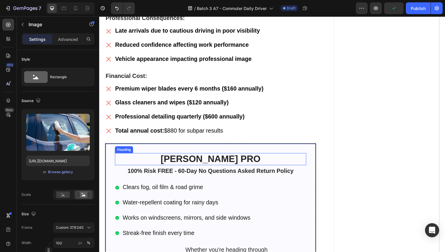
click at [280, 156] on h2 "[PERSON_NAME] PRO" at bounding box center [213, 162] width 196 height 13
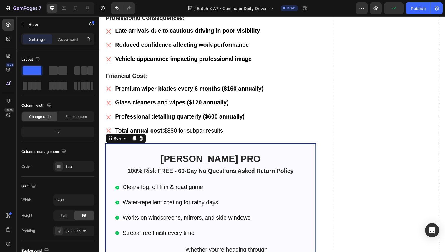
click at [280, 146] on div "[PERSON_NAME] PRO Heading 100% Risk FREE - 60-Day No Questions Asked Return Pol…" at bounding box center [213, 246] width 216 height 201
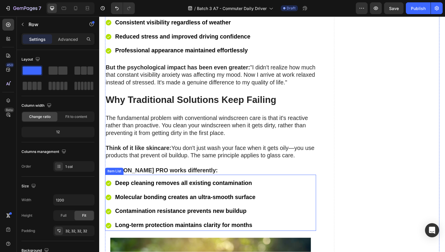
scroll to position [3779, 0]
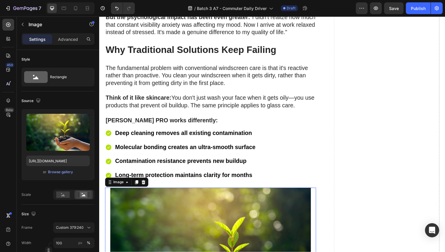
click at [145, 184] on icon at bounding box center [144, 186] width 5 height 5
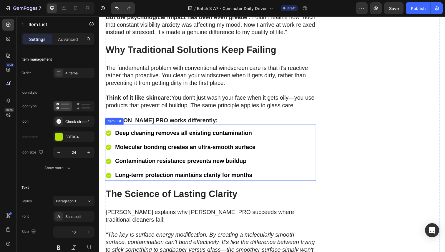
click at [304, 131] on div "Deep cleaning removes all existing contamination Molecular bonding creates an u…" at bounding box center [213, 158] width 216 height 54
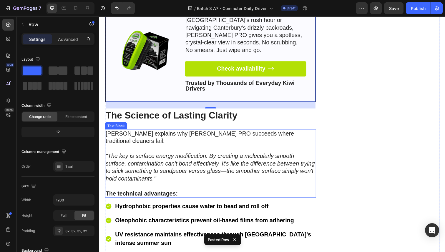
scroll to position [4068, 0]
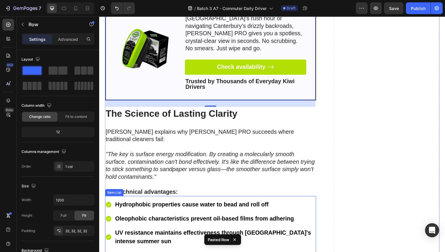
click at [306, 200] on div "Hydrophobic properties cause water to bead and roll off Oleophobic characterist…" at bounding box center [213, 238] width 216 height 76
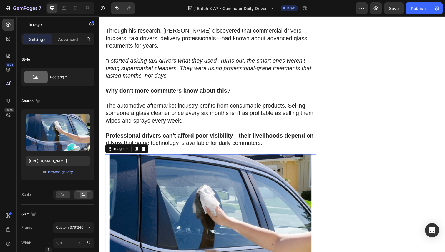
click at [190, 158] on img at bounding box center [213, 226] width 216 height 137
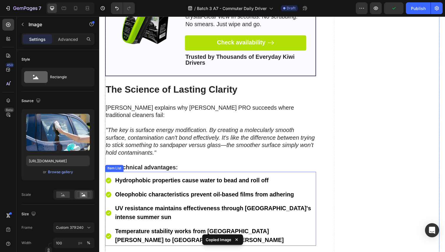
scroll to position [4023, 0]
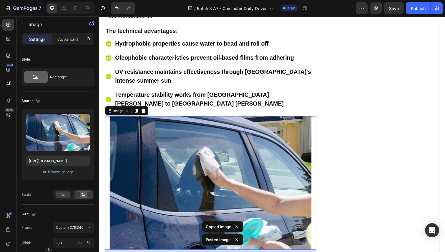
scroll to position [4234, 0]
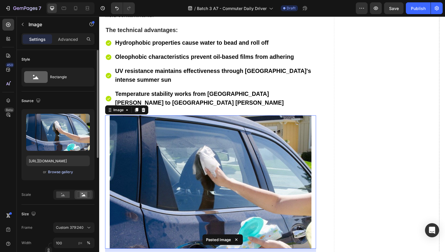
click at [64, 171] on div "Browse gallery" at bounding box center [60, 172] width 25 height 5
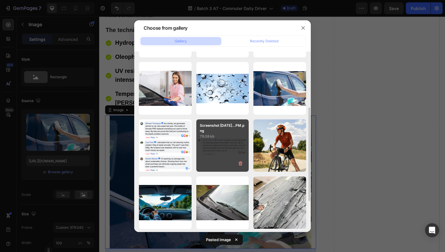
scroll to position [108, 0]
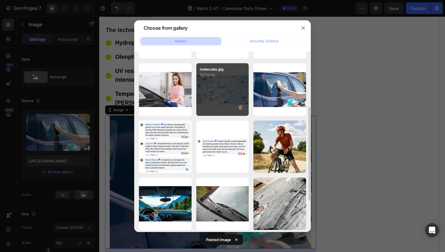
click at [219, 100] on div "molecules.jpg 102.14 kb" at bounding box center [222, 89] width 53 height 53
type input "[URL][DOMAIN_NAME]"
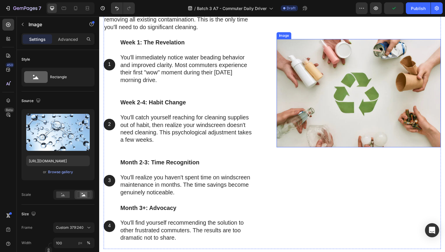
scroll to position [4498, 0]
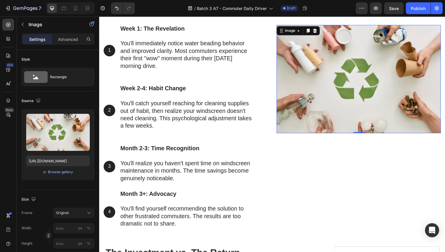
click at [317, 95] on img at bounding box center [364, 80] width 168 height 111
click at [61, 171] on div "Browse gallery" at bounding box center [60, 172] width 25 height 5
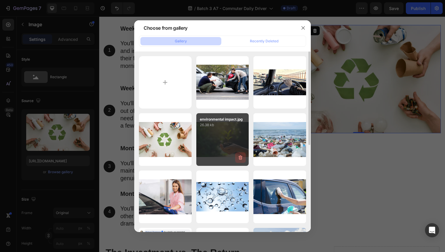
scroll to position [1, 0]
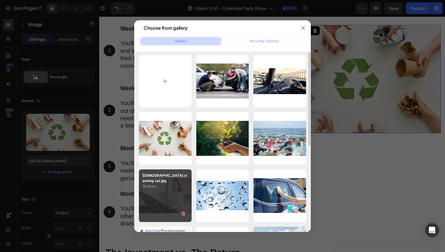
click at [156, 186] on div "[DEMOGRAPHIC_DATA] cleaning car.jpg 39.16 kb" at bounding box center [165, 196] width 53 height 53
type input "[URL][DOMAIN_NAME]"
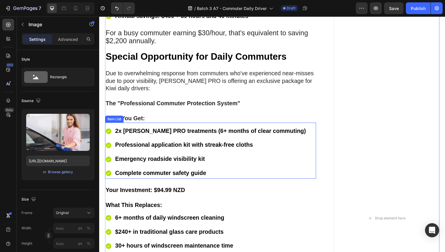
scroll to position [5017, 0]
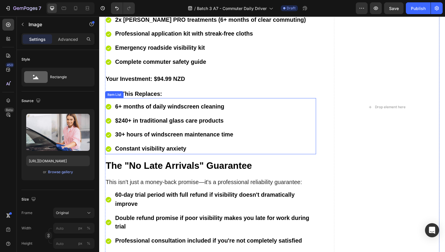
click at [282, 104] on div "6+ months of daily windscreen cleaning $240+ in traditional glass care products…" at bounding box center [213, 131] width 216 height 54
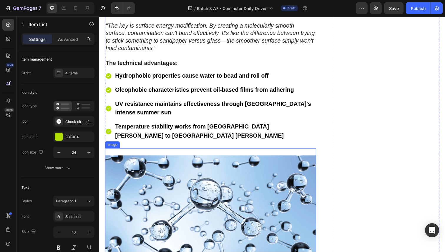
scroll to position [4027, 0]
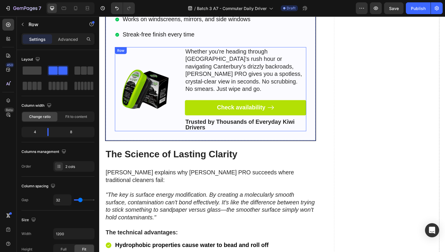
click at [158, 62] on div "Image" at bounding box center [146, 91] width 62 height 86
click at [157, 67] on div "[PERSON_NAME] PRO Heading 100% Risk FREE - 60-Day No Questions Asked Return Pol…" at bounding box center [213, 43] width 216 height 201
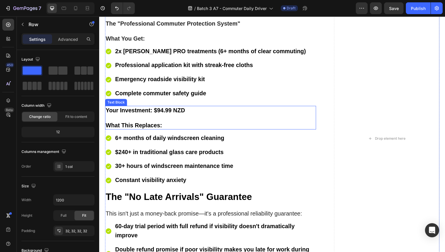
scroll to position [4994, 0]
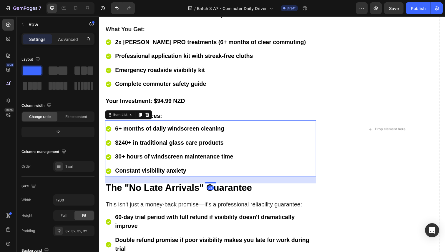
click at [299, 126] on div "6+ months of daily windscreen cleaning $240+ in traditional glass care products…" at bounding box center [213, 153] width 216 height 54
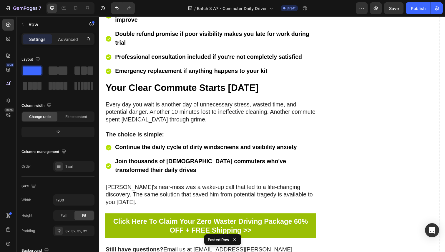
scroll to position [5415, 0]
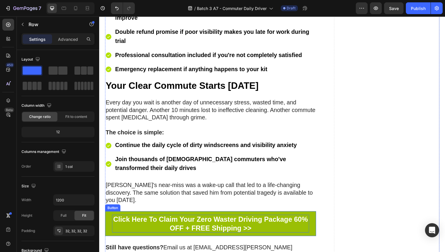
click at [281, 219] on p "Click Here To Claim Your Zero Waster Driving Package 60% OFF + FREE Shipping >>" at bounding box center [213, 228] width 202 height 18
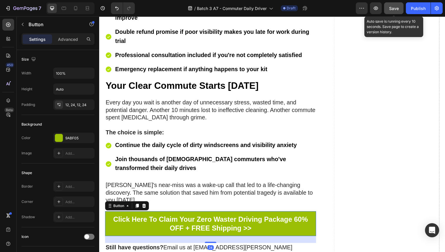
click at [392, 11] on div "Save" at bounding box center [394, 8] width 10 height 6
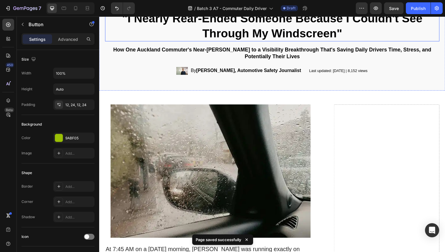
scroll to position [0, 0]
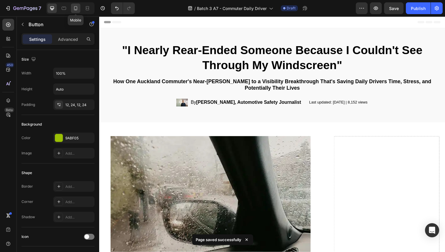
click at [75, 9] on icon at bounding box center [75, 8] width 3 height 4
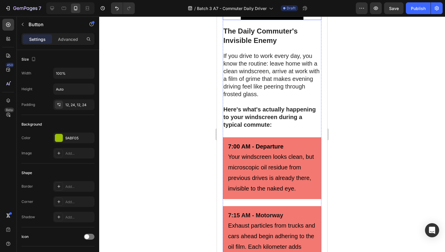
scroll to position [562, 0]
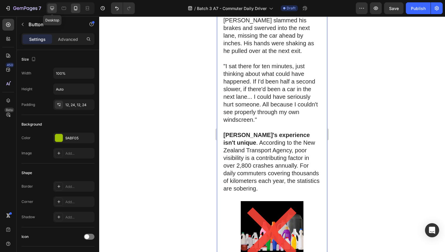
click at [53, 10] on icon at bounding box center [52, 8] width 6 height 6
type input "24"
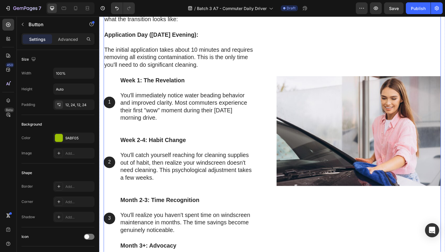
scroll to position [4596, 0]
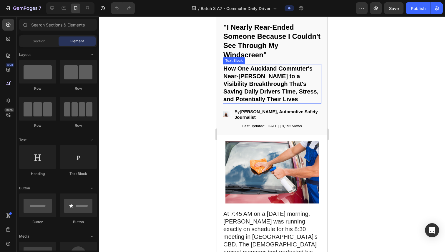
scroll to position [69, 0]
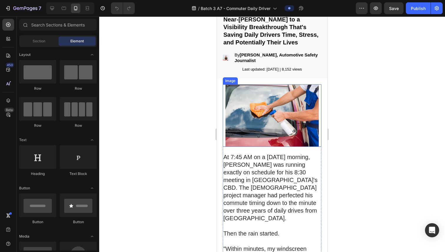
click at [262, 113] on img at bounding box center [272, 116] width 99 height 62
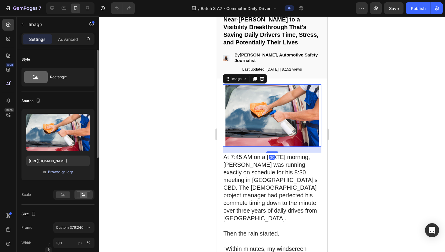
click at [62, 173] on div "Browse gallery" at bounding box center [60, 172] width 25 height 5
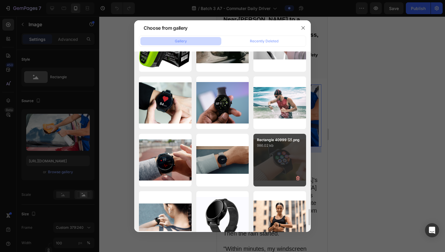
scroll to position [1743, 0]
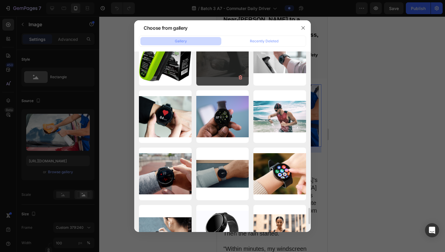
click at [219, 62] on div "nz heavy rain in car.webp 30.53 kb" at bounding box center [222, 59] width 53 height 53
type input "[URL][DOMAIN_NAME]"
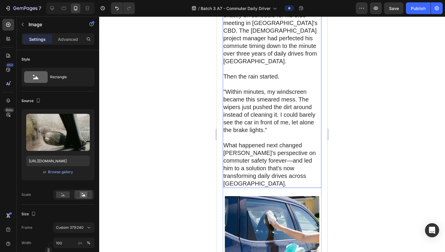
scroll to position [384, 0]
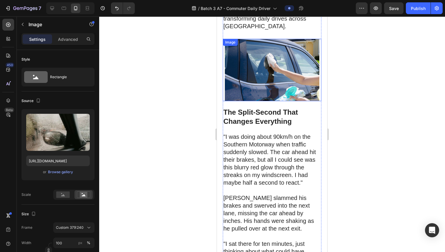
click at [257, 60] on img at bounding box center [272, 70] width 99 height 62
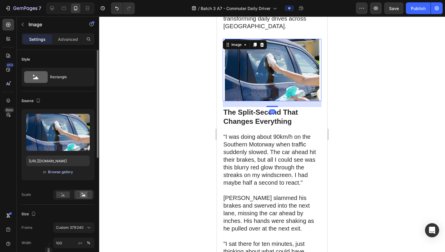
click at [64, 173] on div "Browse gallery" at bounding box center [60, 172] width 25 height 5
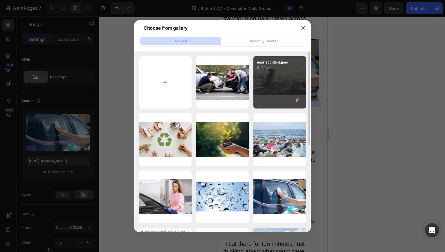
click at [261, 89] on div "near accident.jpeg 51.79 kb" at bounding box center [280, 82] width 53 height 53
type input "[URL][DOMAIN_NAME]"
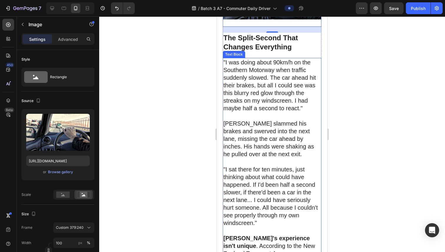
scroll to position [591, 0]
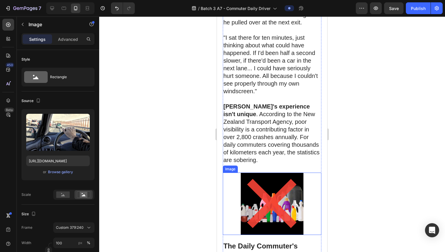
click at [276, 173] on img at bounding box center [272, 204] width 99 height 62
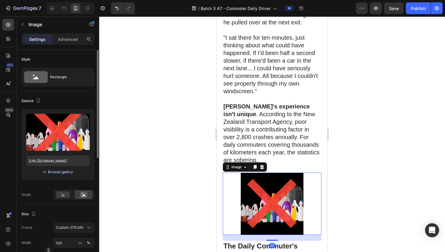
click at [55, 172] on div "Browse gallery" at bounding box center [60, 172] width 25 height 5
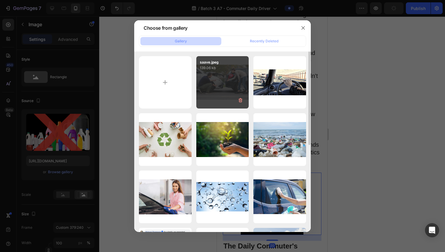
click at [227, 80] on div "saave.jpeg 139.06 kb" at bounding box center [222, 82] width 53 height 53
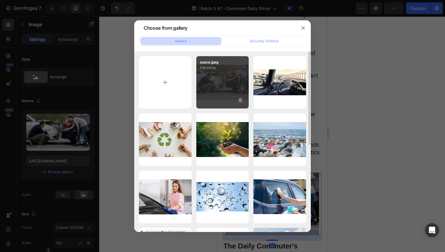
type input "[URL][DOMAIN_NAME]"
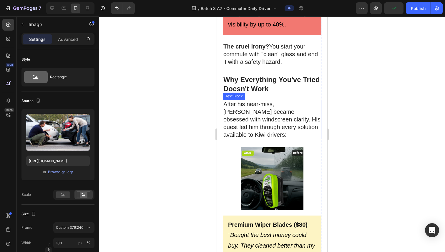
scroll to position [1213, 0]
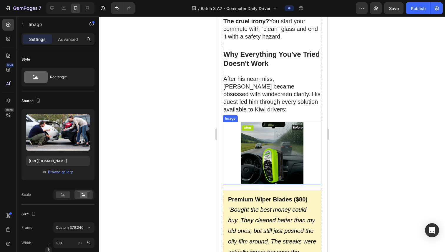
click at [283, 126] on img at bounding box center [272, 153] width 99 height 62
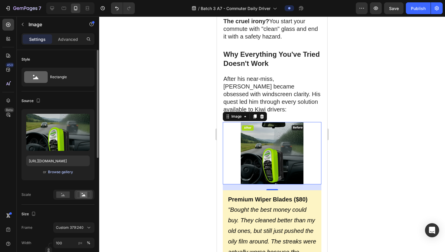
click at [62, 171] on div "Browse gallery" at bounding box center [60, 172] width 25 height 5
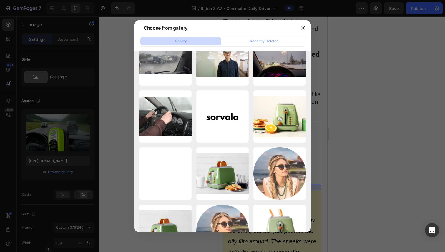
scroll to position [409, 0]
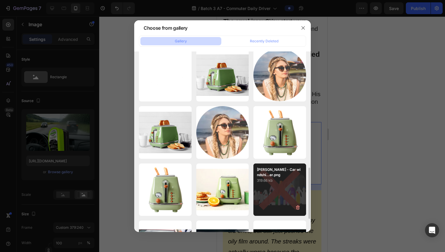
click at [273, 182] on p "319.66 kb" at bounding box center [280, 181] width 46 height 6
type input "[URL][DOMAIN_NAME]"
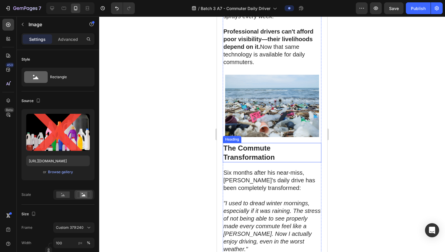
scroll to position [4509, 0]
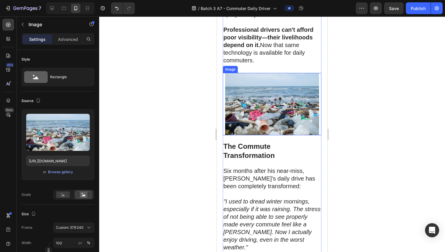
click at [269, 112] on img at bounding box center [272, 104] width 99 height 62
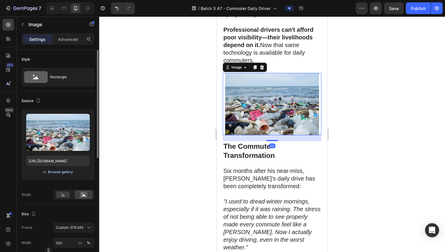
click at [56, 173] on div "Browse gallery" at bounding box center [60, 172] width 25 height 5
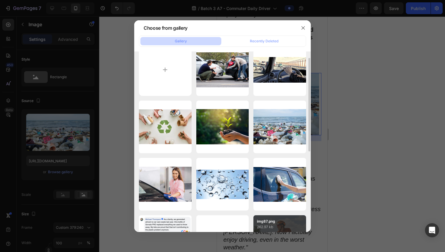
scroll to position [54, 0]
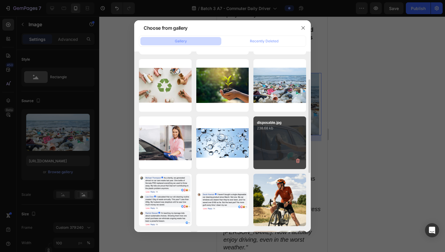
click at [274, 154] on div "disposable.jpg 238.68 kb" at bounding box center [280, 143] width 53 height 53
type input "[URL][DOMAIN_NAME]"
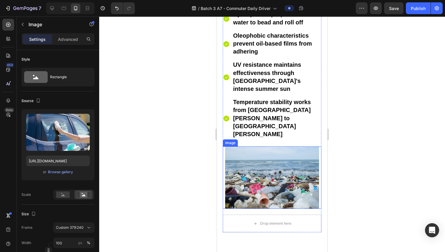
scroll to position [5637, 0]
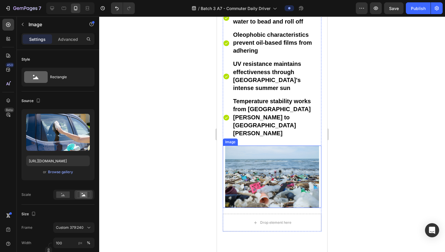
click at [264, 155] on img at bounding box center [272, 177] width 99 height 62
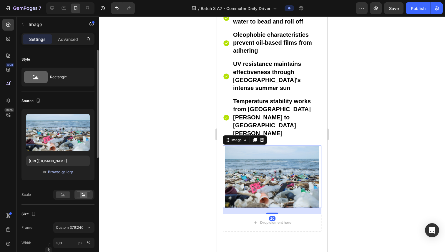
click at [61, 171] on div "Browse gallery" at bounding box center [60, 172] width 25 height 5
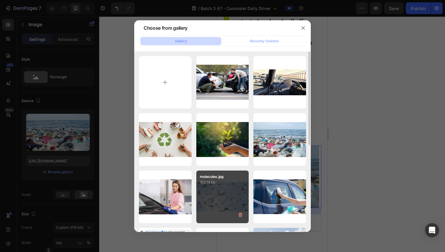
click at [232, 181] on p "102.14 kb" at bounding box center [223, 183] width 46 height 6
type input "[URL][DOMAIN_NAME]"
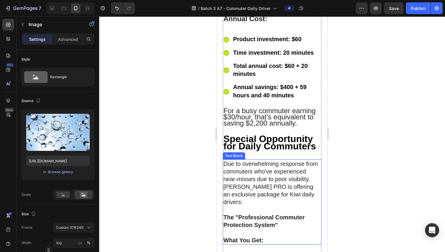
scroll to position [6502, 0]
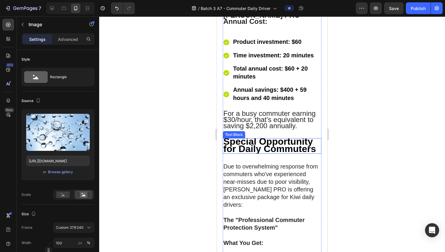
click at [270, 136] on strong "Special Opportunity for Daily Commuters" at bounding box center [270, 145] width 93 height 18
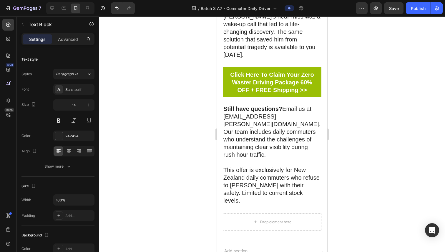
scroll to position [7612, 0]
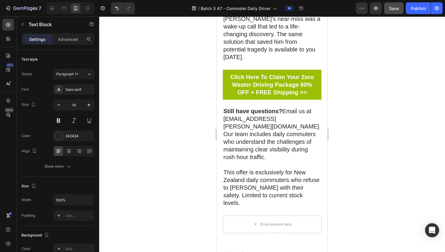
drag, startPoint x: 382, startPoint y: 11, endPoint x: 386, endPoint y: 12, distance: 3.6
click at [384, 11] on div "Preview Save Publish" at bounding box center [399, 8] width 87 height 12
click at [393, 11] on span "Save" at bounding box center [394, 8] width 10 height 5
click at [421, 9] on div "Publish" at bounding box center [418, 8] width 15 height 6
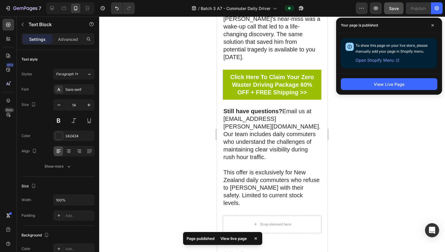
scroll to position [7588, 0]
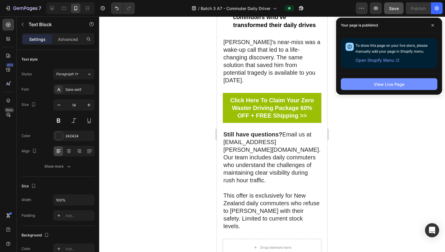
click at [393, 87] on button "View Live Page" at bounding box center [389, 84] width 97 height 12
